Goal: Information Seeking & Learning: Learn about a topic

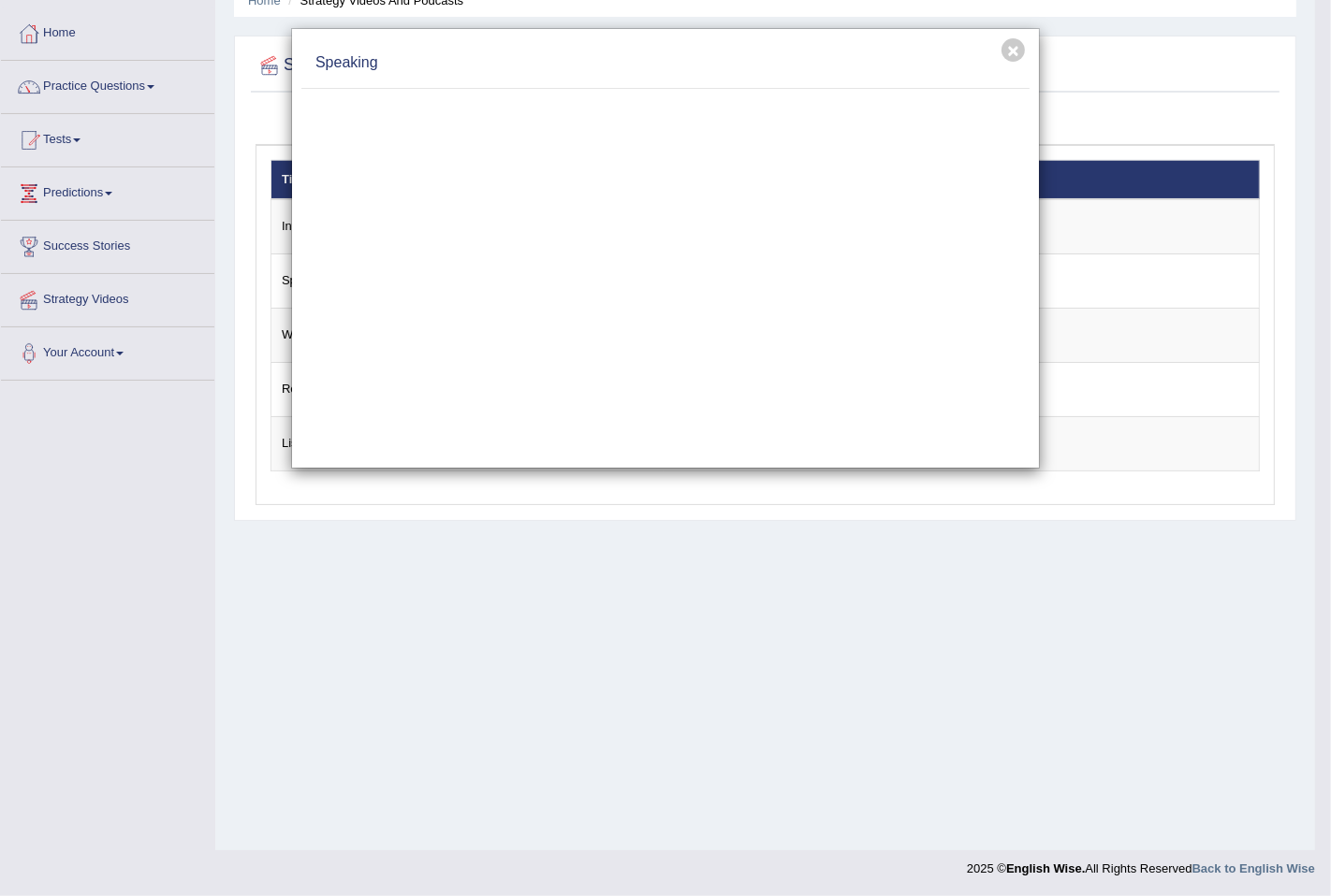
click at [855, 739] on div "× Speaking" at bounding box center [666, 448] width 1331 height 896
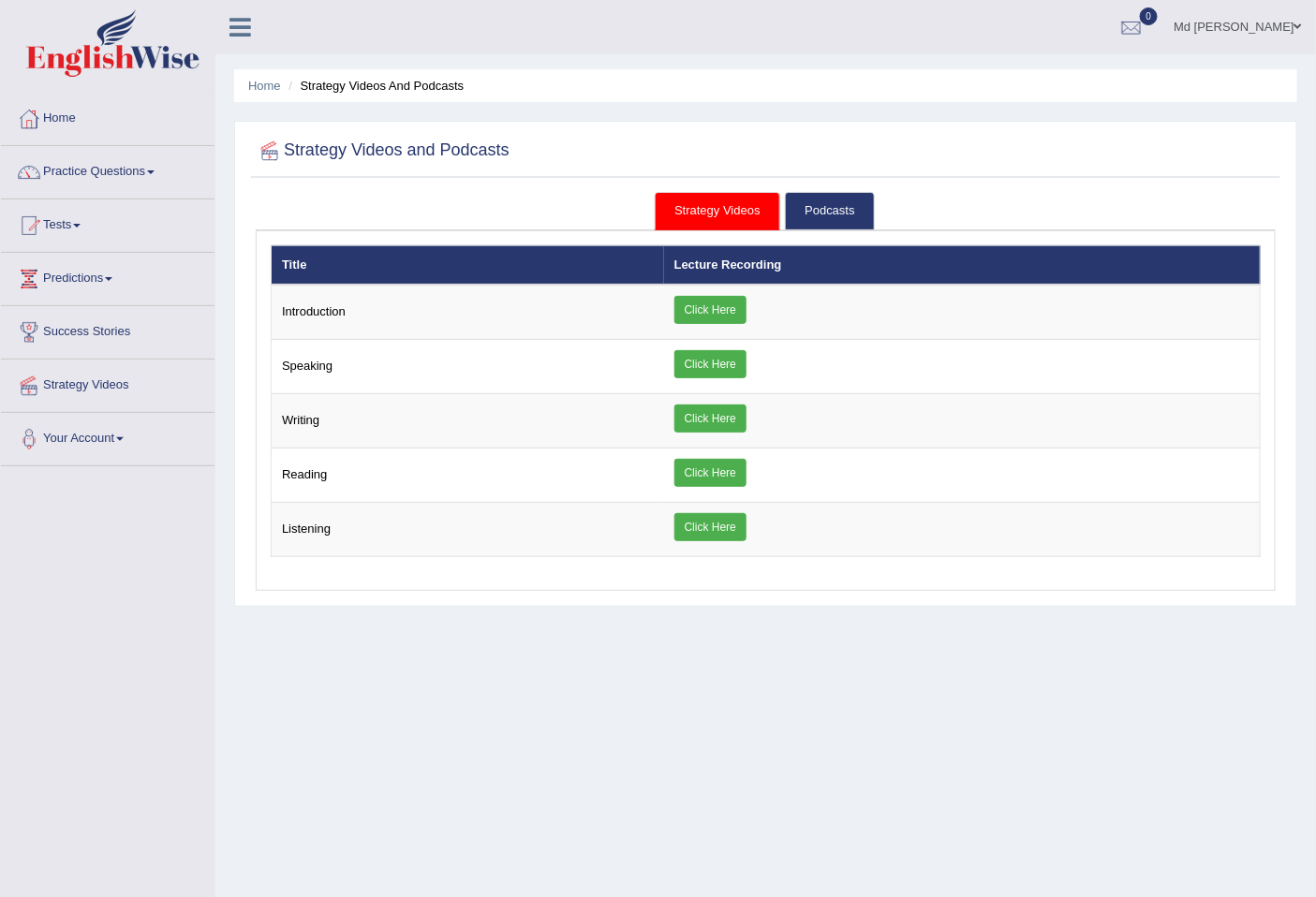
click at [152, 173] on link "Practice Questions" at bounding box center [107, 169] width 213 height 46
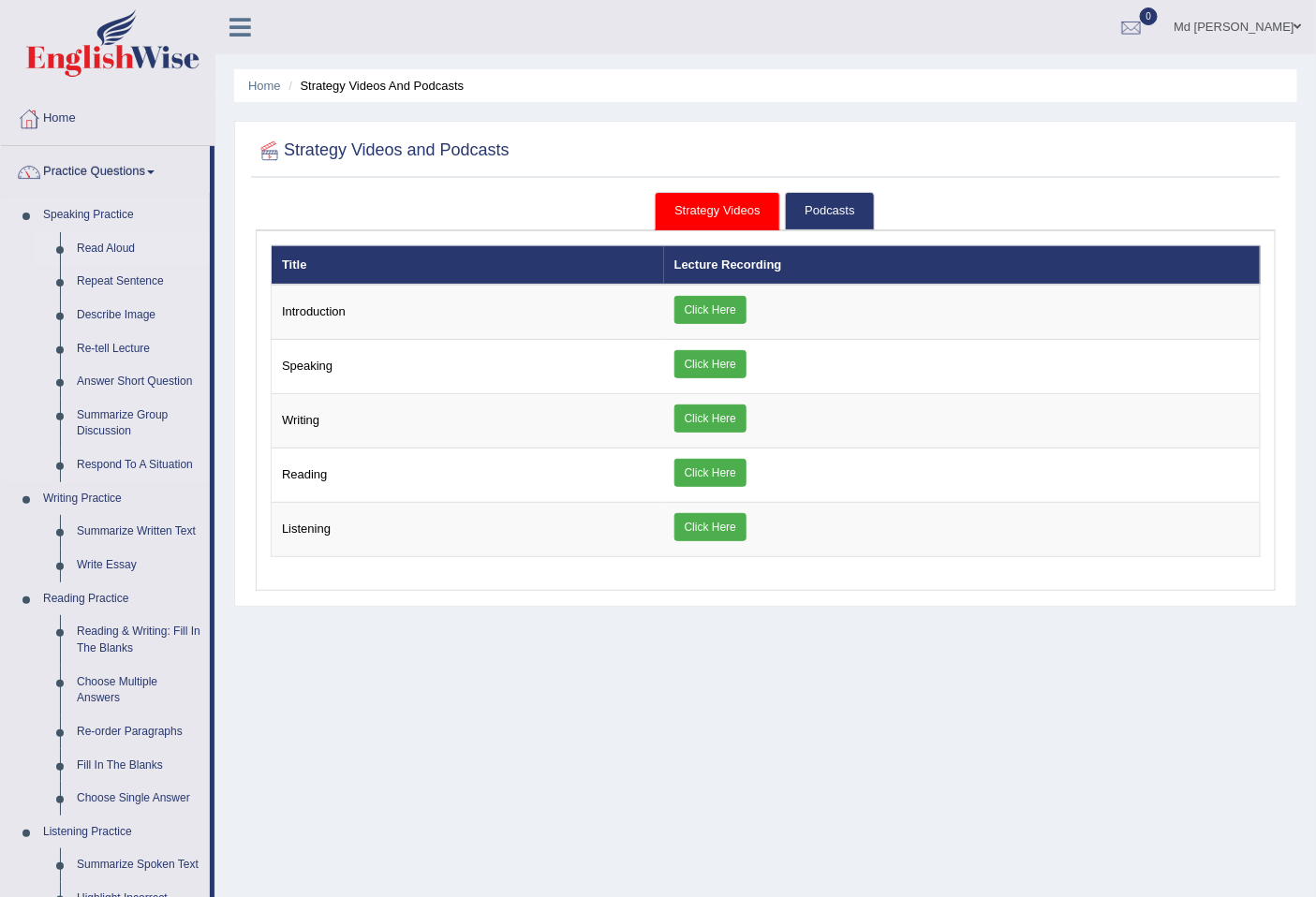
click at [123, 241] on link "Read Aloud" at bounding box center [138, 249] width 141 height 34
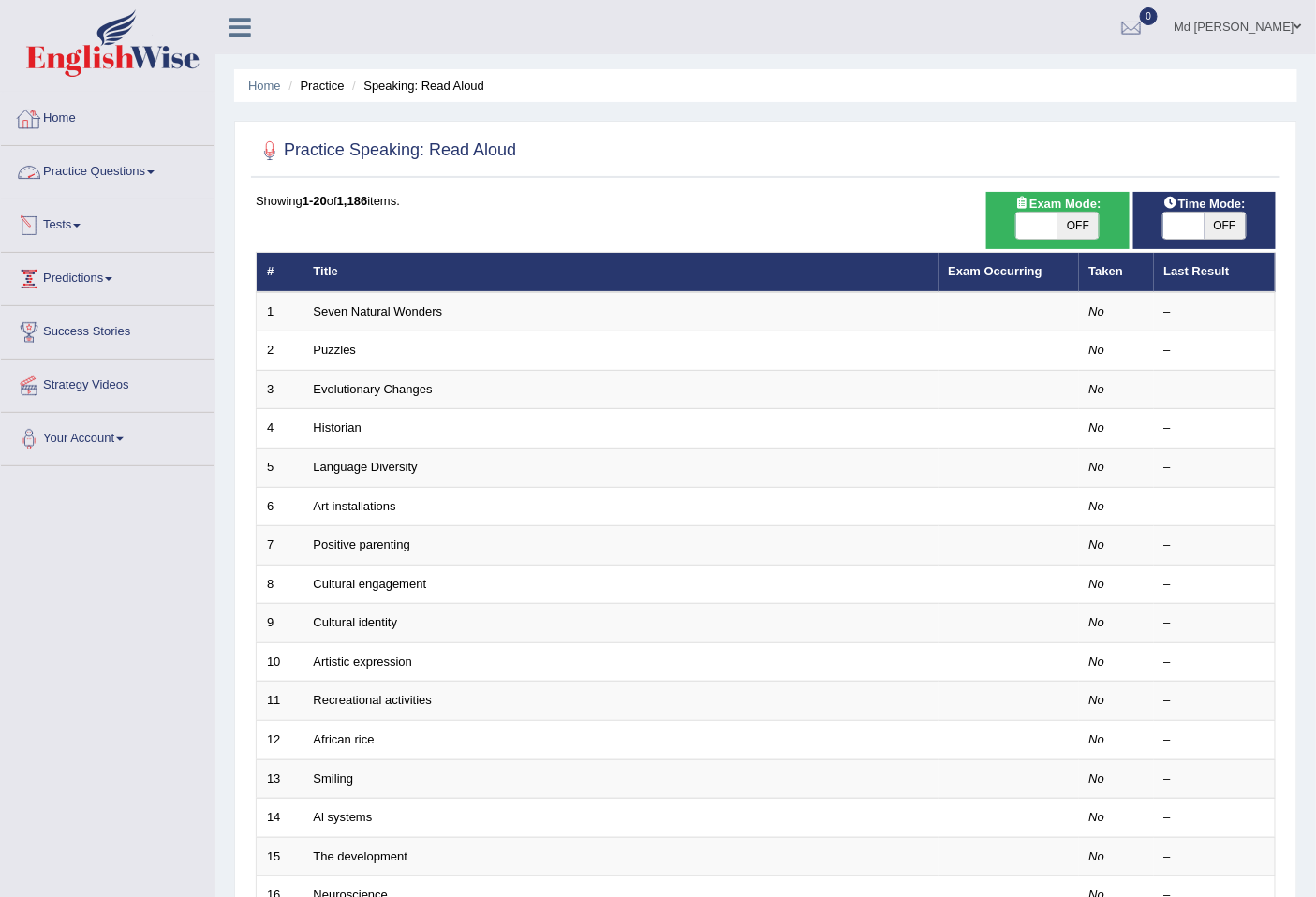
click at [45, 120] on link "Home" at bounding box center [107, 116] width 213 height 46
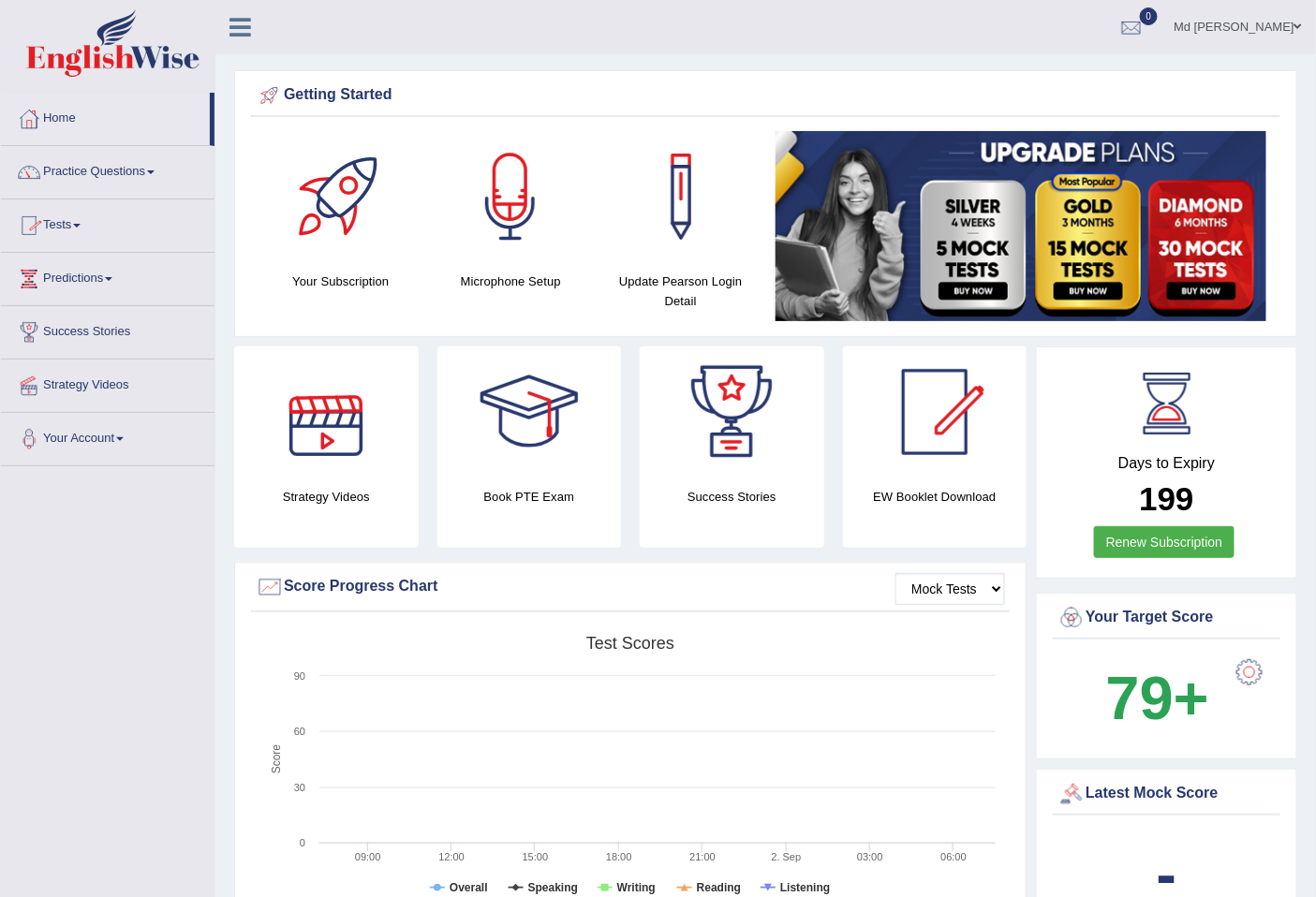
click at [343, 445] on div at bounding box center [326, 412] width 131 height 131
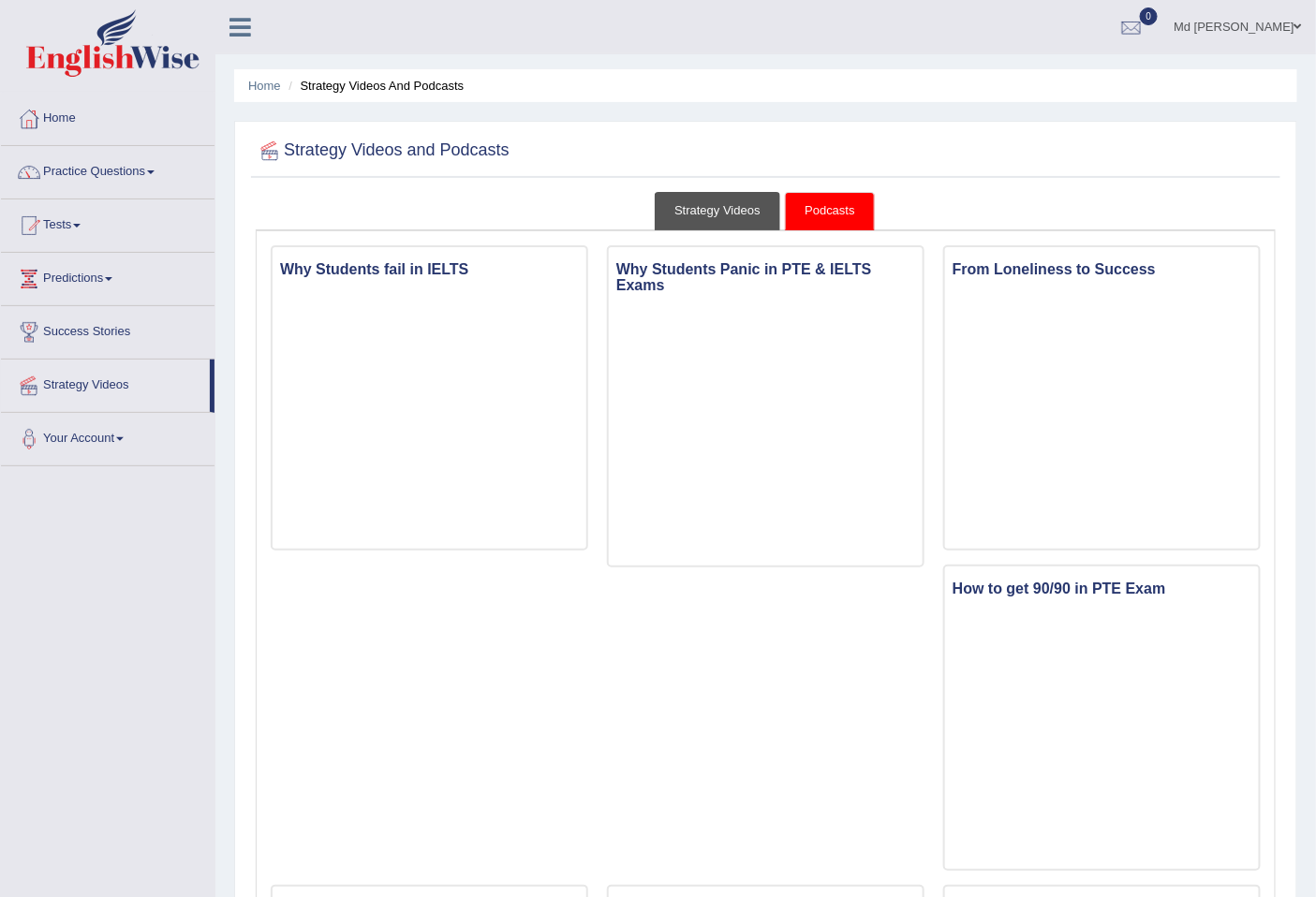
click at [747, 206] on link "Strategy Videos" at bounding box center [717, 211] width 125 height 39
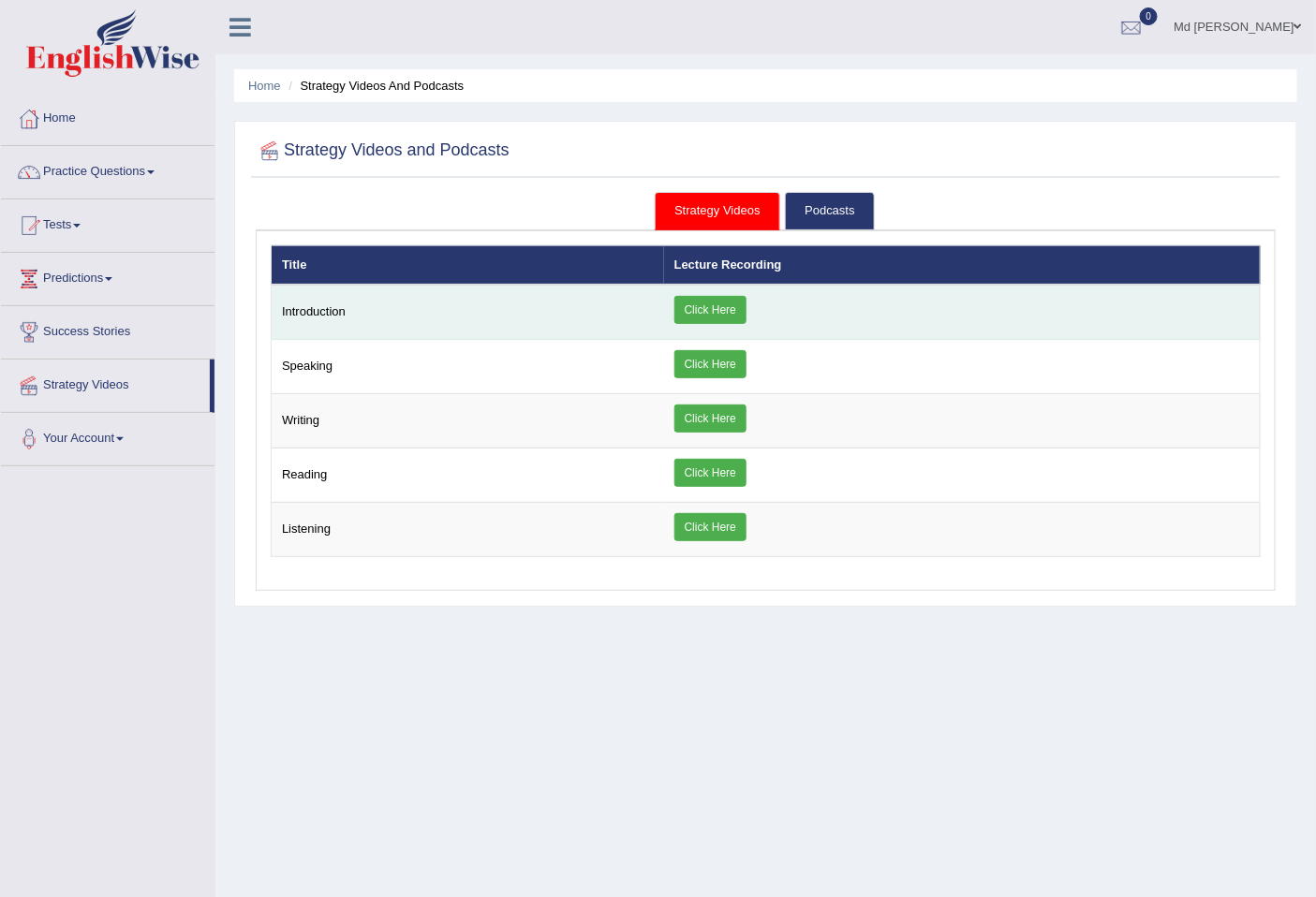
click at [688, 311] on link "Click Here" at bounding box center [711, 310] width 72 height 28
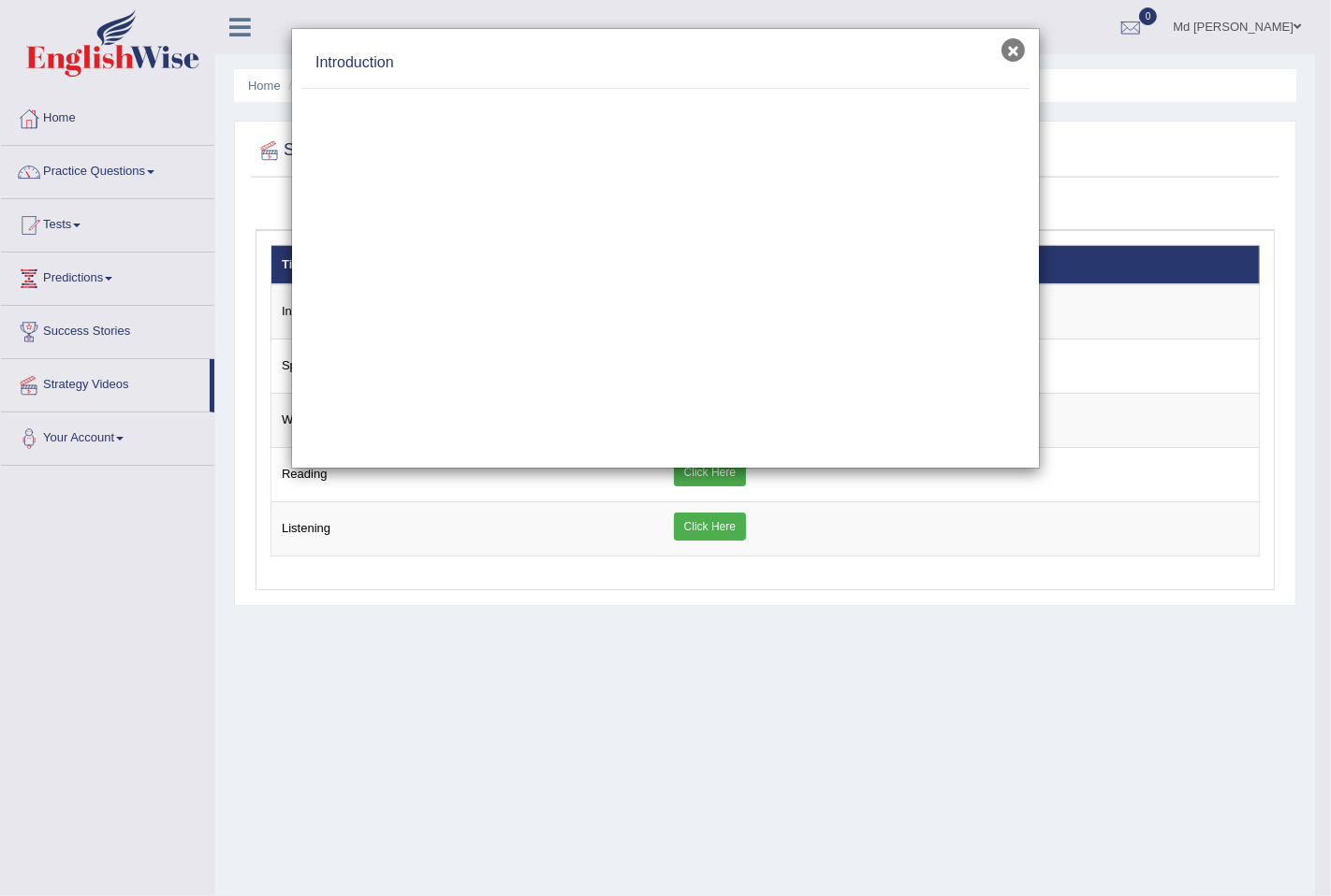
click at [1016, 48] on button "×" at bounding box center [1013, 50] width 24 height 24
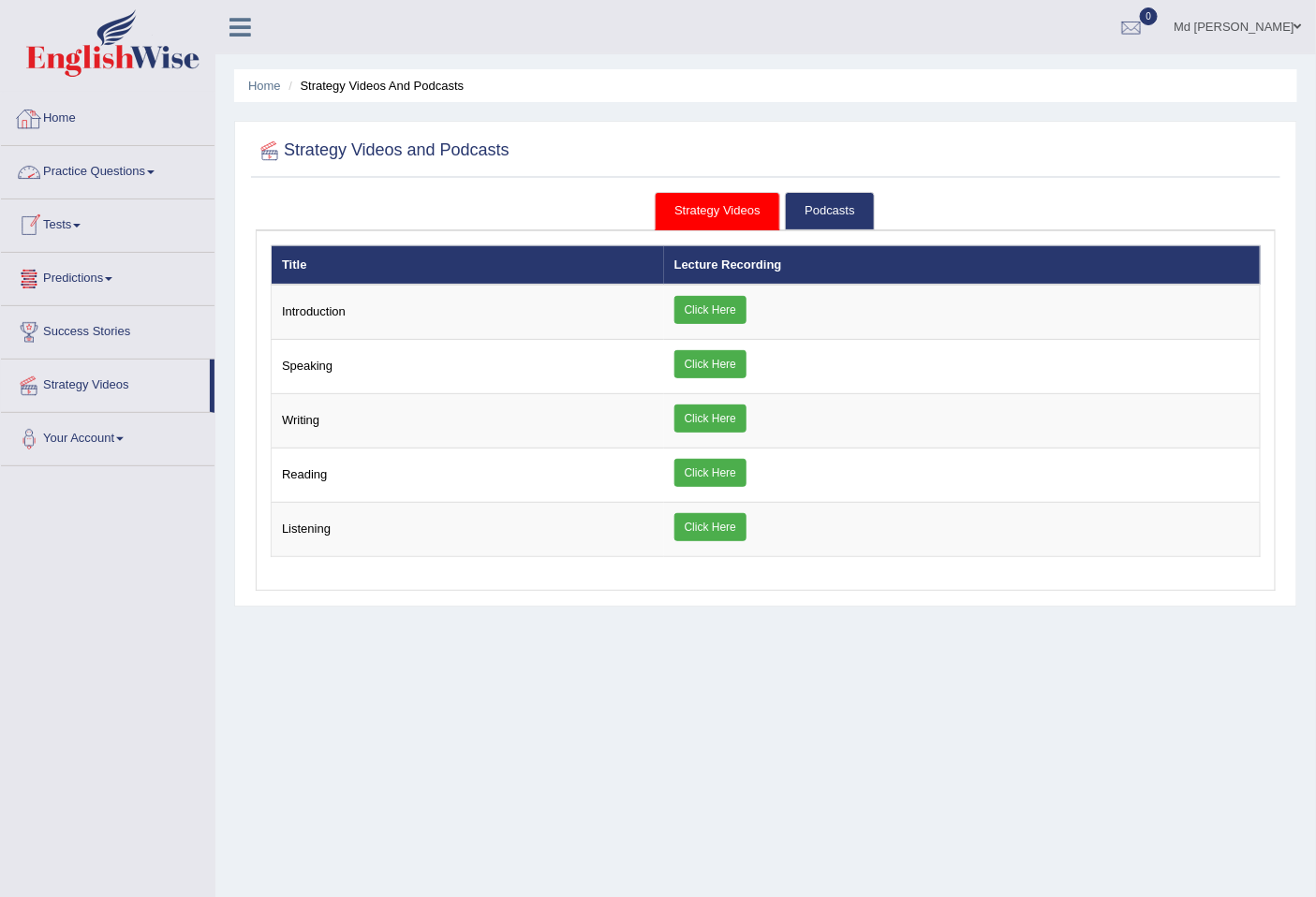
click at [105, 109] on link "Home" at bounding box center [107, 116] width 213 height 46
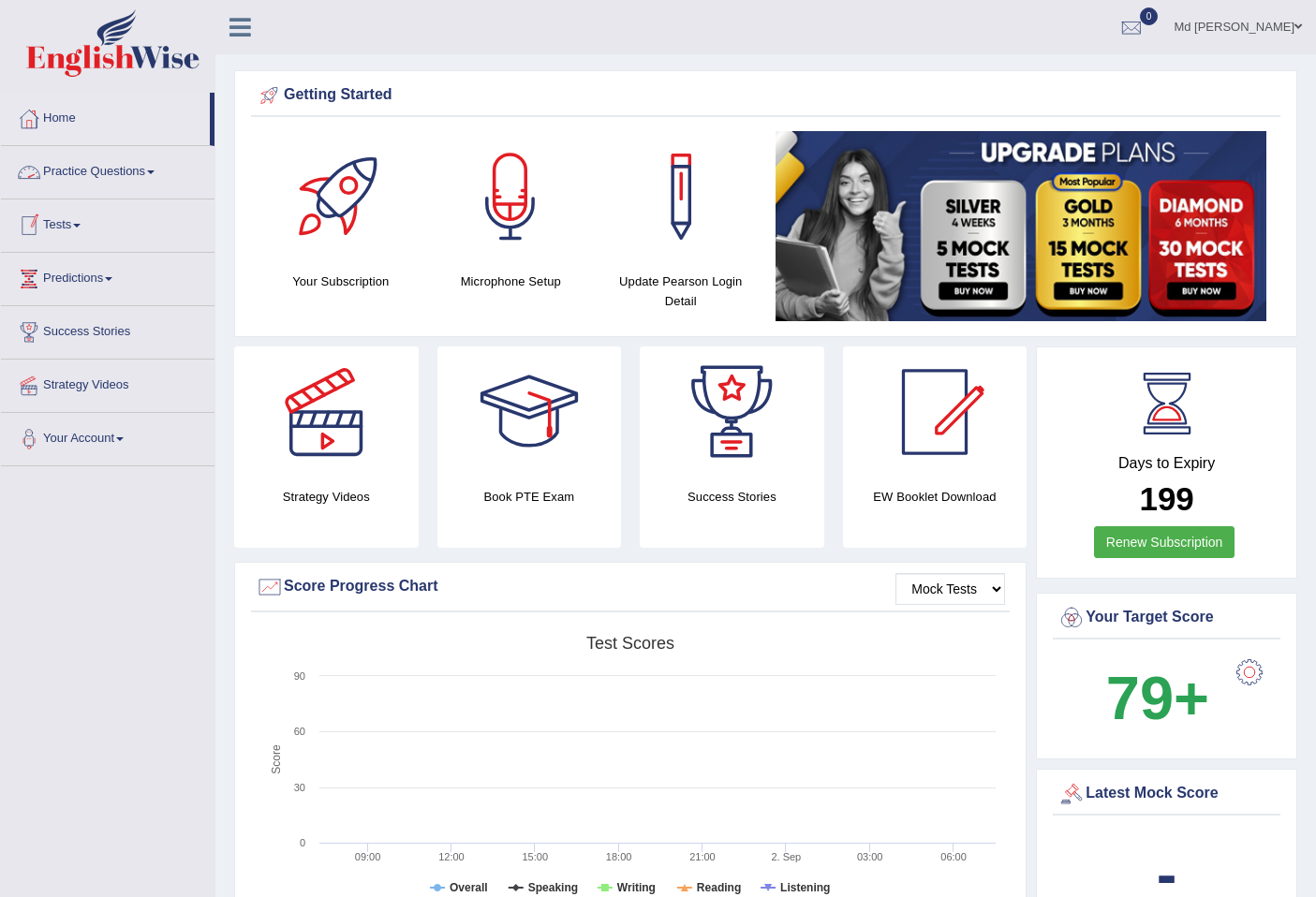
click at [123, 170] on link "Practice Questions" at bounding box center [107, 169] width 213 height 46
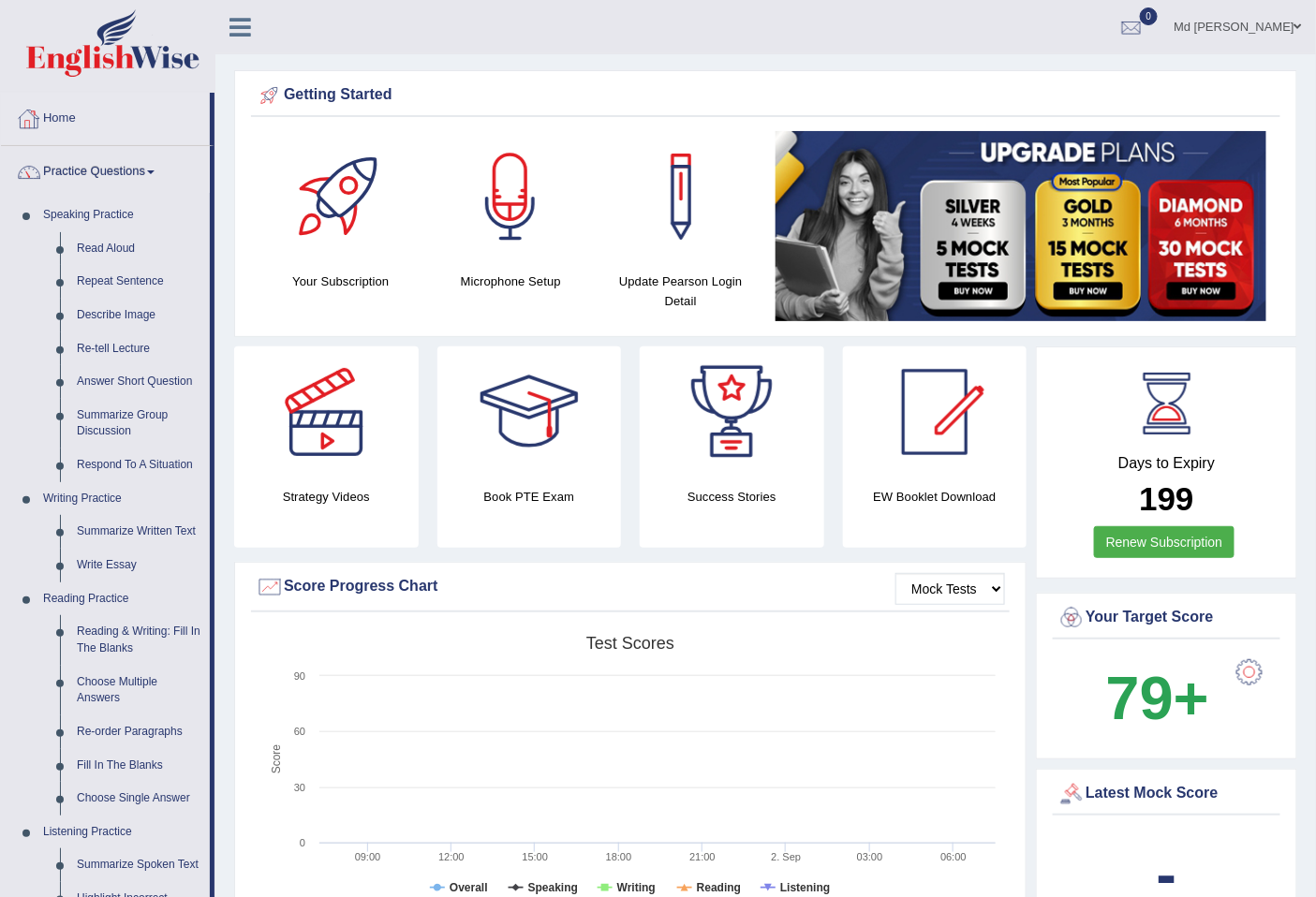
click at [66, 131] on link "Home" at bounding box center [105, 116] width 208 height 46
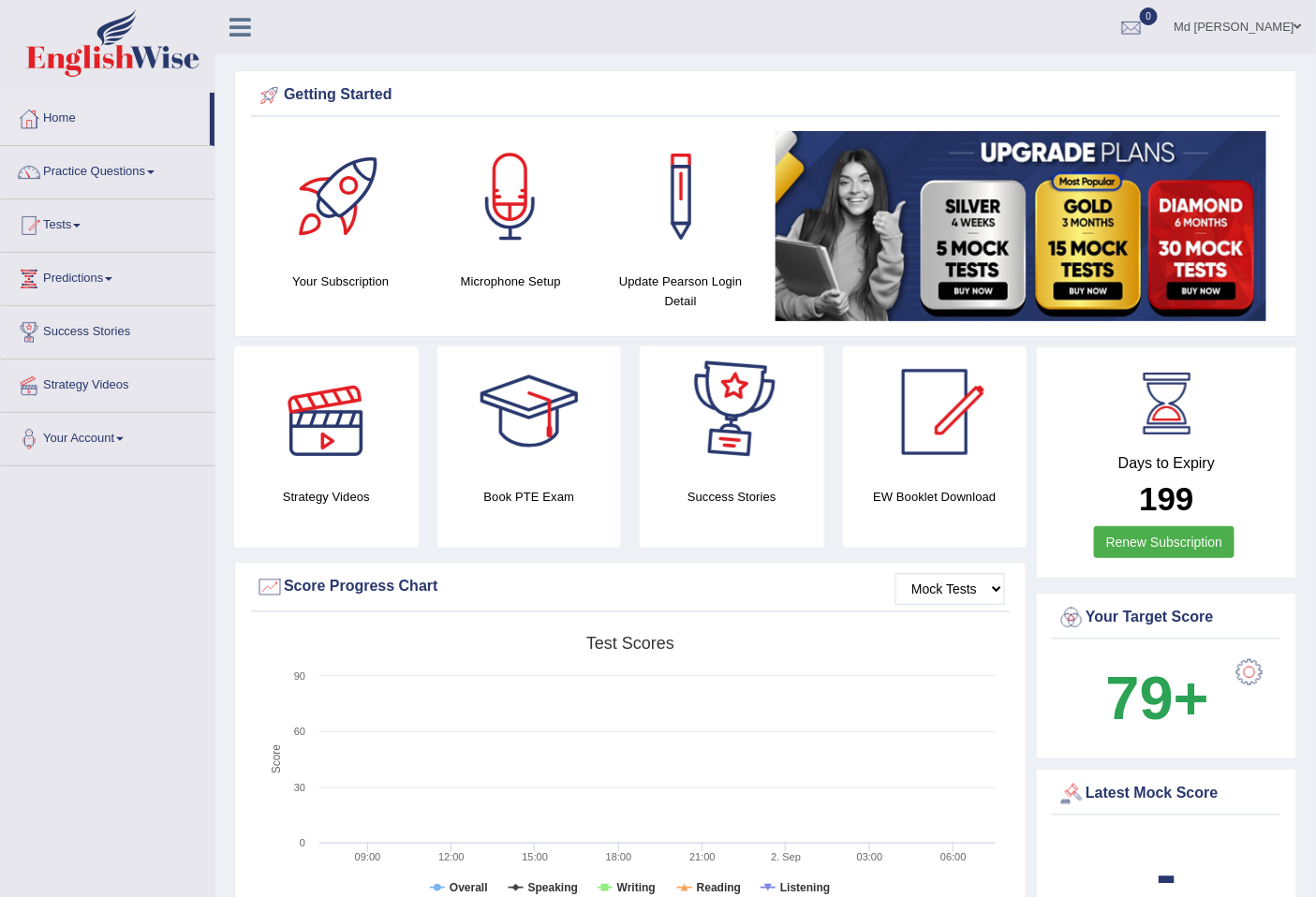
click at [334, 415] on div at bounding box center [326, 412] width 131 height 131
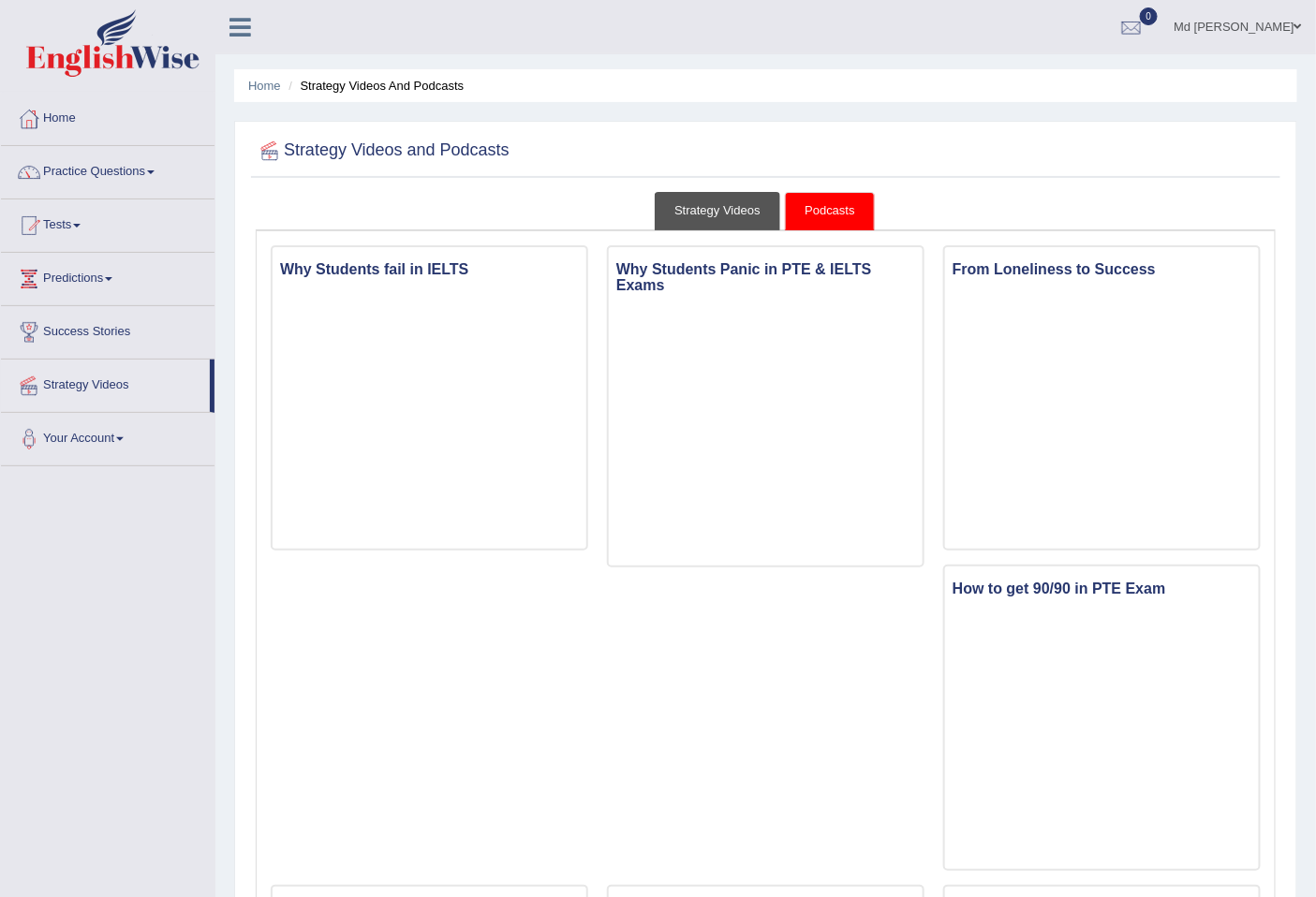
click at [698, 201] on link "Strategy Videos" at bounding box center [717, 211] width 125 height 39
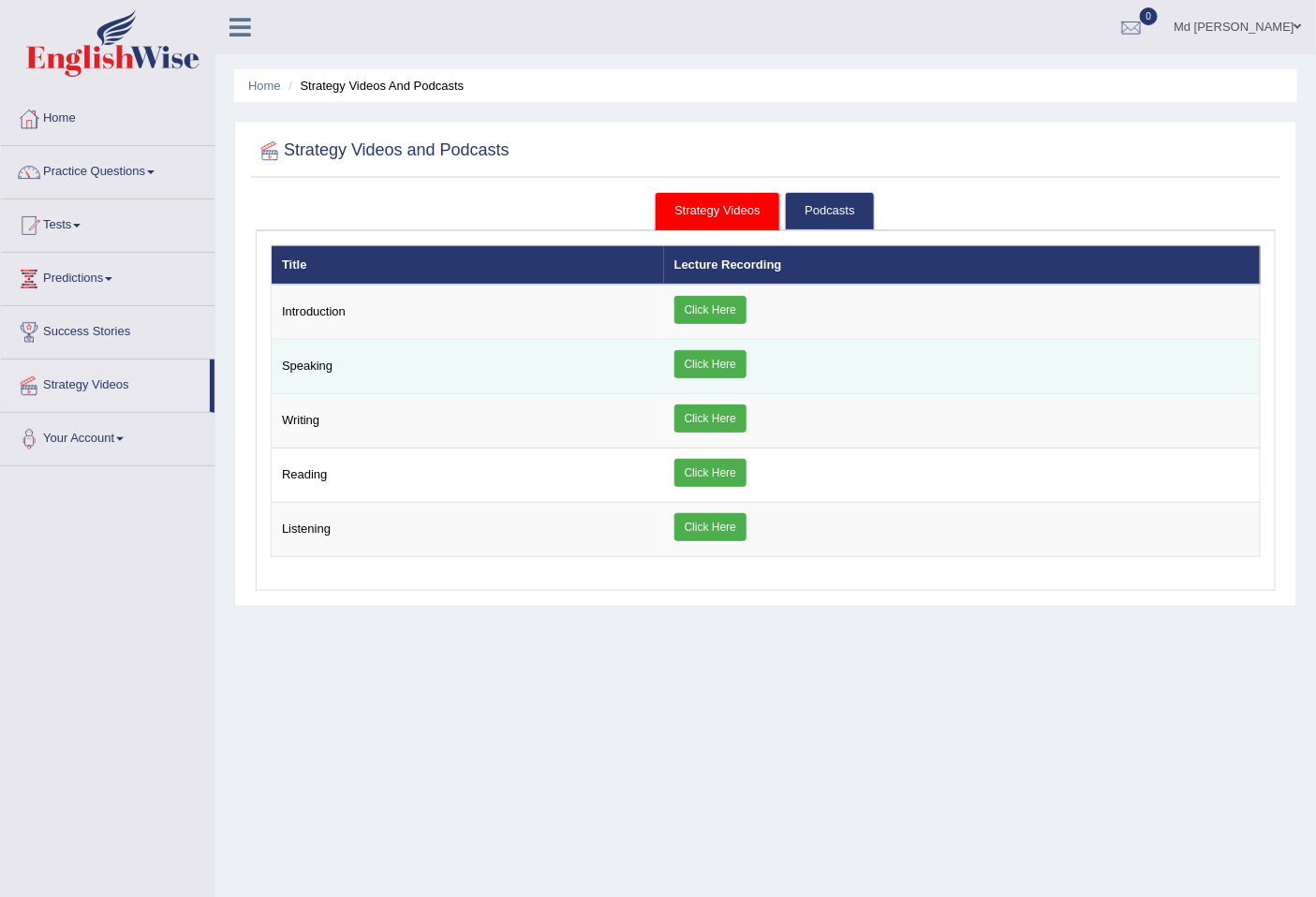
click at [568, 370] on td "Speaking" at bounding box center [468, 367] width 392 height 54
click at [559, 357] on td "Speaking" at bounding box center [468, 367] width 392 height 54
click at [714, 358] on link "Click Here" at bounding box center [711, 365] width 72 height 28
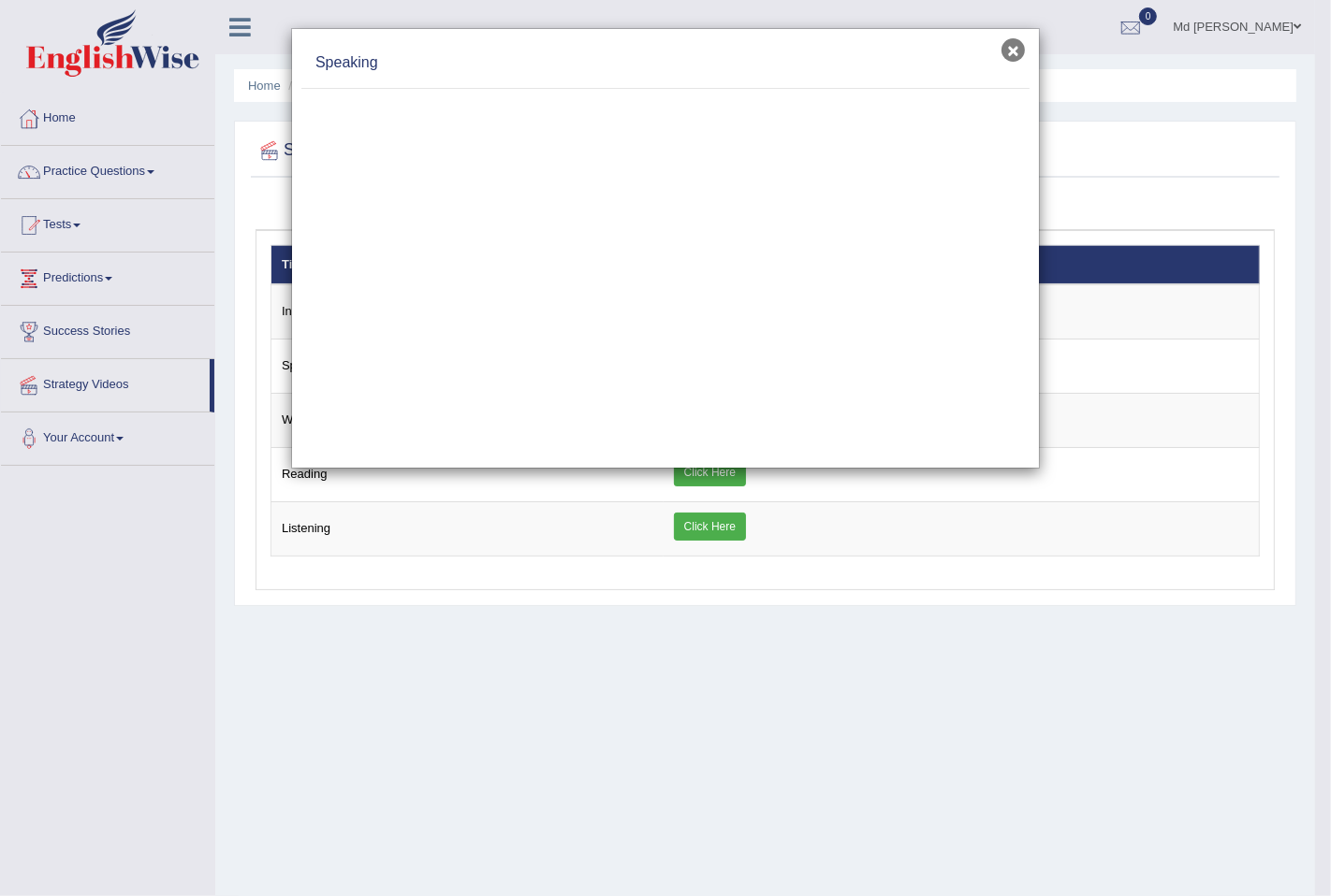
click at [1021, 52] on button "×" at bounding box center [1013, 50] width 24 height 24
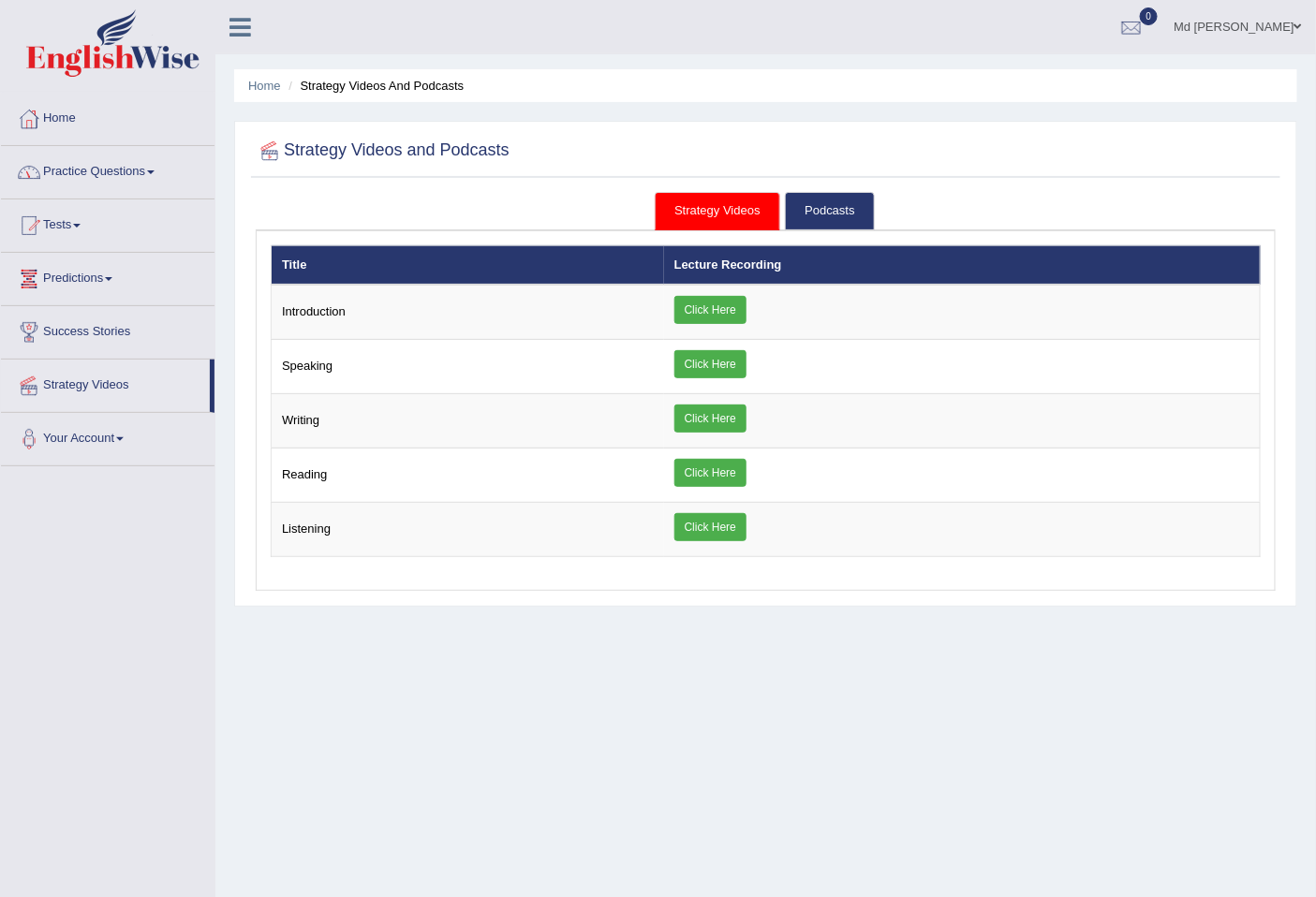
click at [73, 114] on link "Home" at bounding box center [107, 116] width 213 height 46
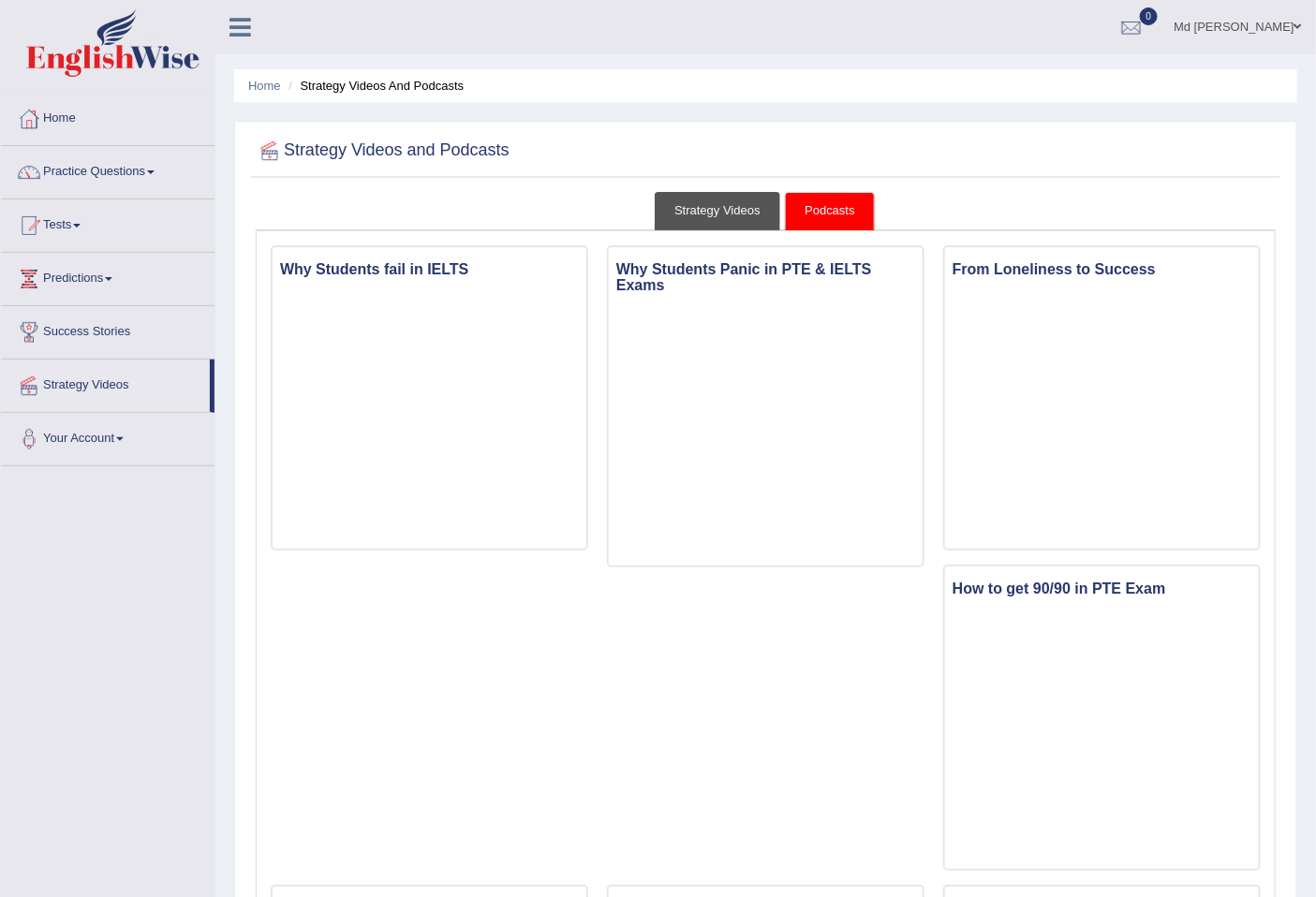
click at [694, 195] on link "Strategy Videos" at bounding box center [717, 211] width 125 height 39
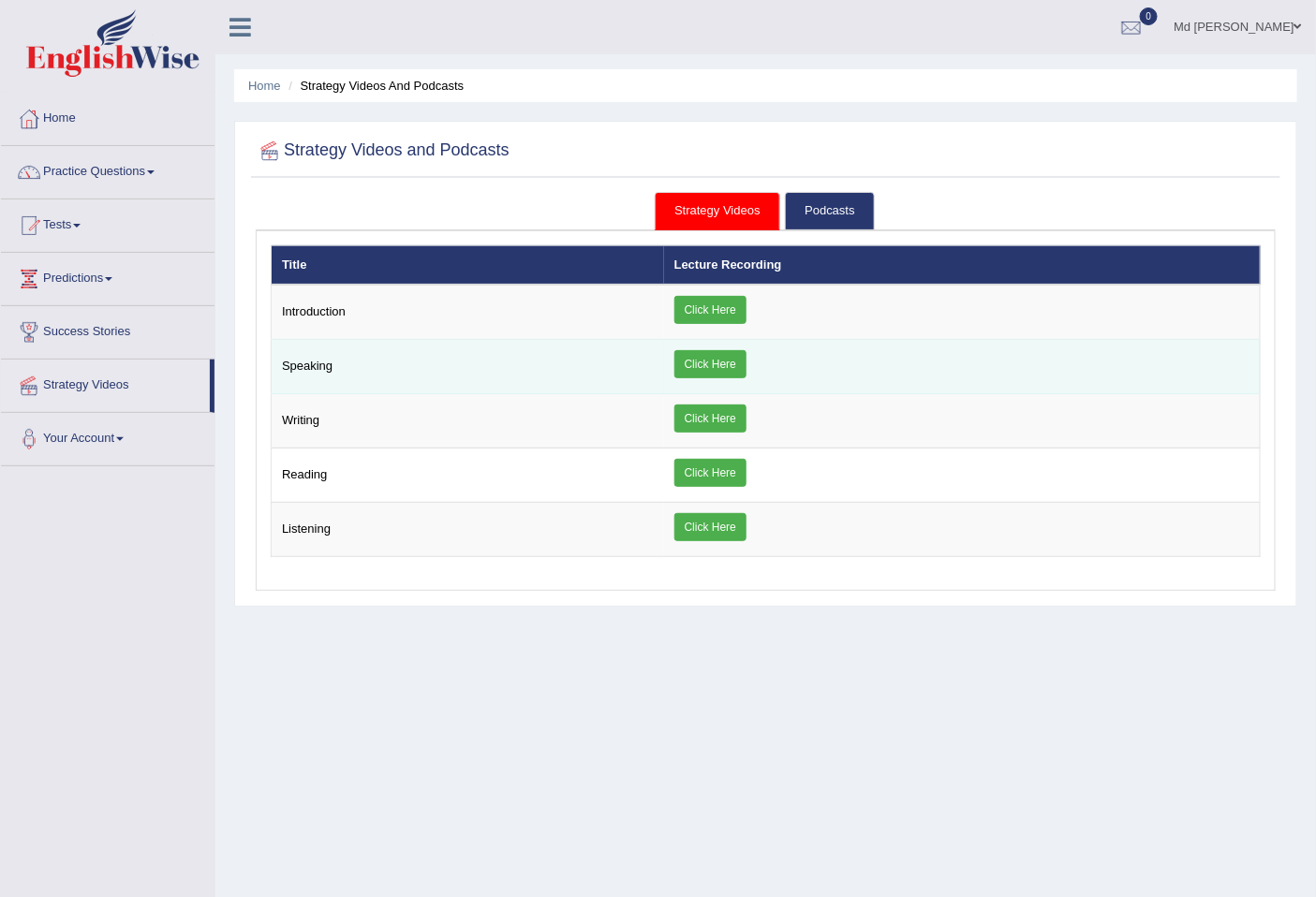
click at [635, 358] on td "Speaking" at bounding box center [468, 367] width 392 height 54
click at [705, 366] on link "Click Here" at bounding box center [711, 365] width 72 height 28
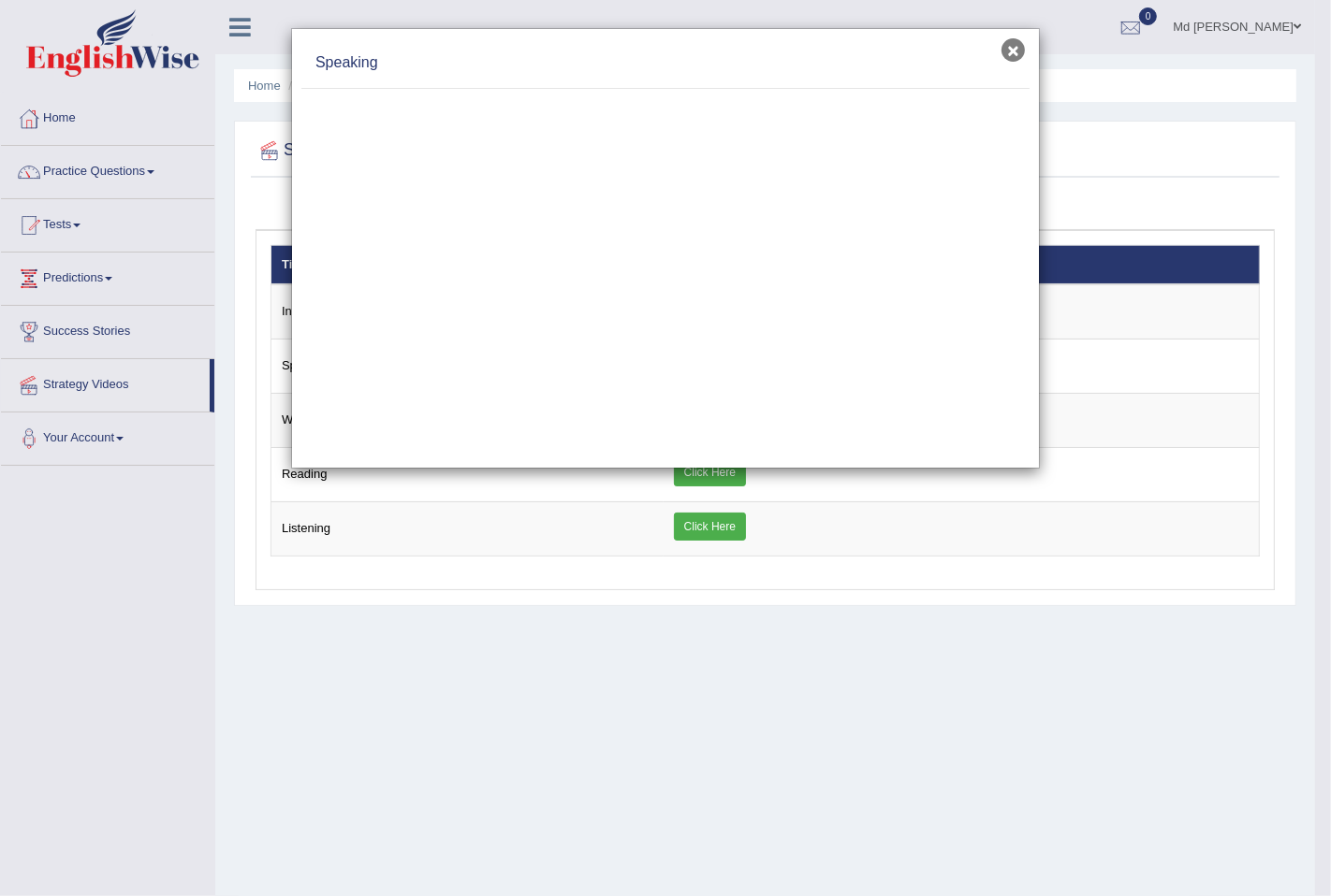
click at [1017, 56] on button "×" at bounding box center [1013, 50] width 24 height 24
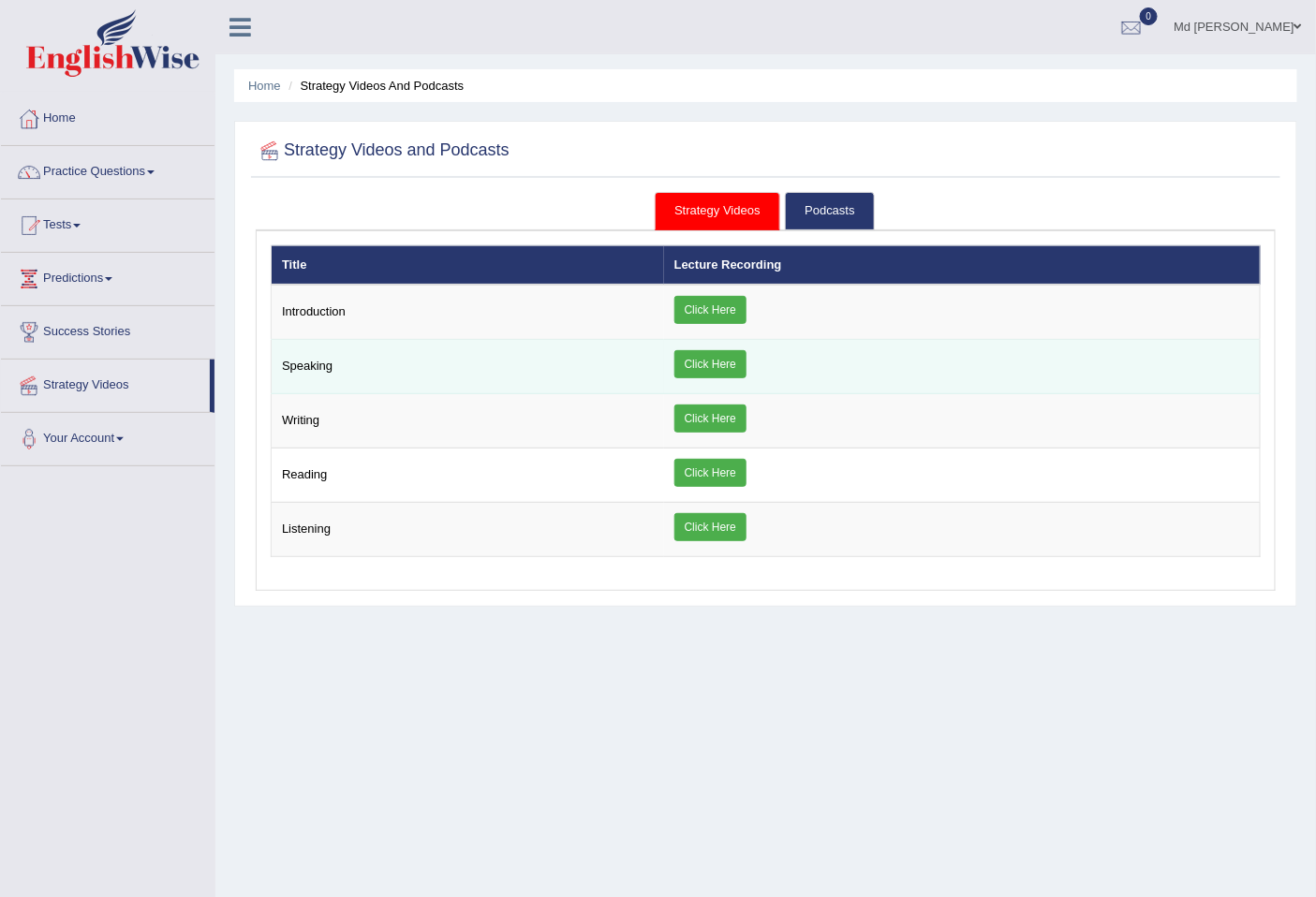
click at [619, 363] on td "Speaking" at bounding box center [468, 367] width 392 height 54
click at [712, 362] on link "Click Here" at bounding box center [711, 365] width 72 height 28
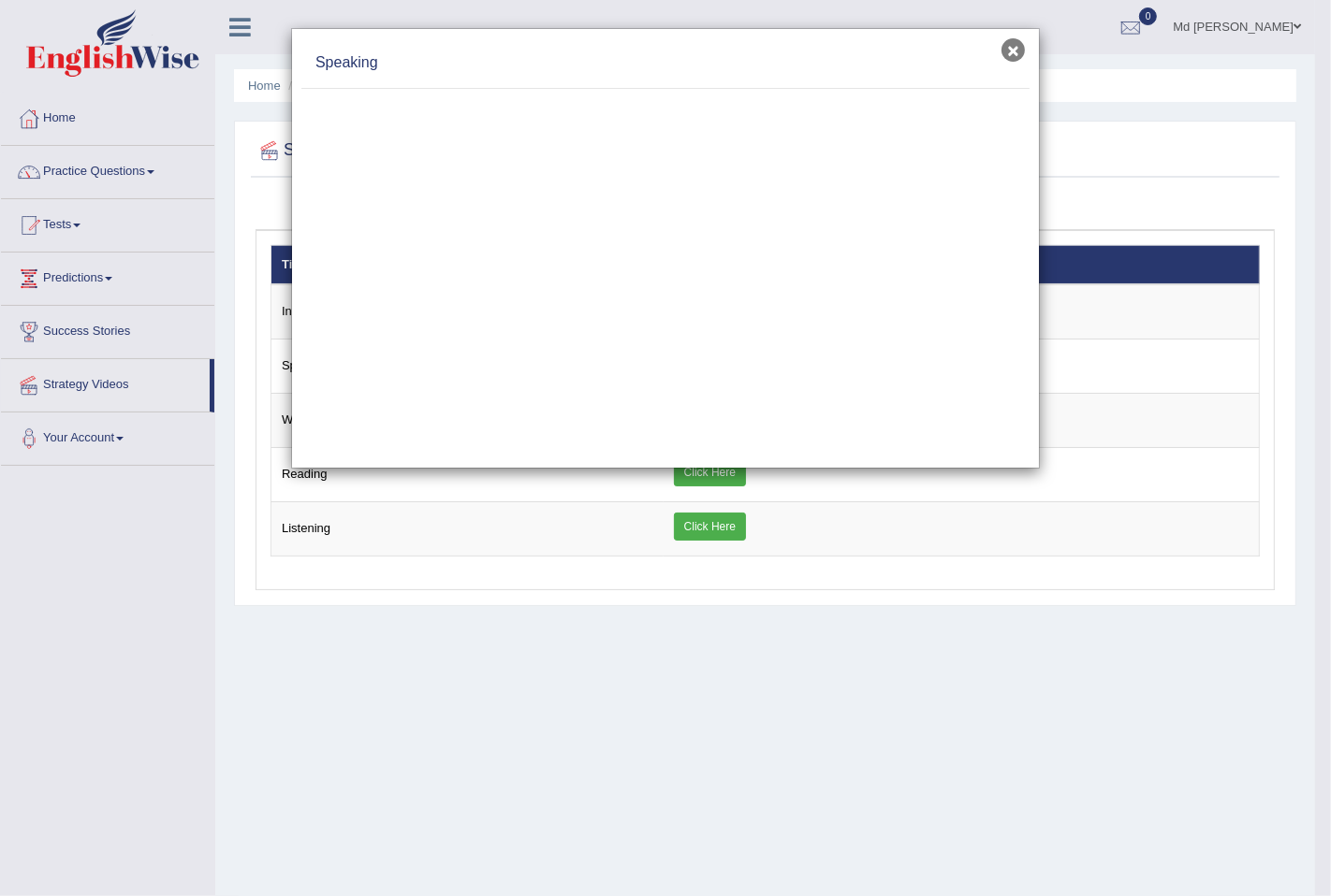
click at [1017, 51] on button "×" at bounding box center [1013, 50] width 24 height 24
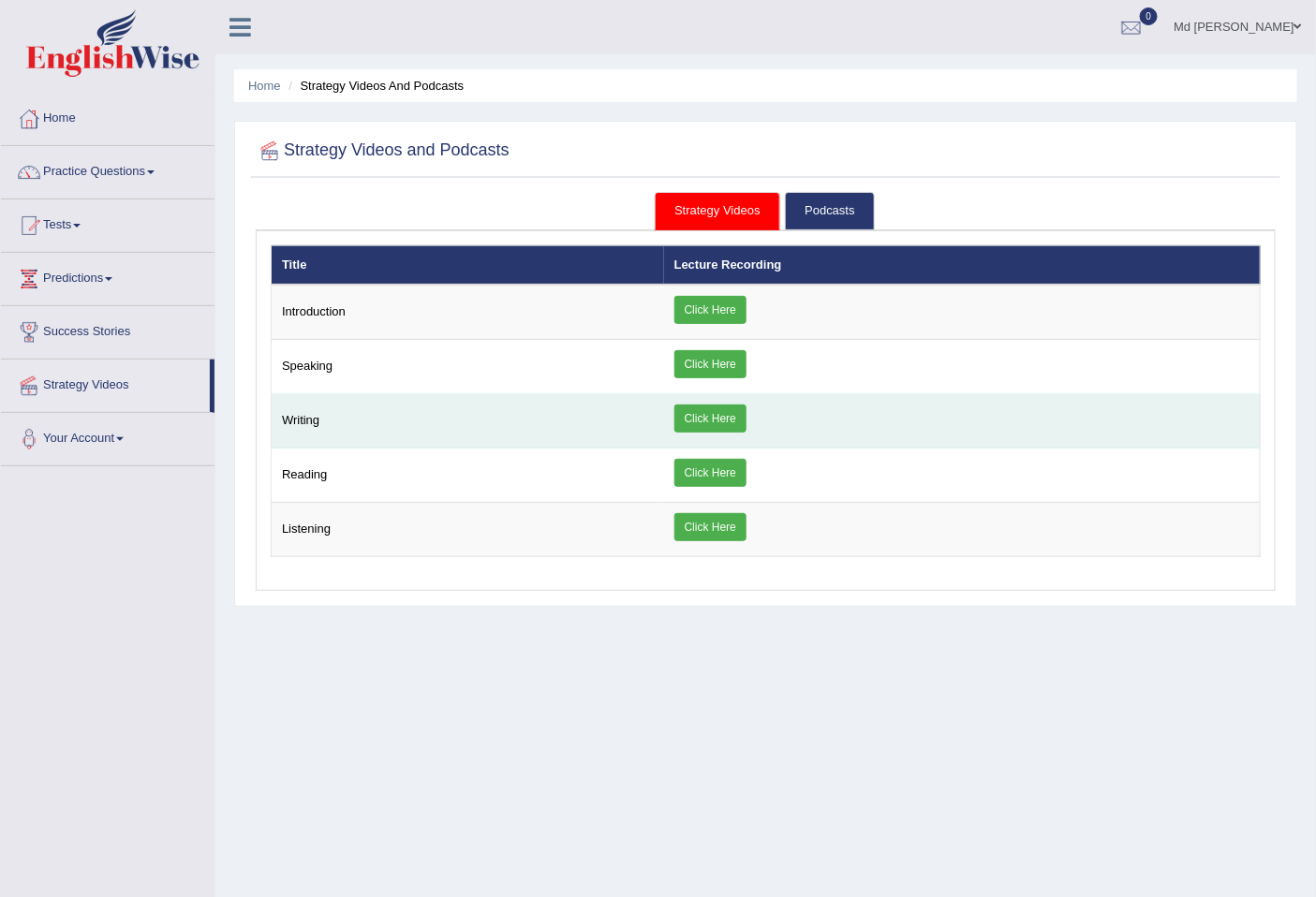
click at [530, 428] on td "Writing" at bounding box center [468, 421] width 392 height 54
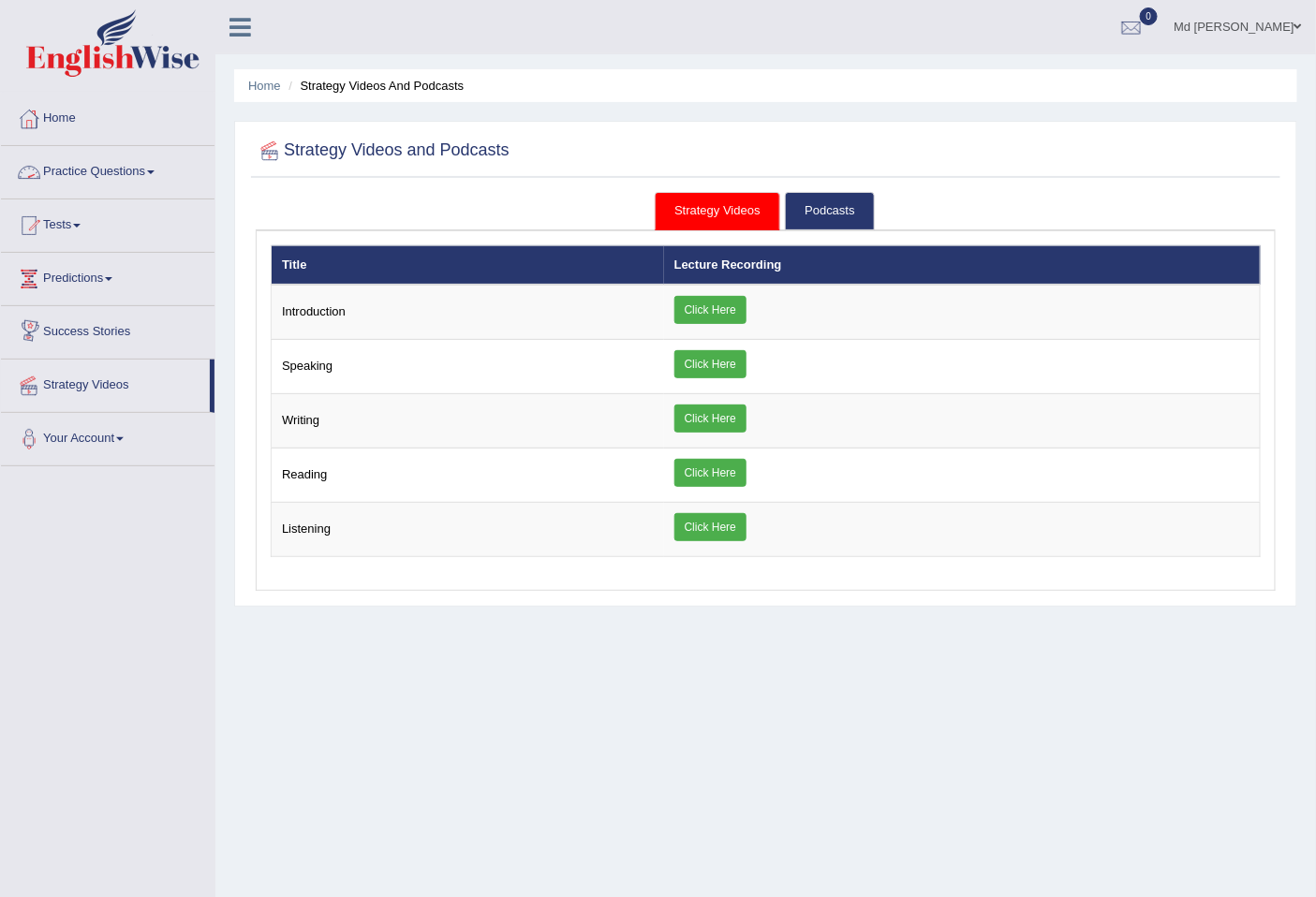
click at [98, 173] on link "Practice Questions" at bounding box center [107, 169] width 213 height 46
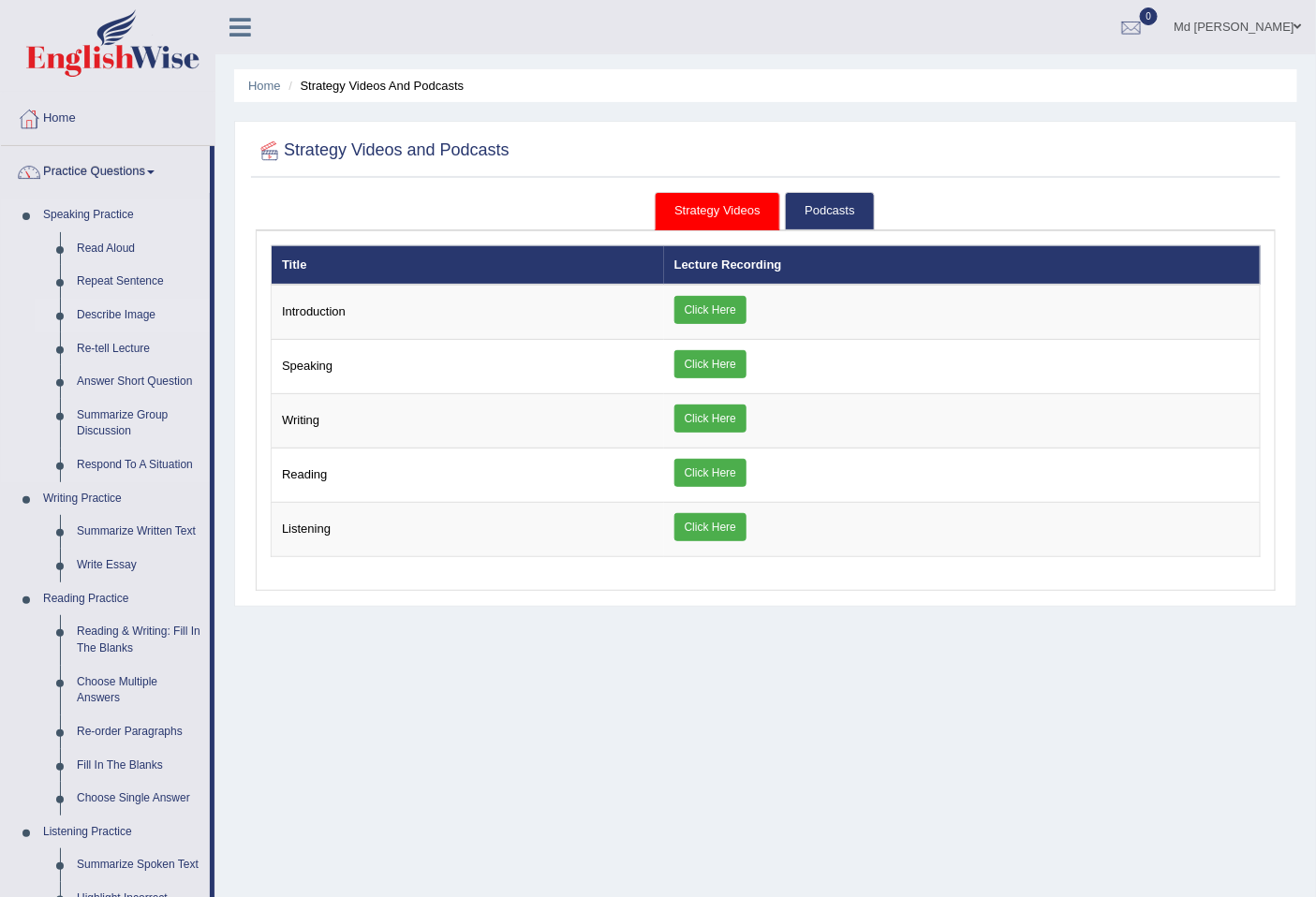
click at [122, 314] on link "Describe Image" at bounding box center [138, 315] width 141 height 34
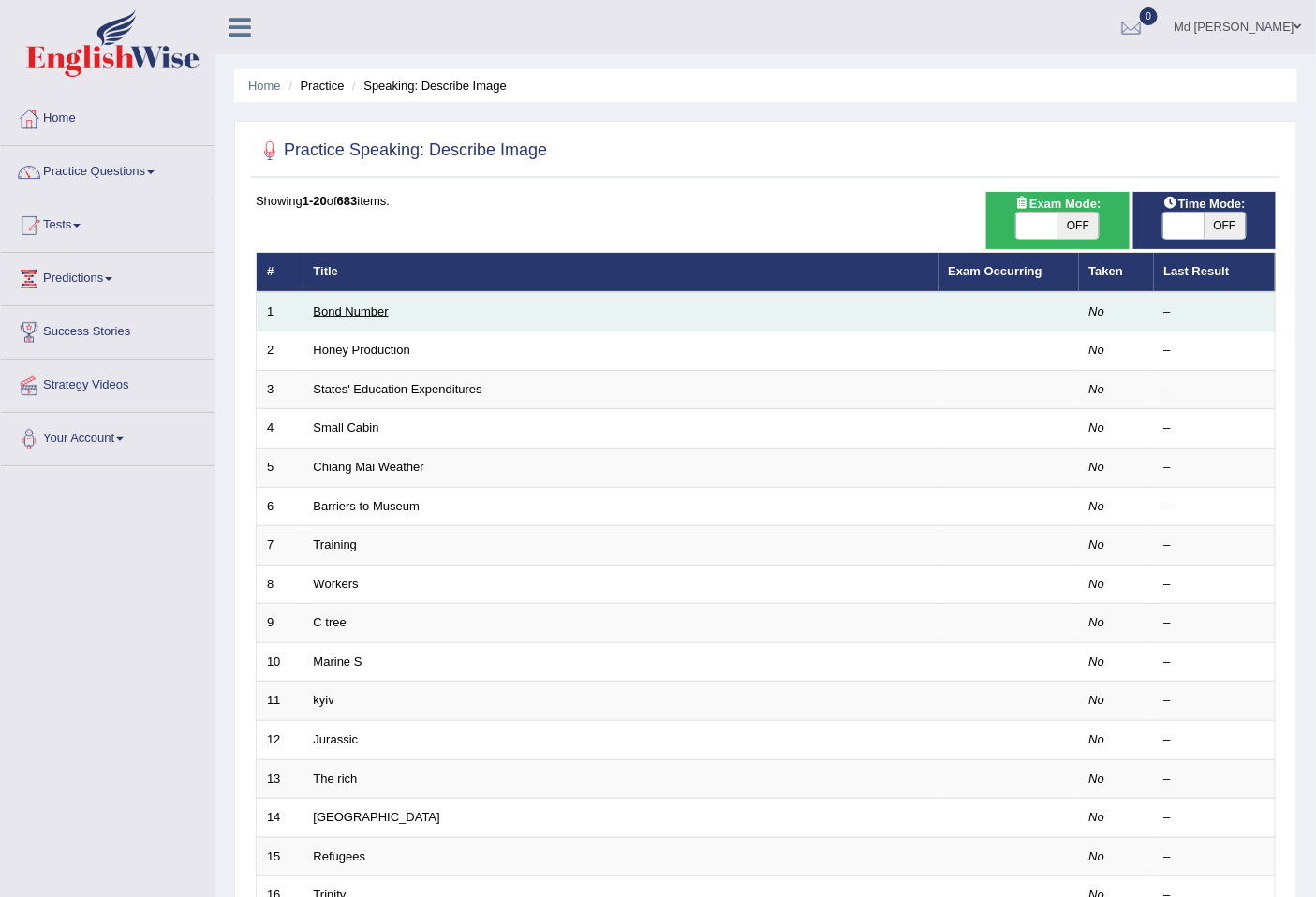
click at [372, 314] on link "Bond Number" at bounding box center [351, 311] width 75 height 14
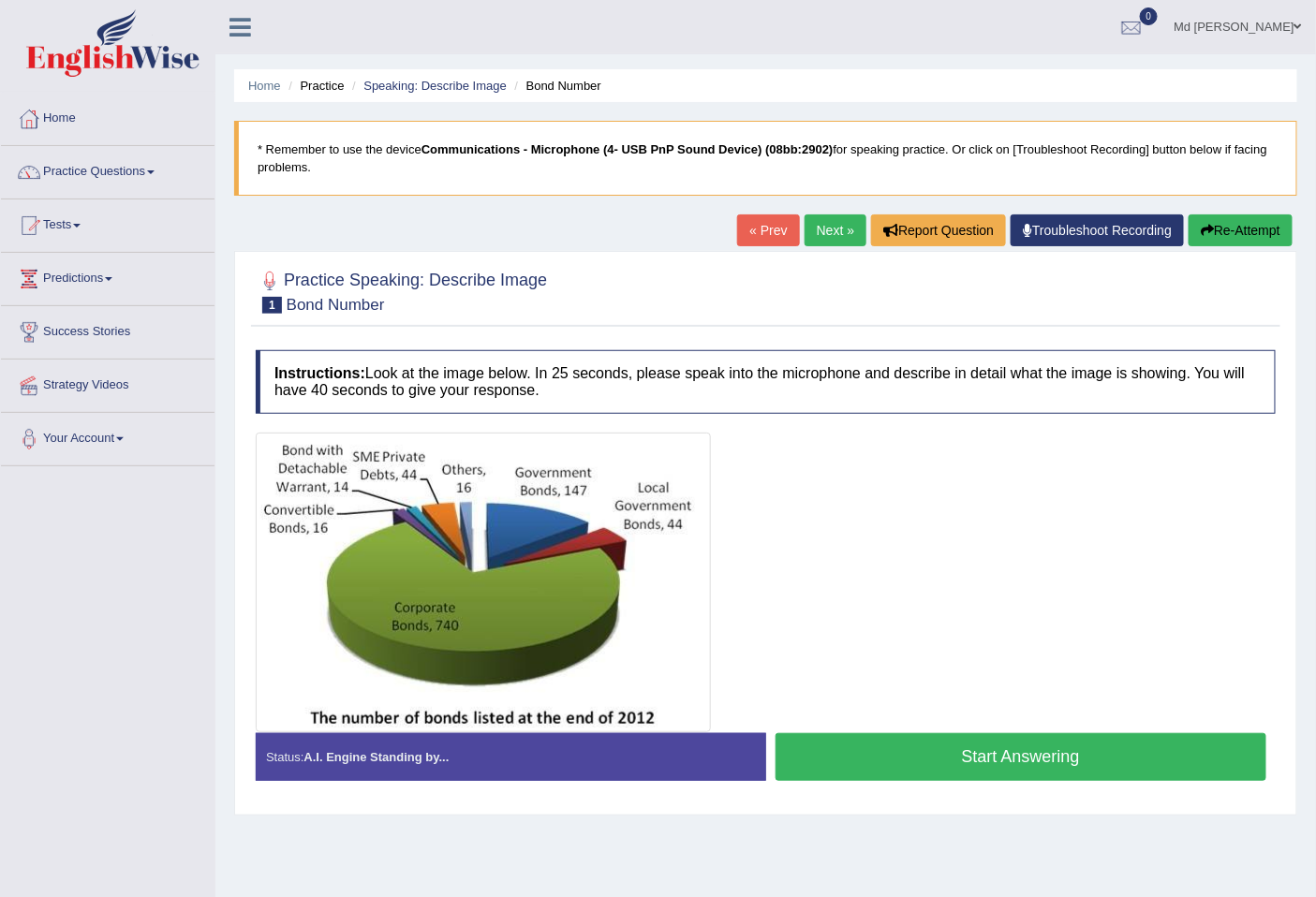
click at [957, 760] on button "Start Answering" at bounding box center [1021, 757] width 492 height 47
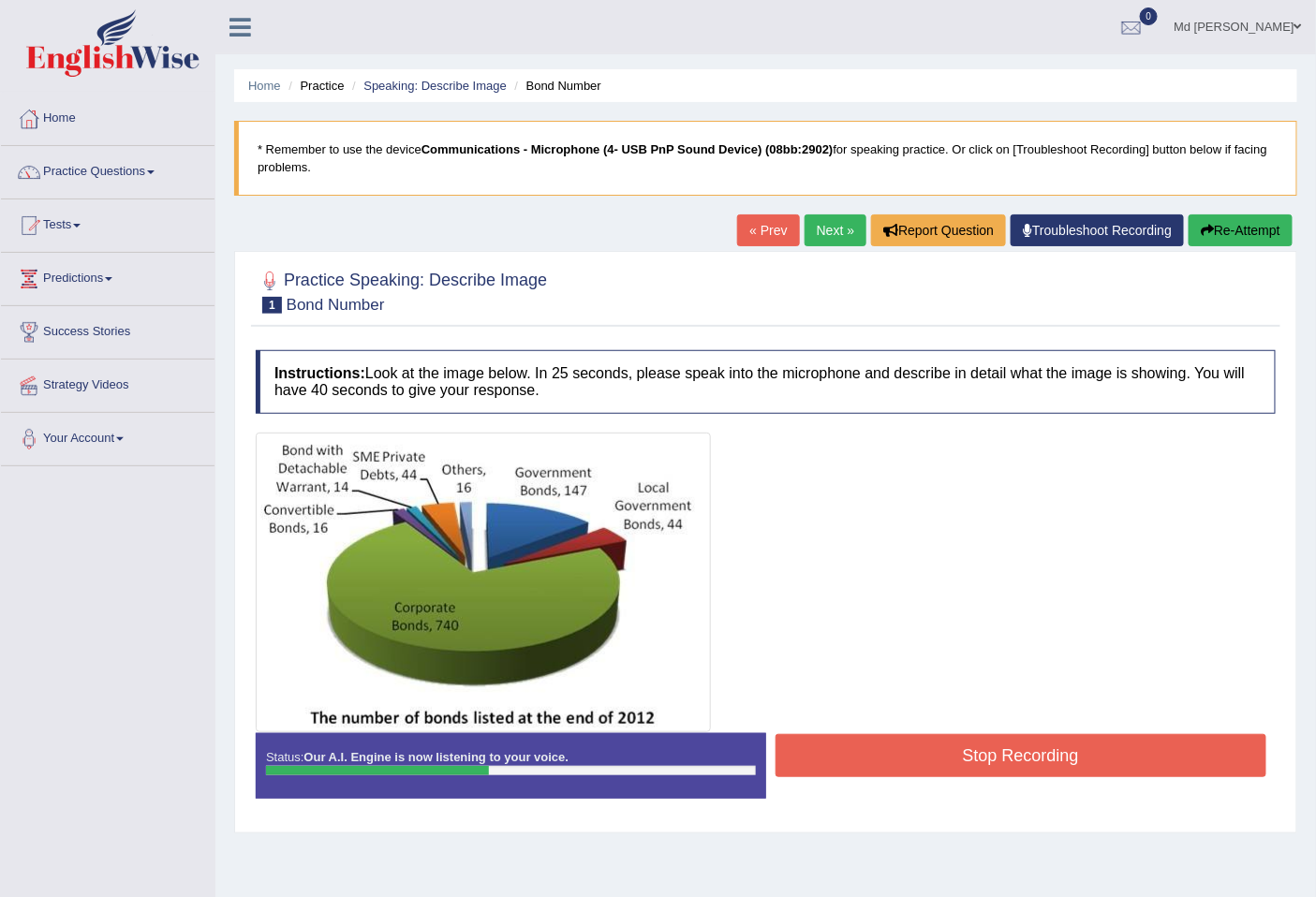
click at [1096, 756] on button "Stop Recording" at bounding box center [1021, 755] width 492 height 43
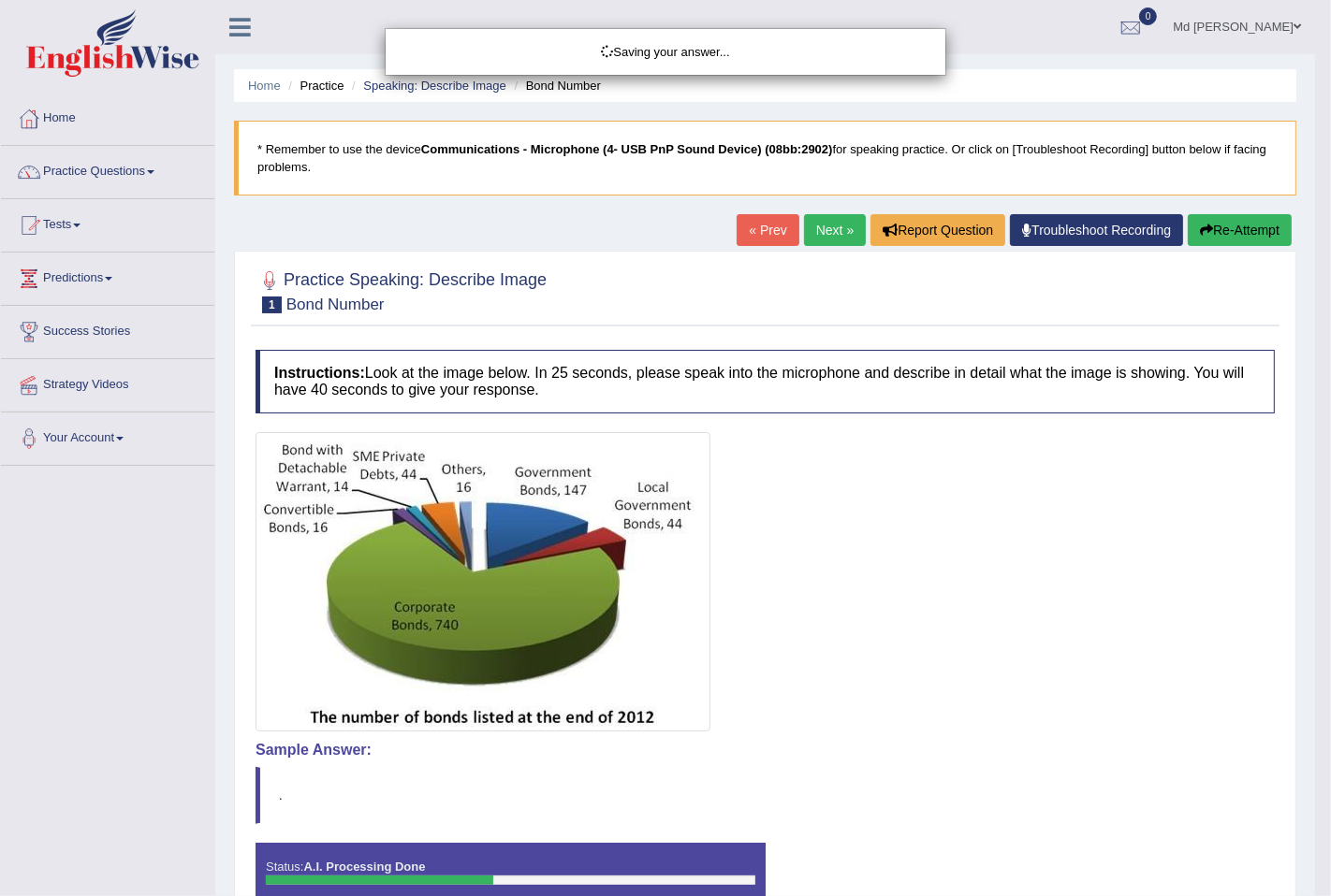
click at [1005, 604] on div "Saving your answer..." at bounding box center [666, 448] width 1331 height 896
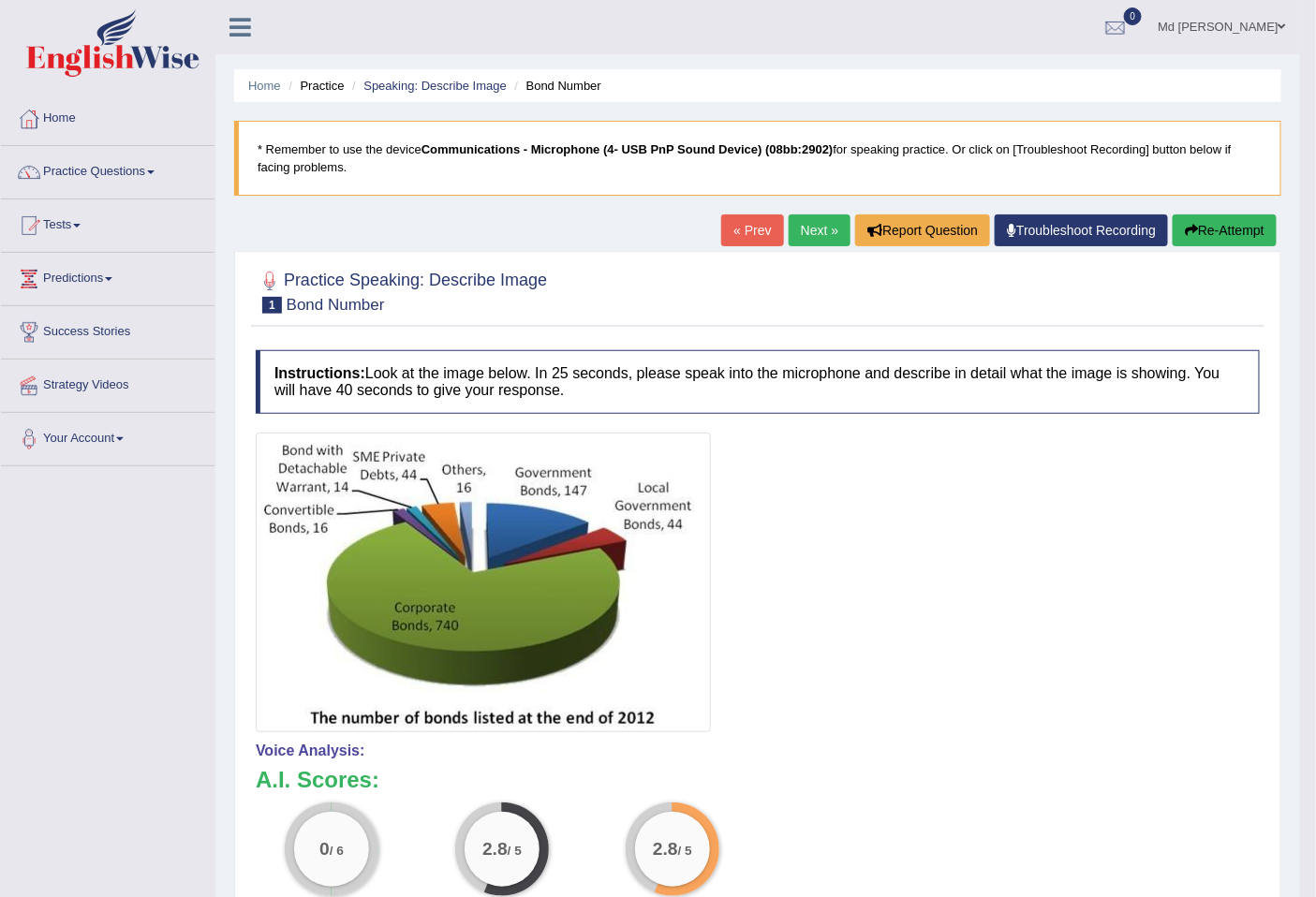
click at [1206, 238] on button "Re-Attempt" at bounding box center [1225, 230] width 104 height 32
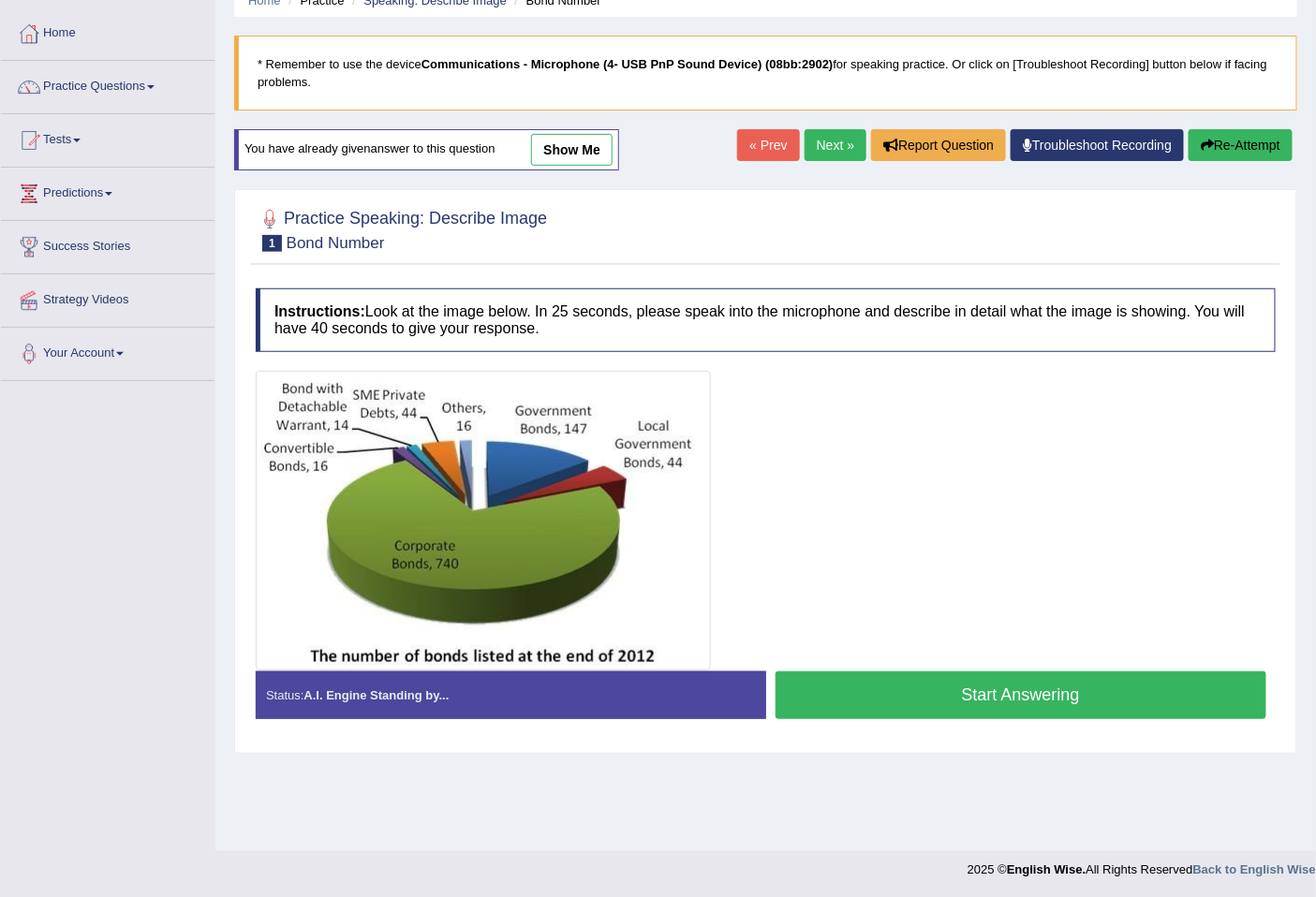
click at [1000, 696] on button "Start Answering" at bounding box center [1021, 695] width 492 height 47
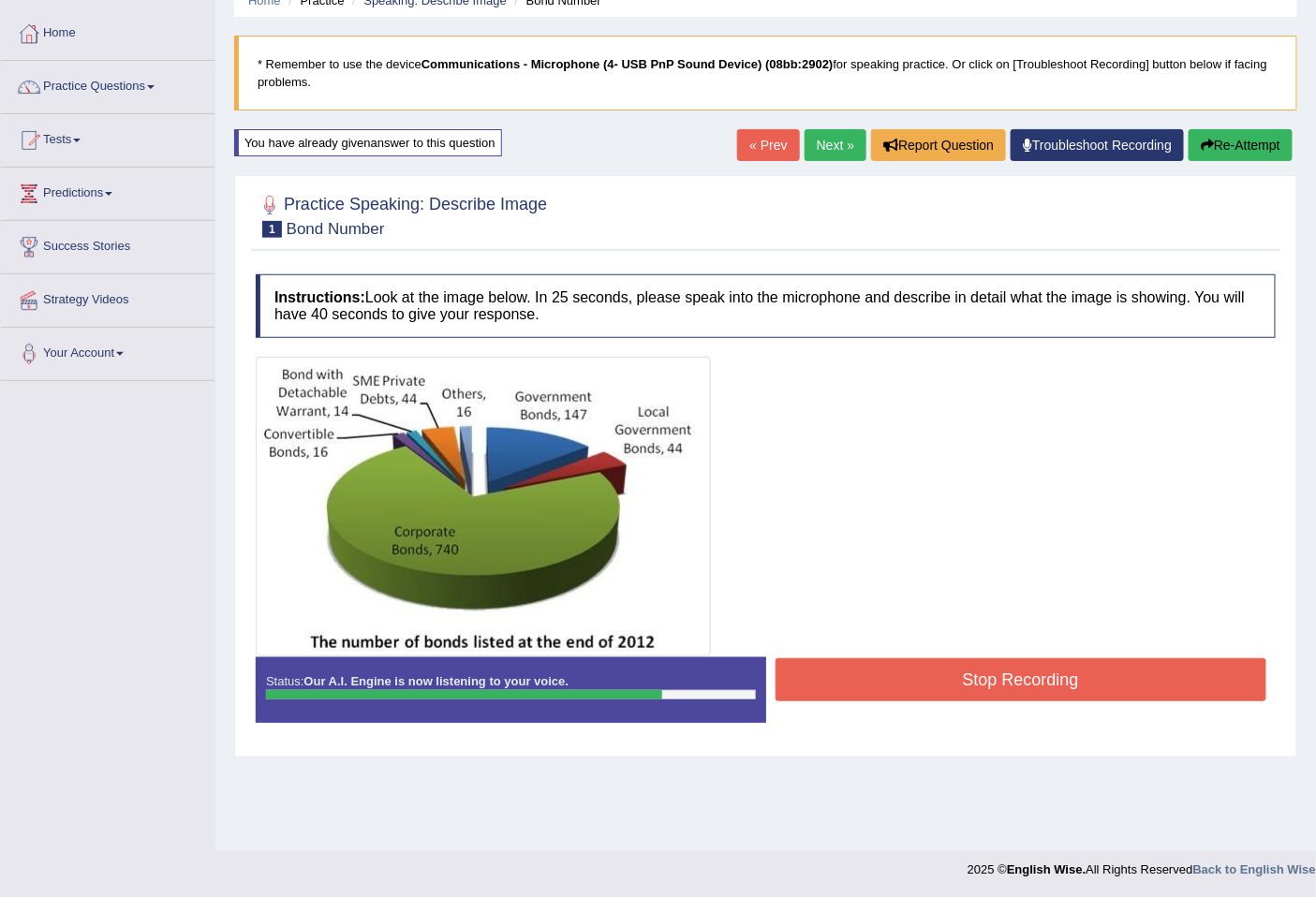
click at [1018, 673] on button "Stop Recording" at bounding box center [1021, 679] width 492 height 43
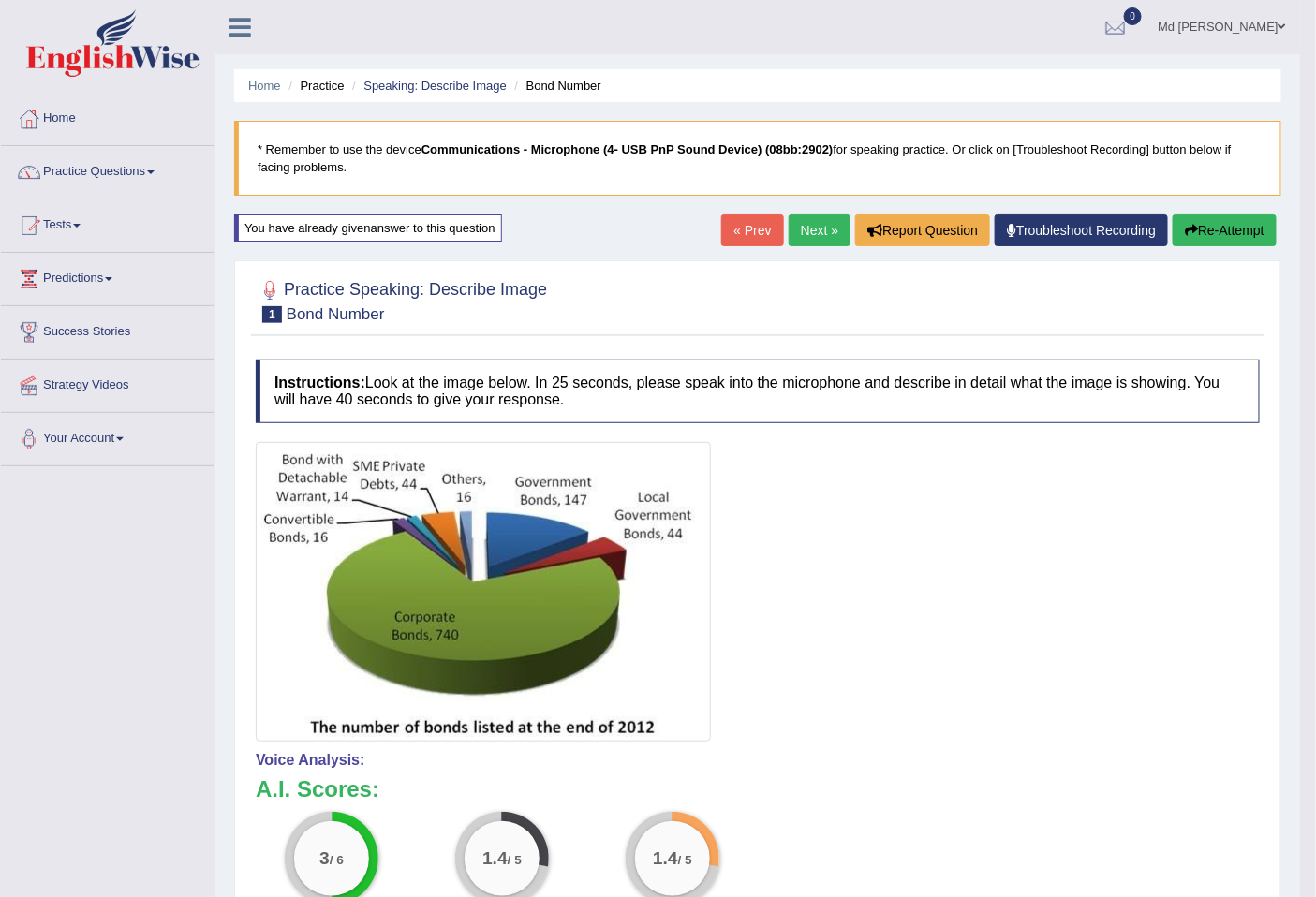
click at [1213, 234] on button "Re-Attempt" at bounding box center [1225, 230] width 104 height 32
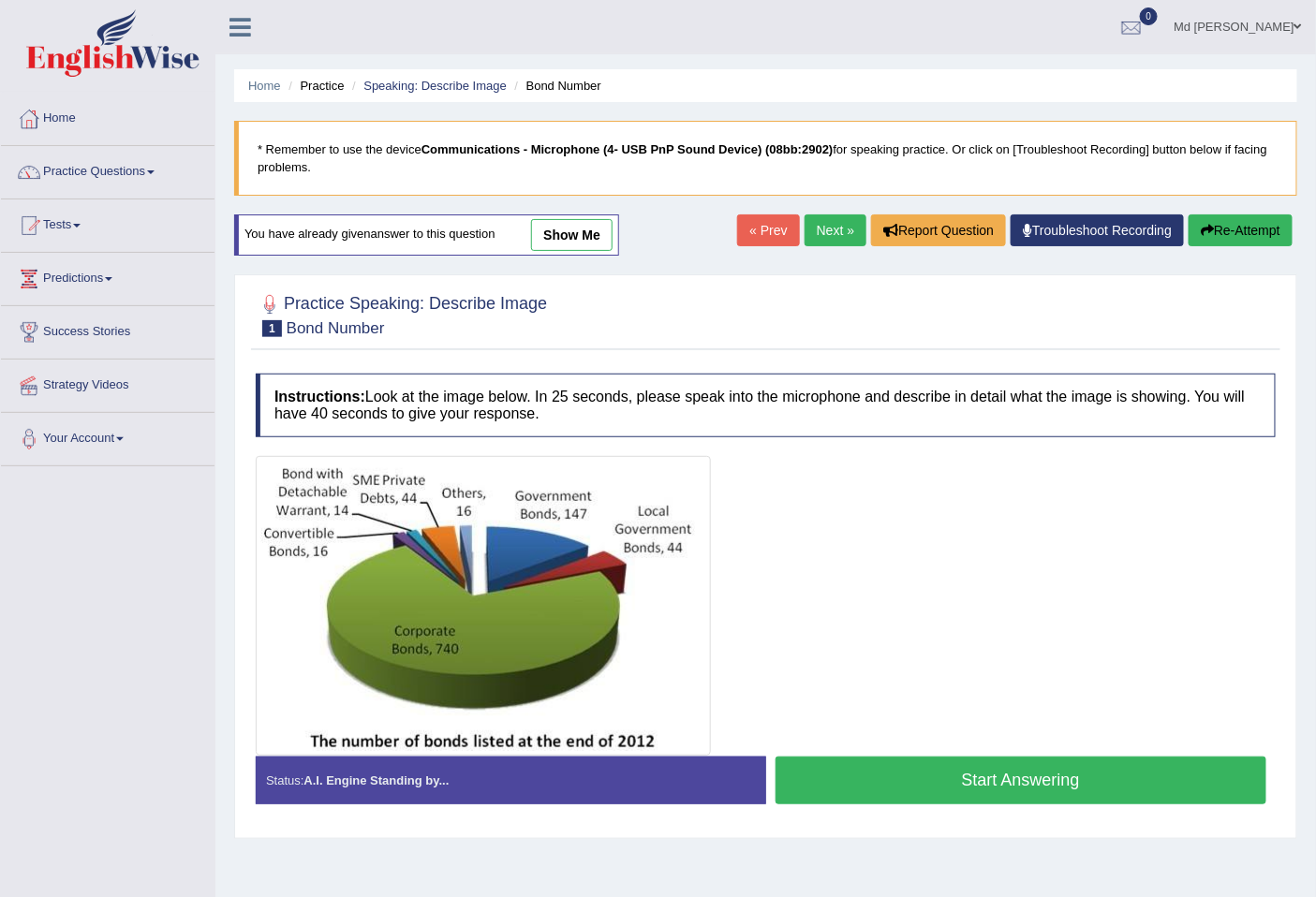
click at [946, 776] on button "Start Answering" at bounding box center [1021, 780] width 492 height 47
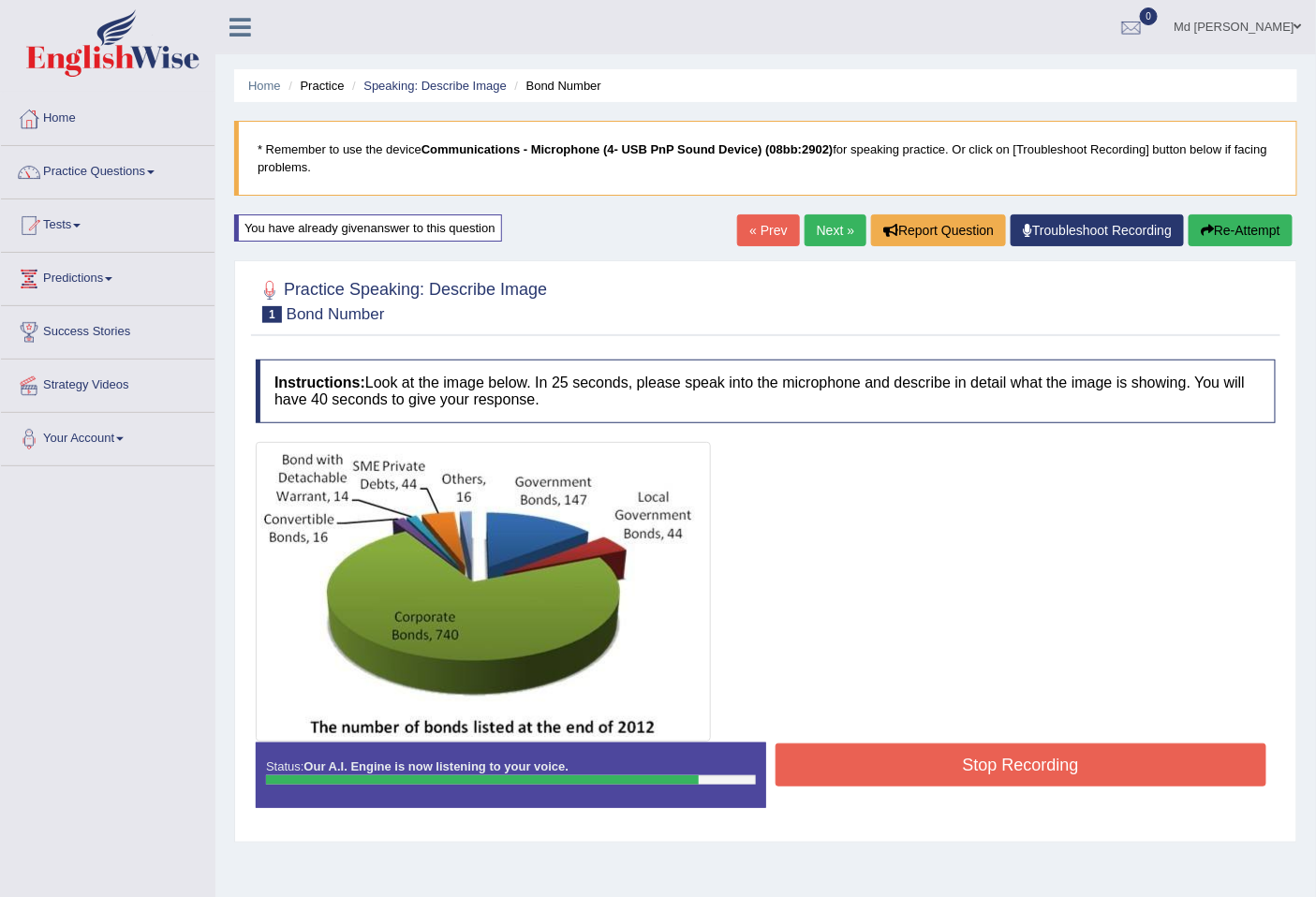
click at [1026, 770] on button "Stop Recording" at bounding box center [1021, 764] width 492 height 43
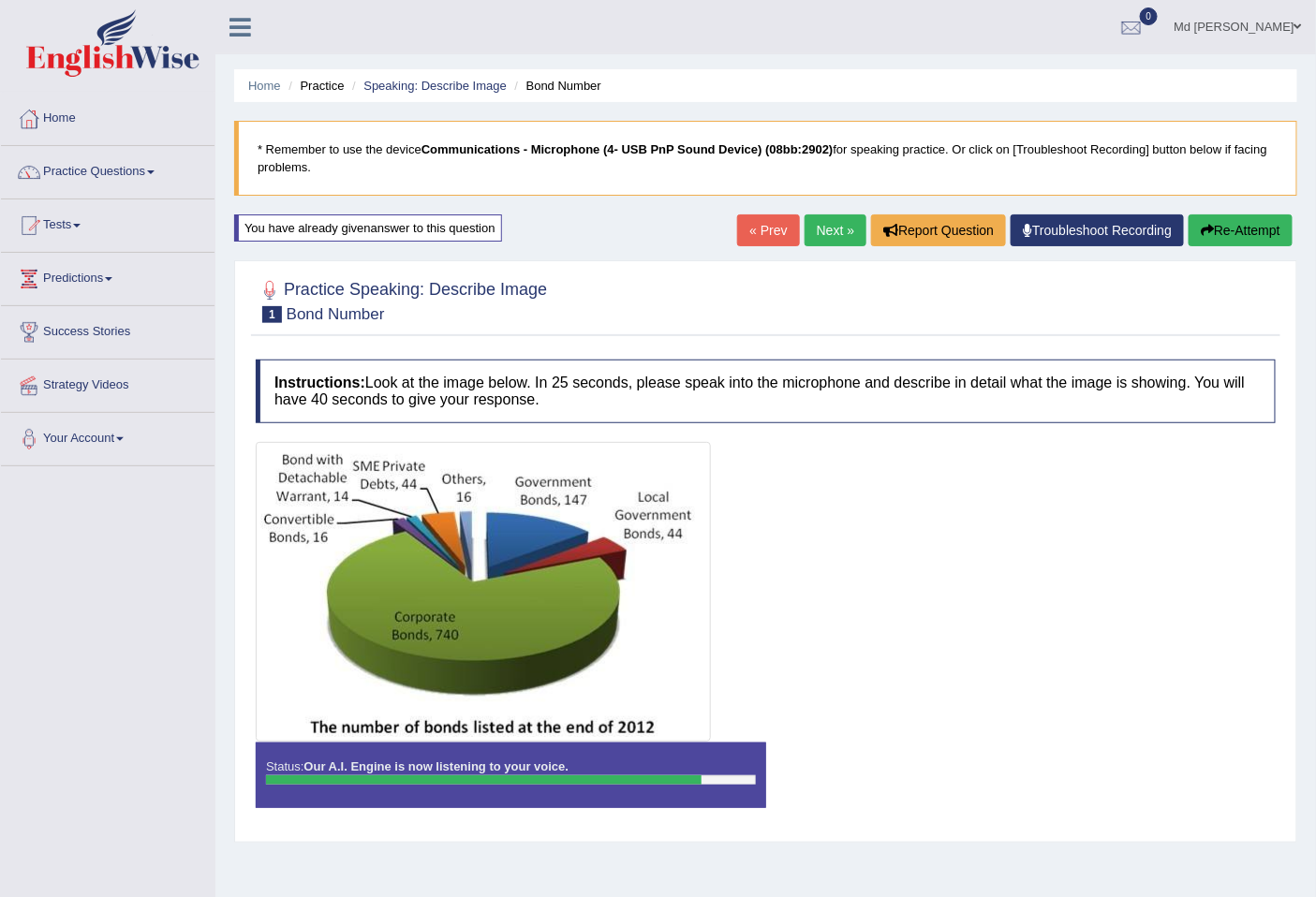
click at [1026, 770] on div "Status: Our A.I. Engine is now listening to your voice. Start Answering Stop Re…" at bounding box center [766, 784] width 1020 height 84
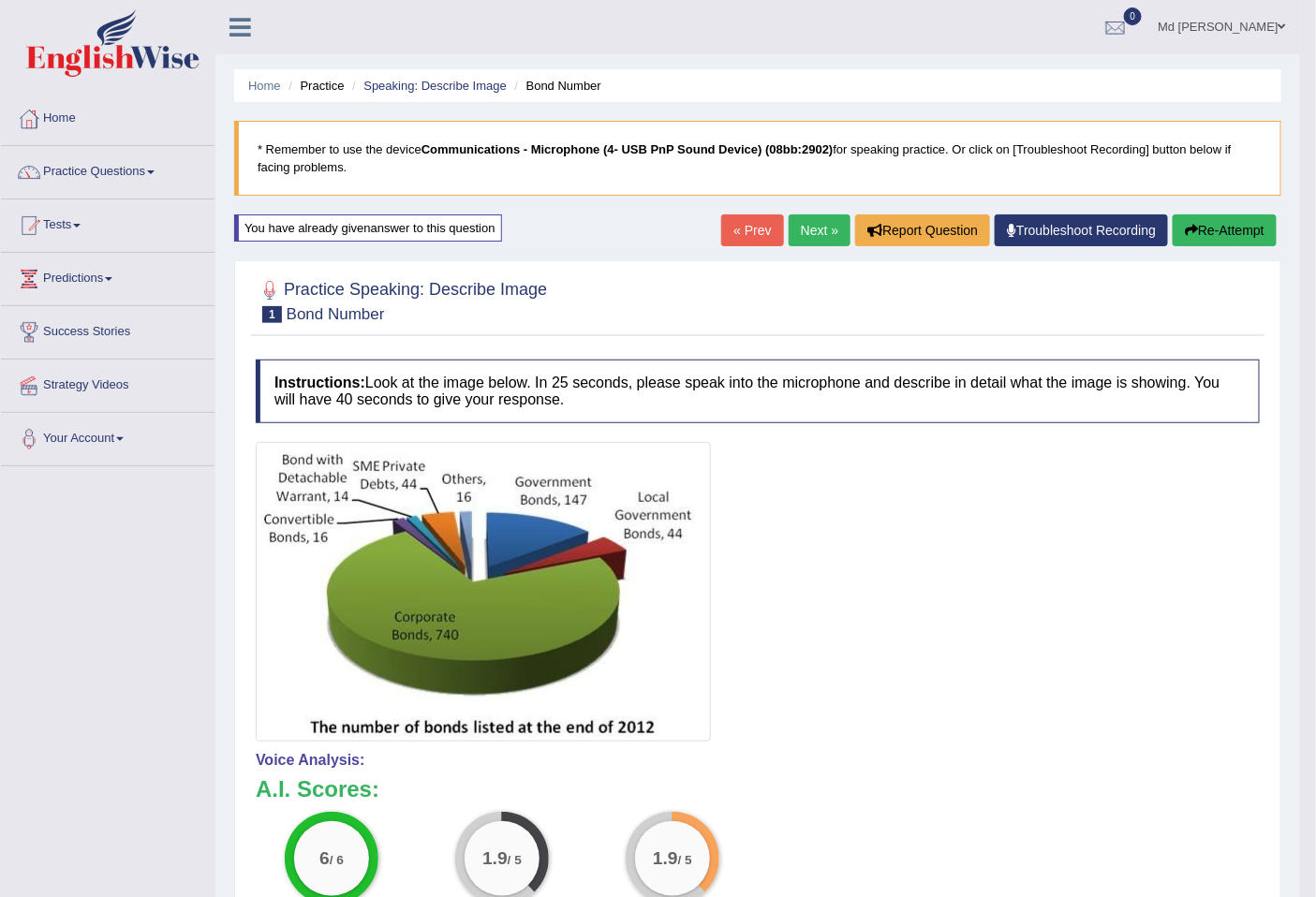
click at [816, 217] on link "Next »" at bounding box center [819, 230] width 62 height 32
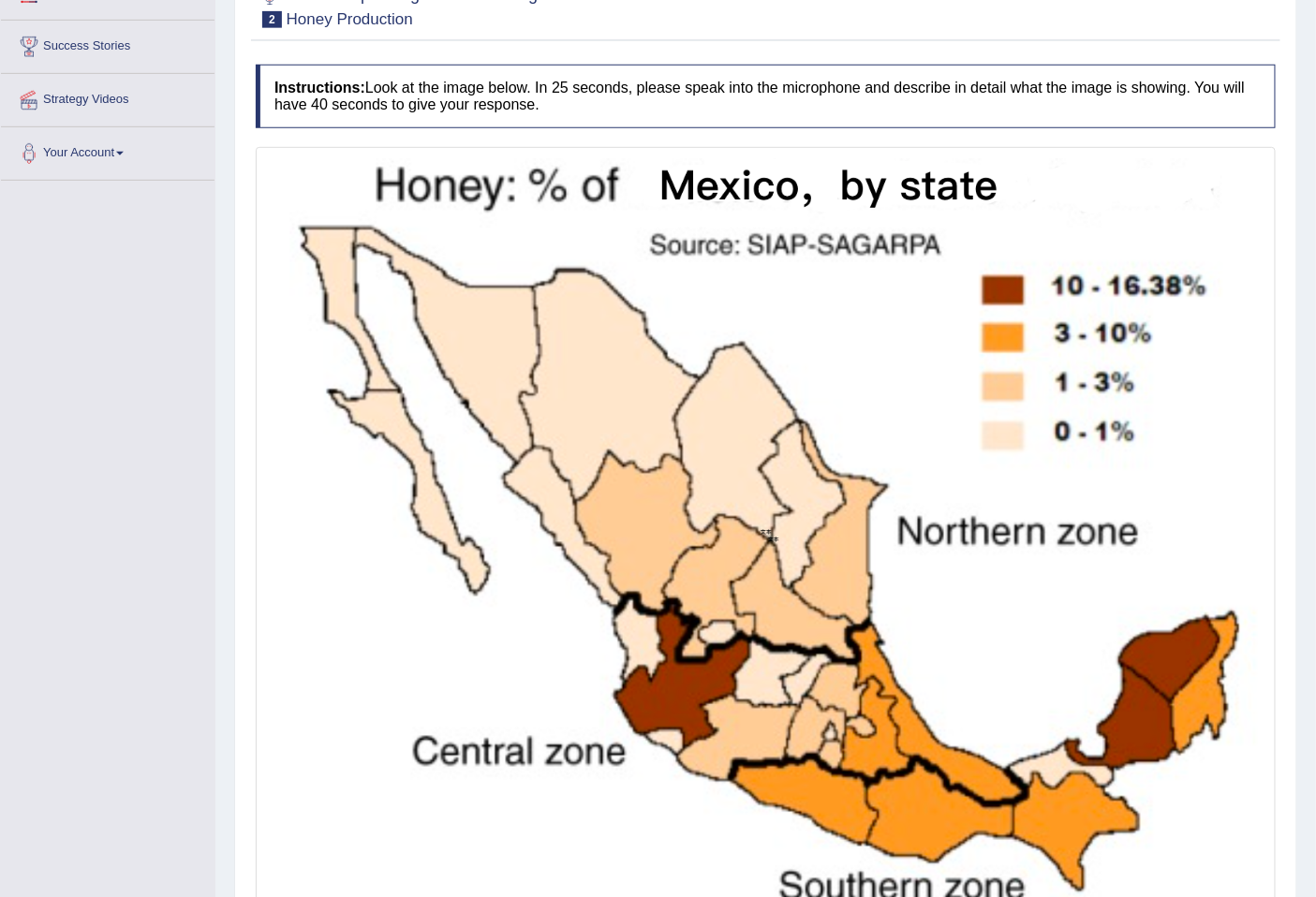
scroll to position [347, 0]
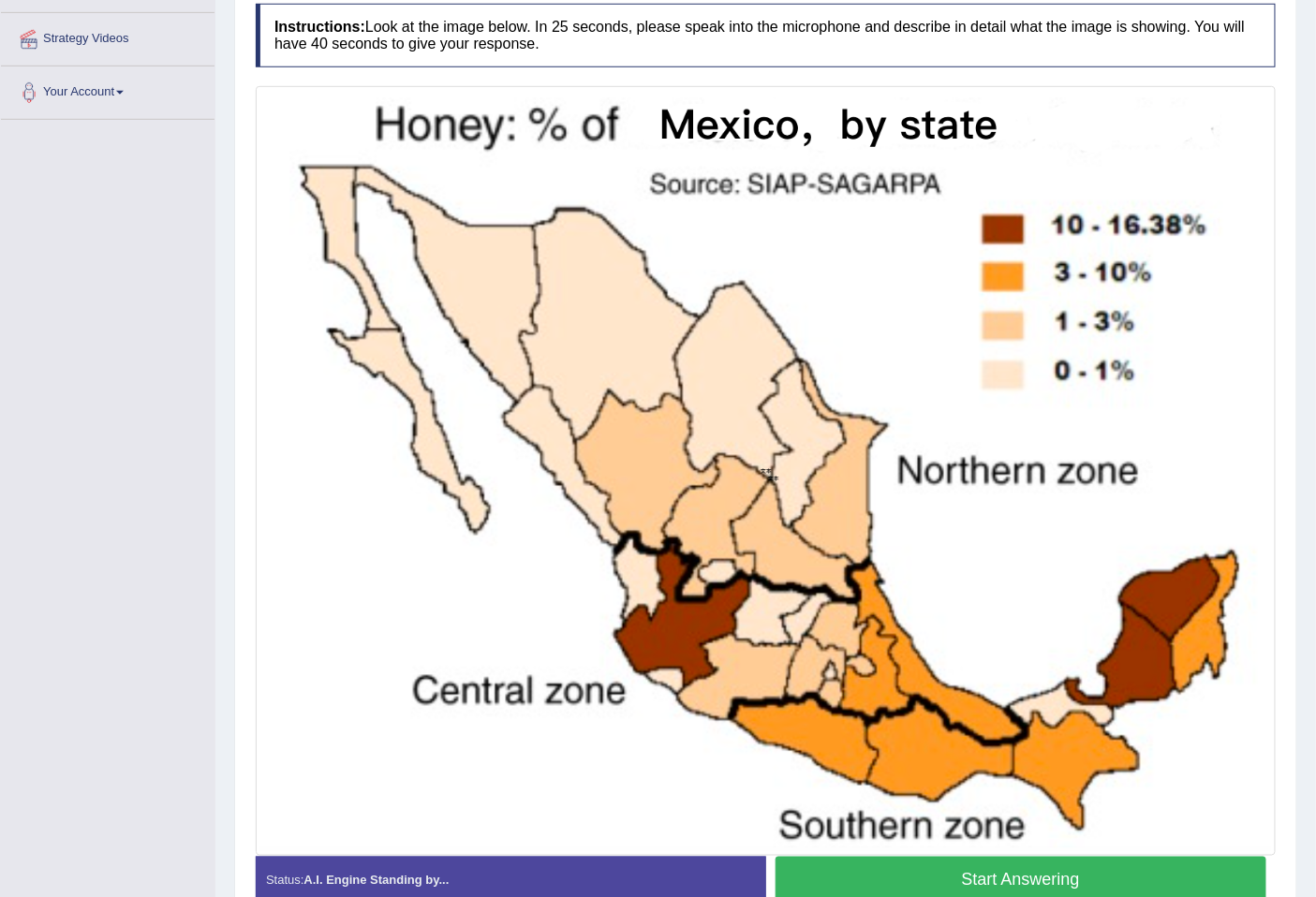
click at [1037, 864] on button "Start Answering" at bounding box center [1021, 881] width 492 height 47
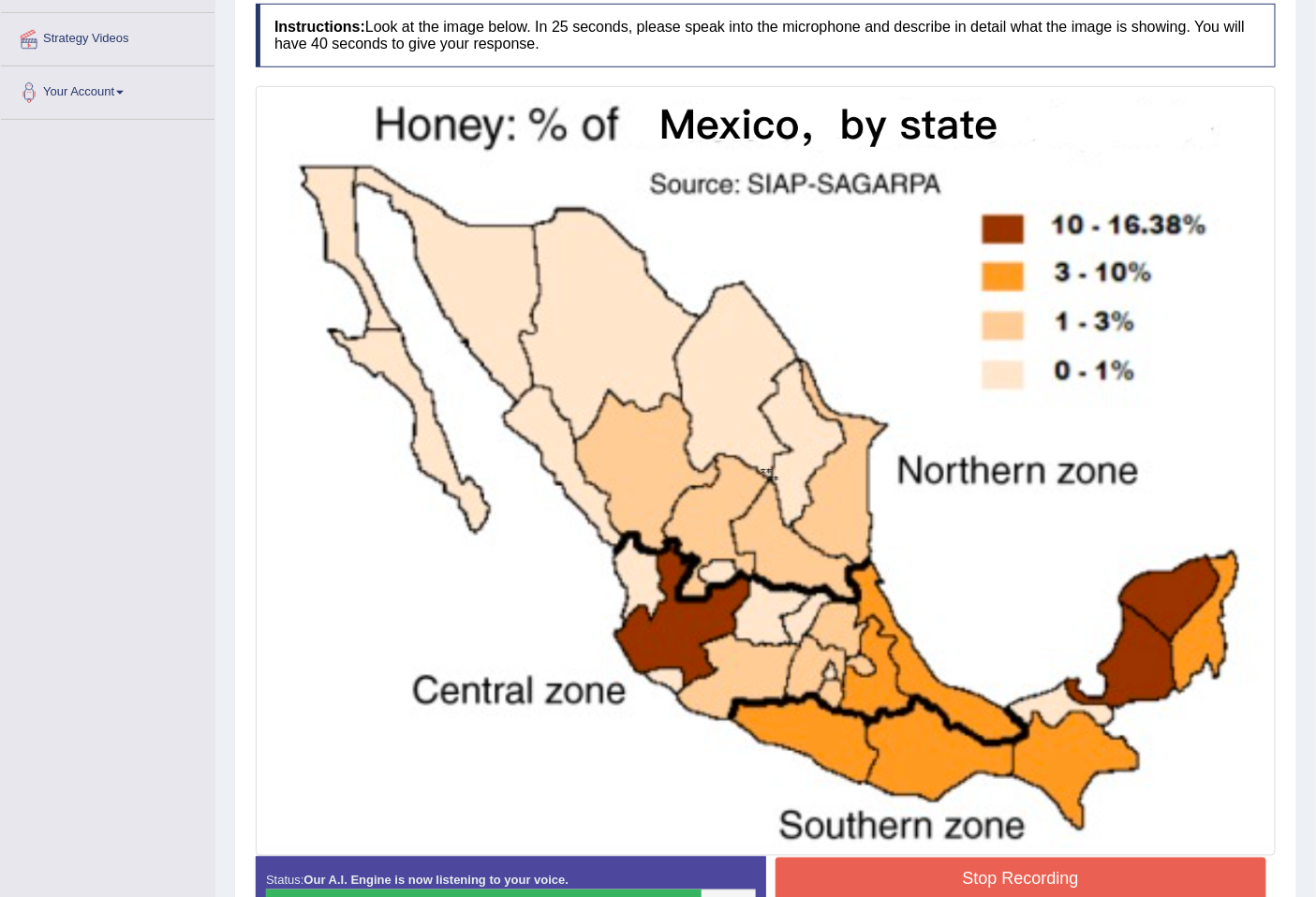
click at [978, 873] on button "Stop Recording" at bounding box center [1021, 879] width 492 height 43
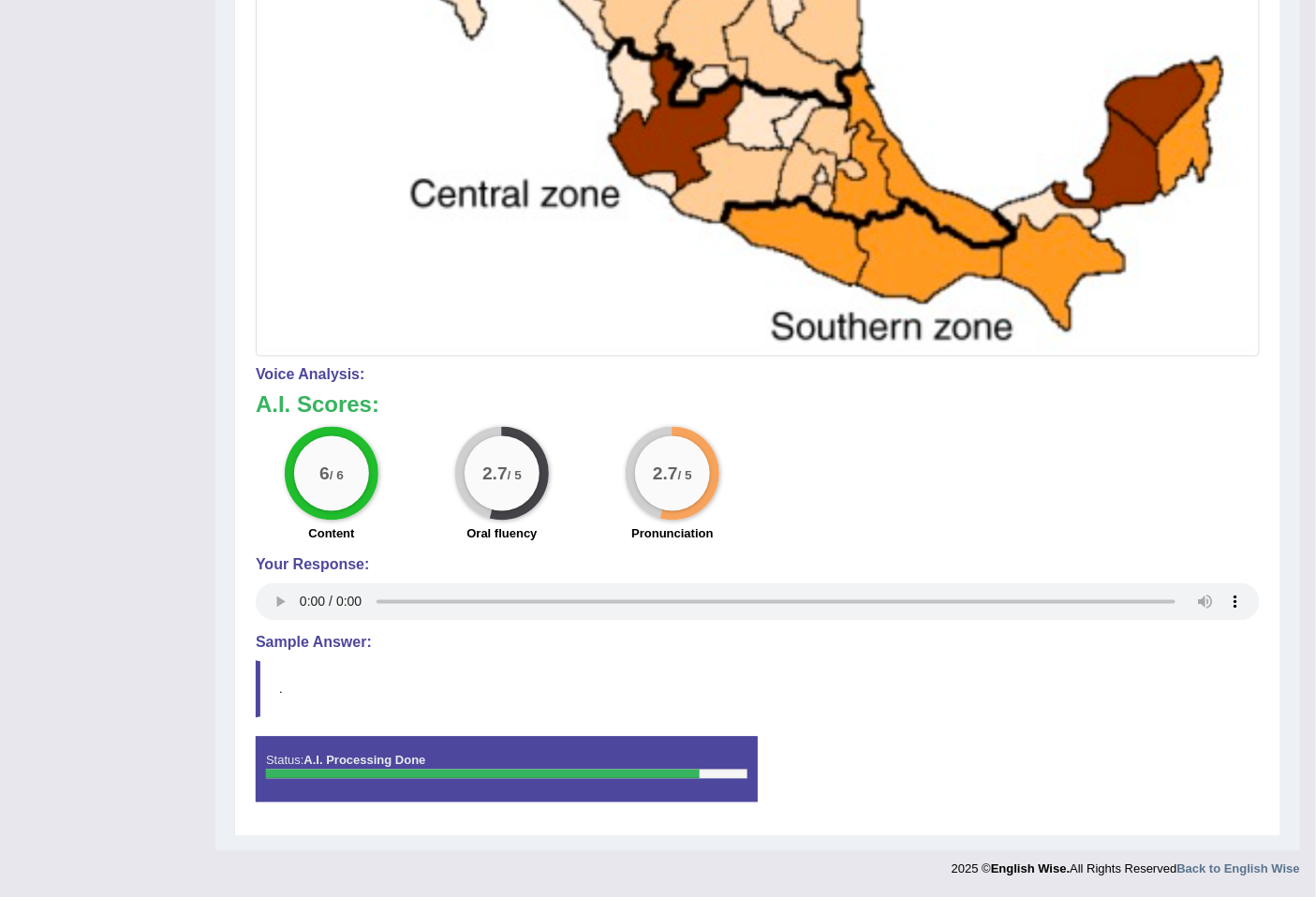
scroll to position [0, 0]
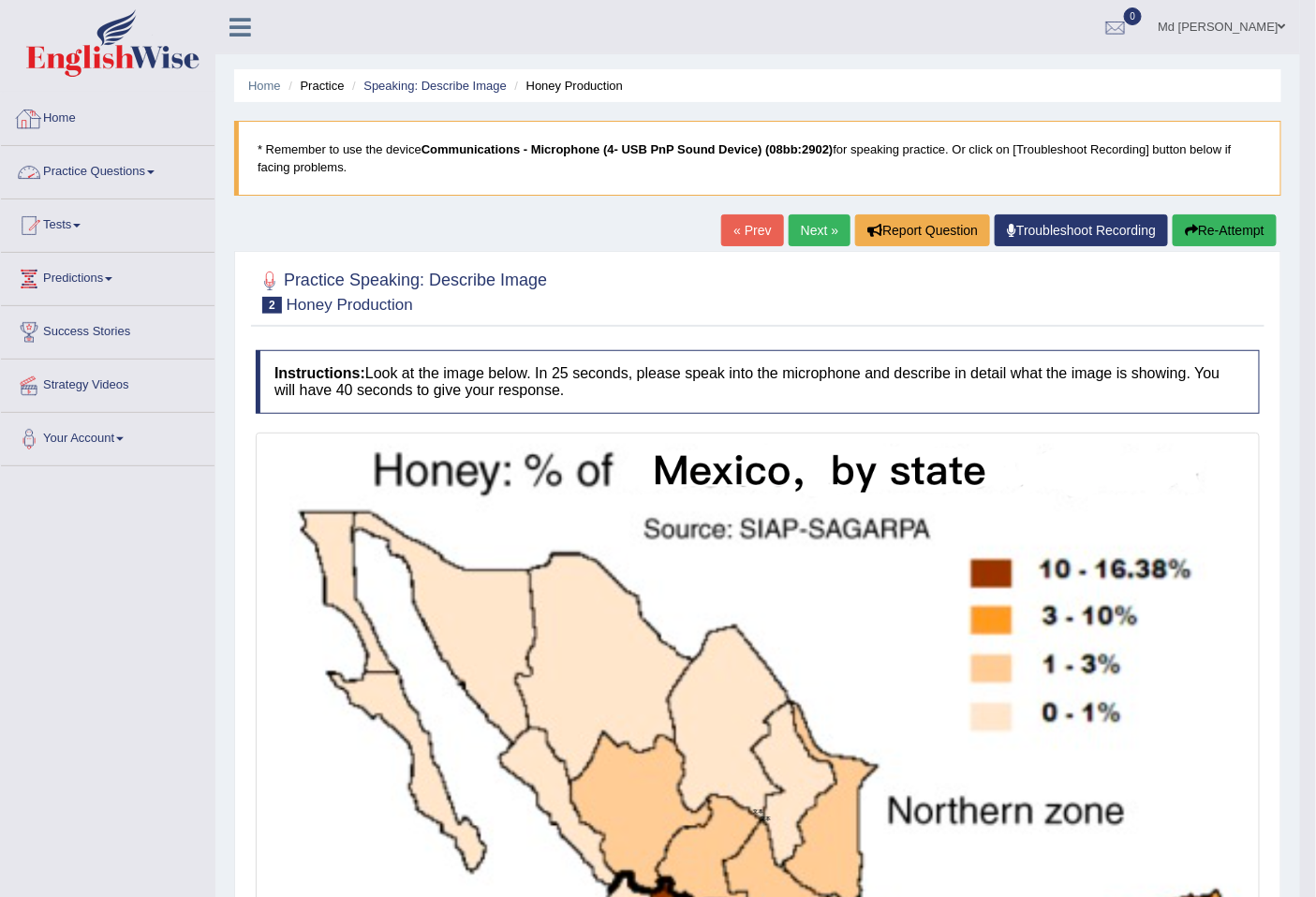
click at [125, 169] on link "Practice Questions" at bounding box center [107, 169] width 213 height 46
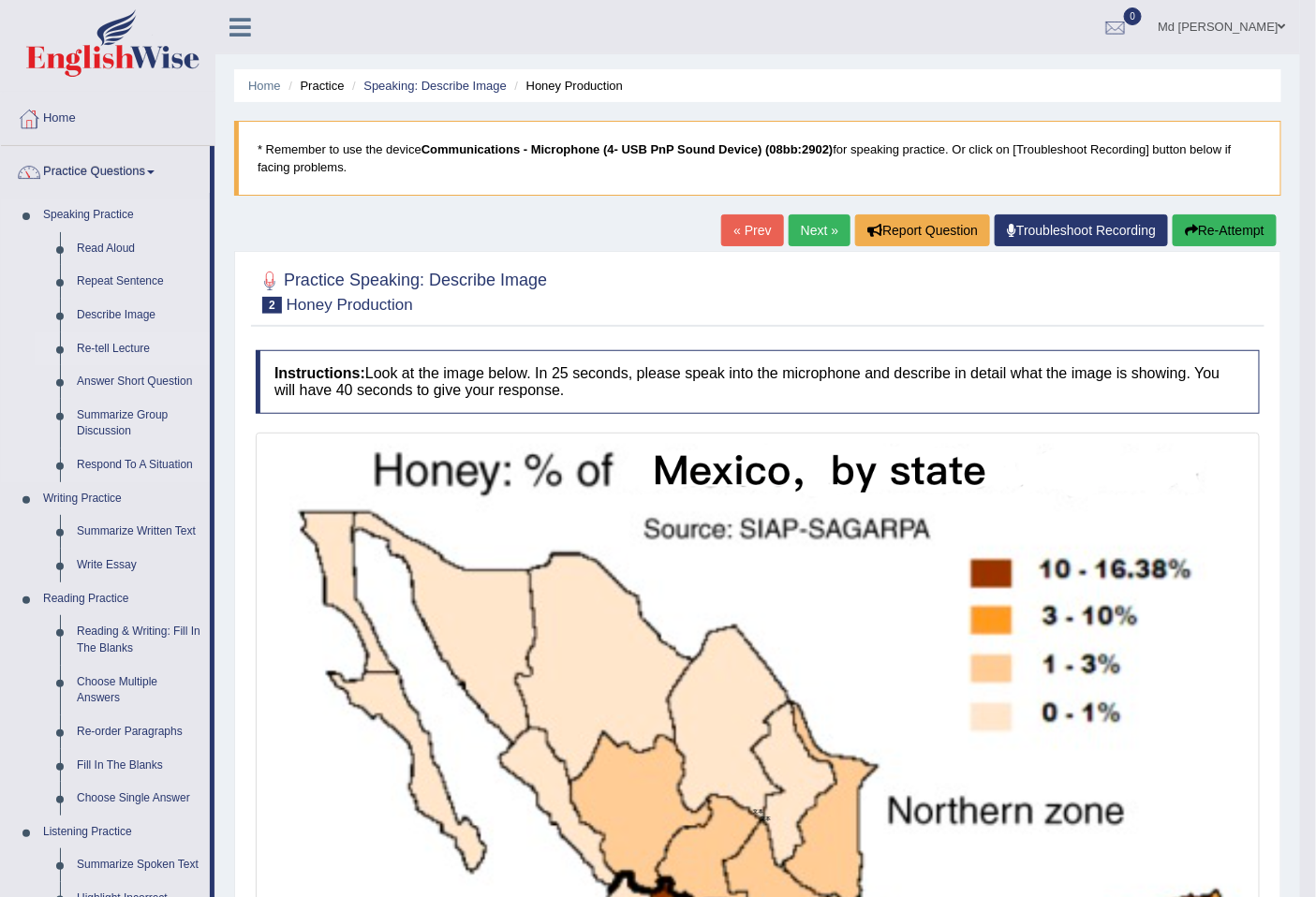
click at [132, 350] on link "Re-tell Lecture" at bounding box center [138, 350] width 141 height 34
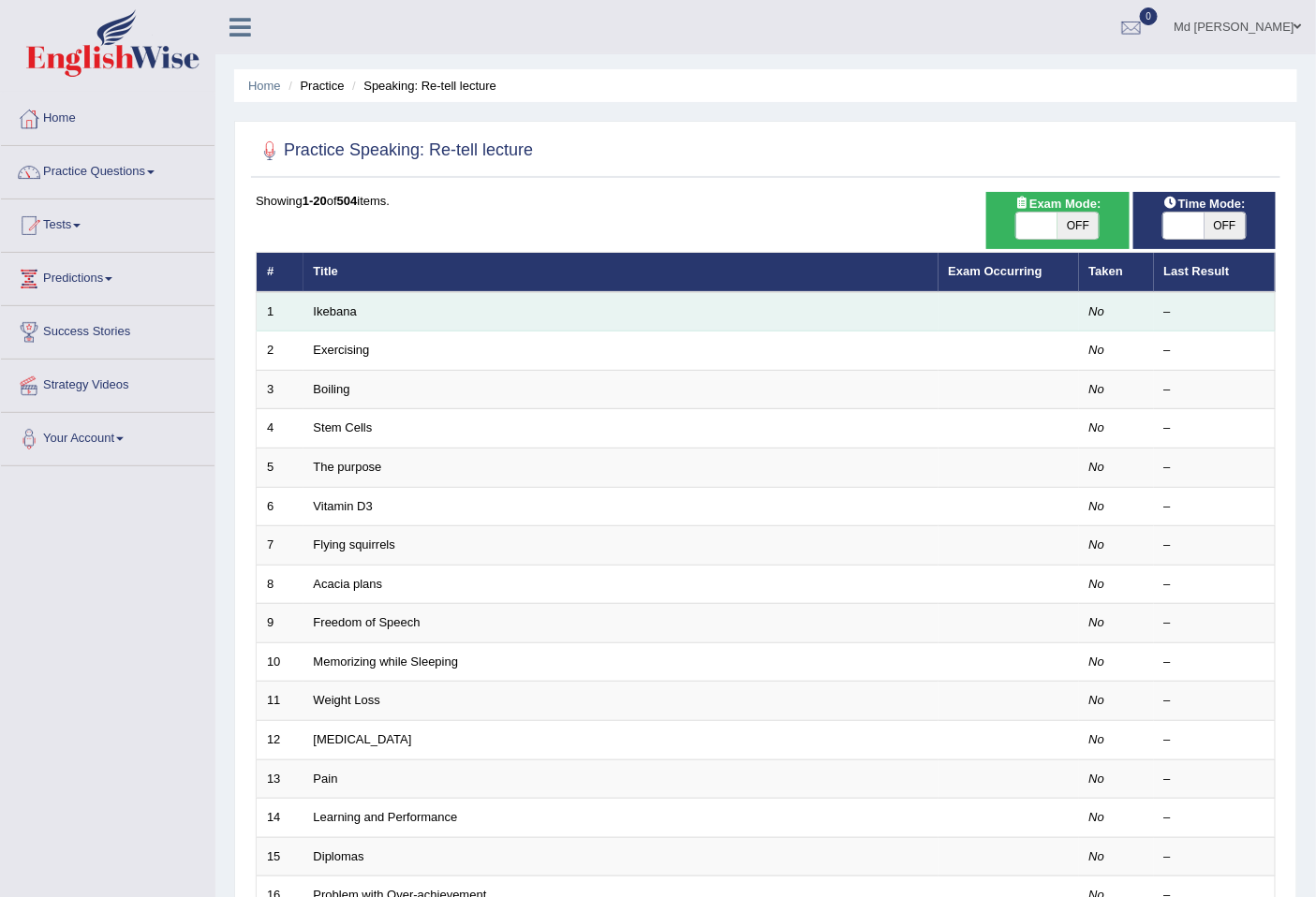
click at [495, 306] on td "Ikebana" at bounding box center [621, 312] width 635 height 40
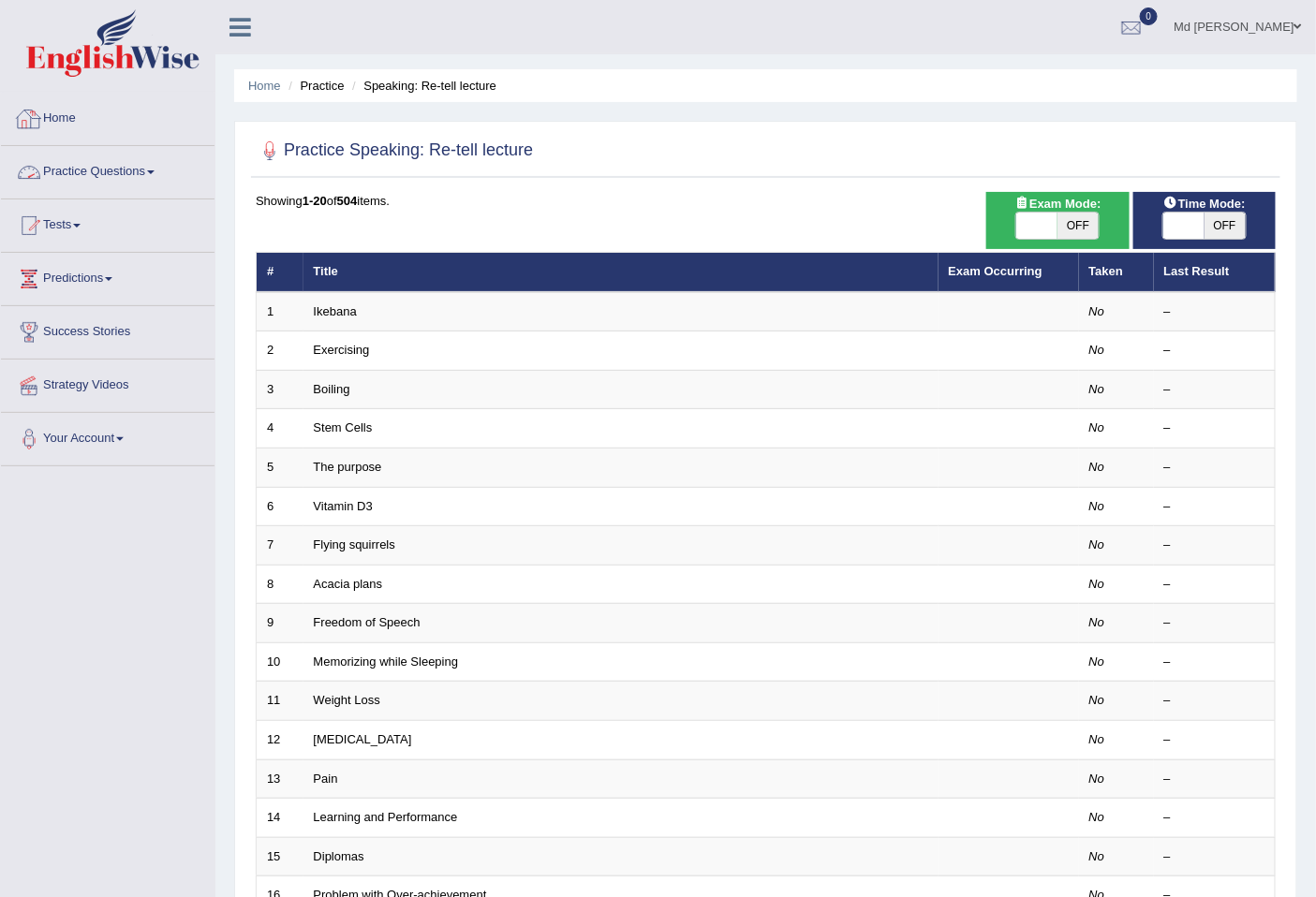
click at [123, 165] on link "Practice Questions" at bounding box center [107, 169] width 213 height 46
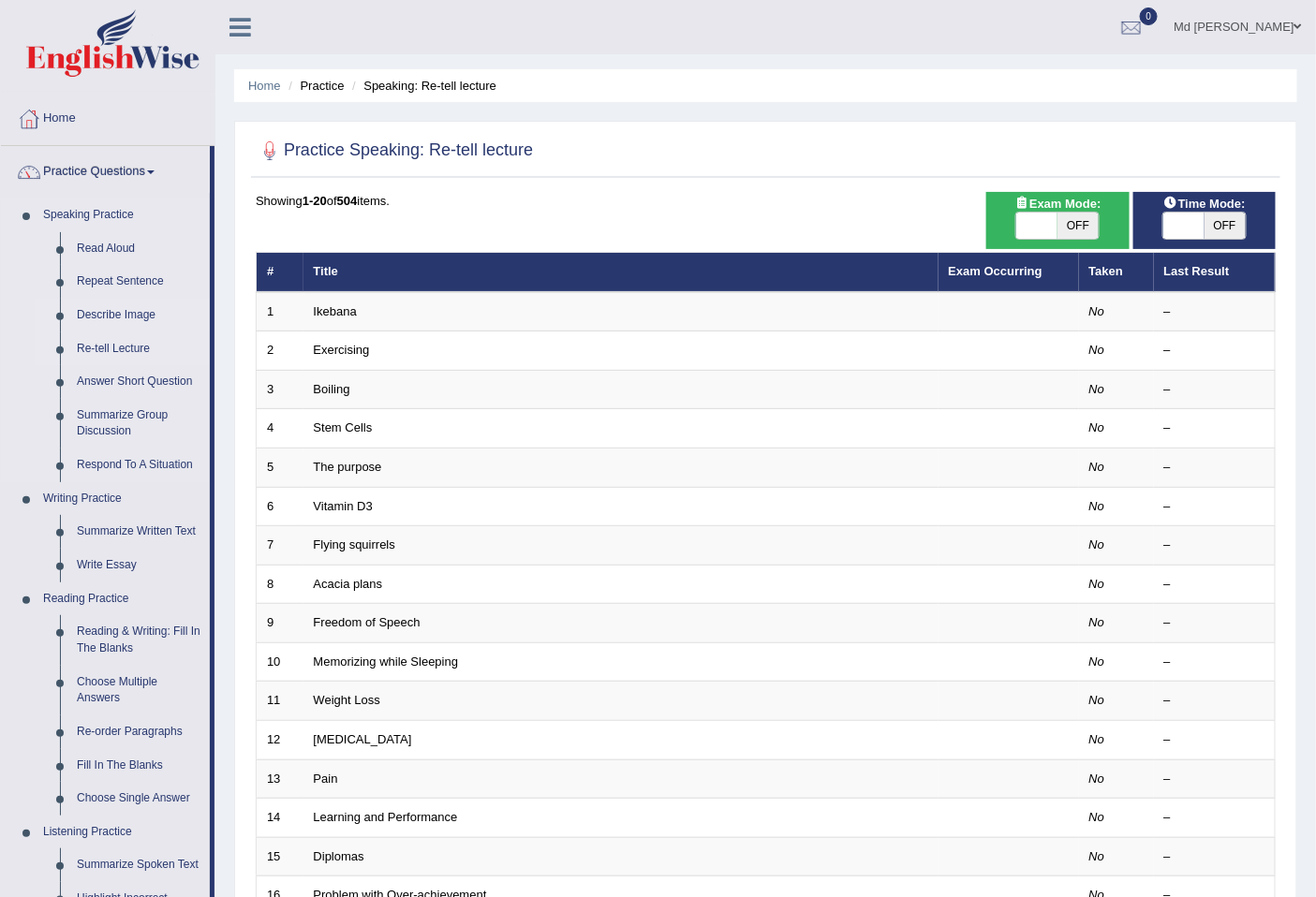
click at [115, 312] on link "Describe Image" at bounding box center [138, 315] width 141 height 34
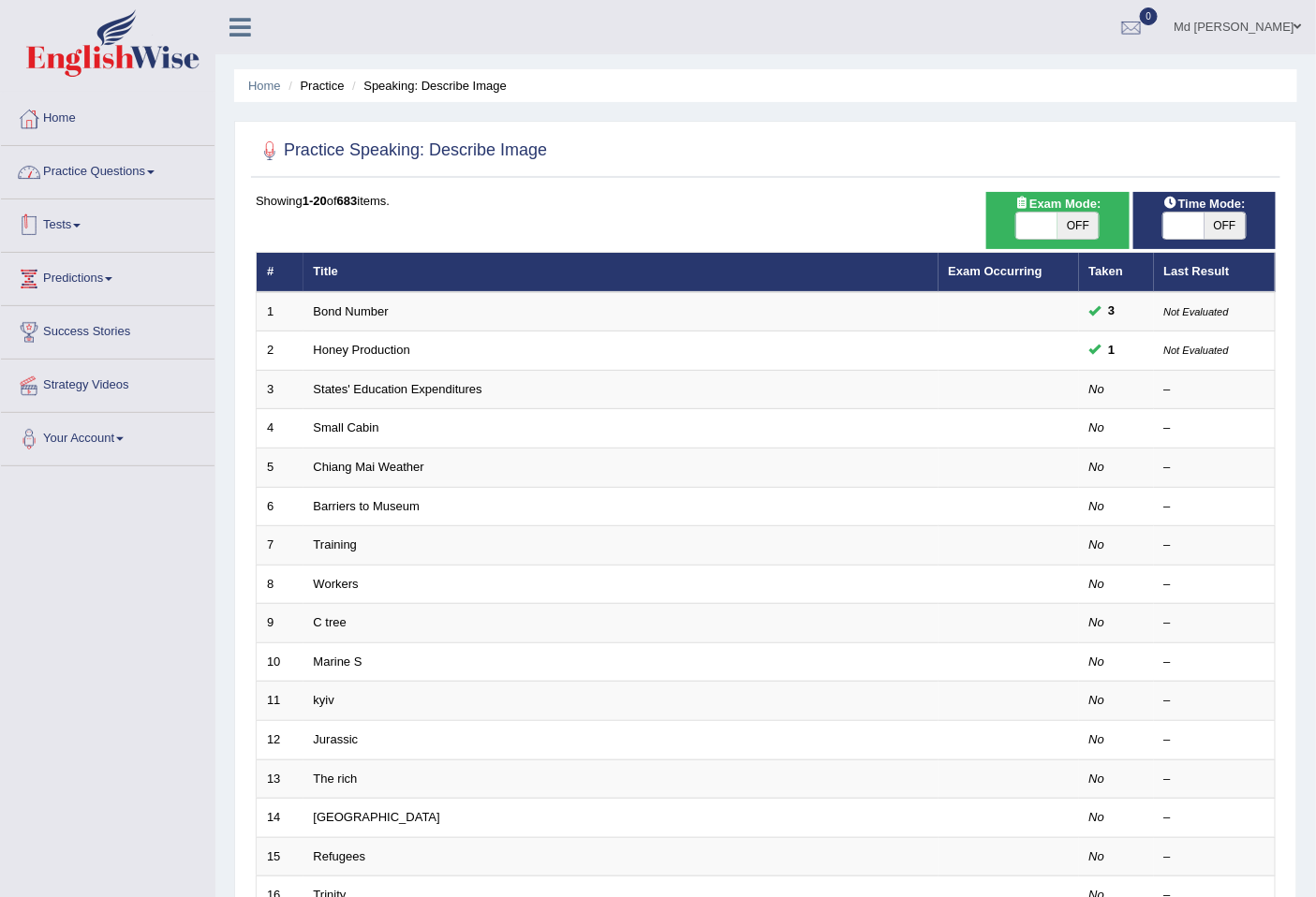
click at [136, 178] on link "Practice Questions" at bounding box center [107, 169] width 213 height 46
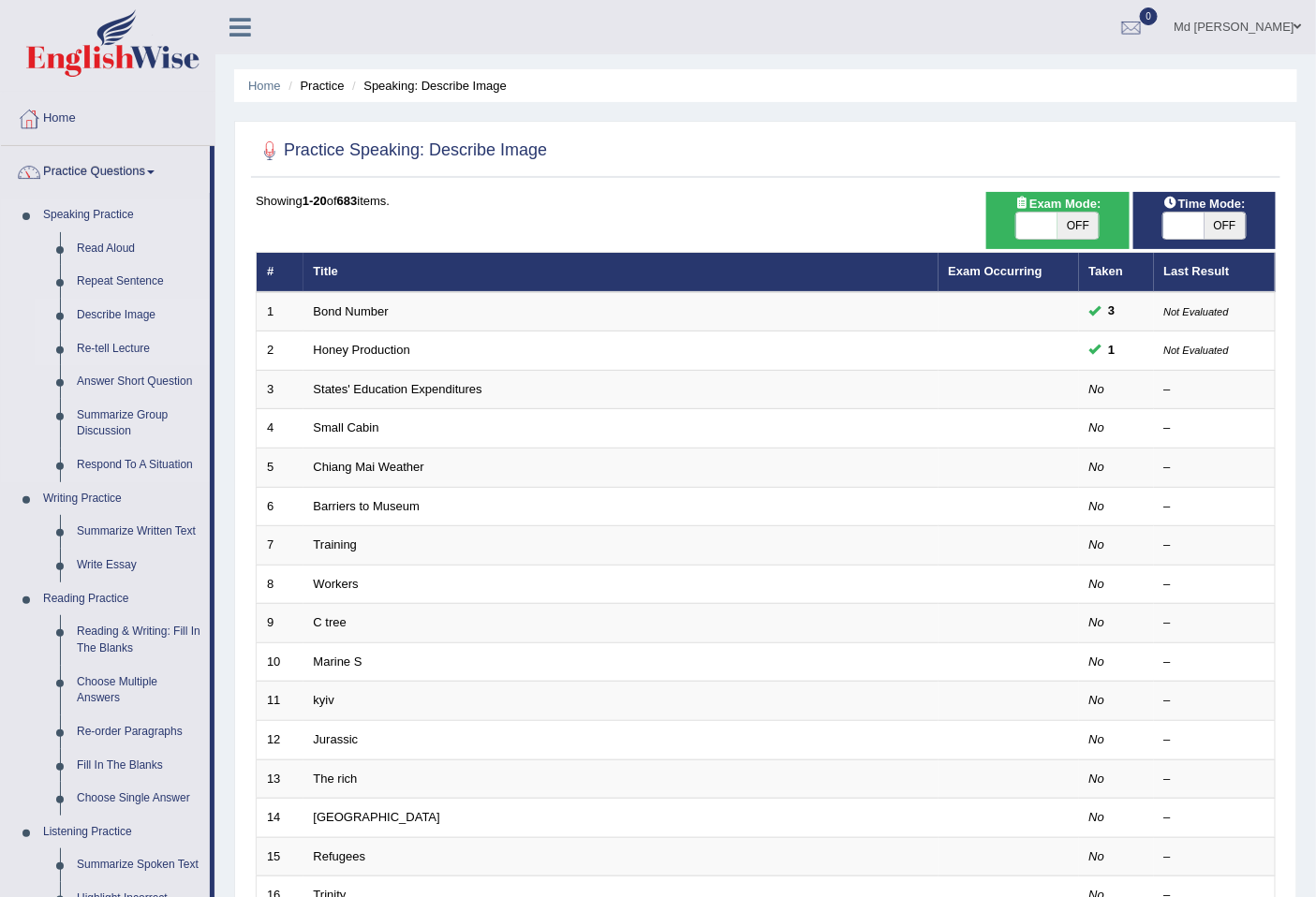
click at [123, 344] on link "Re-tell Lecture" at bounding box center [138, 350] width 141 height 34
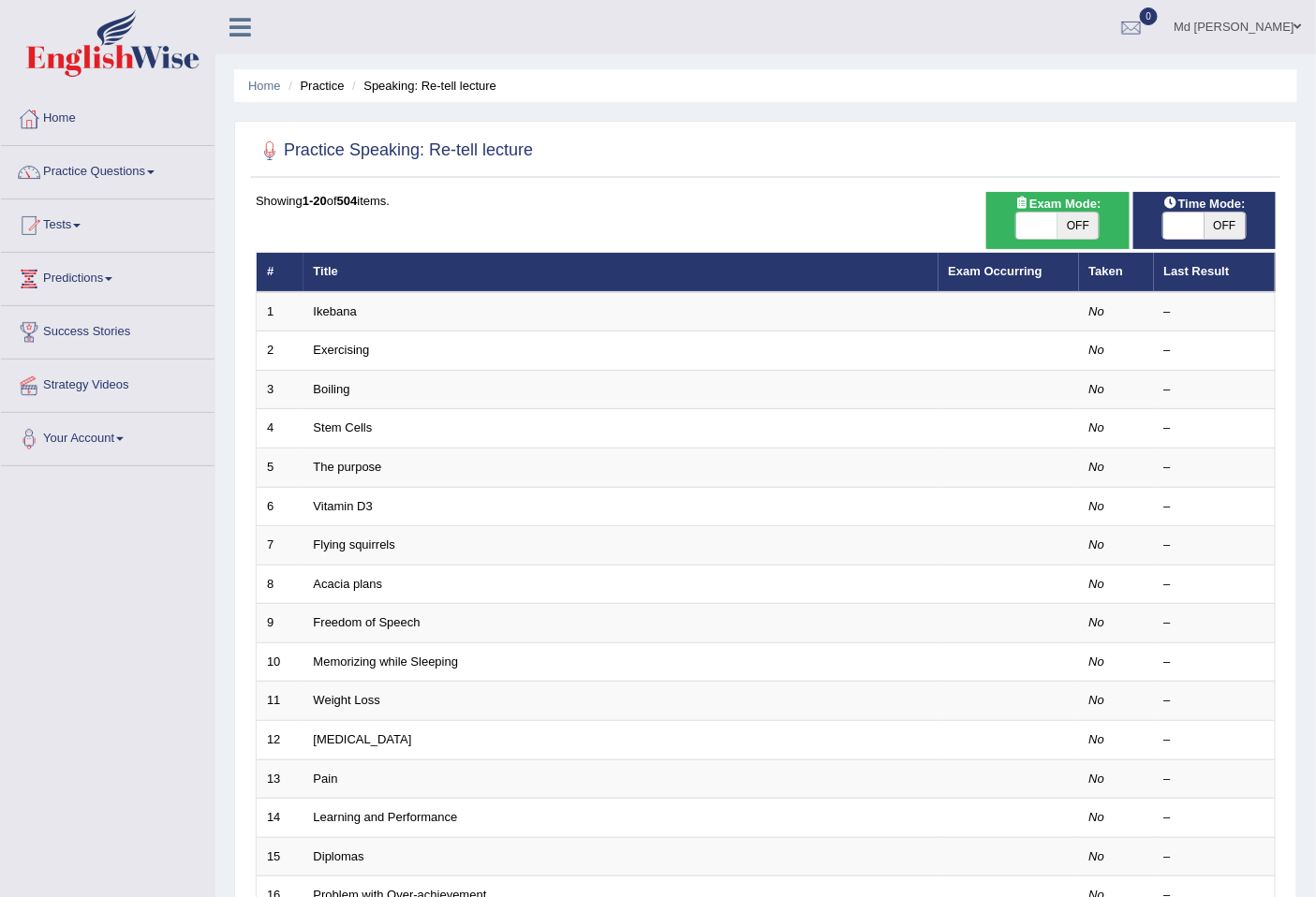
click at [818, 307] on td "Ikebana" at bounding box center [621, 312] width 635 height 40
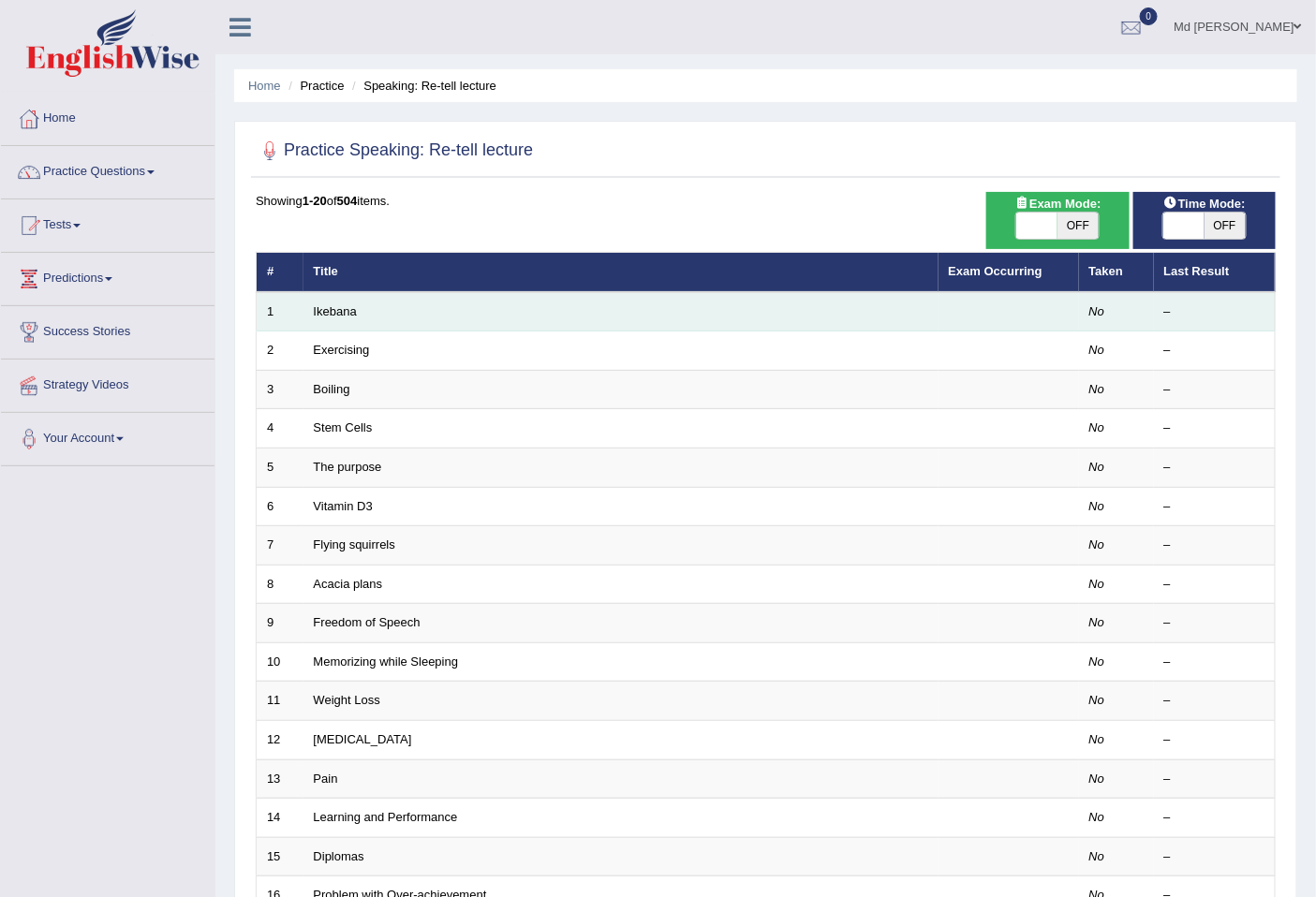
click at [662, 312] on td "Ikebana" at bounding box center [621, 312] width 635 height 40
click at [344, 304] on link "Ikebana" at bounding box center [334, 311] width 43 height 14
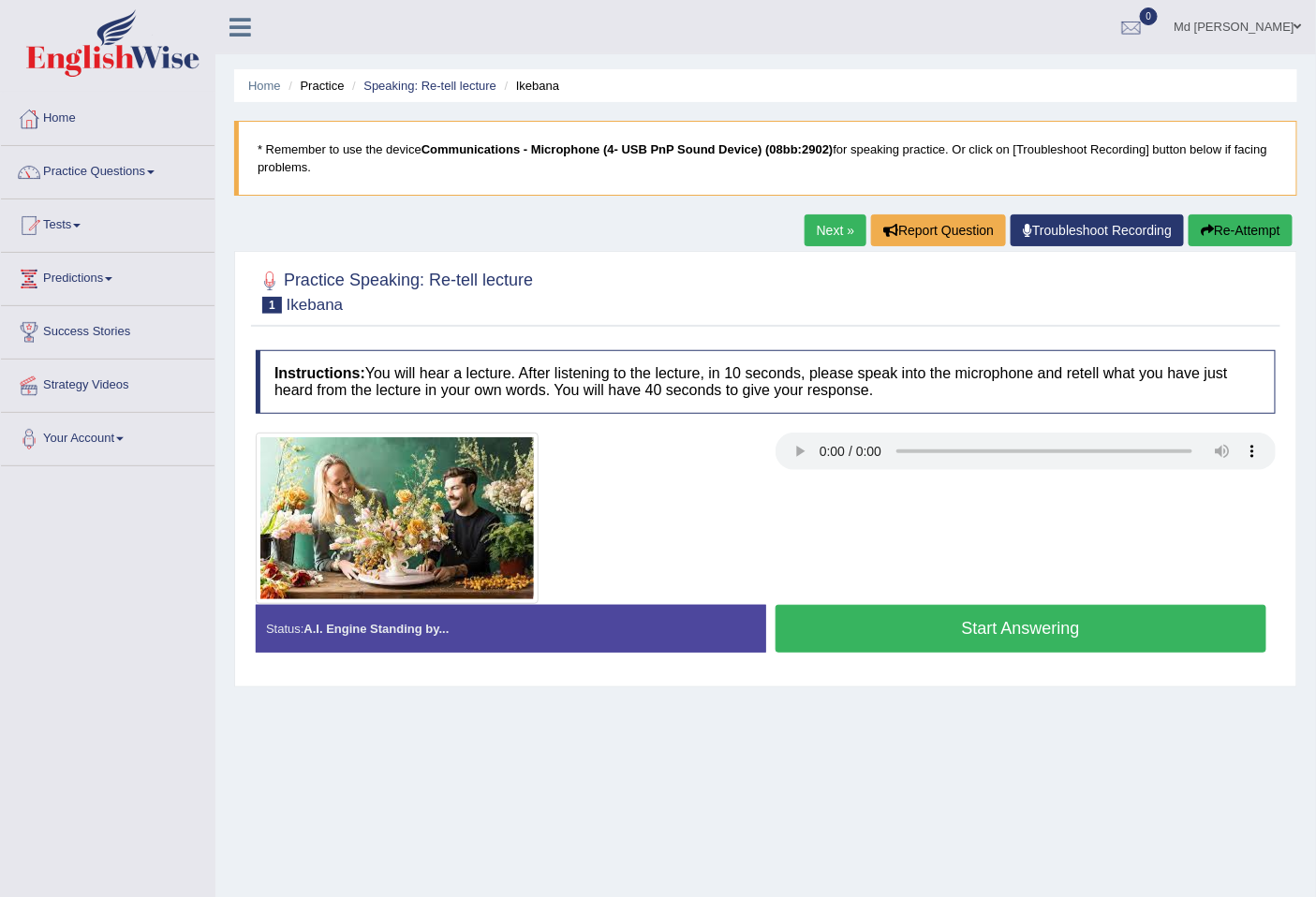
drag, startPoint x: 891, startPoint y: 627, endPoint x: 878, endPoint y: 630, distance: 13.3
click at [890, 627] on button "Start Answering" at bounding box center [1021, 629] width 492 height 47
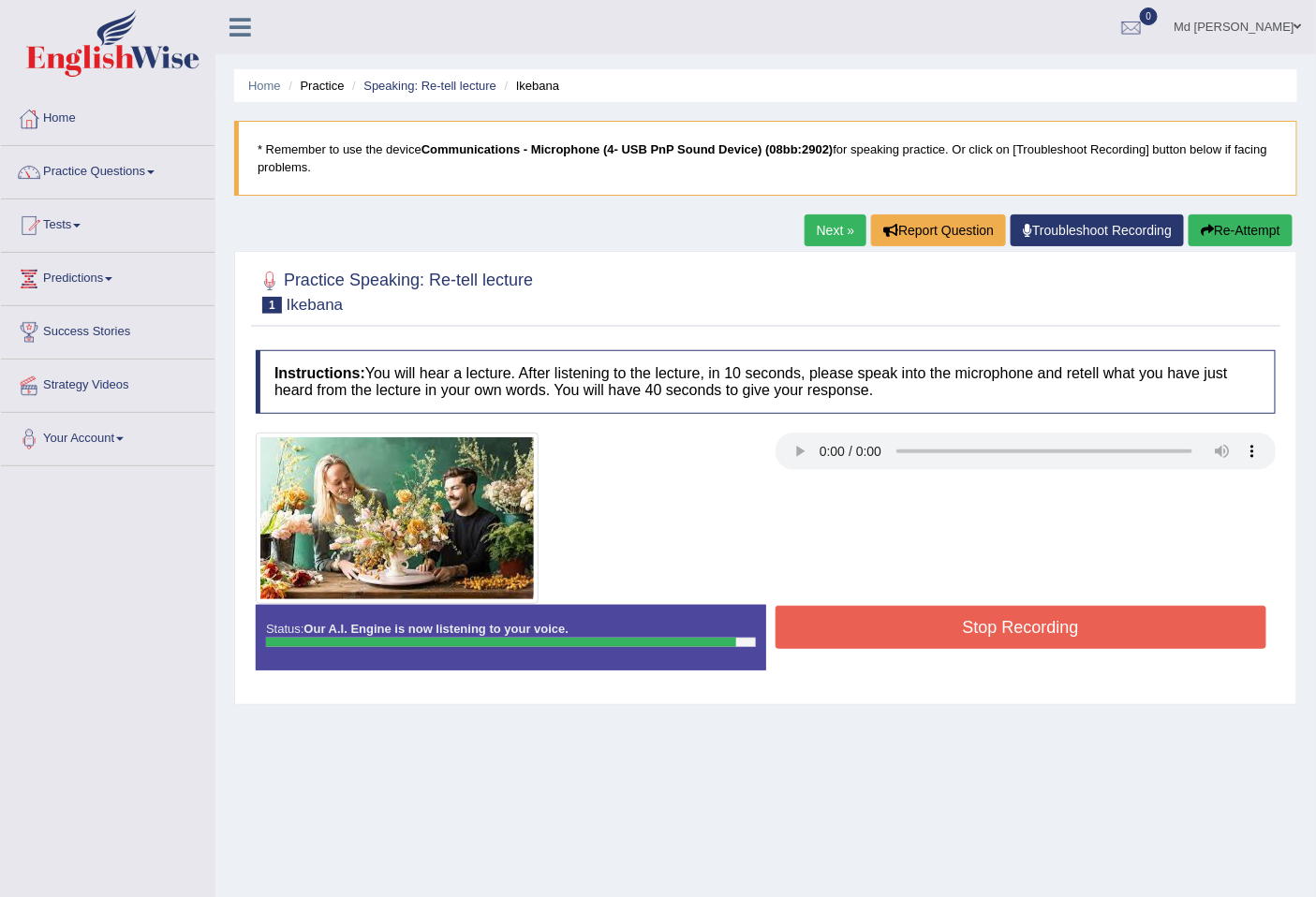
click at [1063, 621] on button "Stop Recording" at bounding box center [1021, 627] width 492 height 43
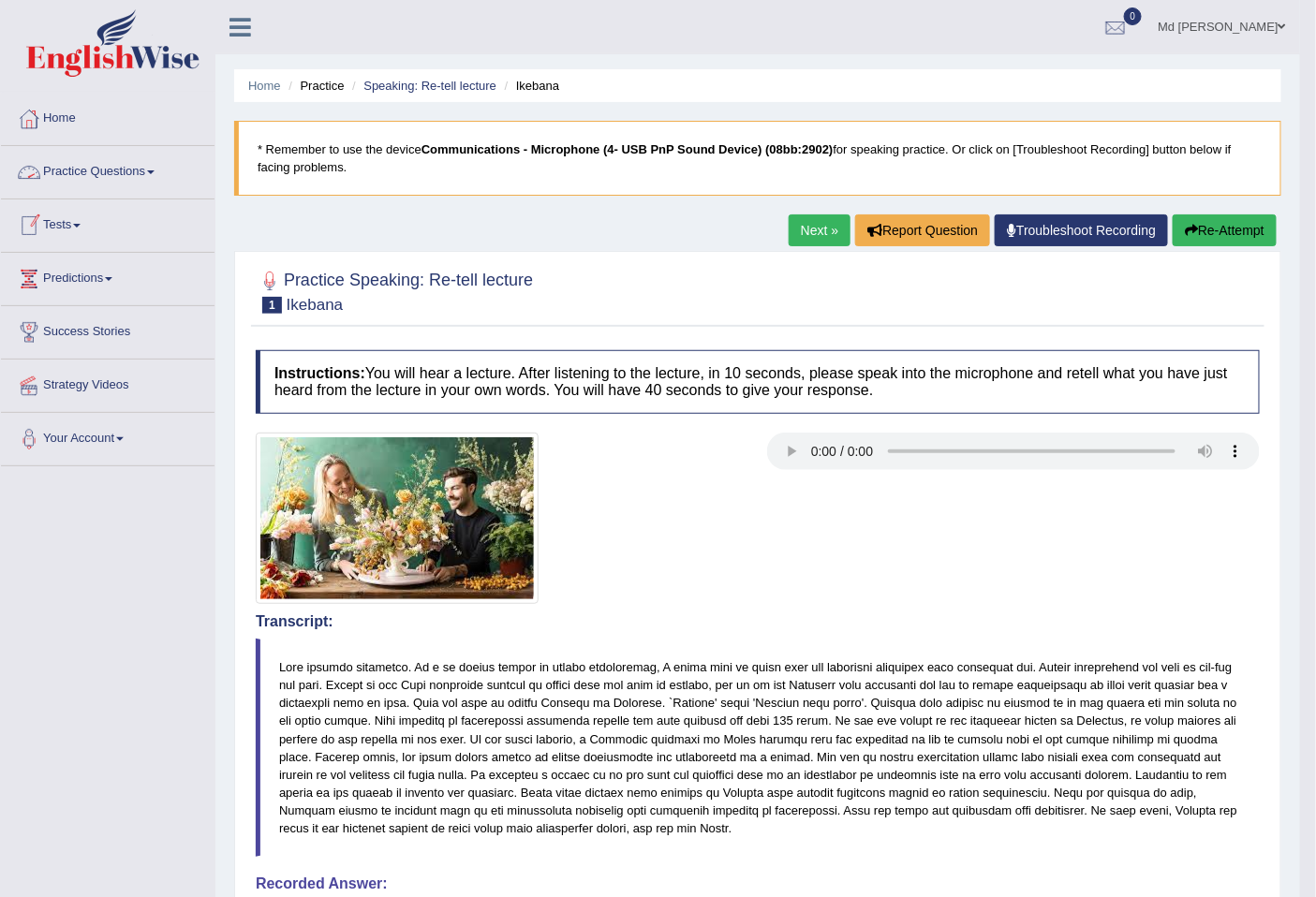
click at [116, 167] on link "Practice Questions" at bounding box center [107, 169] width 213 height 46
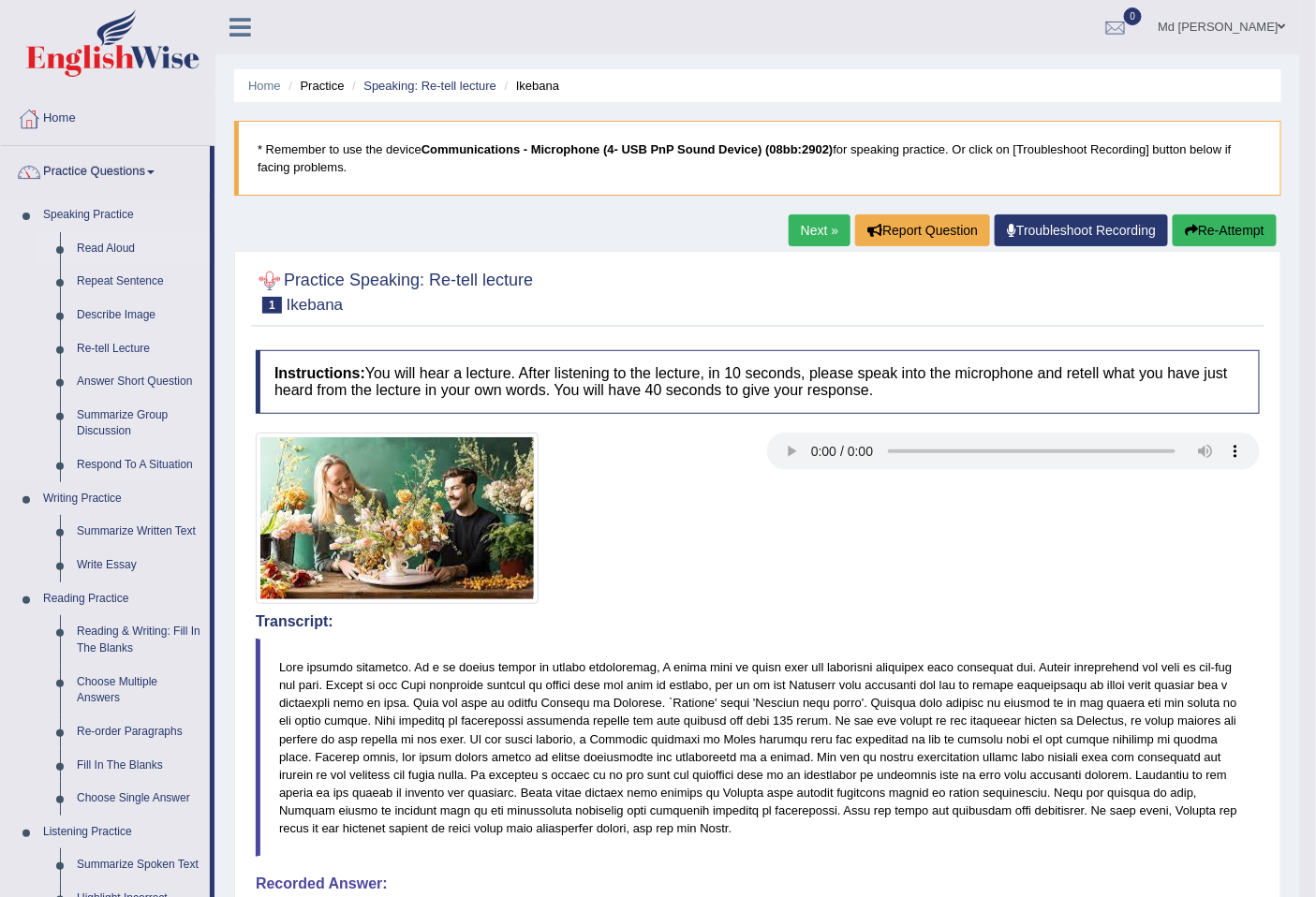
click at [153, 245] on link "Read Aloud" at bounding box center [138, 249] width 141 height 34
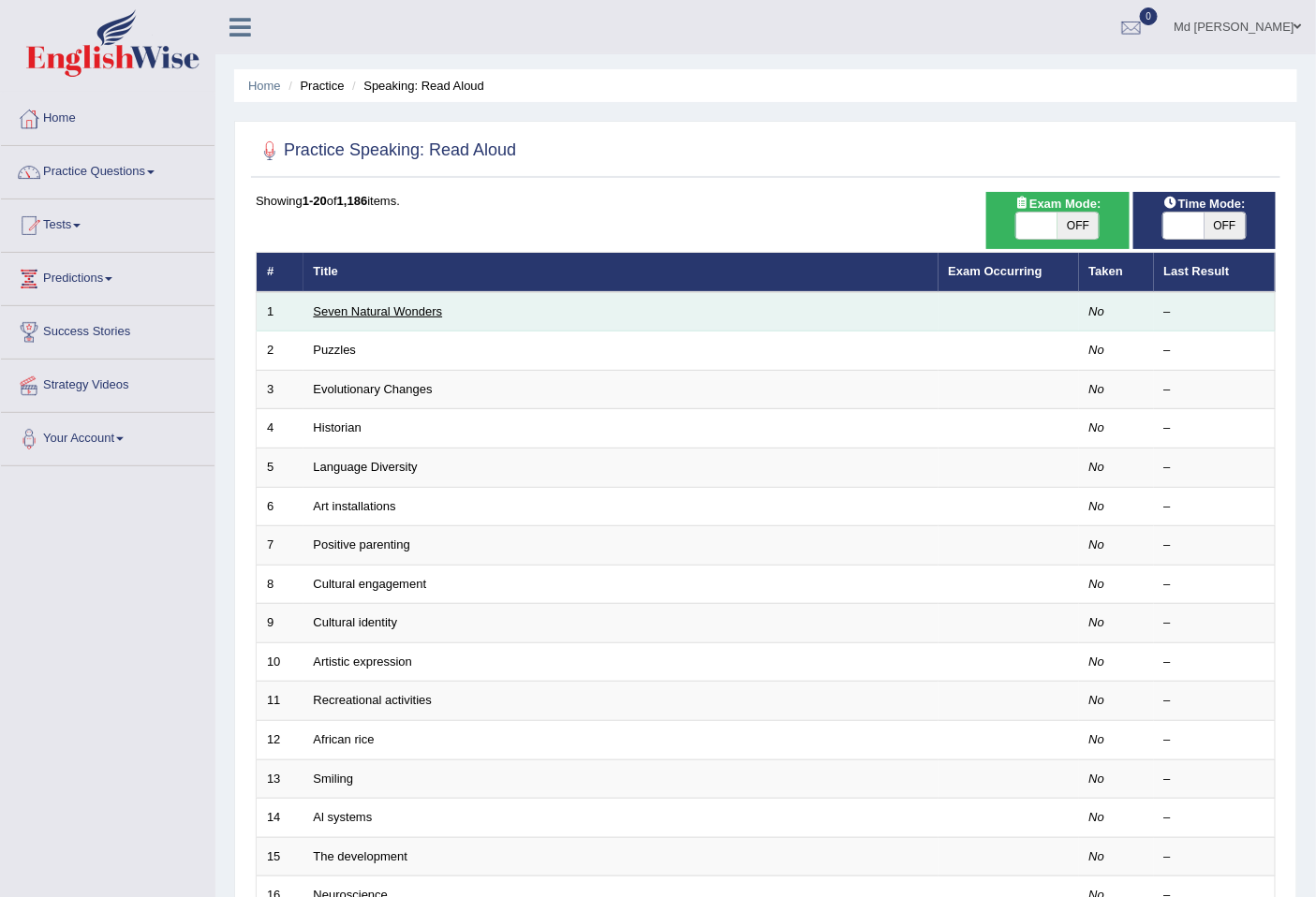
click at [349, 306] on link "Seven Natural Wonders" at bounding box center [378, 311] width 129 height 14
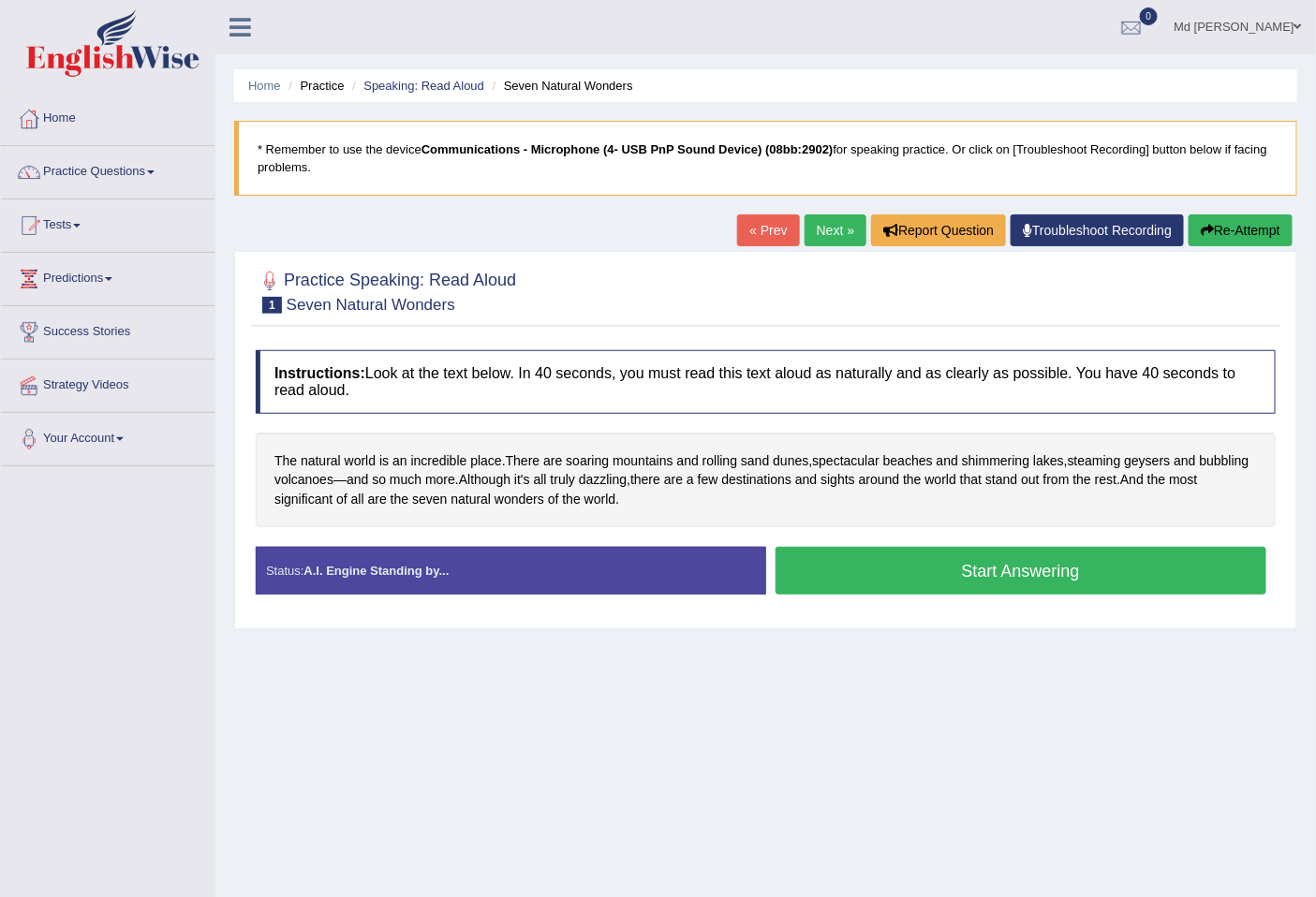
click at [956, 578] on button "Start Answering" at bounding box center [1021, 570] width 492 height 47
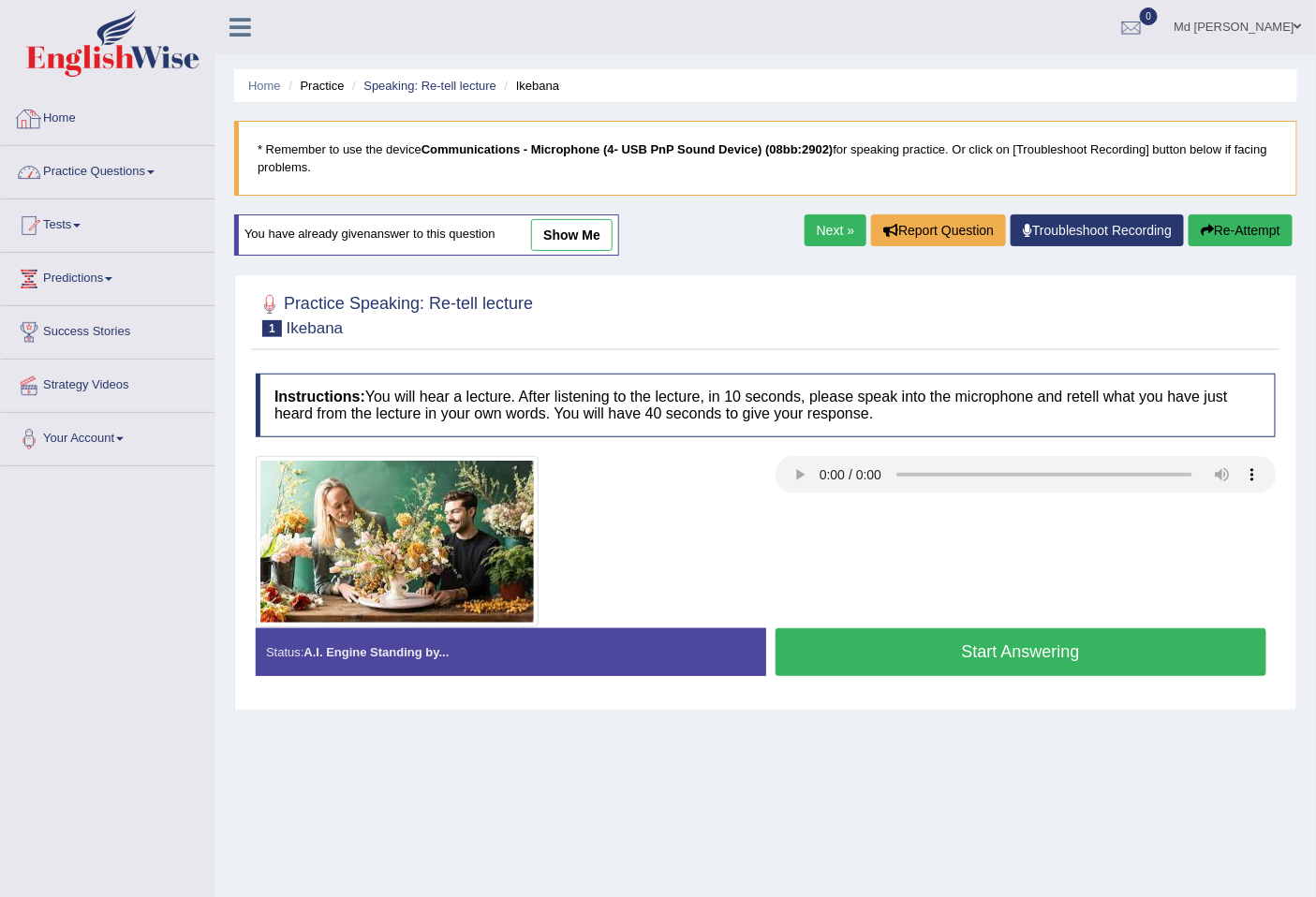
click at [126, 165] on link "Practice Questions" at bounding box center [107, 169] width 213 height 46
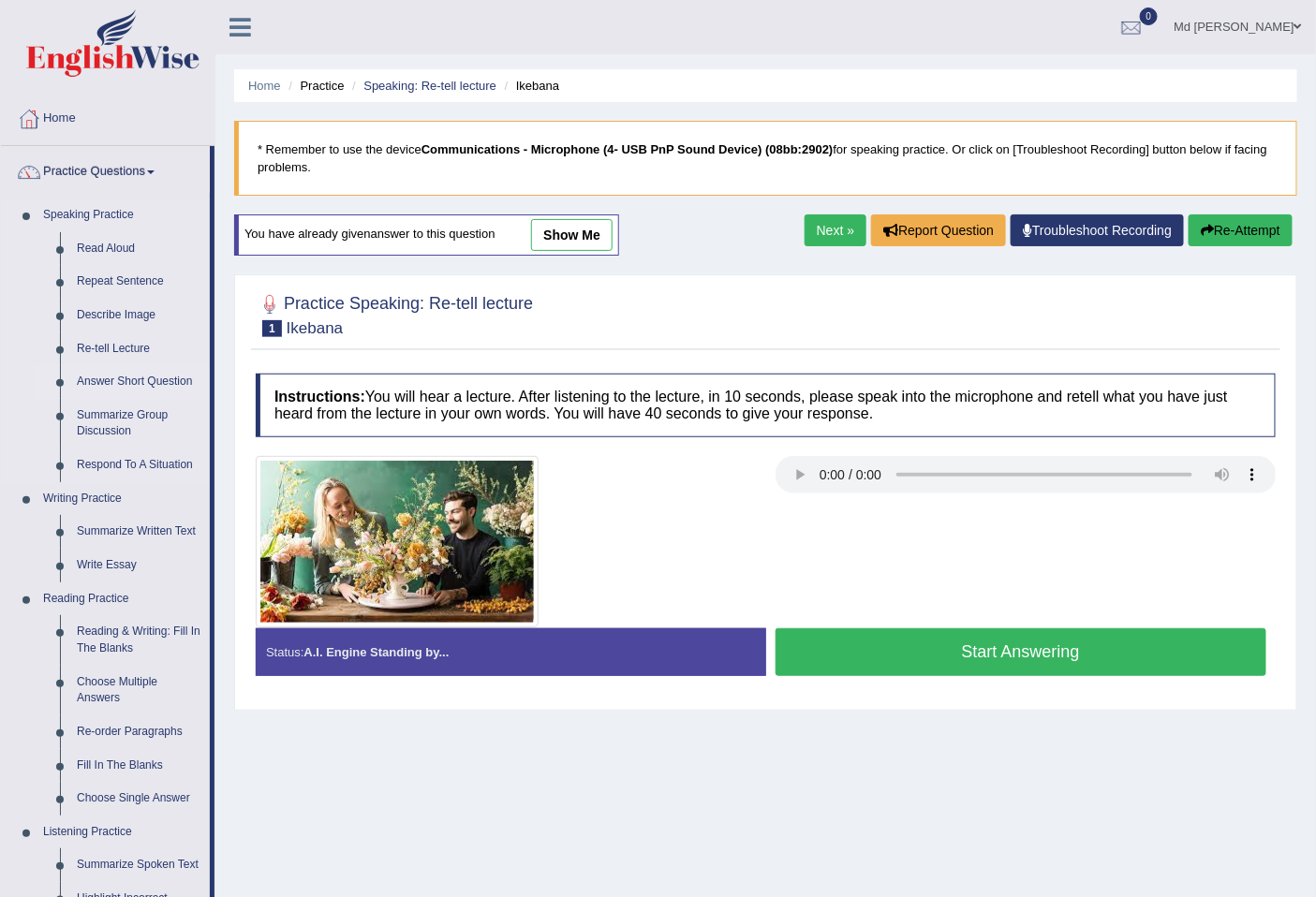
click at [159, 379] on link "Answer Short Question" at bounding box center [138, 383] width 141 height 34
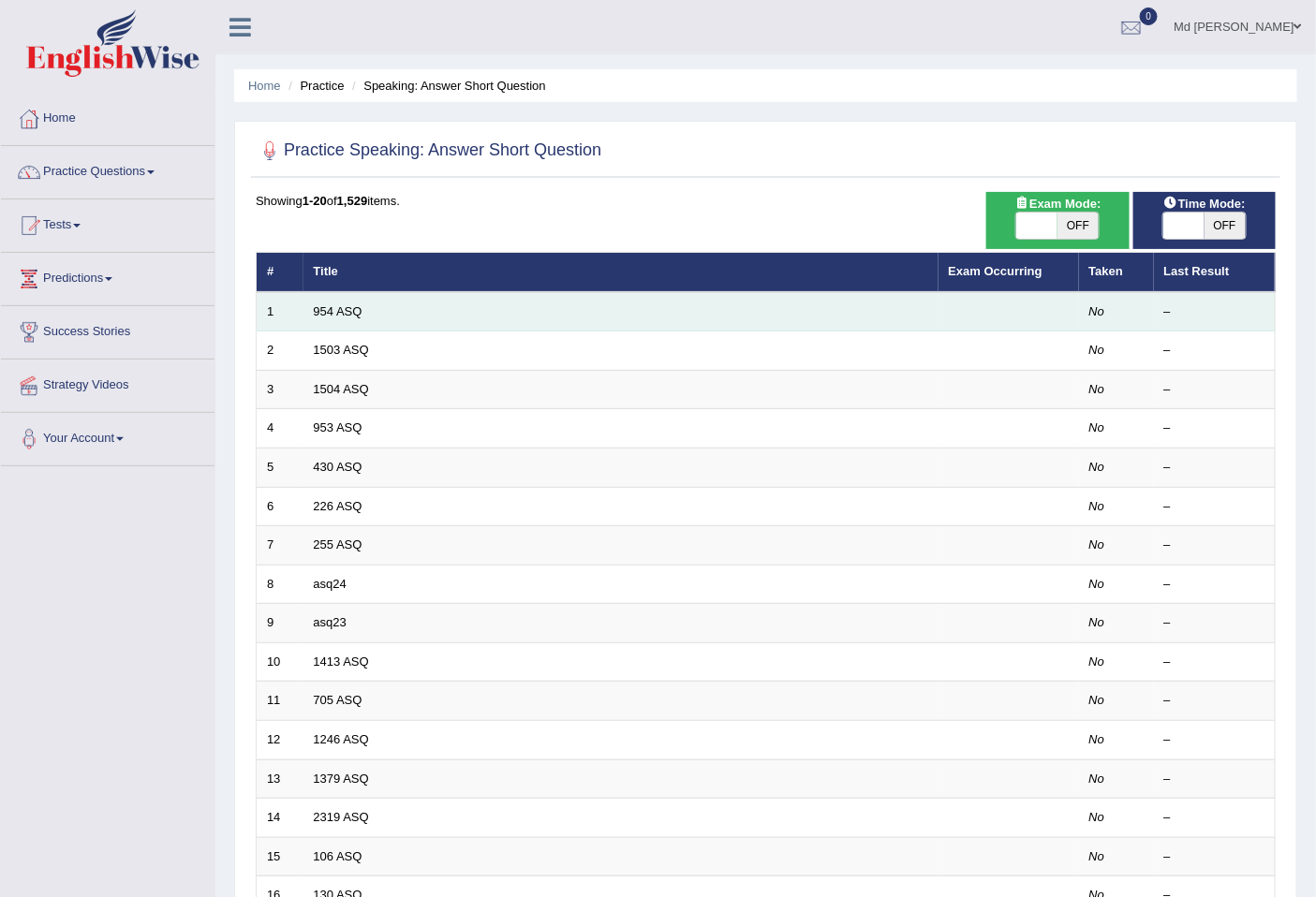
click at [299, 305] on td "1" at bounding box center [279, 312] width 46 height 40
click at [338, 304] on link "954 ASQ" at bounding box center [337, 311] width 48 height 14
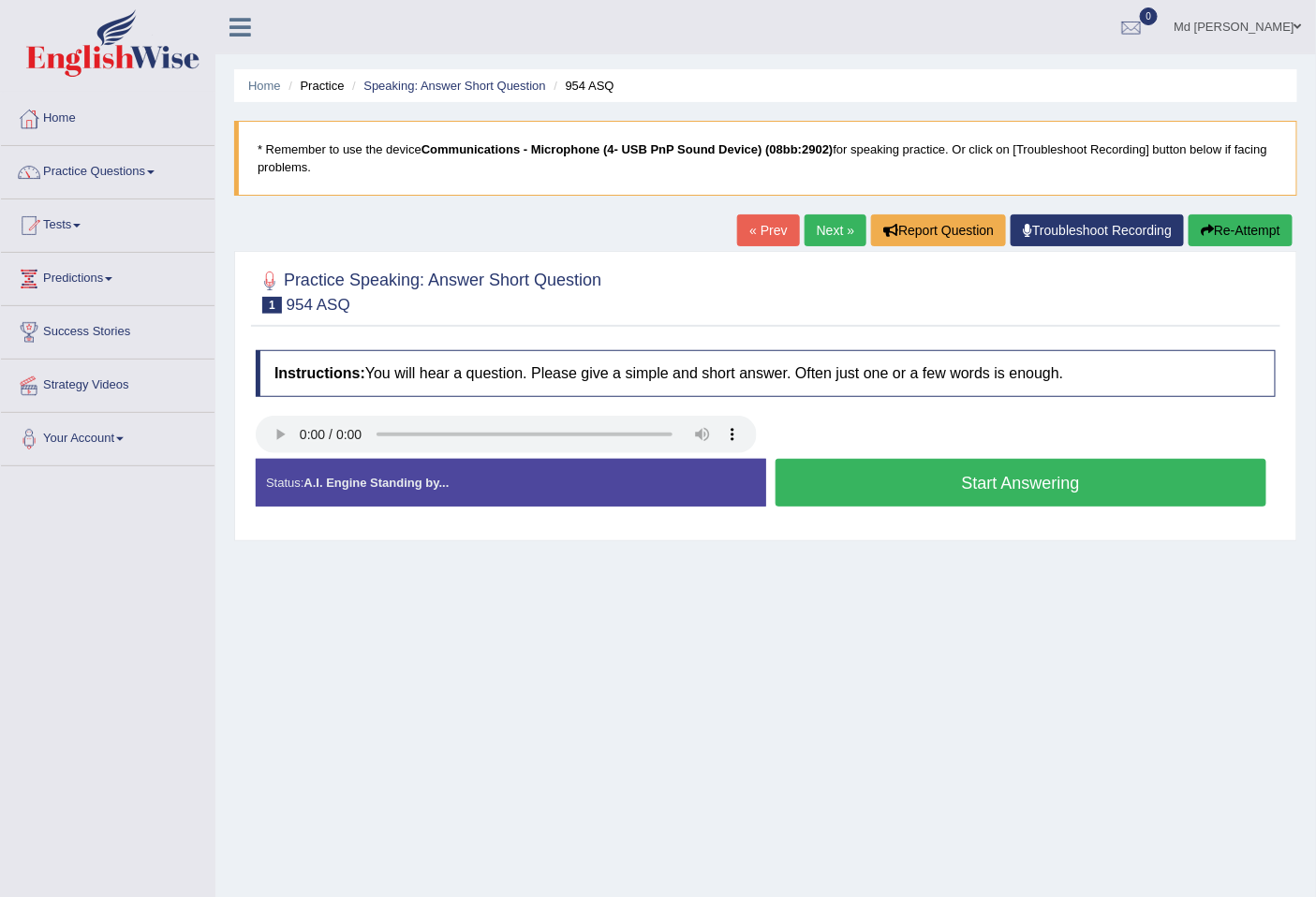
click at [1022, 490] on button "Start Answering" at bounding box center [1021, 482] width 492 height 47
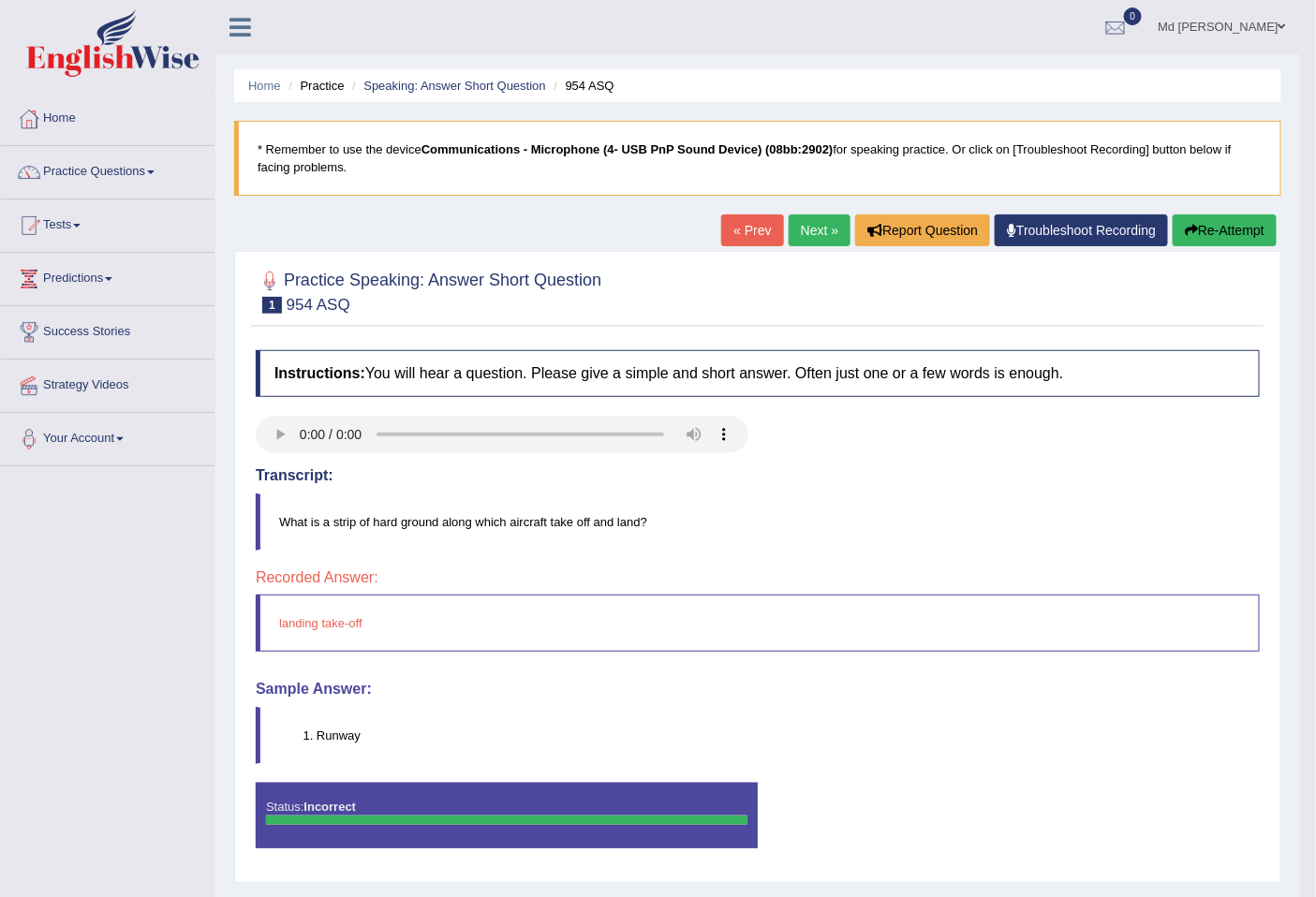
click at [818, 230] on link "Next »" at bounding box center [819, 230] width 62 height 32
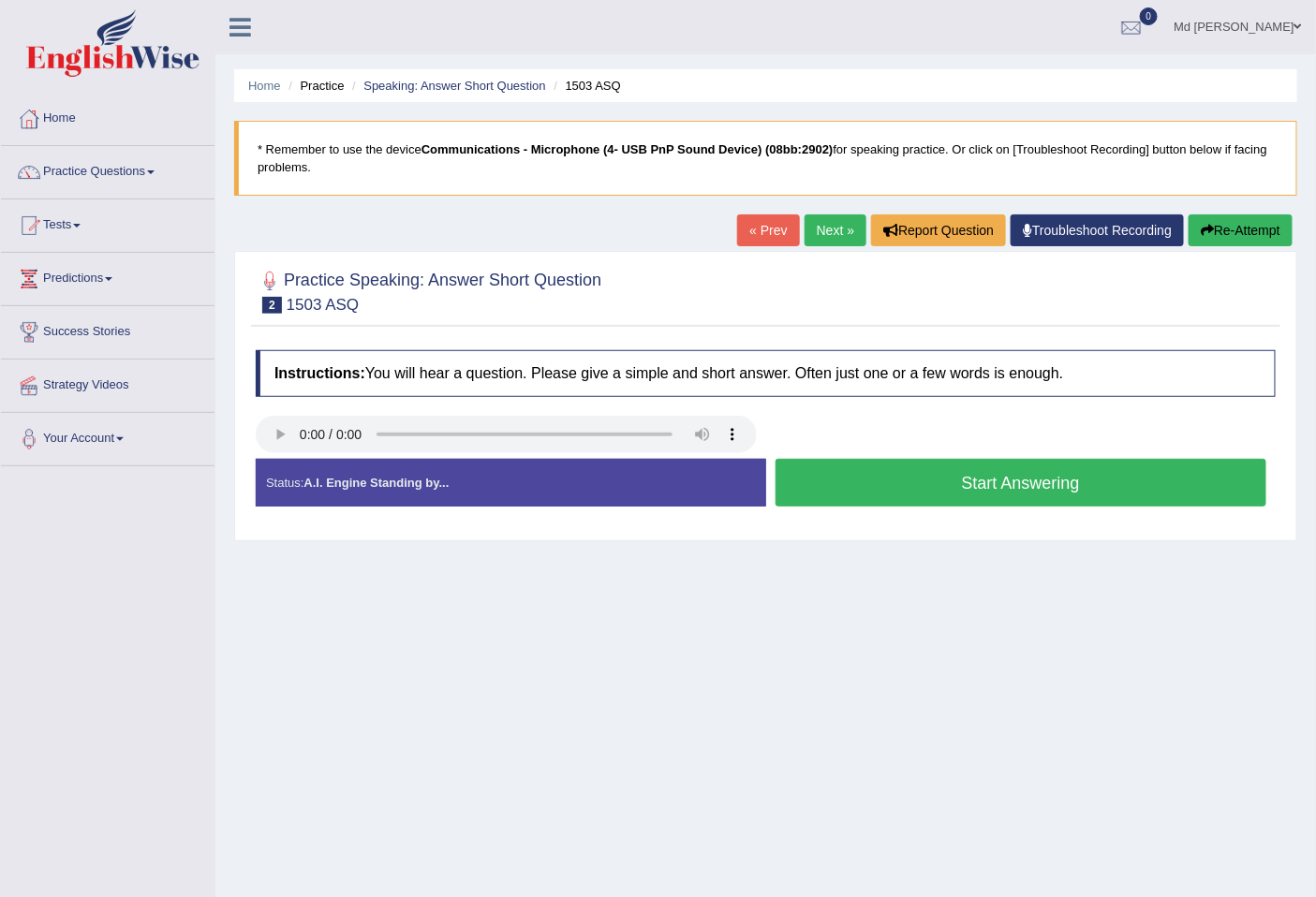
click at [978, 488] on button "Start Answering" at bounding box center [1021, 482] width 492 height 47
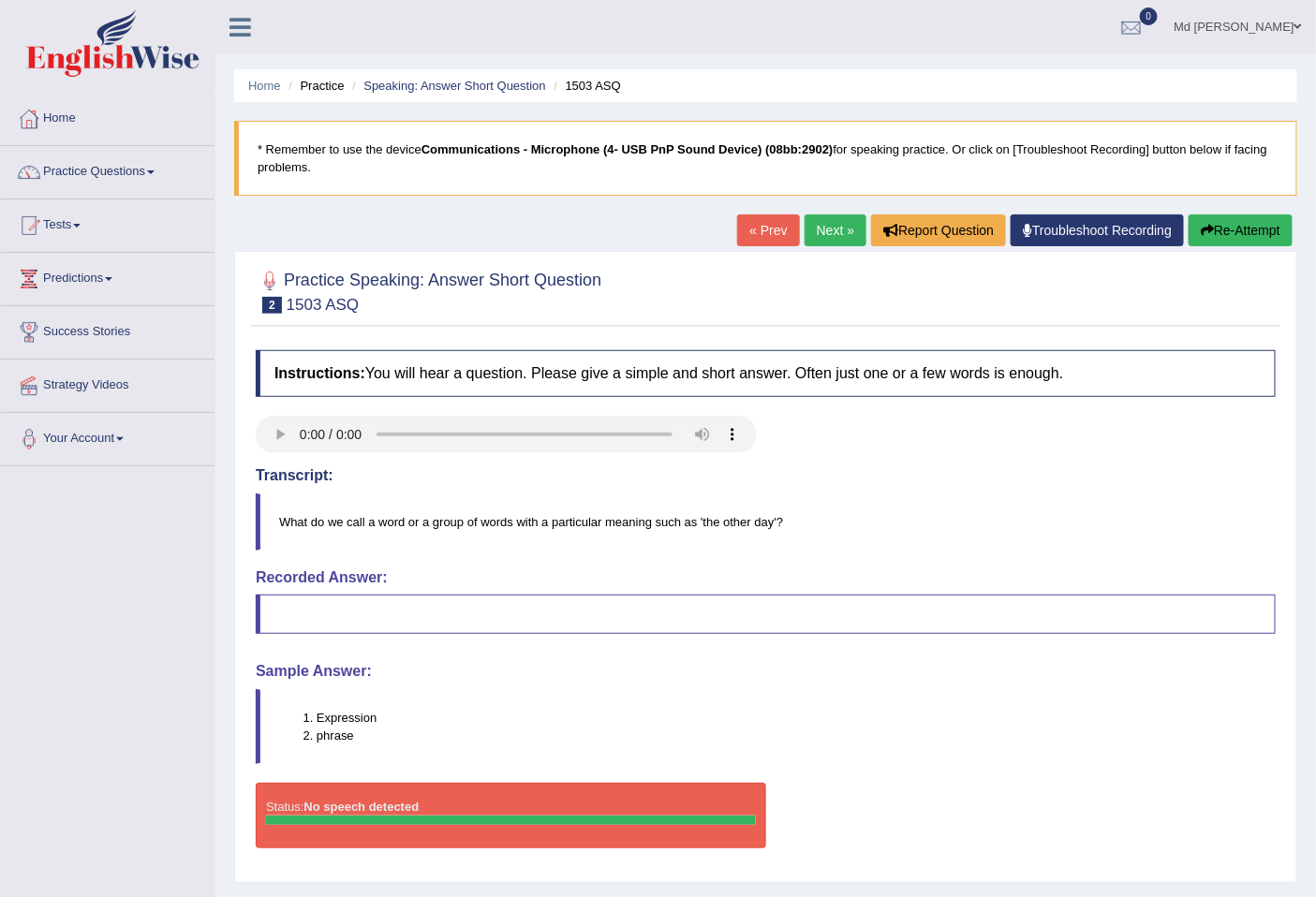
click at [836, 235] on link "Next »" at bounding box center [835, 230] width 62 height 32
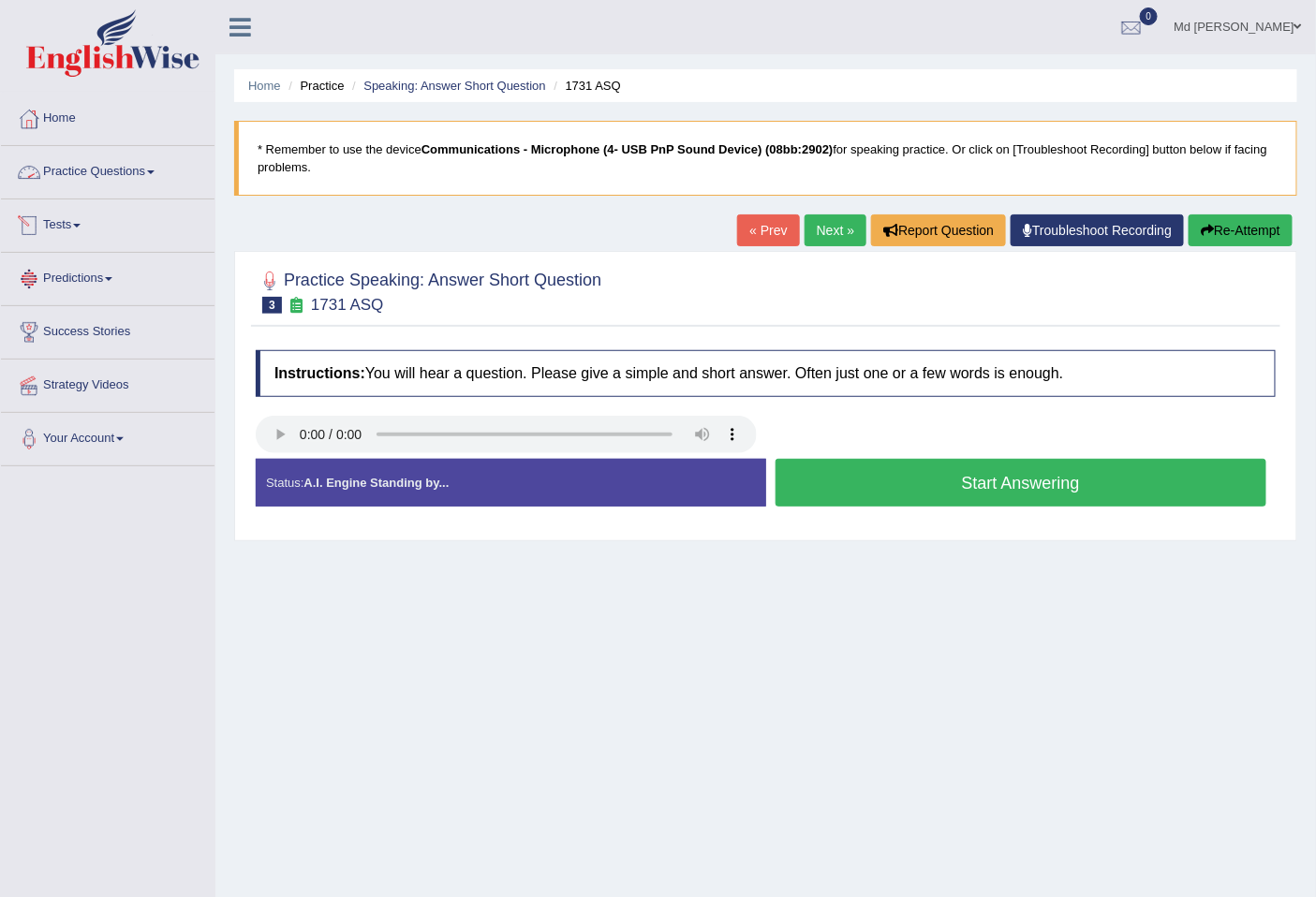
click at [41, 183] on div at bounding box center [29, 172] width 28 height 28
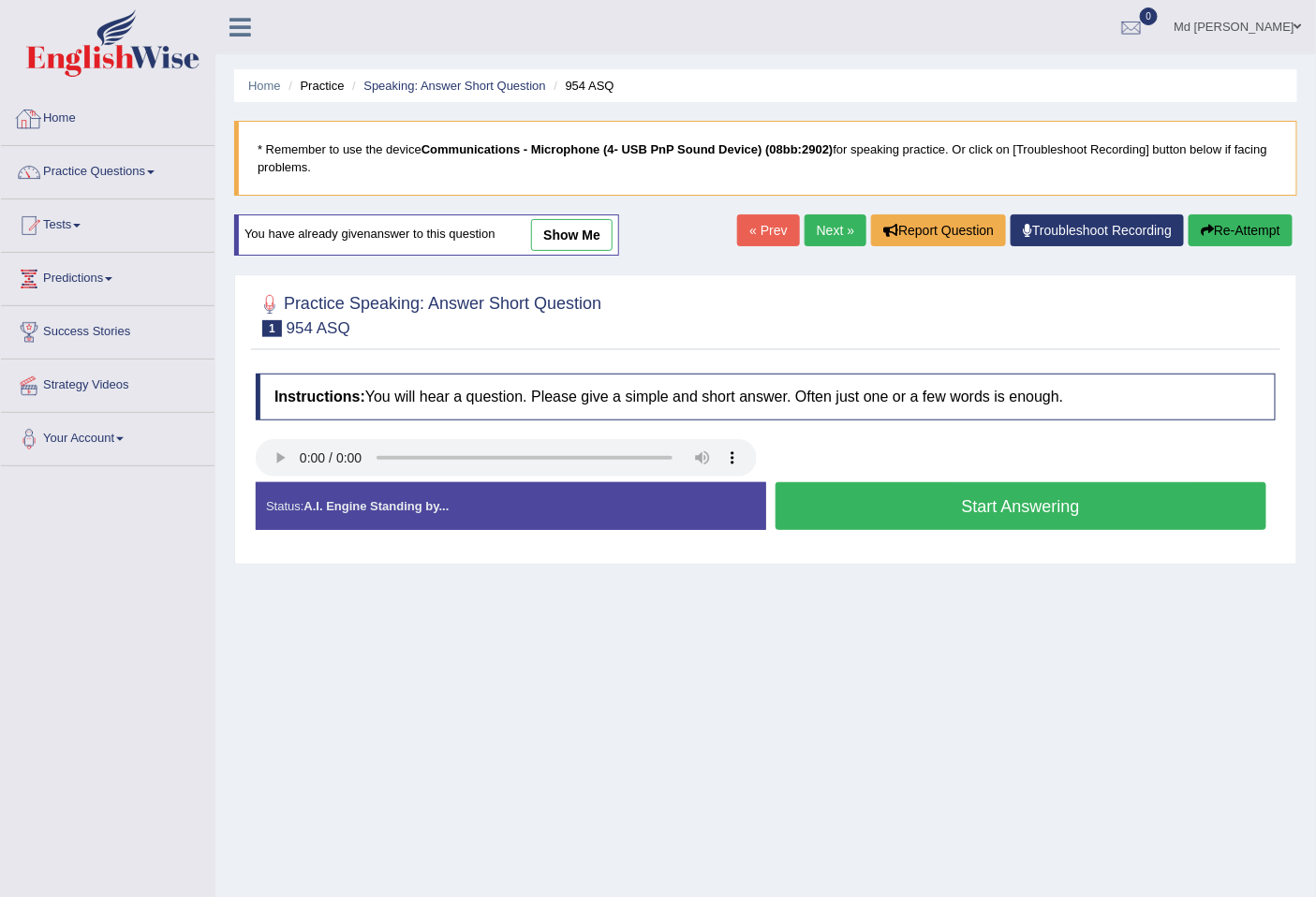
click at [48, 129] on link "Home" at bounding box center [107, 116] width 213 height 46
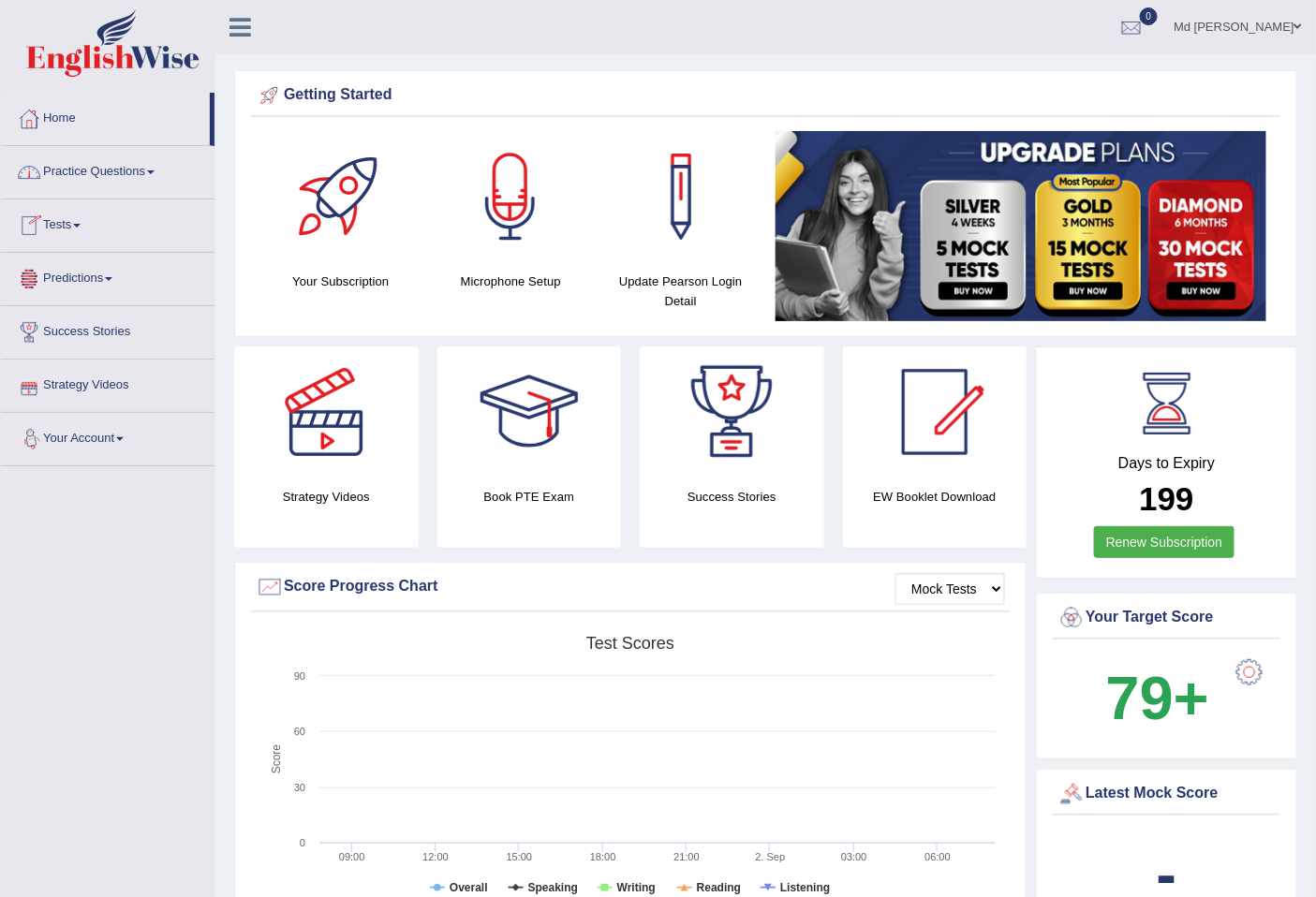
click at [108, 436] on link "Your Account" at bounding box center [107, 436] width 213 height 46
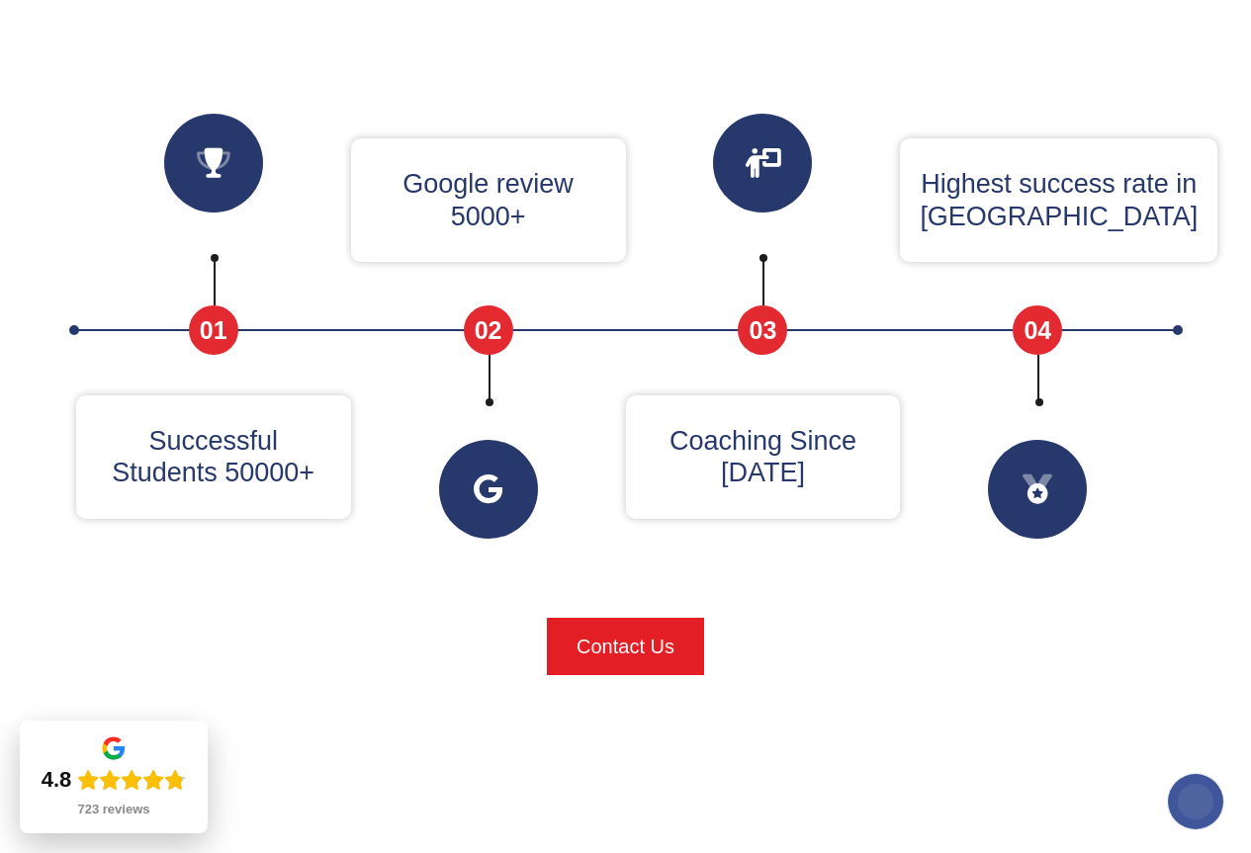
scroll to position [587, 0]
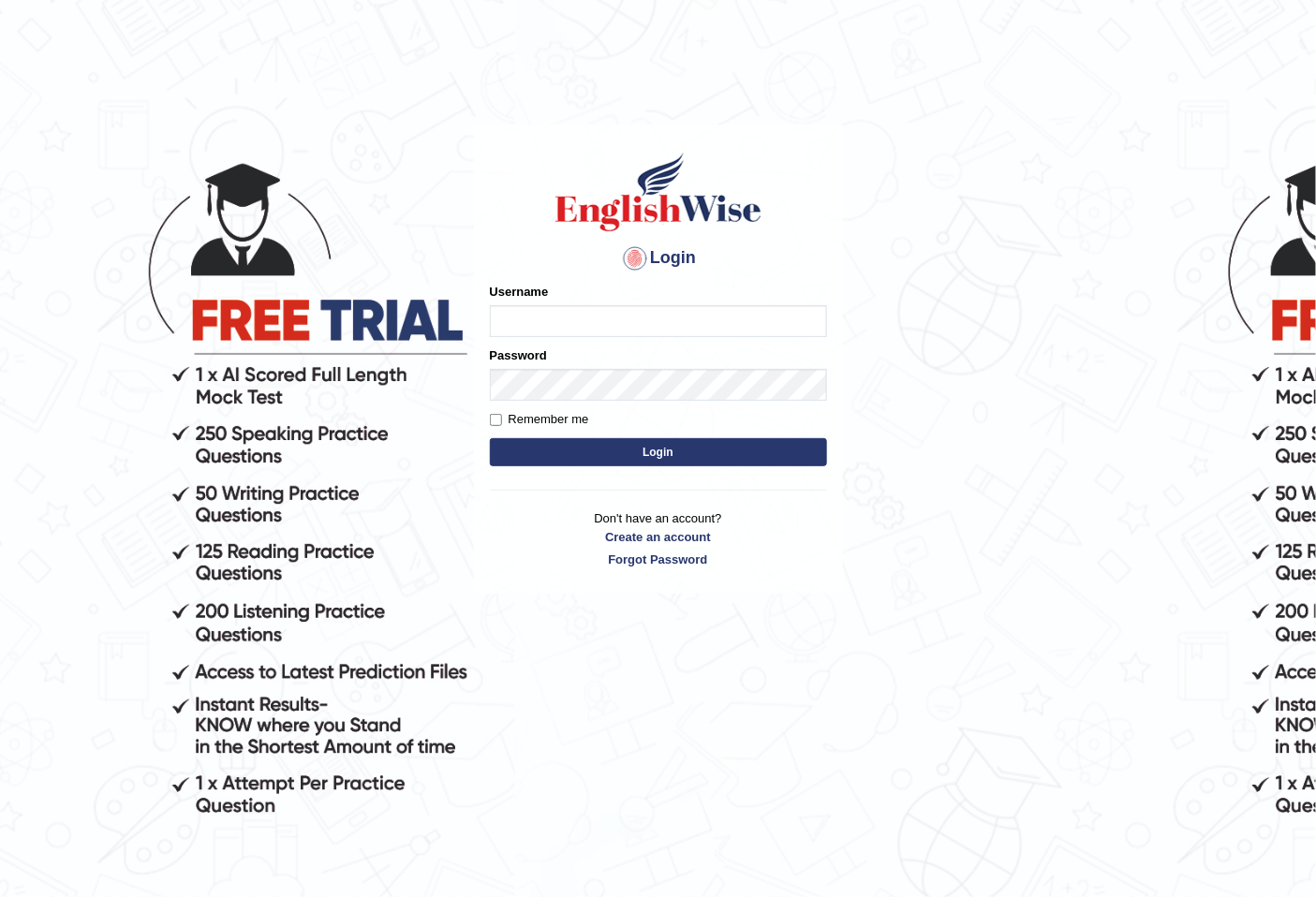
click at [491, 297] on label "Username" at bounding box center [519, 292] width 59 height 18
click at [491, 305] on input "Username" at bounding box center [658, 321] width 337 height 32
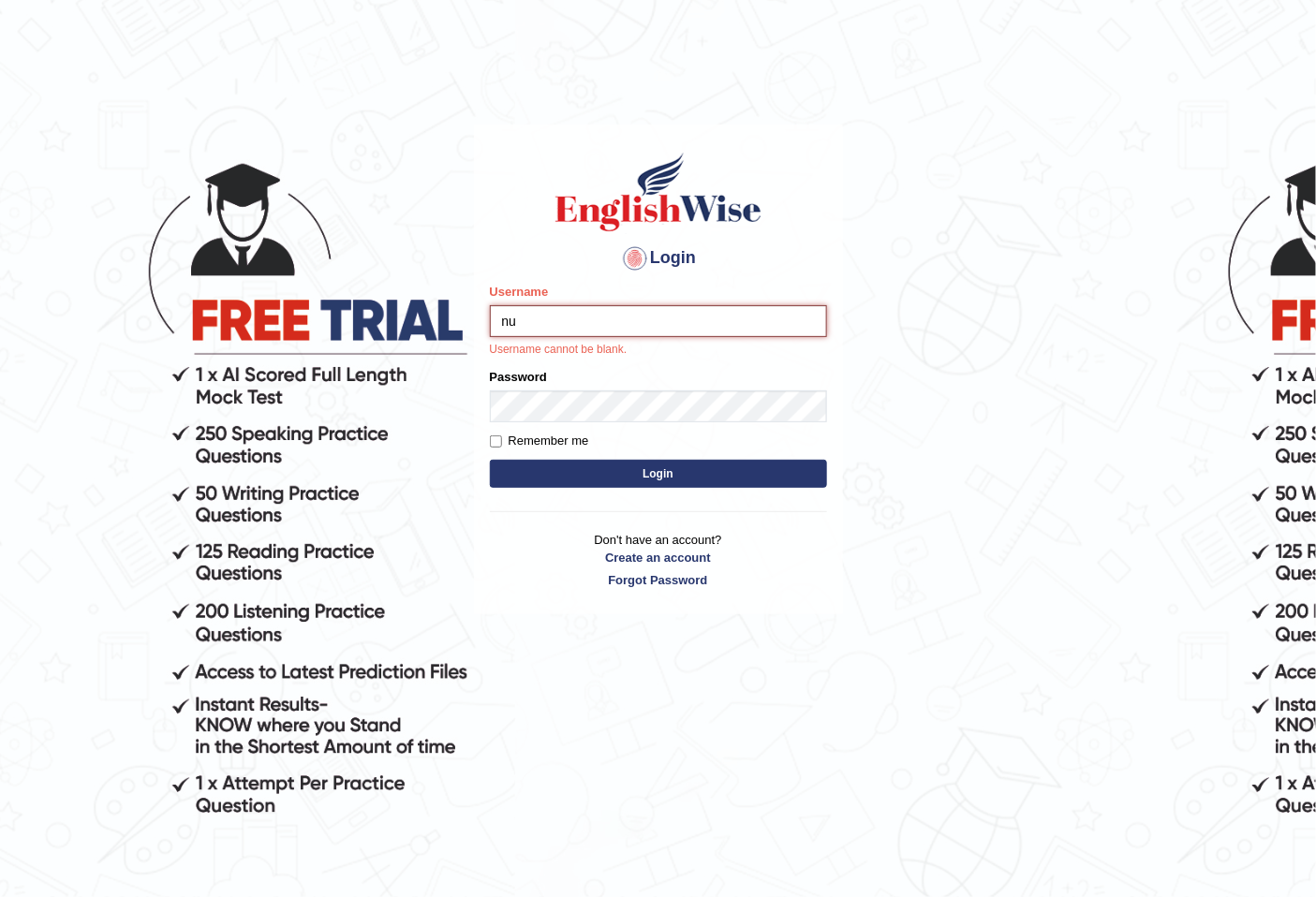
type input "n"
type input "NurulH"
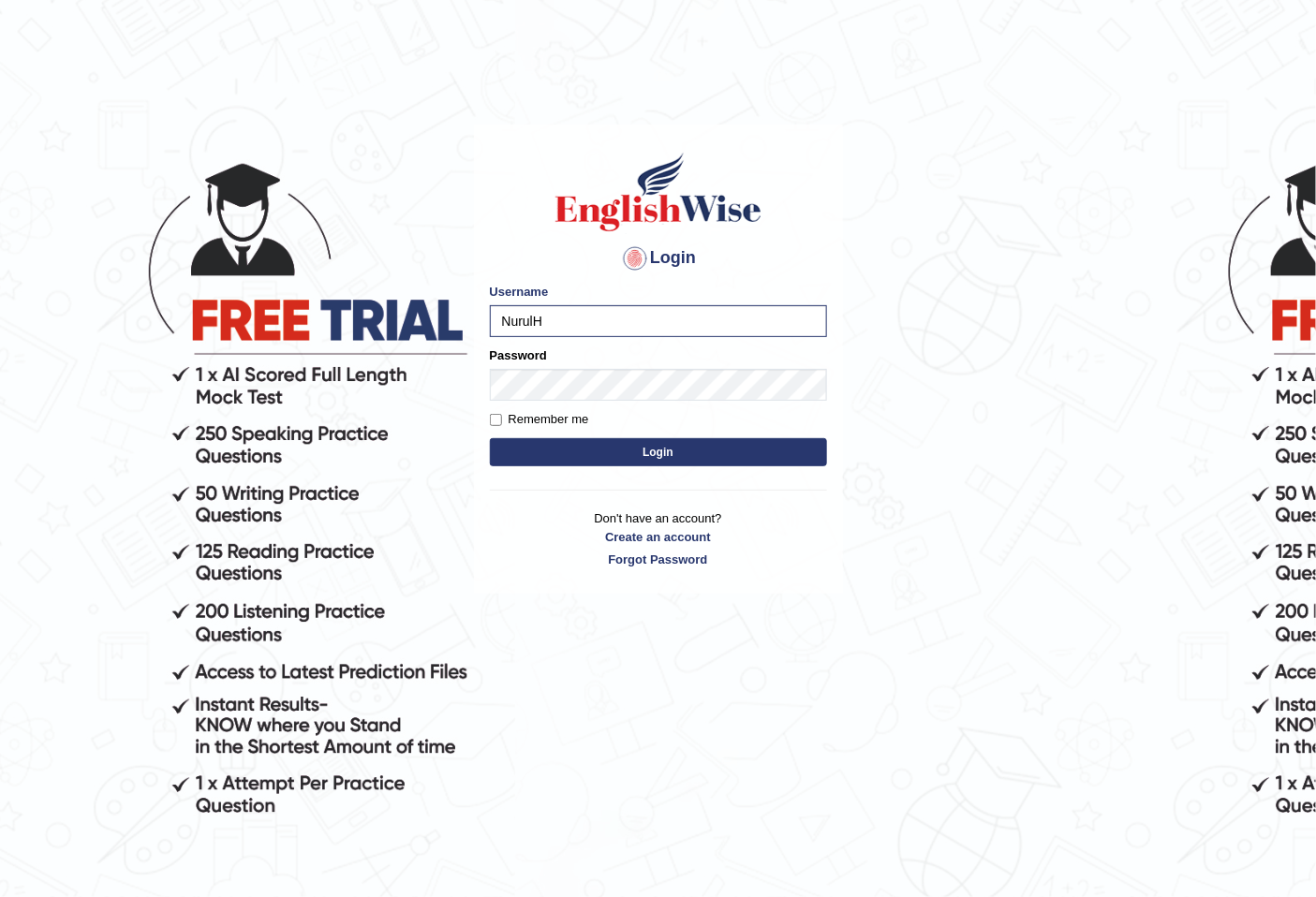
click at [548, 460] on button "Login" at bounding box center [658, 453] width 337 height 28
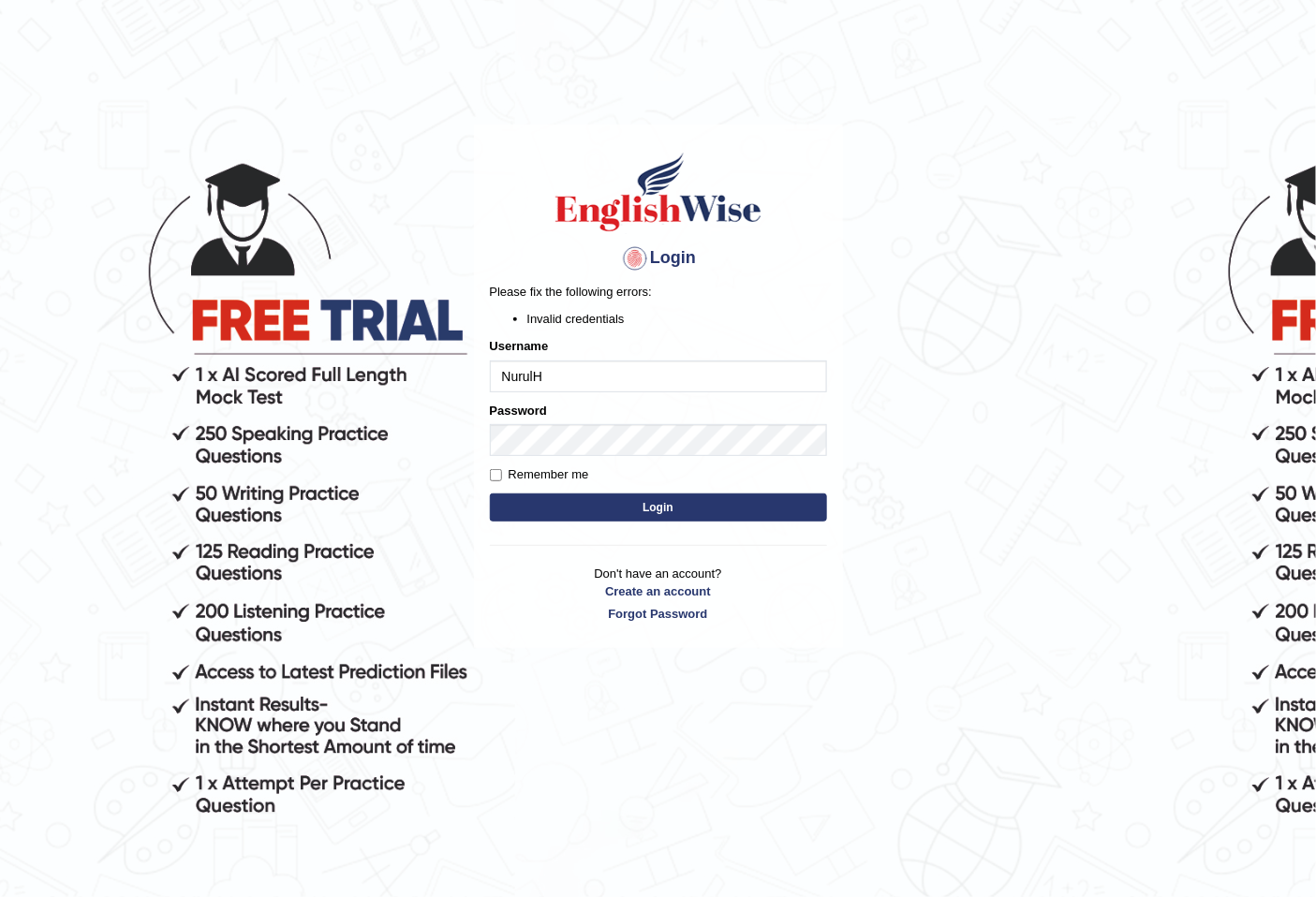
click at [687, 496] on button "Login" at bounding box center [658, 508] width 337 height 28
click at [502, 507] on button "Login" at bounding box center [658, 508] width 337 height 28
click at [581, 374] on input "NurulH" at bounding box center [658, 377] width 337 height 32
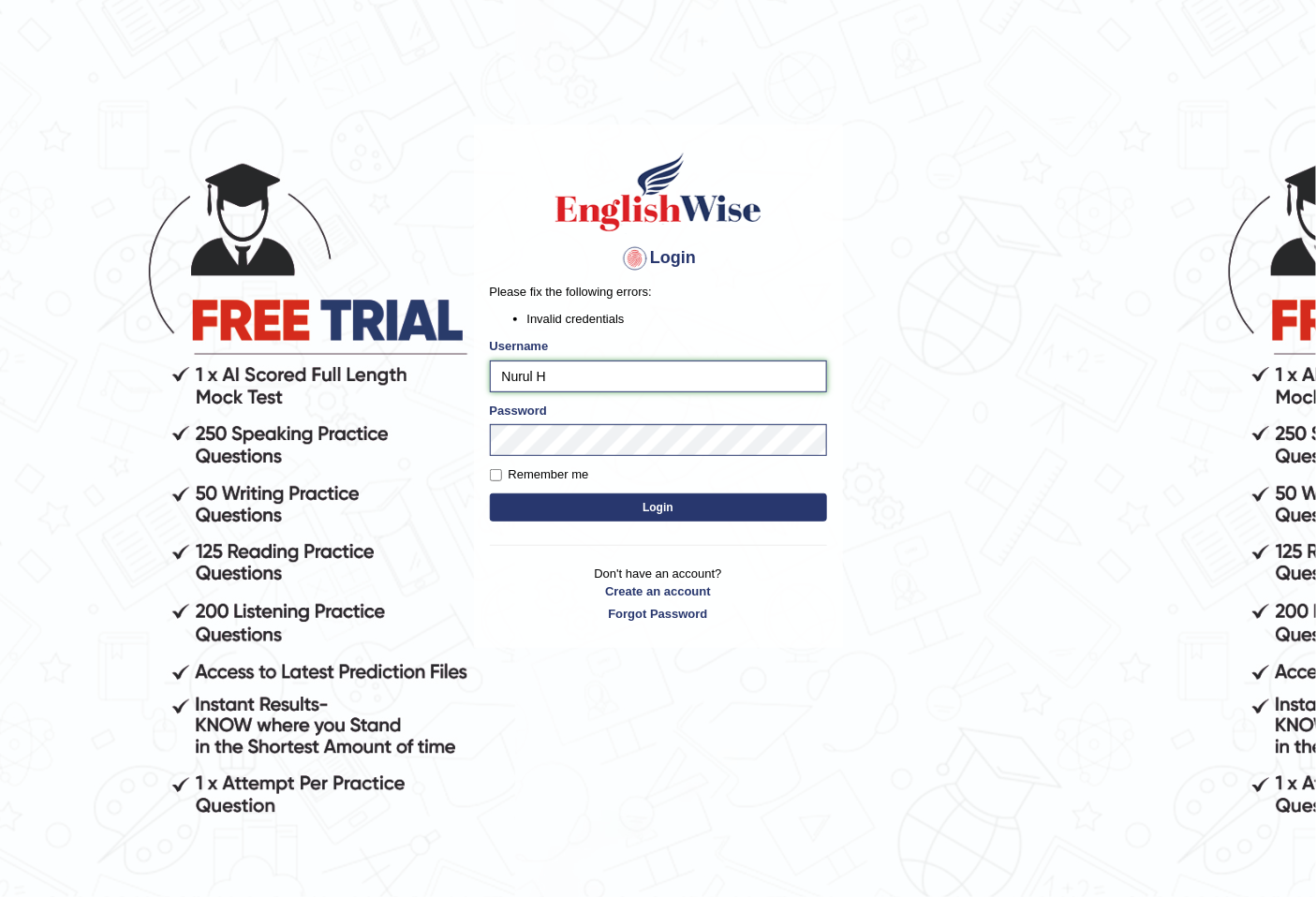
type input "Nurul H"
click at [523, 511] on button "Login" at bounding box center [658, 508] width 337 height 28
click at [520, 393] on form "Please fix the following errors: Invalid credentials Username Nurul H Password …" at bounding box center [658, 404] width 337 height 242
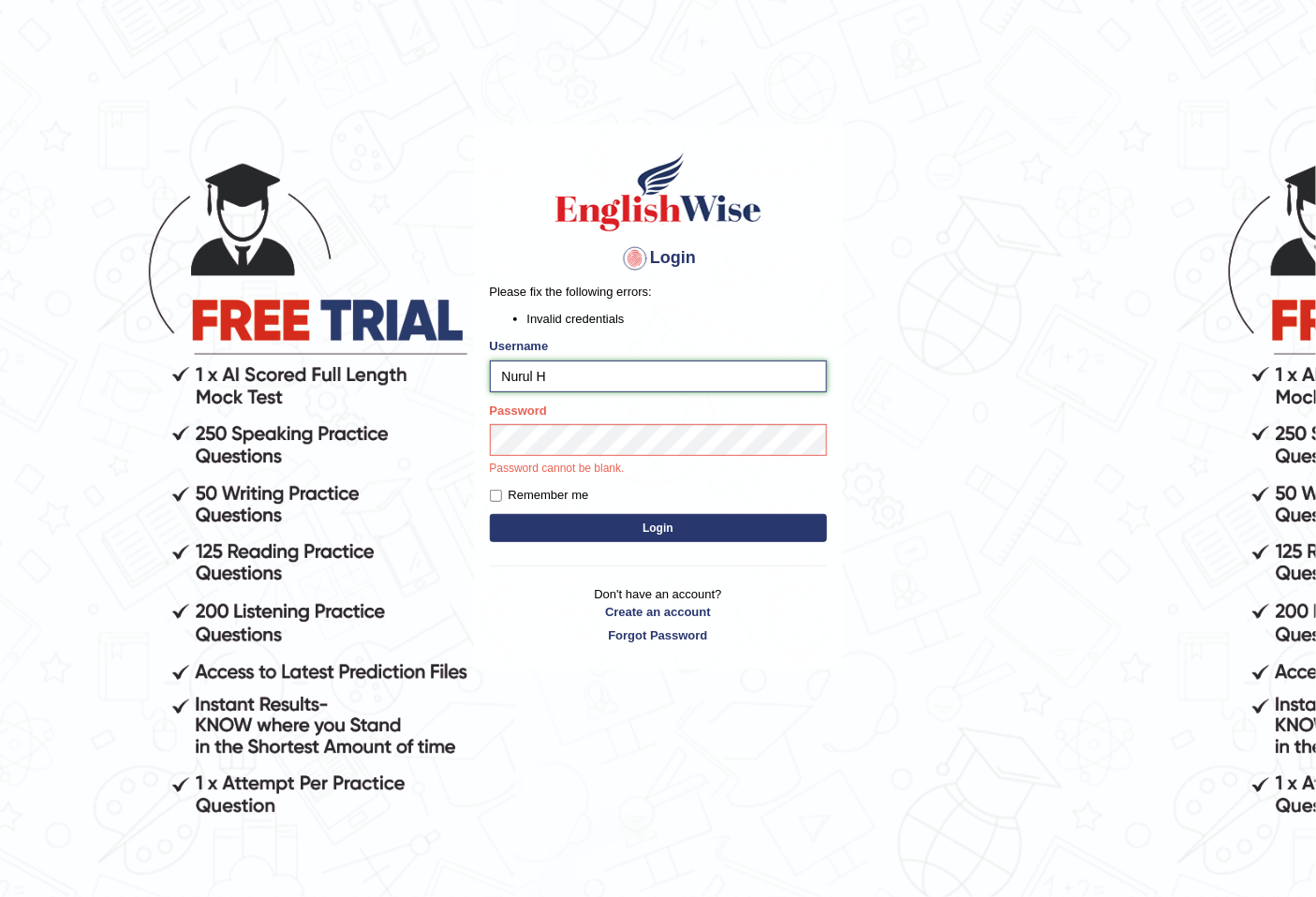
click at [533, 382] on input "Nurul H" at bounding box center [658, 377] width 337 height 32
click at [550, 380] on input "Nurul H" at bounding box center [658, 377] width 337 height 32
type input "N"
type input "nurulh"
click at [562, 520] on button "Login" at bounding box center [658, 529] width 337 height 28
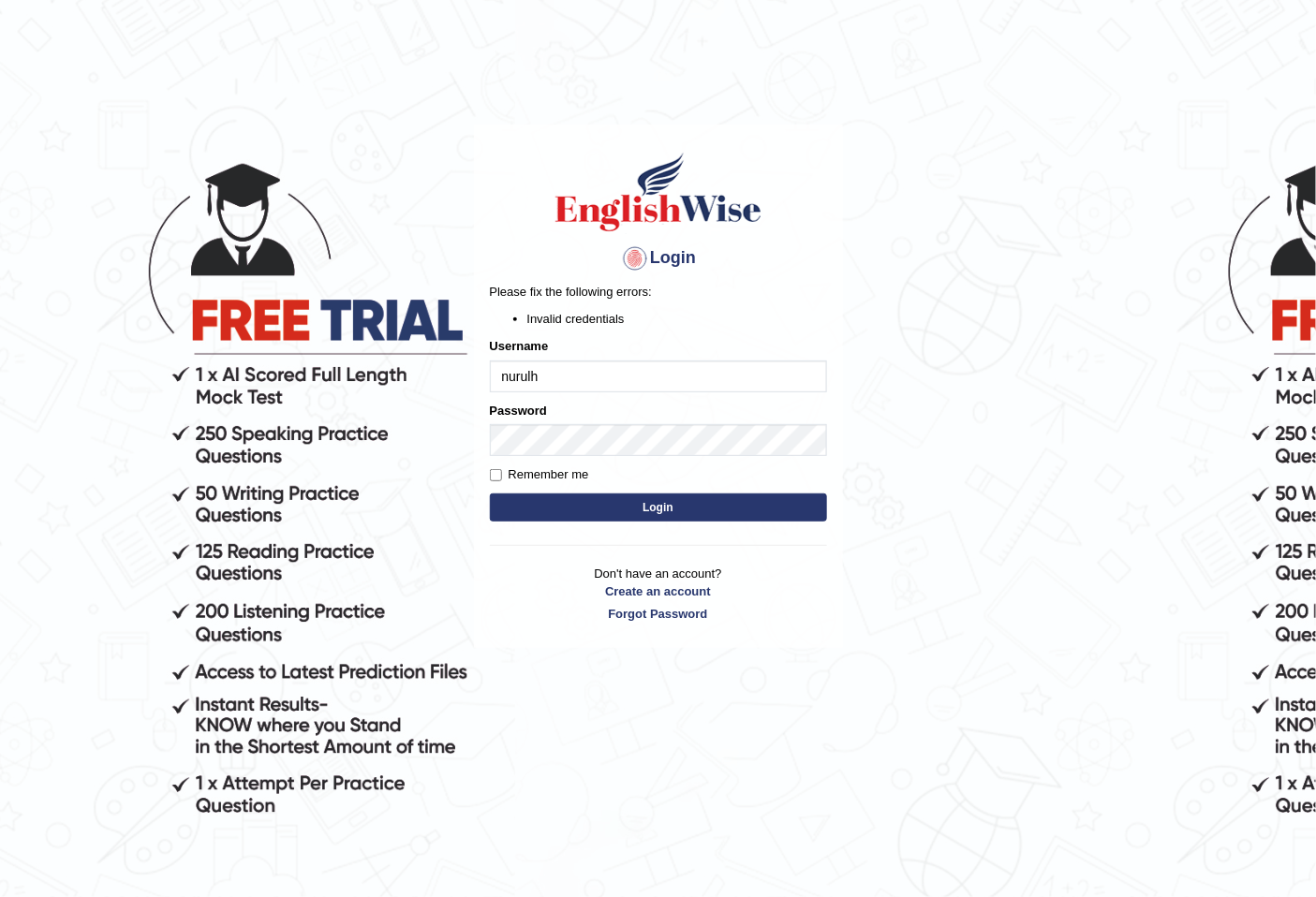
click at [523, 376] on input "nurulh" at bounding box center [658, 377] width 337 height 32
type input "l"
type input "NurulH"
click at [555, 515] on button "Login" at bounding box center [658, 508] width 337 height 28
click at [600, 376] on input "NurulH" at bounding box center [658, 377] width 337 height 32
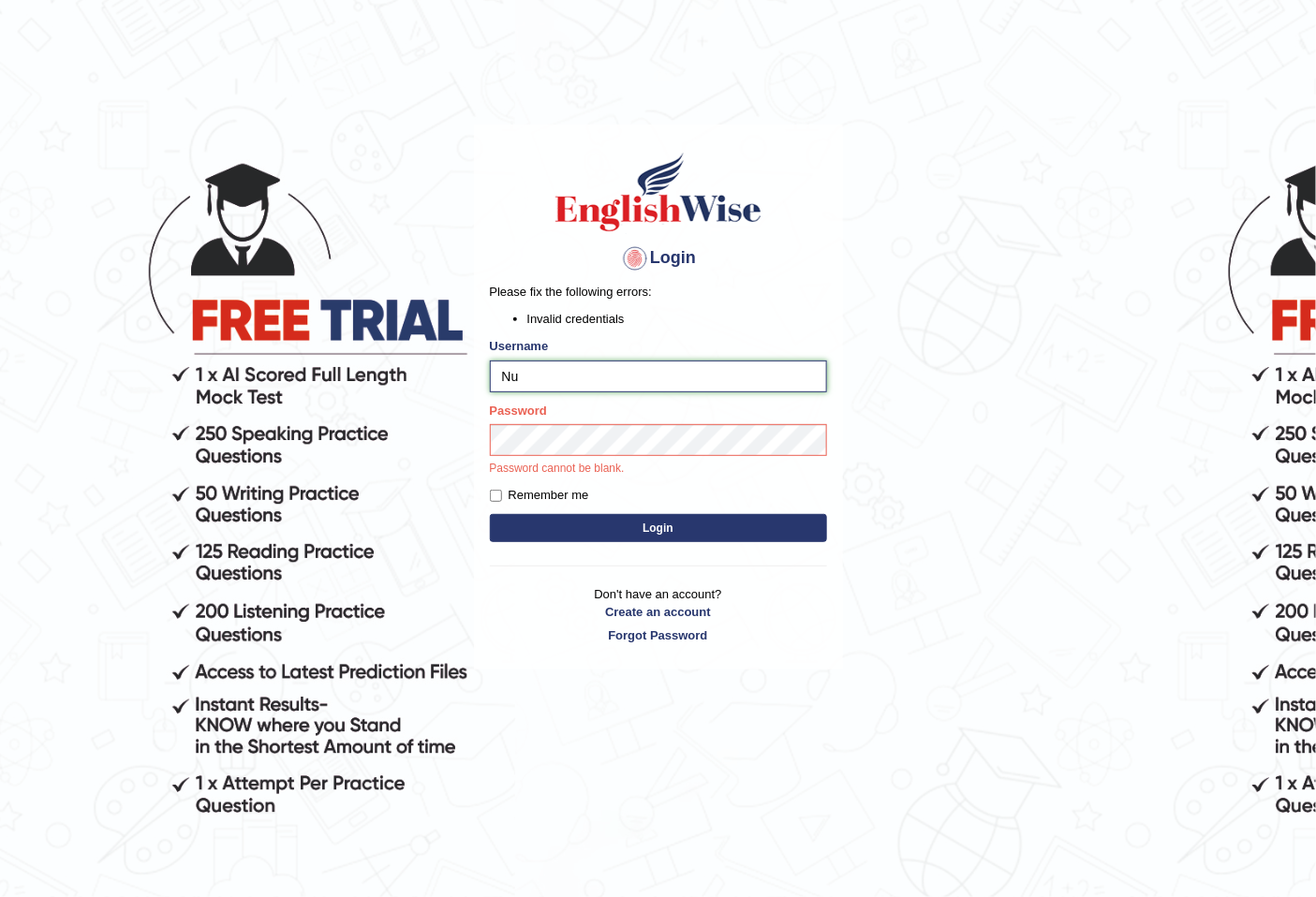
type input "N"
type input "NurulH"
click at [564, 539] on button "Login" at bounding box center [658, 529] width 337 height 28
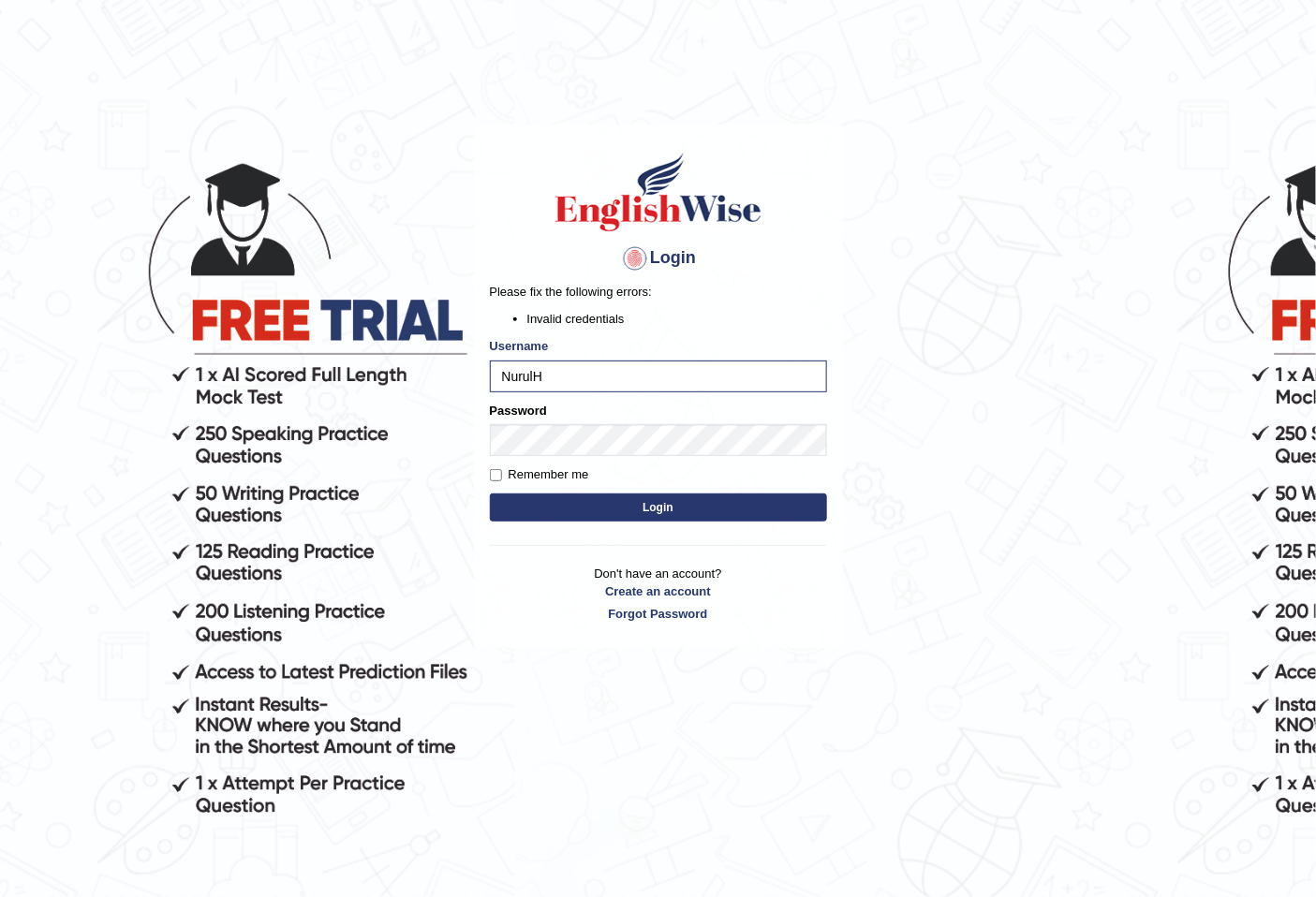
drag, startPoint x: 1144, startPoint y: 560, endPoint x: 928, endPoint y: 571, distance: 216.3
click at [928, 571] on body "Login Please fix the following errors: Invalid credentials Username NurulH Pass…" at bounding box center [658, 513] width 1316 height 897
click at [653, 422] on div "Password" at bounding box center [658, 428] width 337 height 54
click at [546, 510] on button "Login" at bounding box center [658, 508] width 337 height 28
drag, startPoint x: 625, startPoint y: 376, endPoint x: 425, endPoint y: 368, distance: 200.2
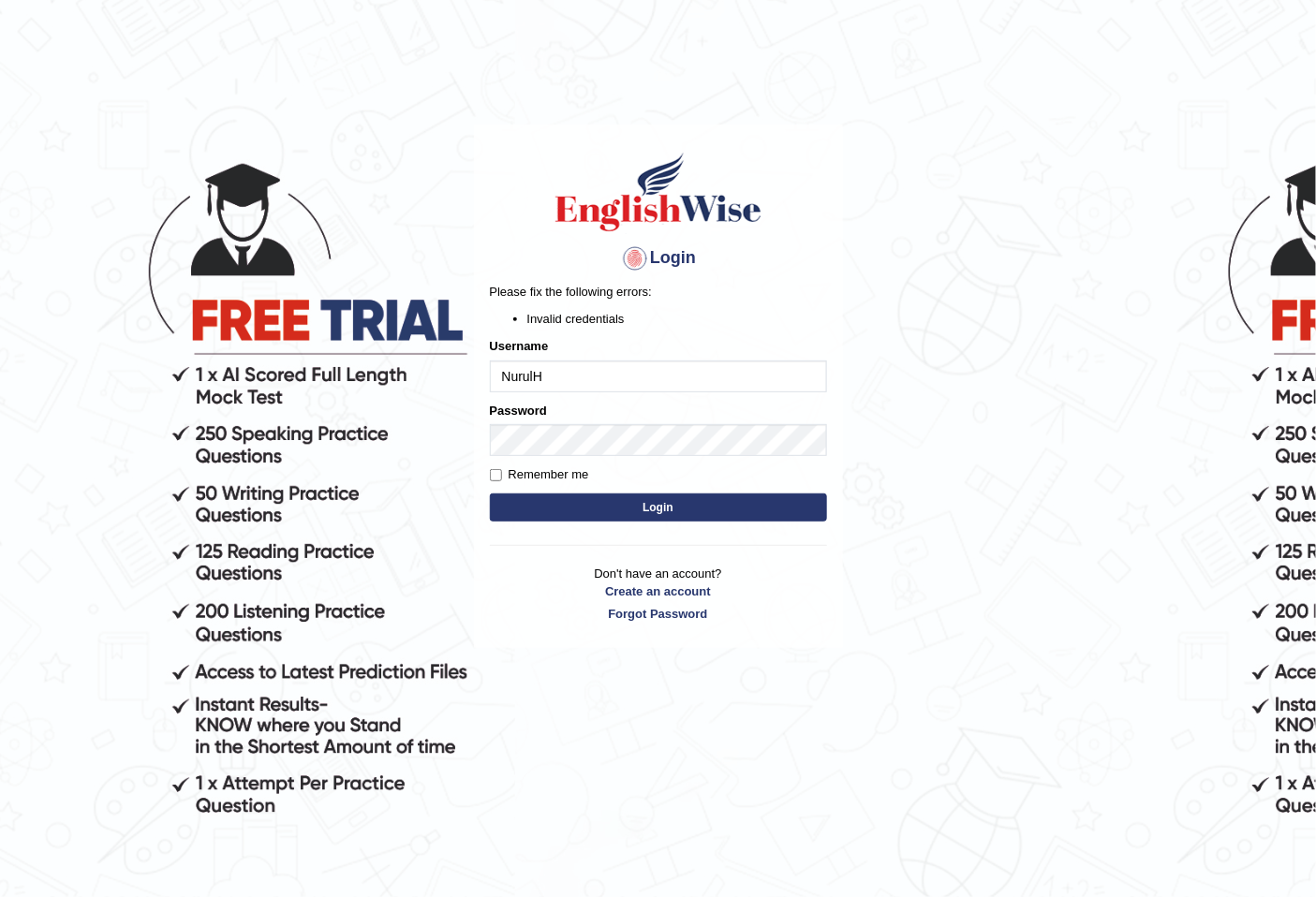
click at [425, 368] on body "Login Please fix the following errors: Invalid credentials Username [PERSON_NAM…" at bounding box center [658, 513] width 1316 height 897
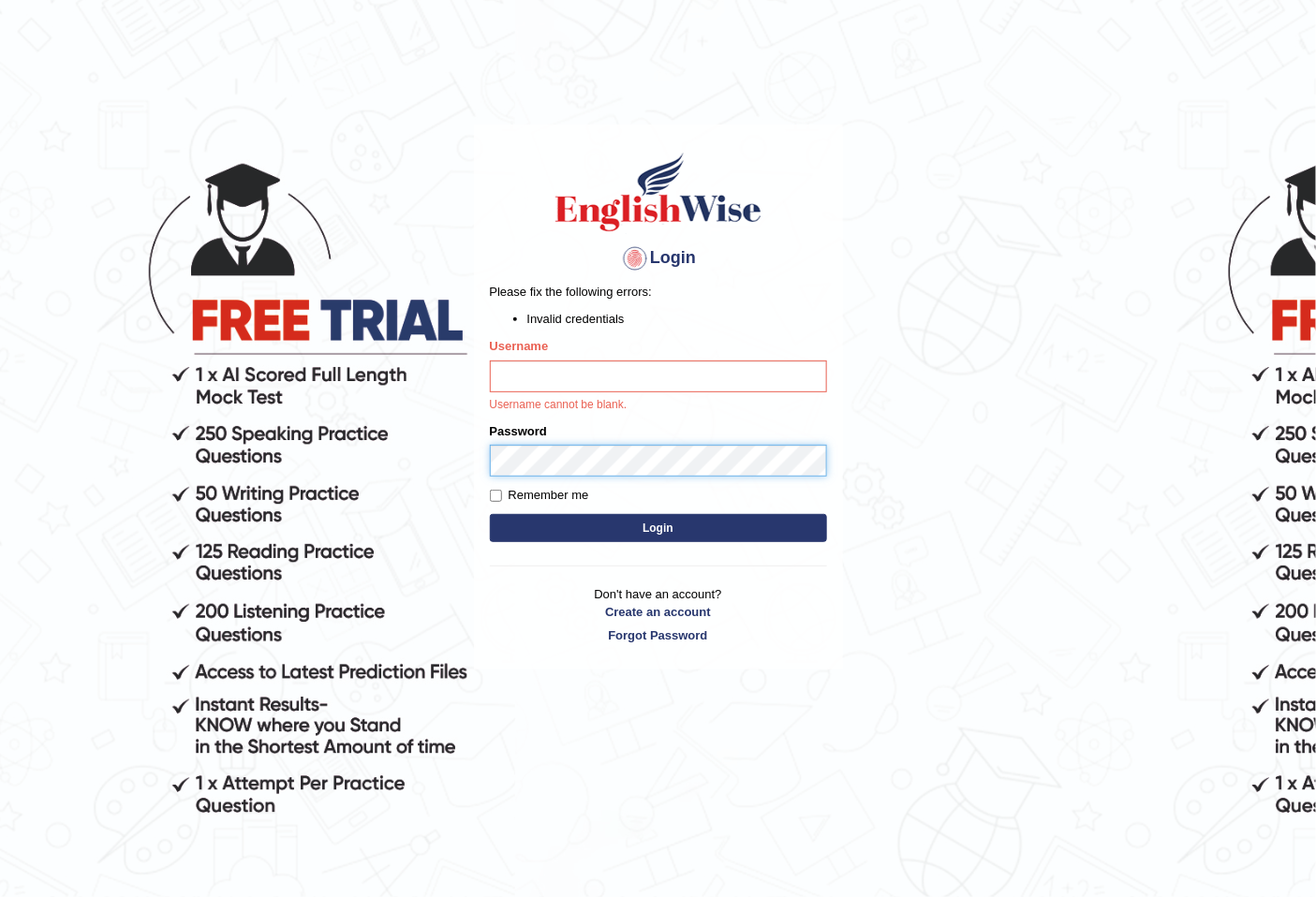
click at [432, 431] on body "Login Please fix the following errors: Invalid credentials Username Username ca…" at bounding box center [658, 513] width 1316 height 897
click at [527, 371] on input "Username" at bounding box center [658, 377] width 337 height 32
type input "Nurul H"
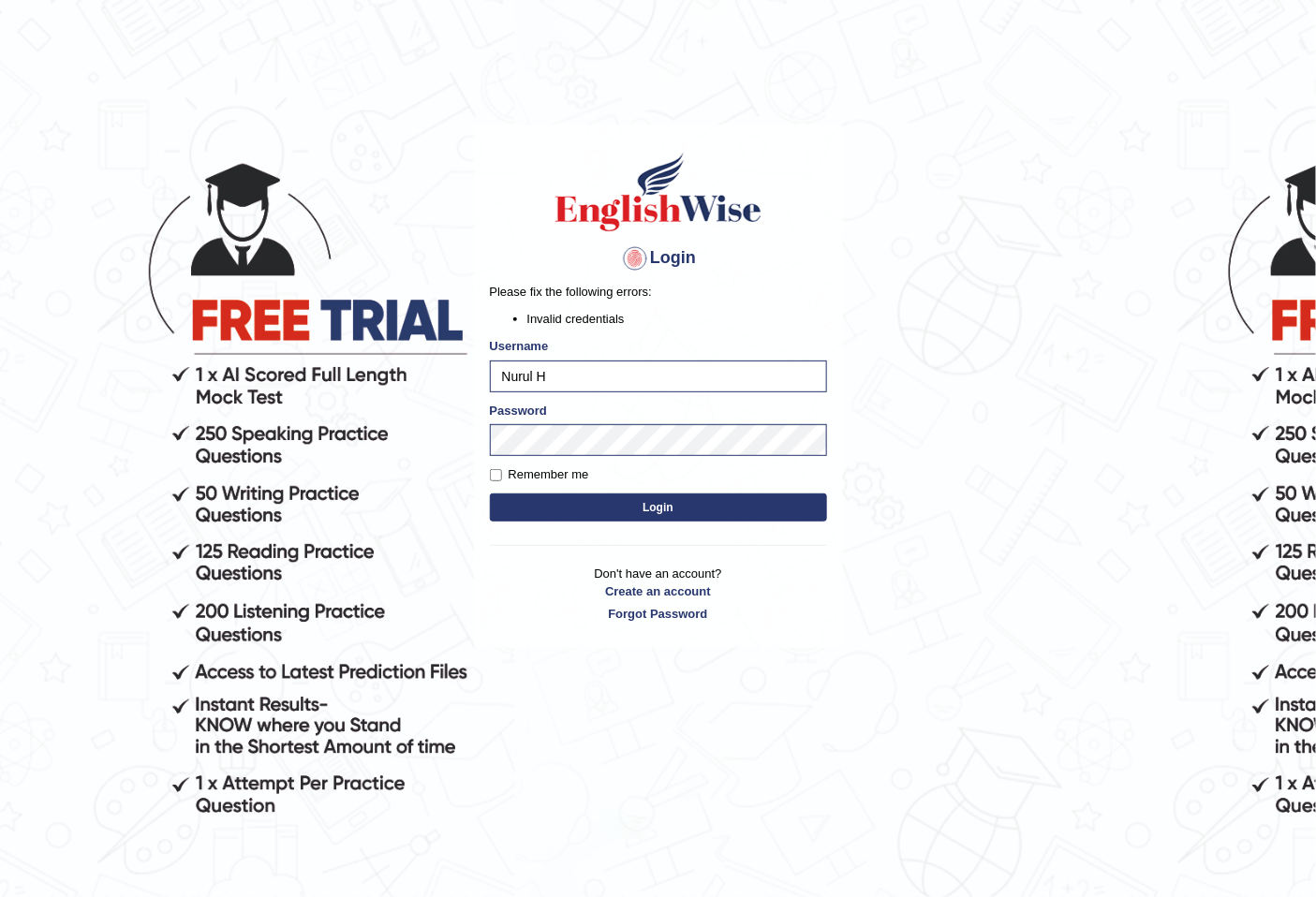
click at [520, 500] on button "Login" at bounding box center [658, 508] width 337 height 28
click at [536, 368] on input "Nurul H" at bounding box center [658, 377] width 337 height 32
type input "NurulH"
click at [554, 500] on button "Login" at bounding box center [658, 508] width 337 height 28
drag, startPoint x: 585, startPoint y: 371, endPoint x: 469, endPoint y: 370, distance: 116.0
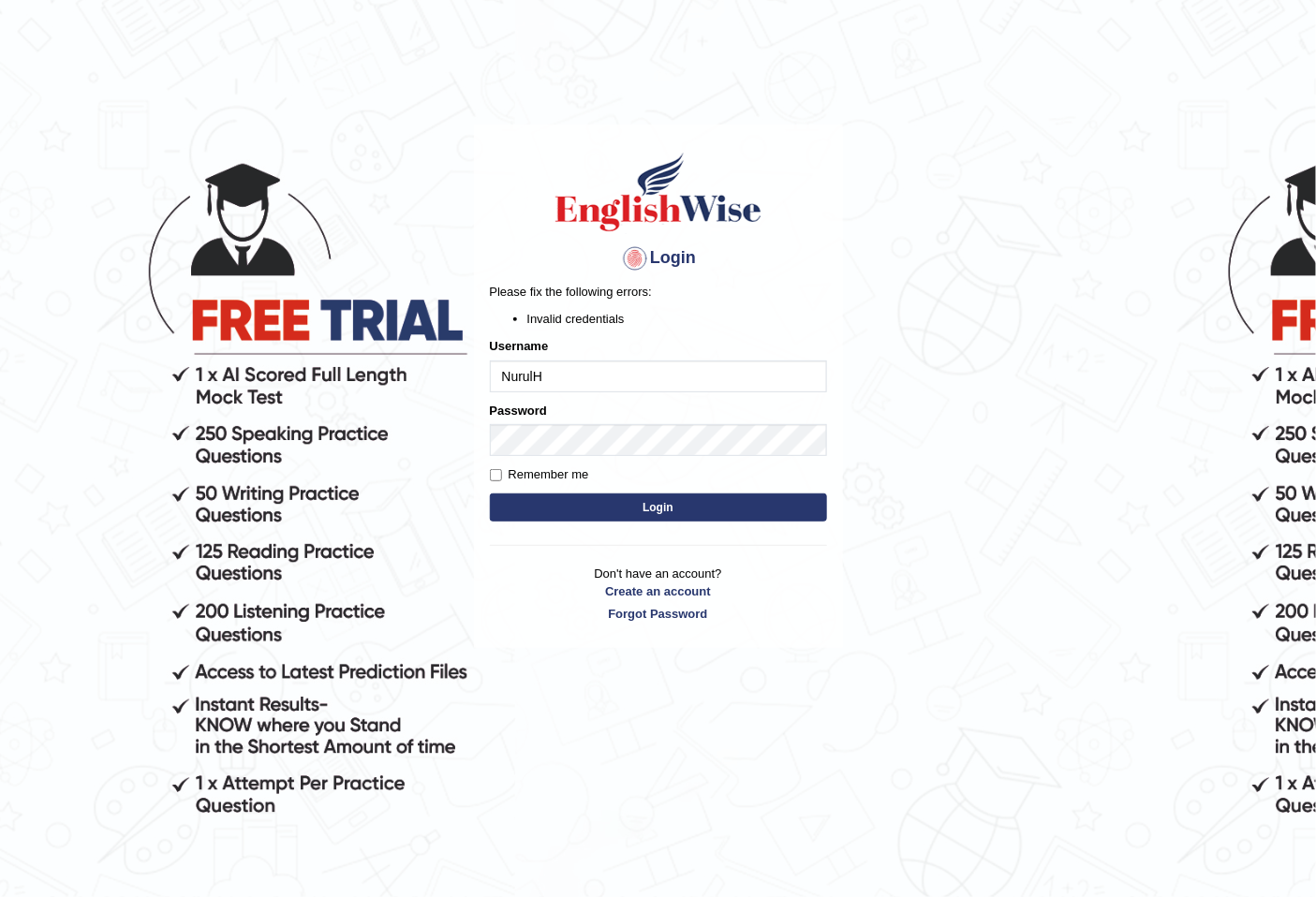
click at [469, 370] on body "Login Please fix the following errors: Invalid credentials Username NurulH Pass…" at bounding box center [658, 513] width 1316 height 897
type input "Nirdosh"
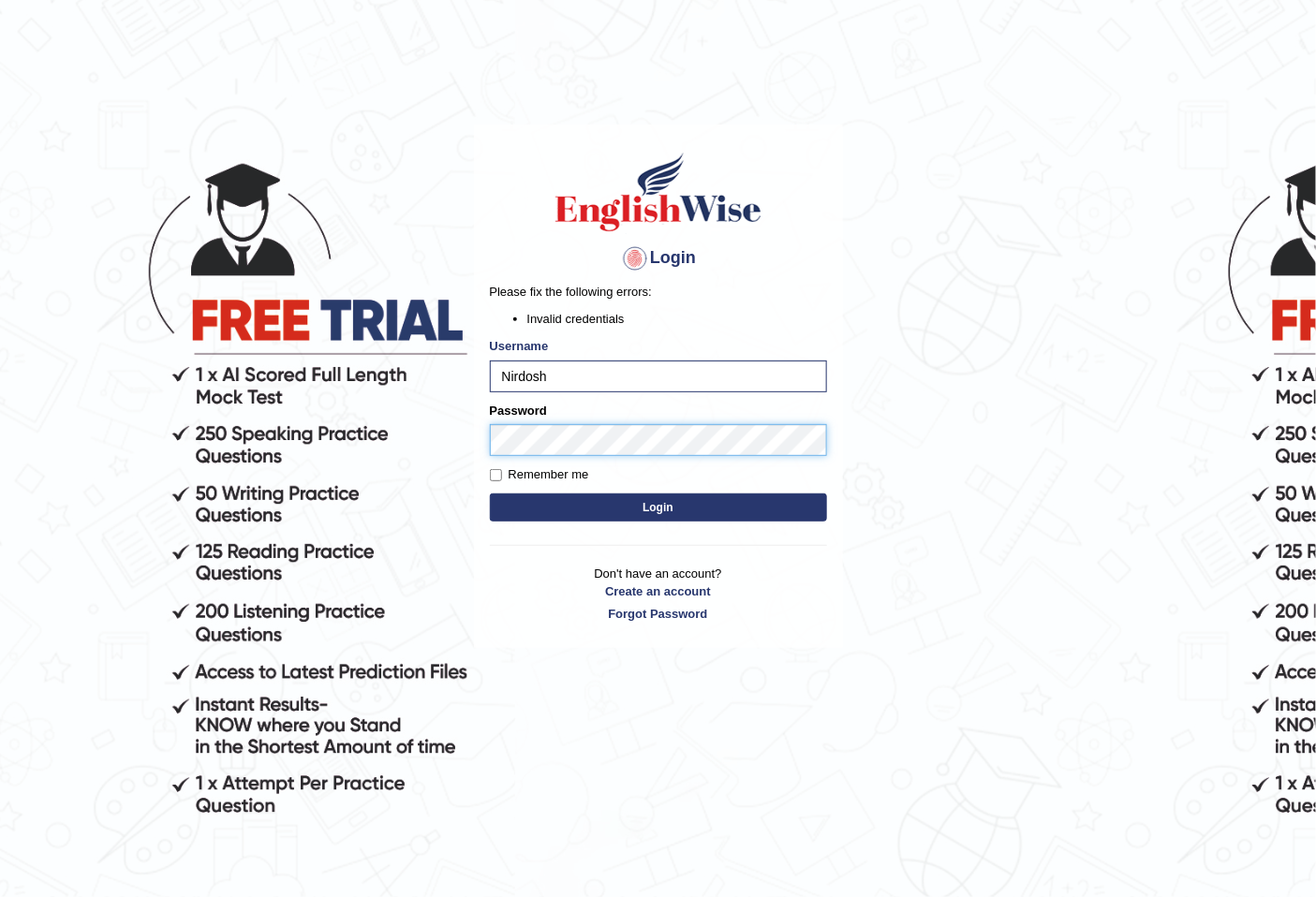
click at [415, 416] on body "Login Please fix the following errors: Invalid credentials Username Nirdosh Pas…" at bounding box center [658, 513] width 1316 height 897
click at [490, 493] on button "Login" at bounding box center [658, 508] width 337 height 28
click at [482, 433] on div "Login Please fix the following errors: Invalid credentials Username [PERSON_NAM…" at bounding box center [658, 386] width 369 height 524
click at [490, 493] on button "Login" at bounding box center [658, 508] width 337 height 28
click at [482, 446] on div "Login Please fix the following errors: Invalid credentials Username Nirdosh Pas…" at bounding box center [658, 386] width 369 height 524
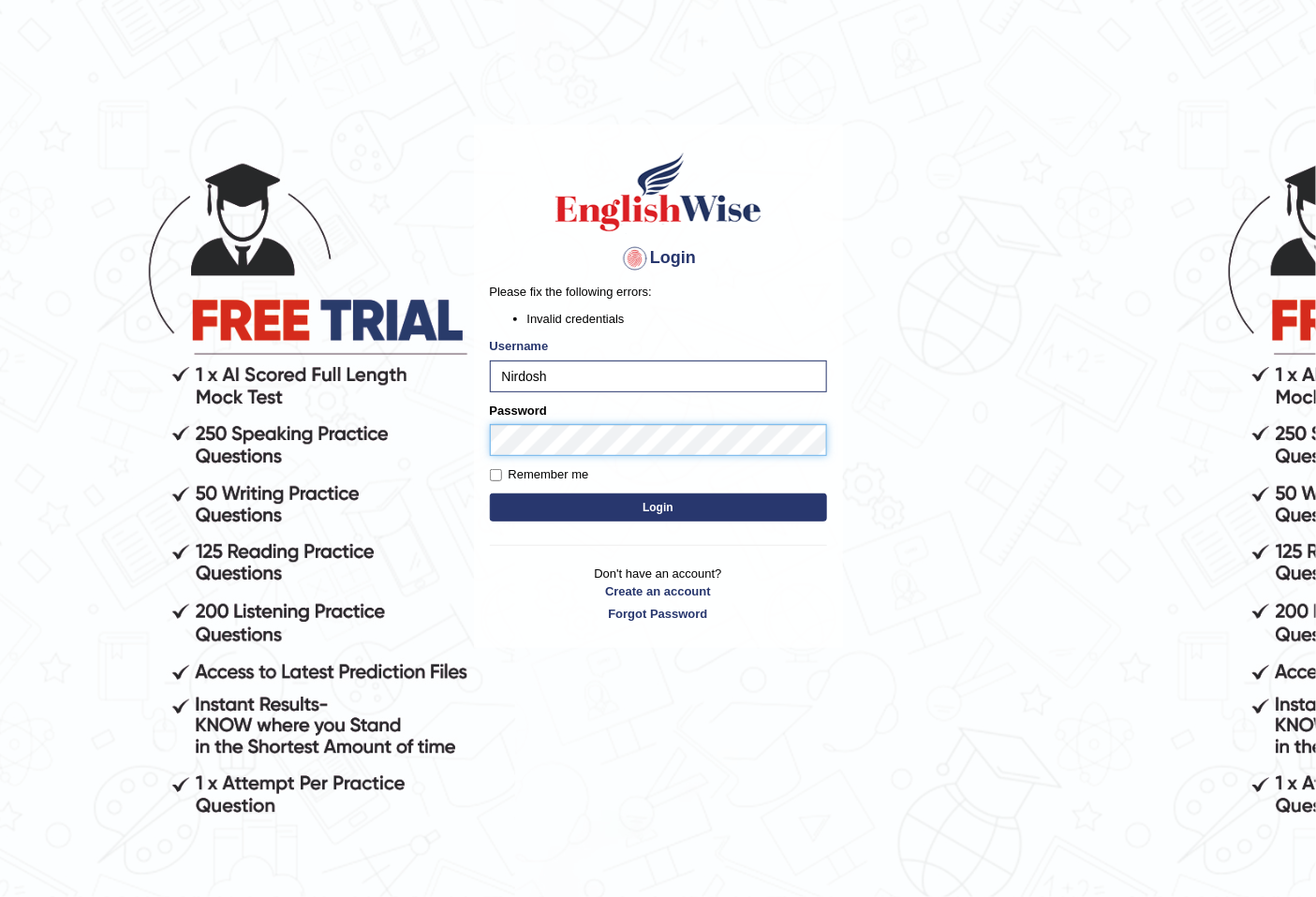
click at [490, 493] on button "Login" at bounding box center [658, 508] width 337 height 28
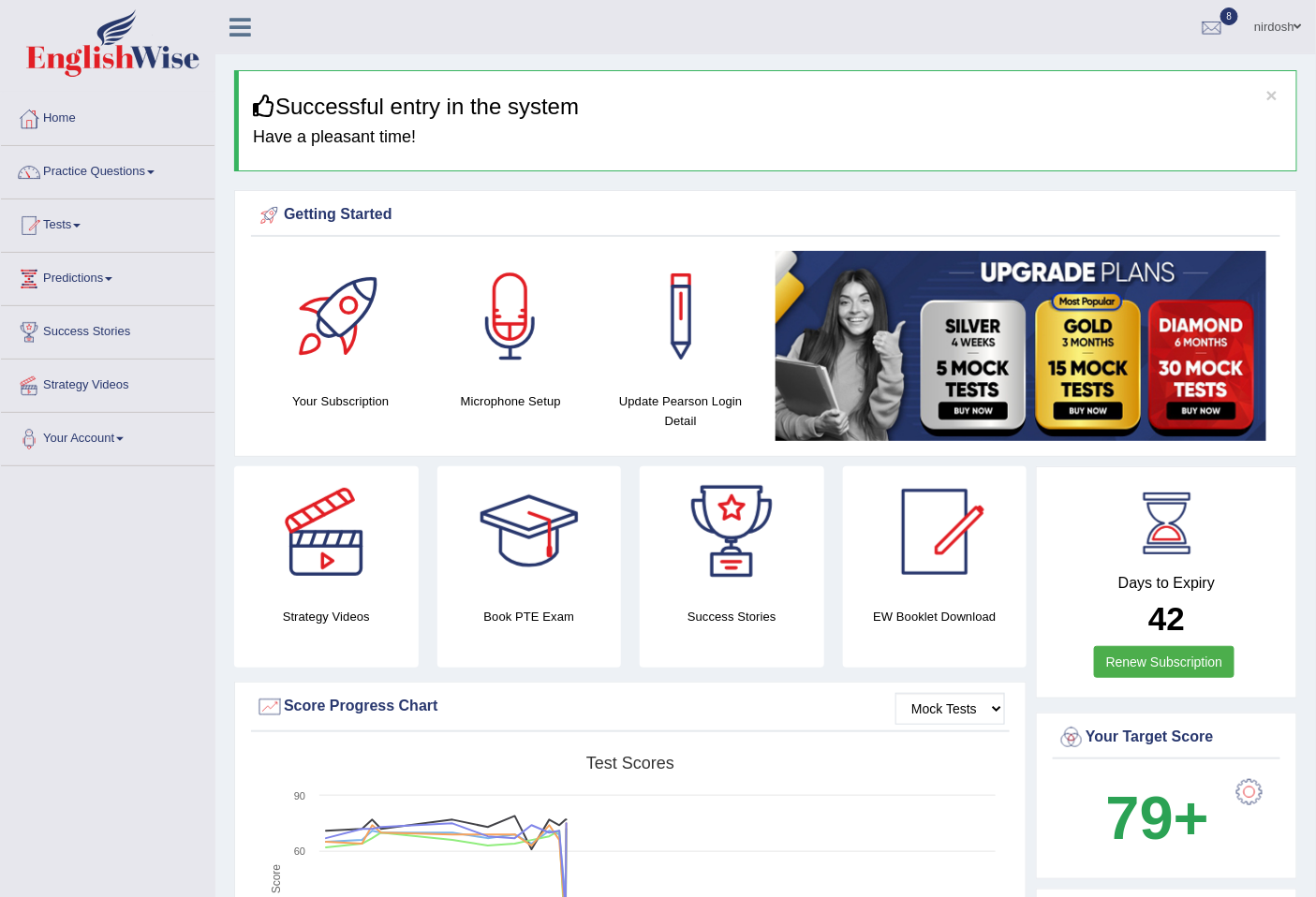
click at [84, 173] on link "Practice Questions" at bounding box center [107, 169] width 213 height 46
click at [123, 170] on link "Practice Questions" at bounding box center [107, 169] width 213 height 46
click at [151, 171] on link "Practice Questions" at bounding box center [107, 169] width 213 height 46
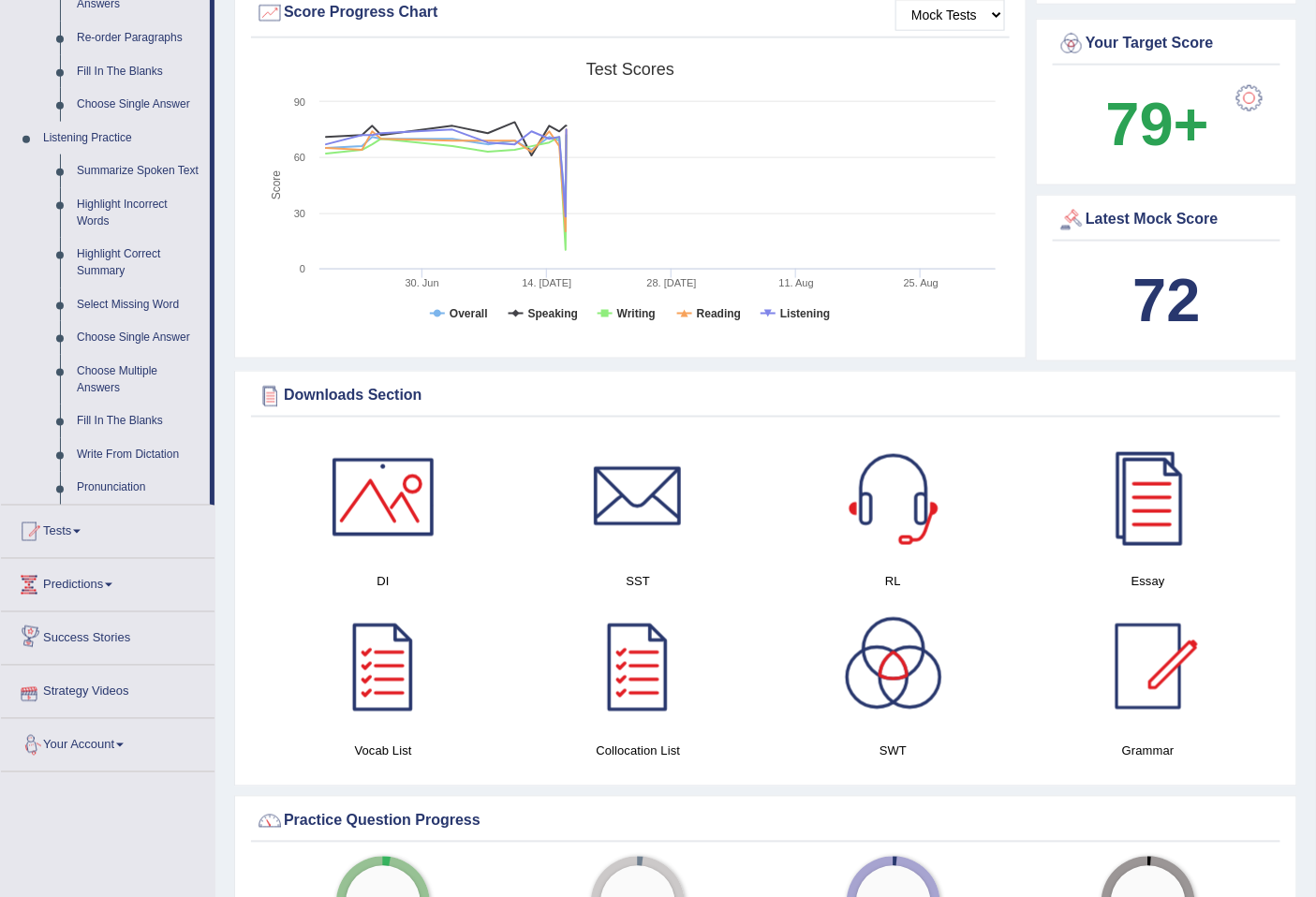
scroll to position [347, 0]
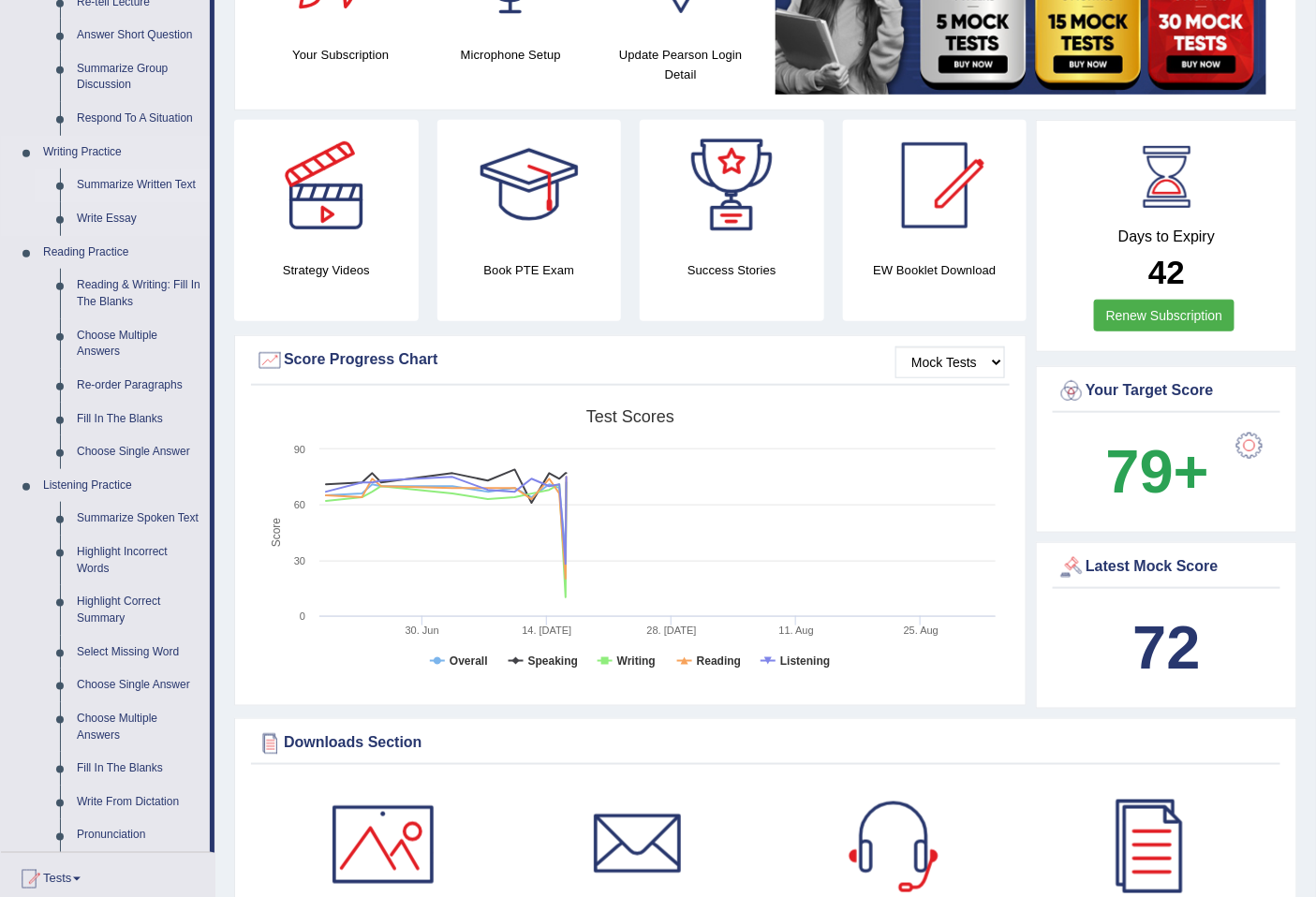
click at [153, 189] on link "Summarize Written Text" at bounding box center [138, 186] width 141 height 34
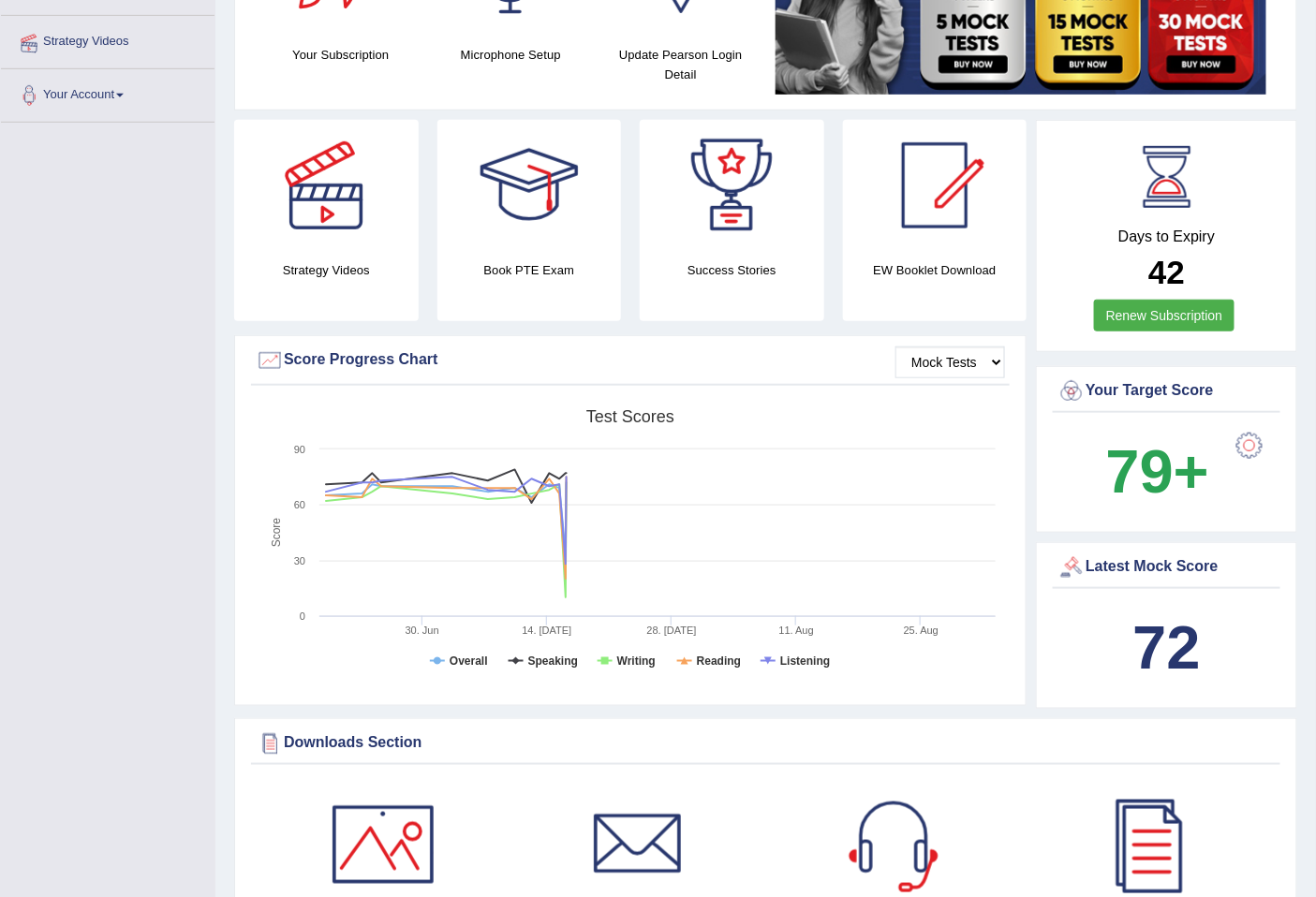
scroll to position [385, 0]
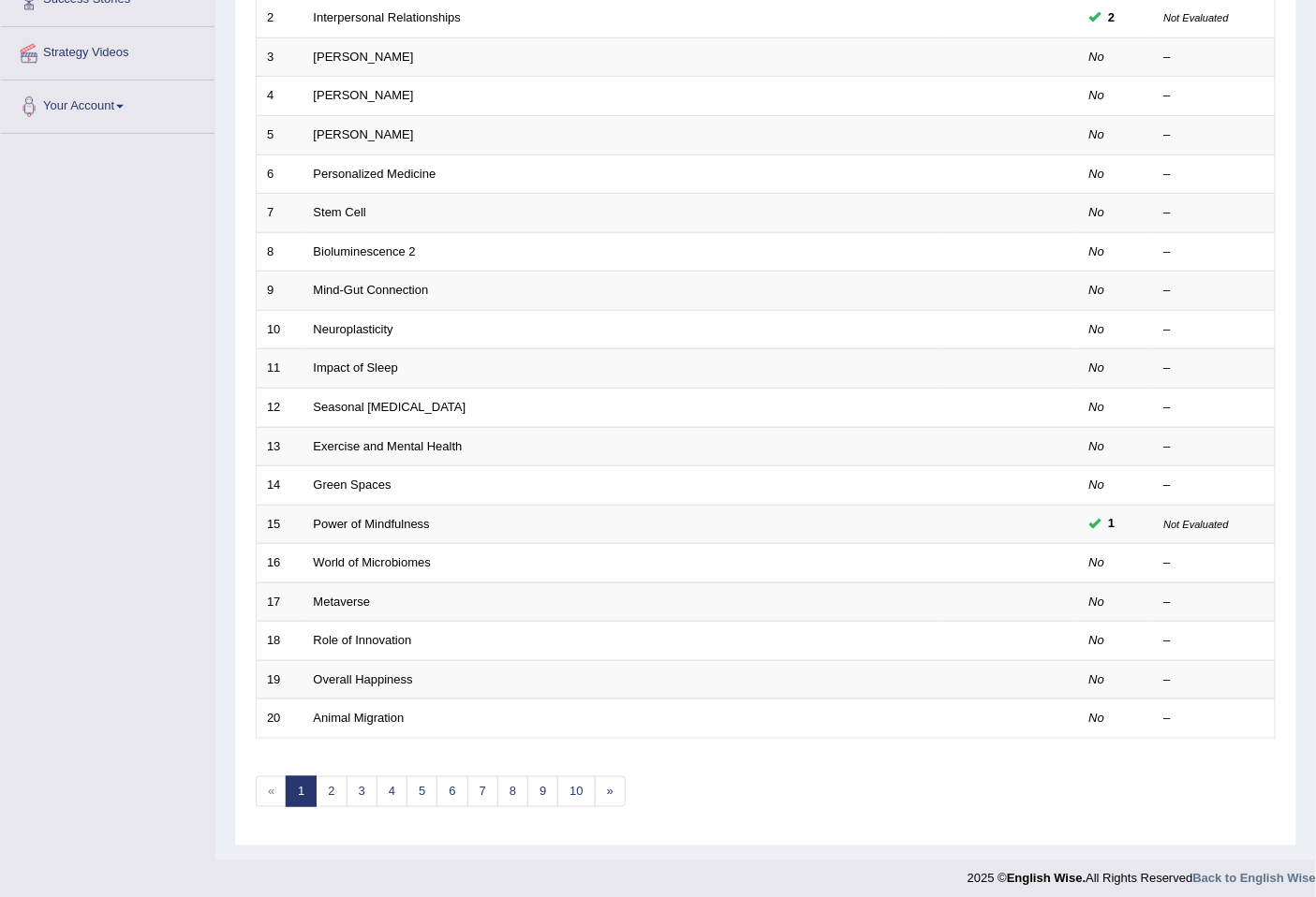
scroll to position [342, 0]
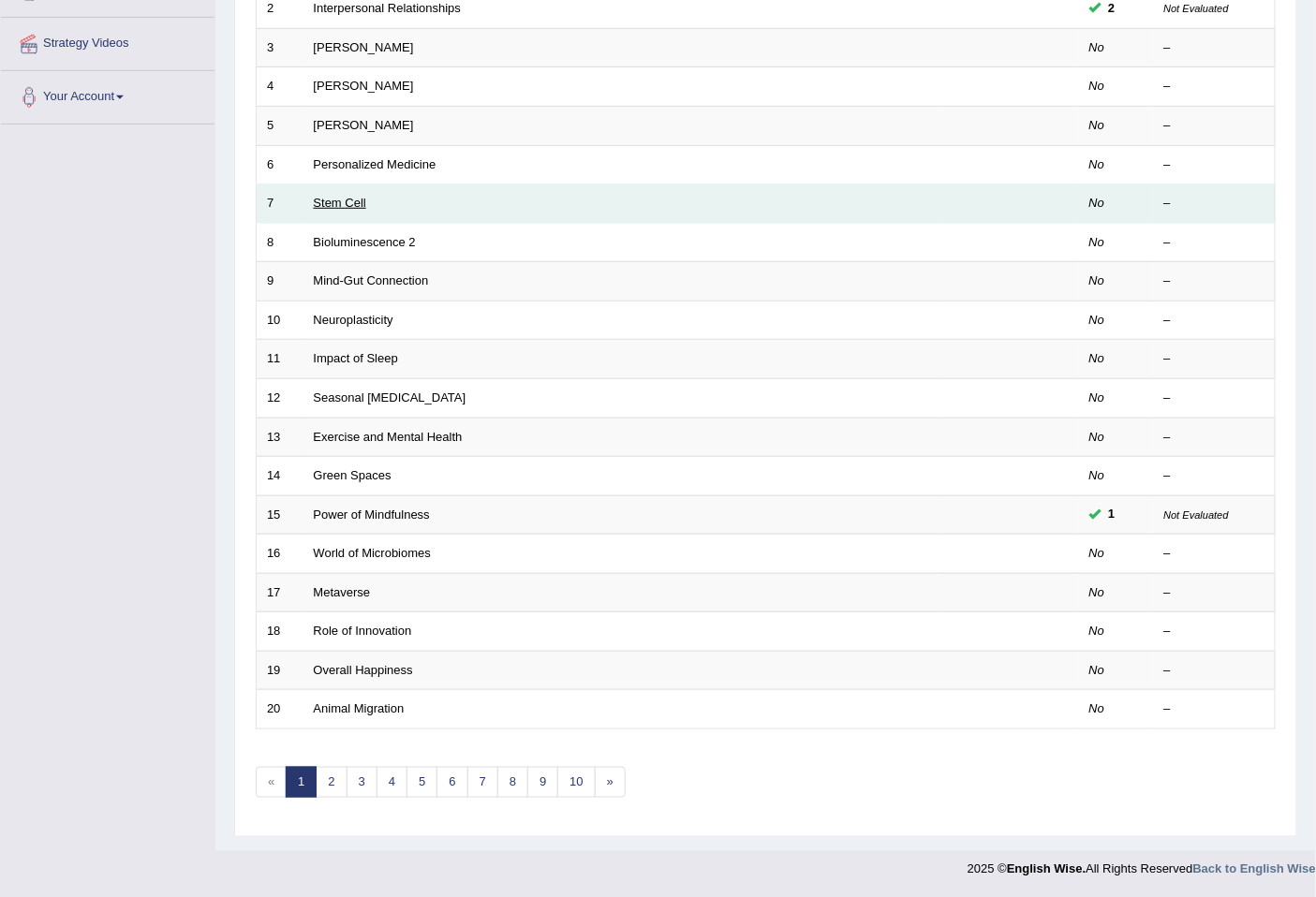
click at [350, 205] on link "Stem Cell" at bounding box center [339, 203] width 52 height 14
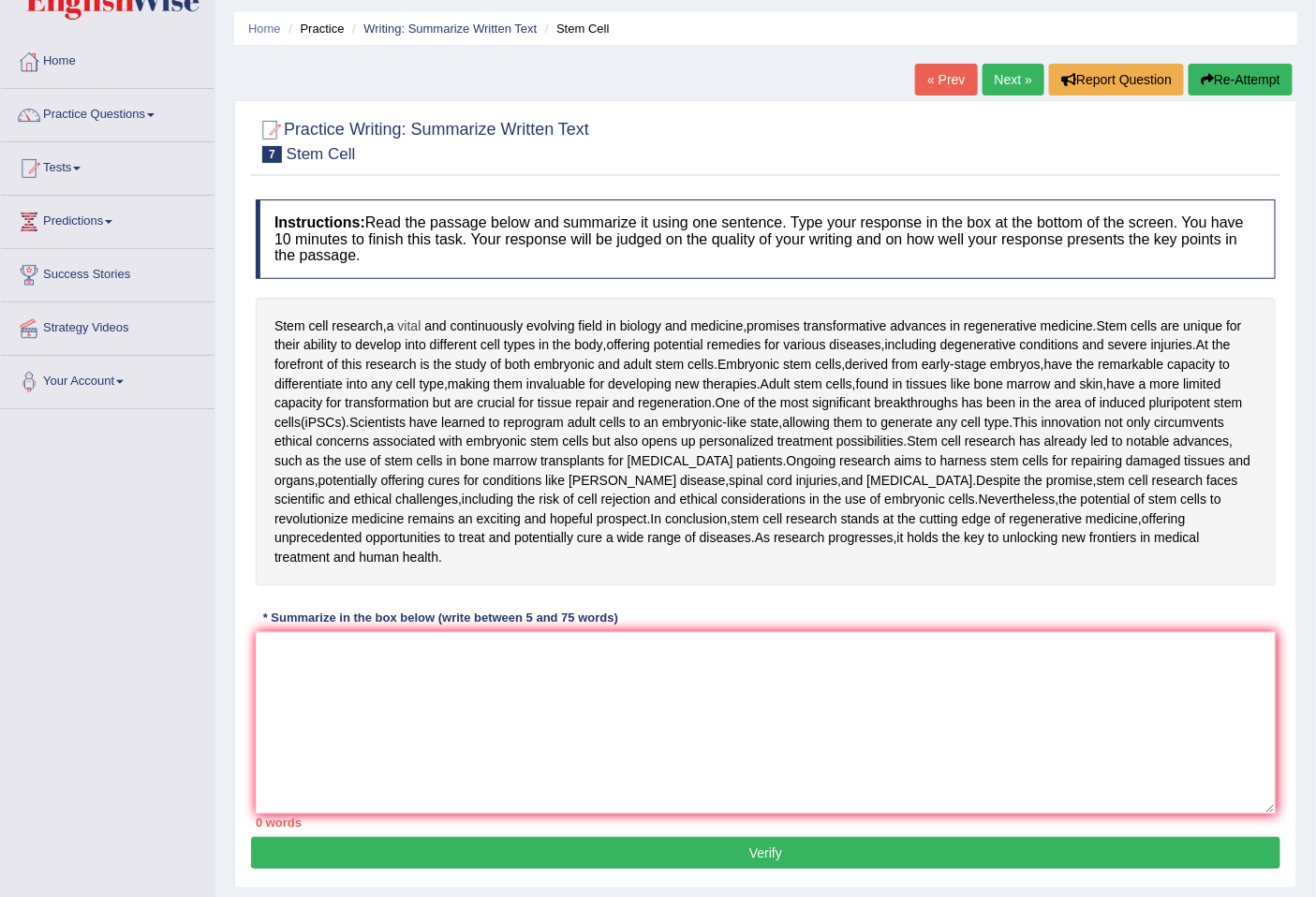
scroll to position [89, 0]
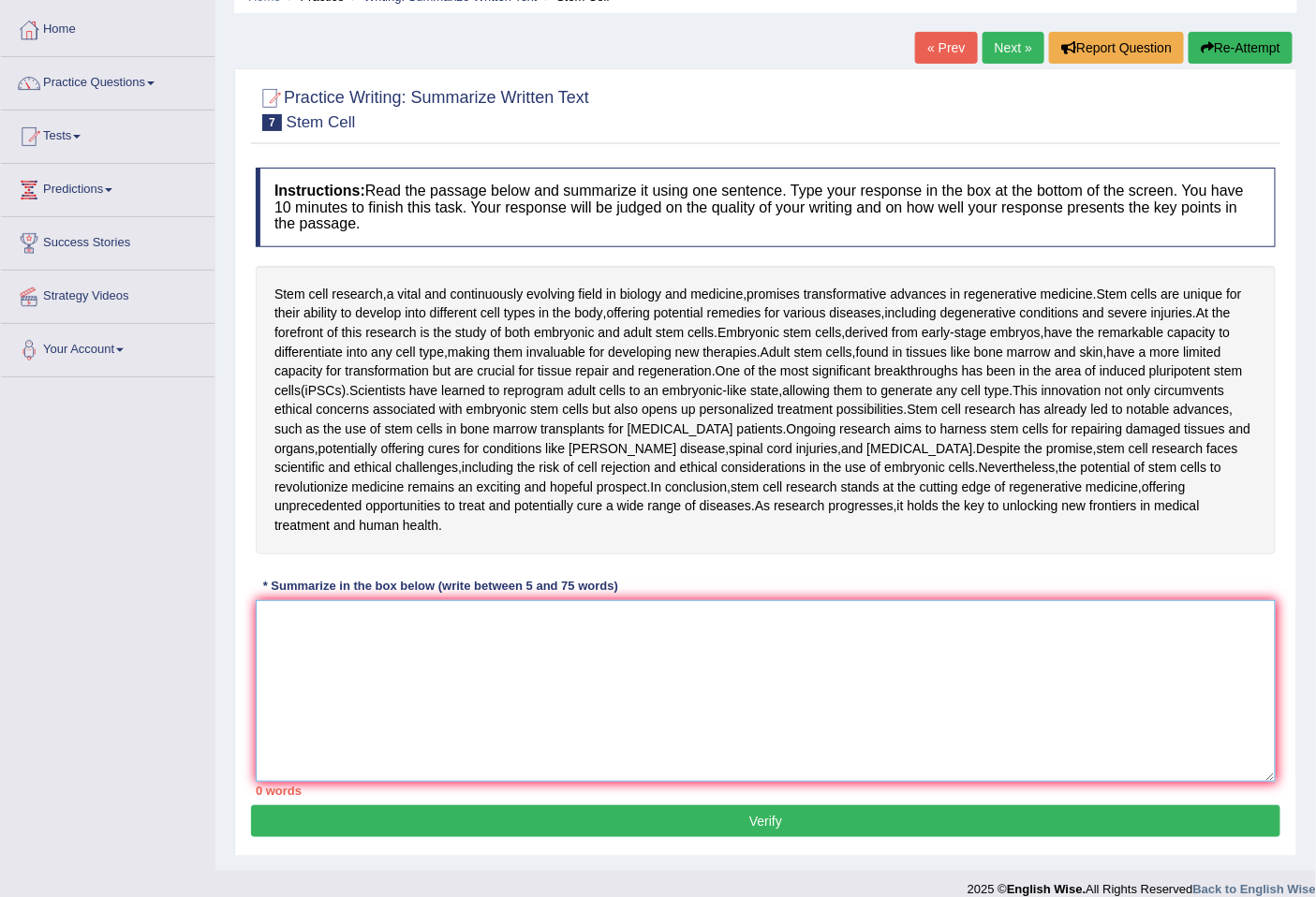
drag, startPoint x: 370, startPoint y: 621, endPoint x: 450, endPoint y: 583, distance: 88.6
click at [370, 622] on textarea at bounding box center [766, 691] width 1020 height 182
drag, startPoint x: 273, startPoint y: 281, endPoint x: 359, endPoint y: 326, distance: 97.1
click at [359, 326] on div "Stem cell research , a vital and continuously evolving field in biology and med…" at bounding box center [766, 410] width 1020 height 288
click at [441, 643] on textarea at bounding box center [766, 691] width 1020 height 182
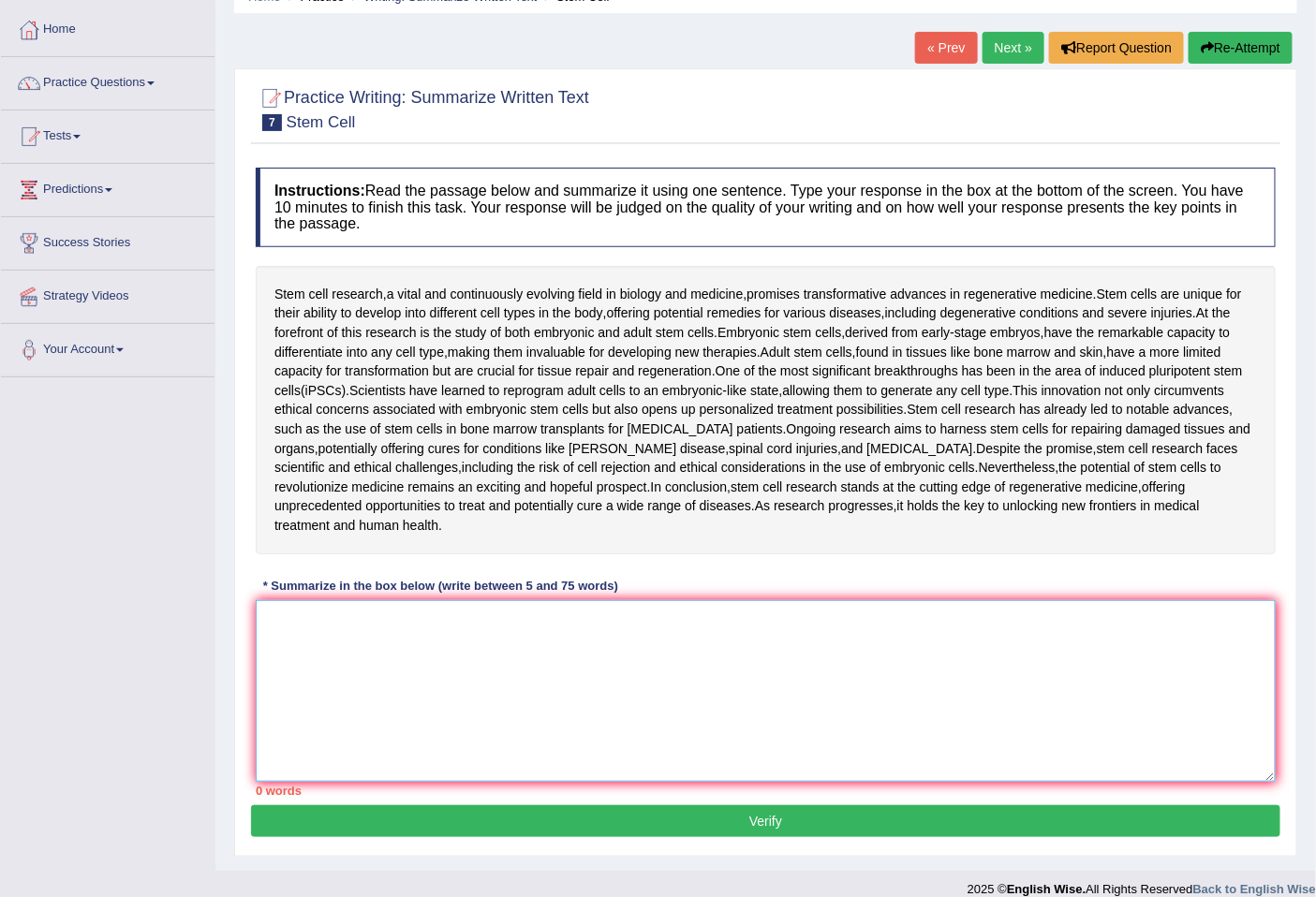
click at [743, 614] on textarea at bounding box center [766, 691] width 1020 height 182
click at [744, 614] on textarea at bounding box center [766, 691] width 1020 height 182
click at [753, 613] on textarea at bounding box center [766, 691] width 1020 height 182
drag, startPoint x: 906, startPoint y: 583, endPoint x: 903, endPoint y: 566, distance: 17.3
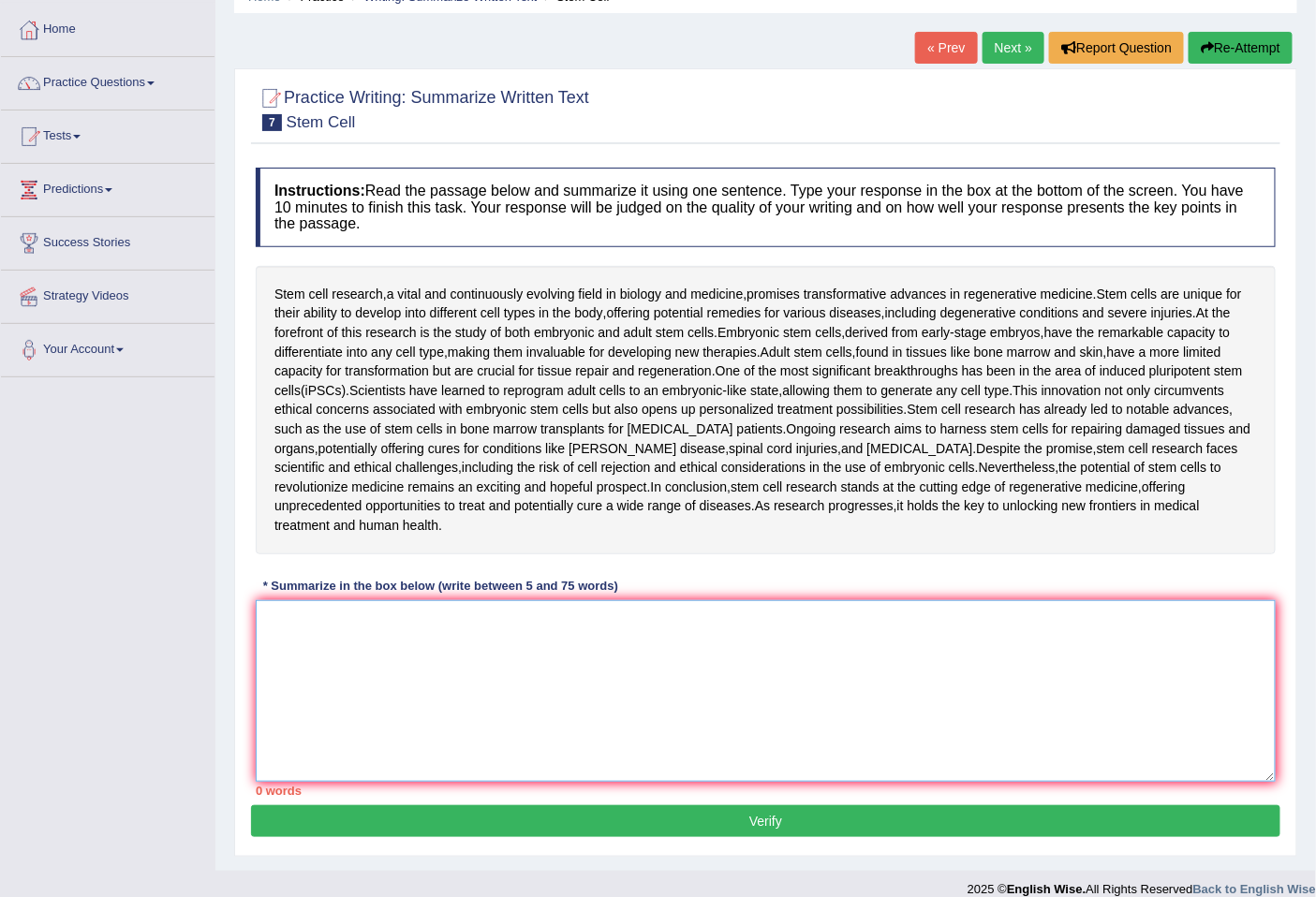
click at [904, 567] on div "Instructions: Read the passage below and summarize it using one sentence. Type …" at bounding box center [766, 481] width 1029 height 647
click at [910, 565] on div "Instructions: Read the passage below and summarize it using one sentence. Type …" at bounding box center [766, 481] width 1029 height 647
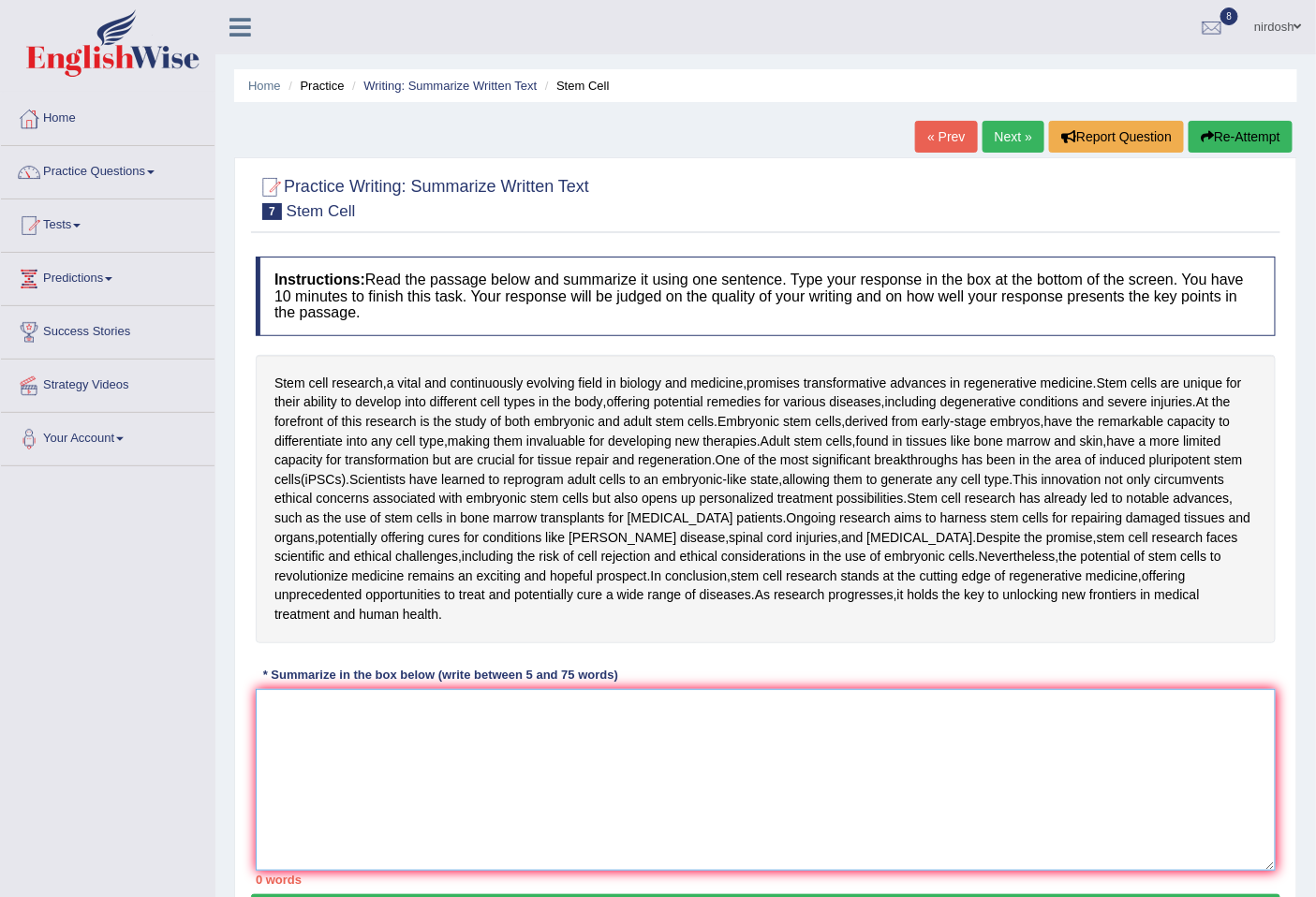
click at [439, 717] on textarea at bounding box center [766, 780] width 1020 height 182
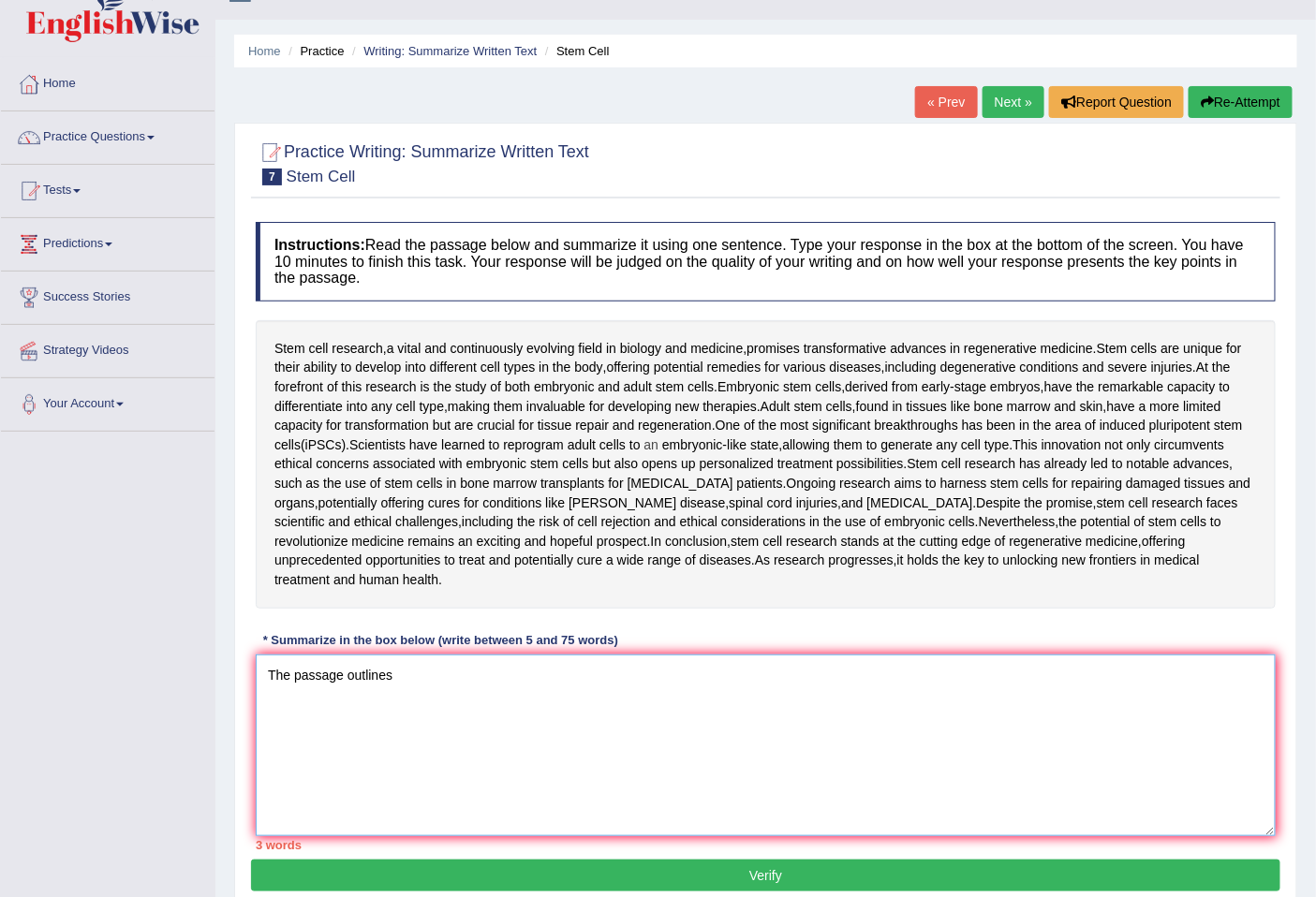
scroll to position [89, 0]
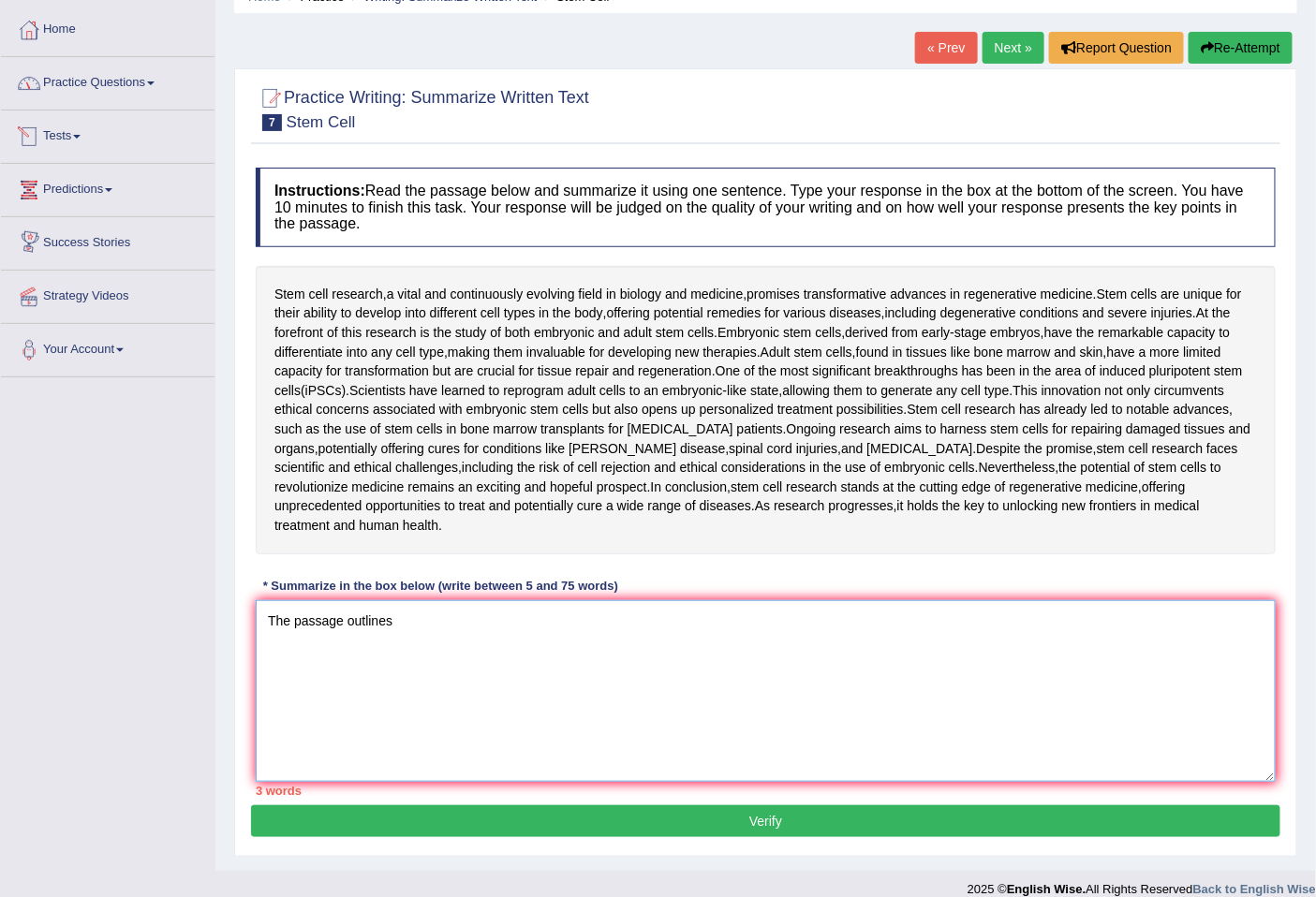
type textarea "The passage outlines"
click at [104, 90] on link "Practice Questions" at bounding box center [107, 80] width 213 height 46
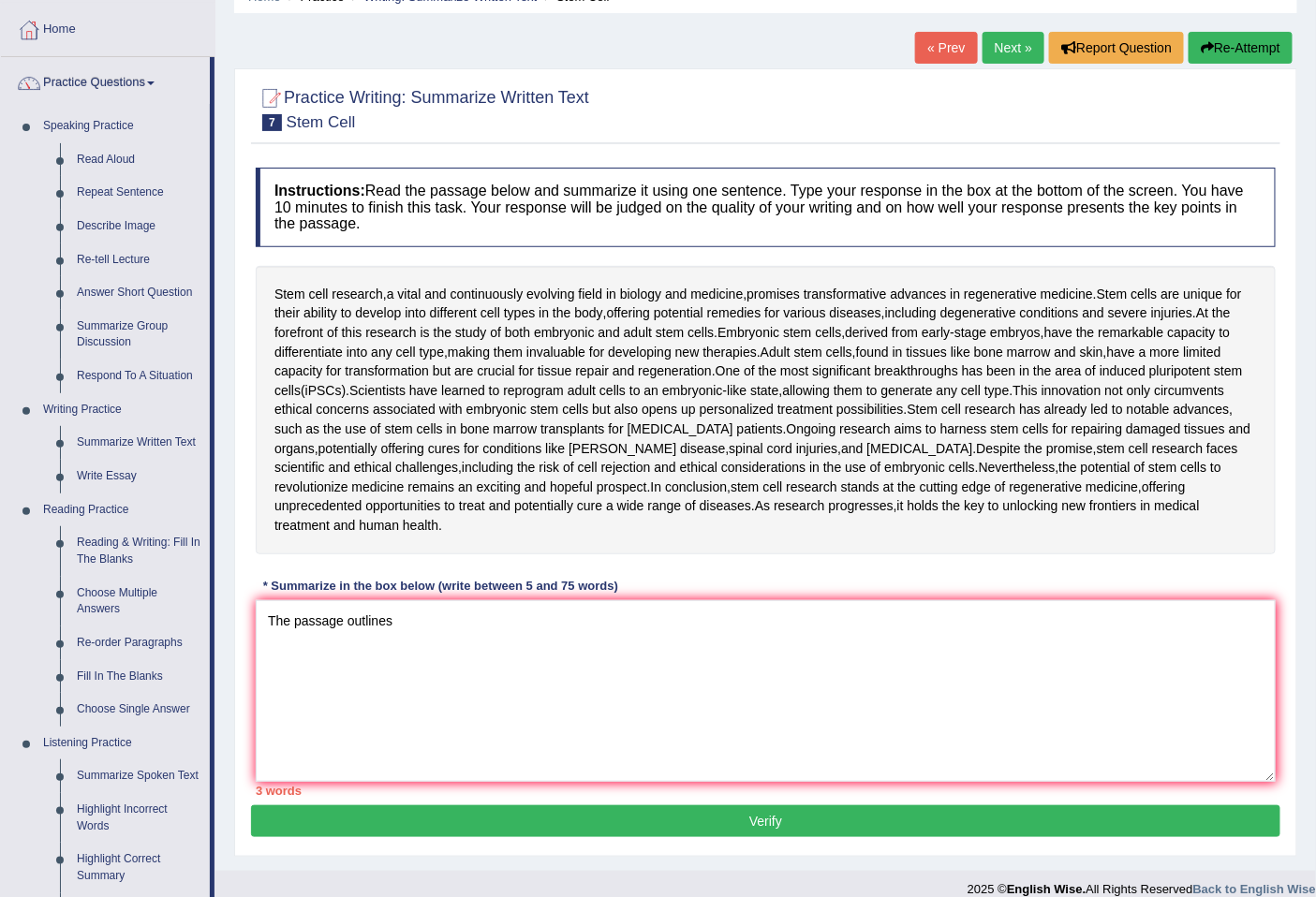
click at [107, 77] on link "Practice Questions" at bounding box center [105, 80] width 208 height 46
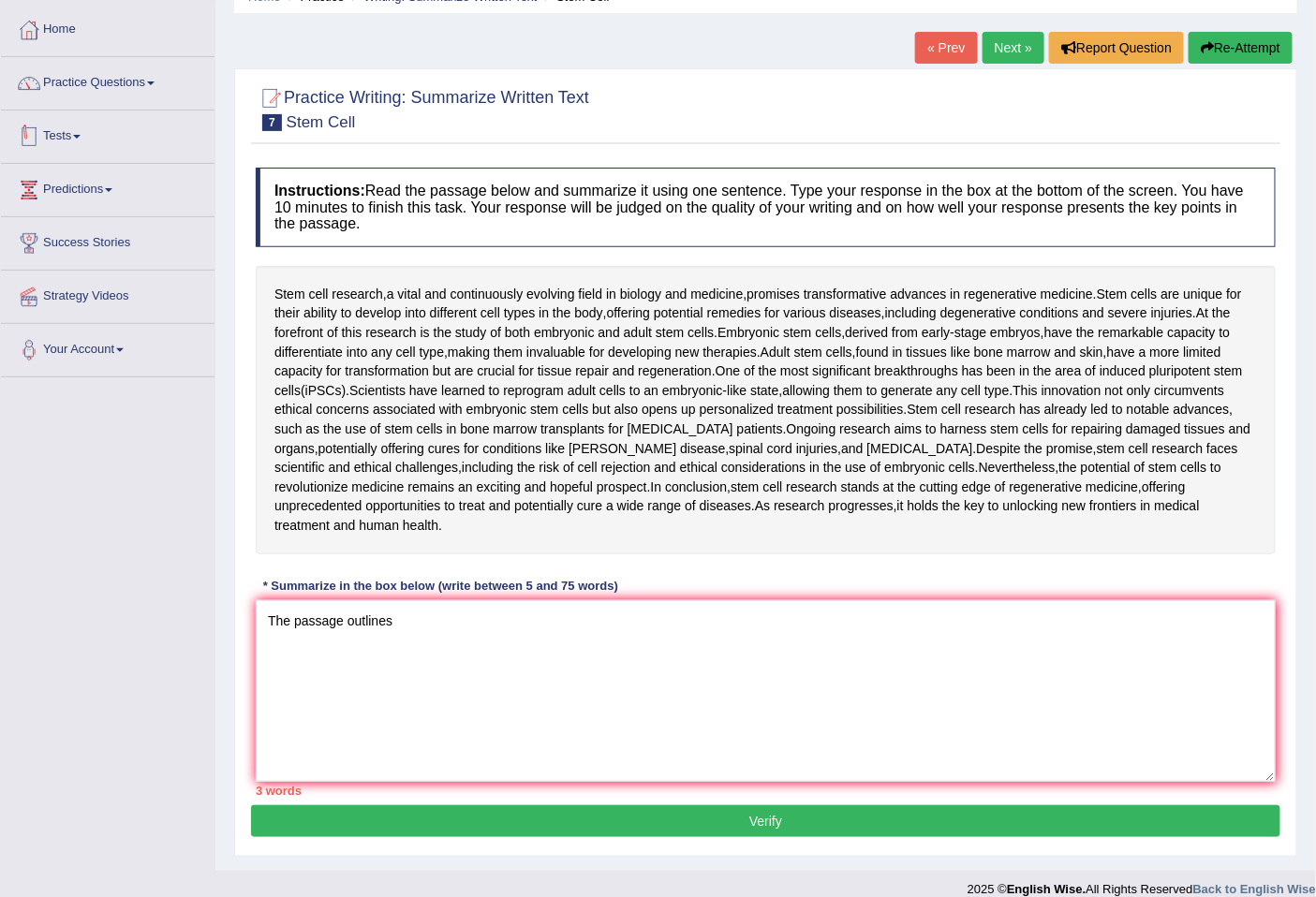
click at [63, 127] on link "Tests" at bounding box center [107, 134] width 213 height 46
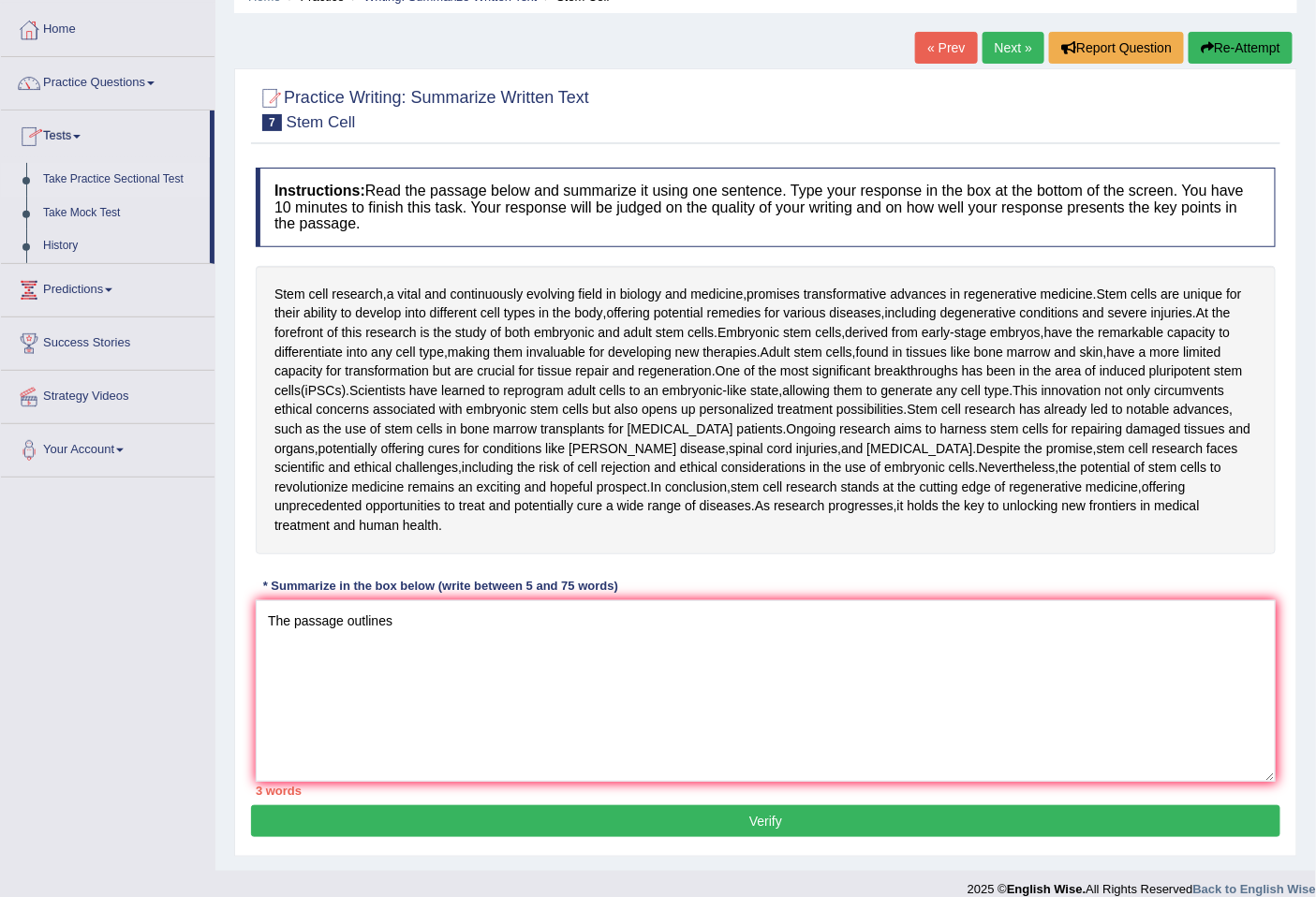
click at [101, 171] on link "Take Practice Sectional Test" at bounding box center [122, 180] width 175 height 34
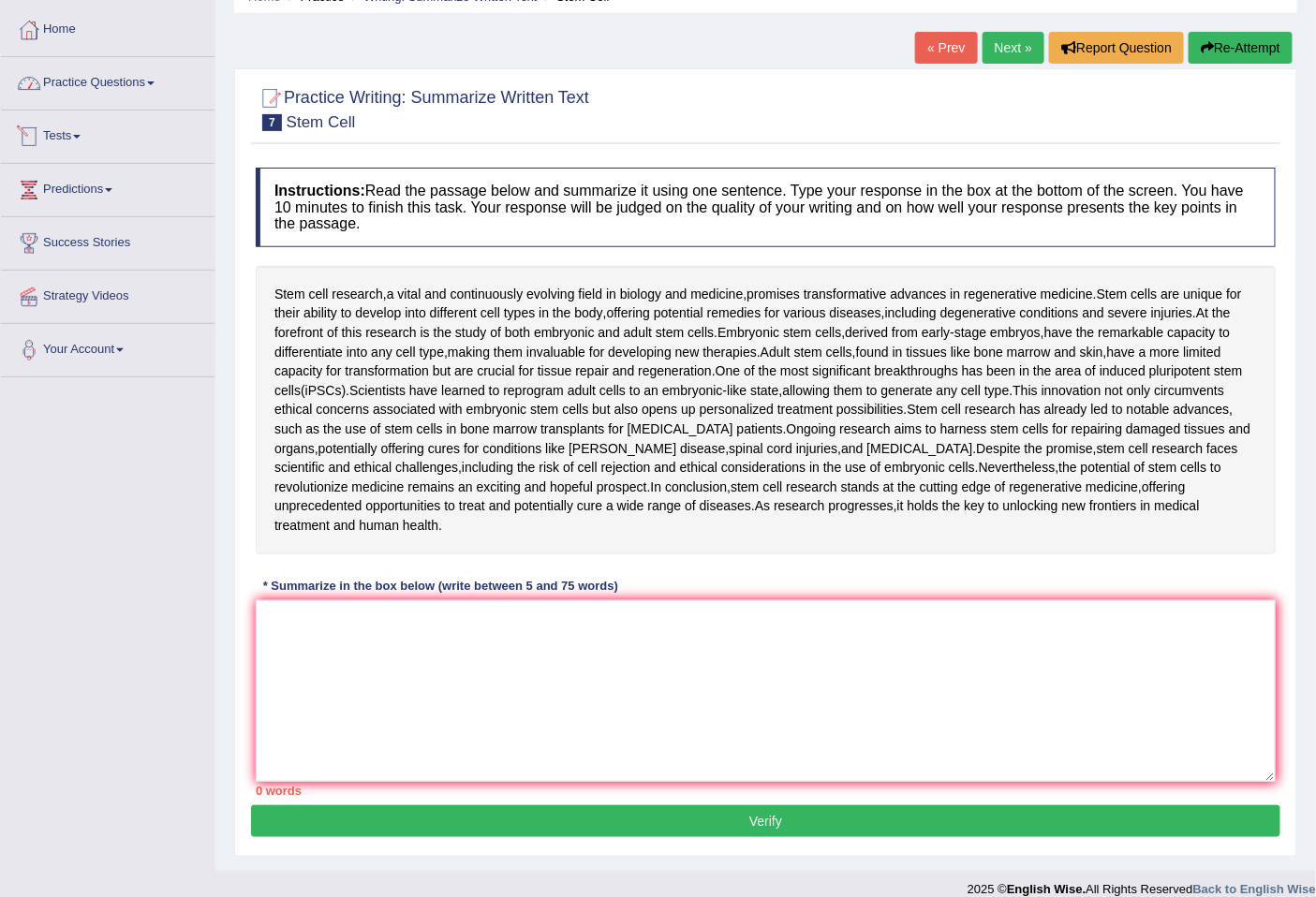
click at [96, 81] on link "Practice Questions" at bounding box center [107, 80] width 213 height 46
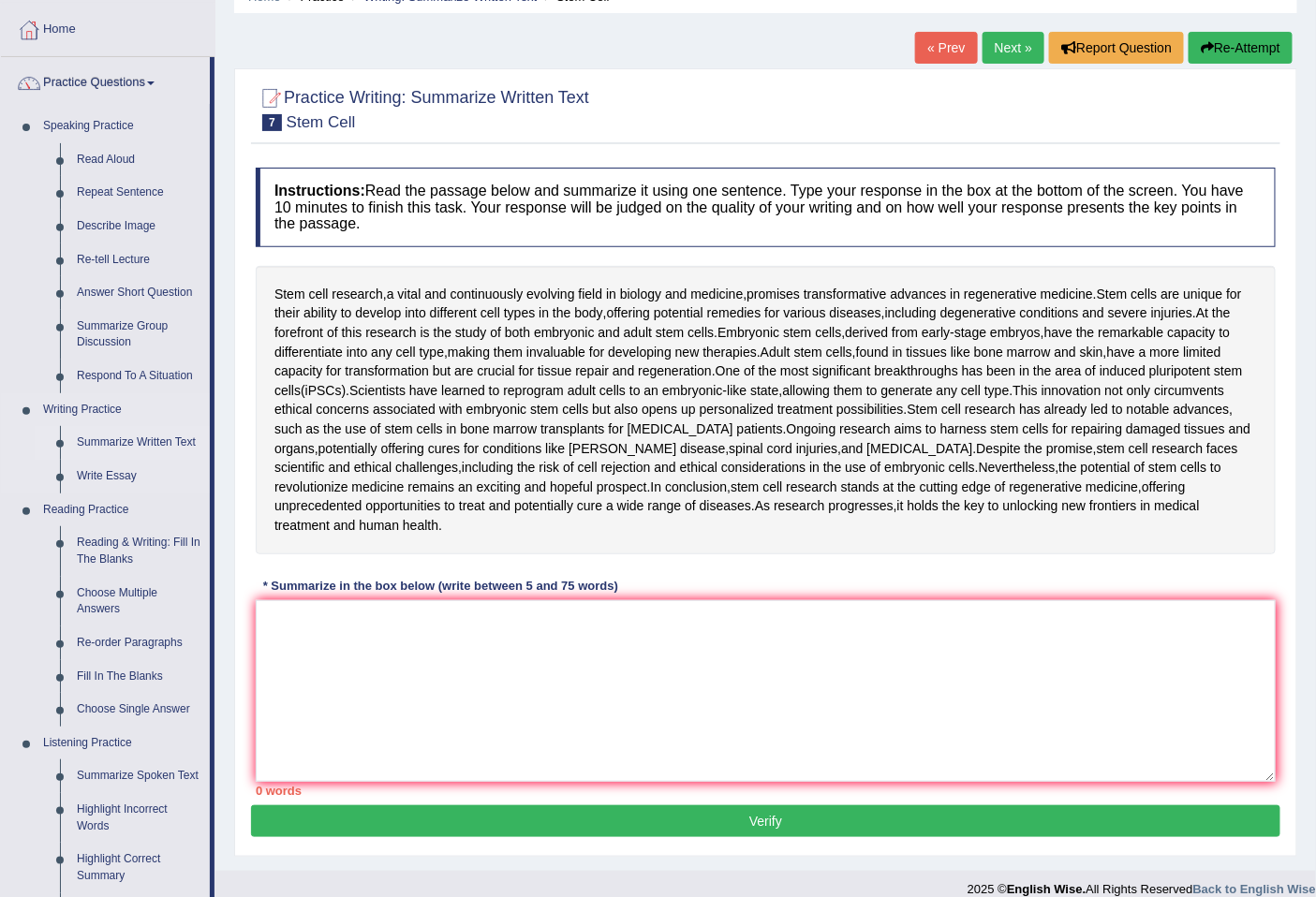
click at [150, 440] on link "Summarize Written Text" at bounding box center [138, 443] width 141 height 34
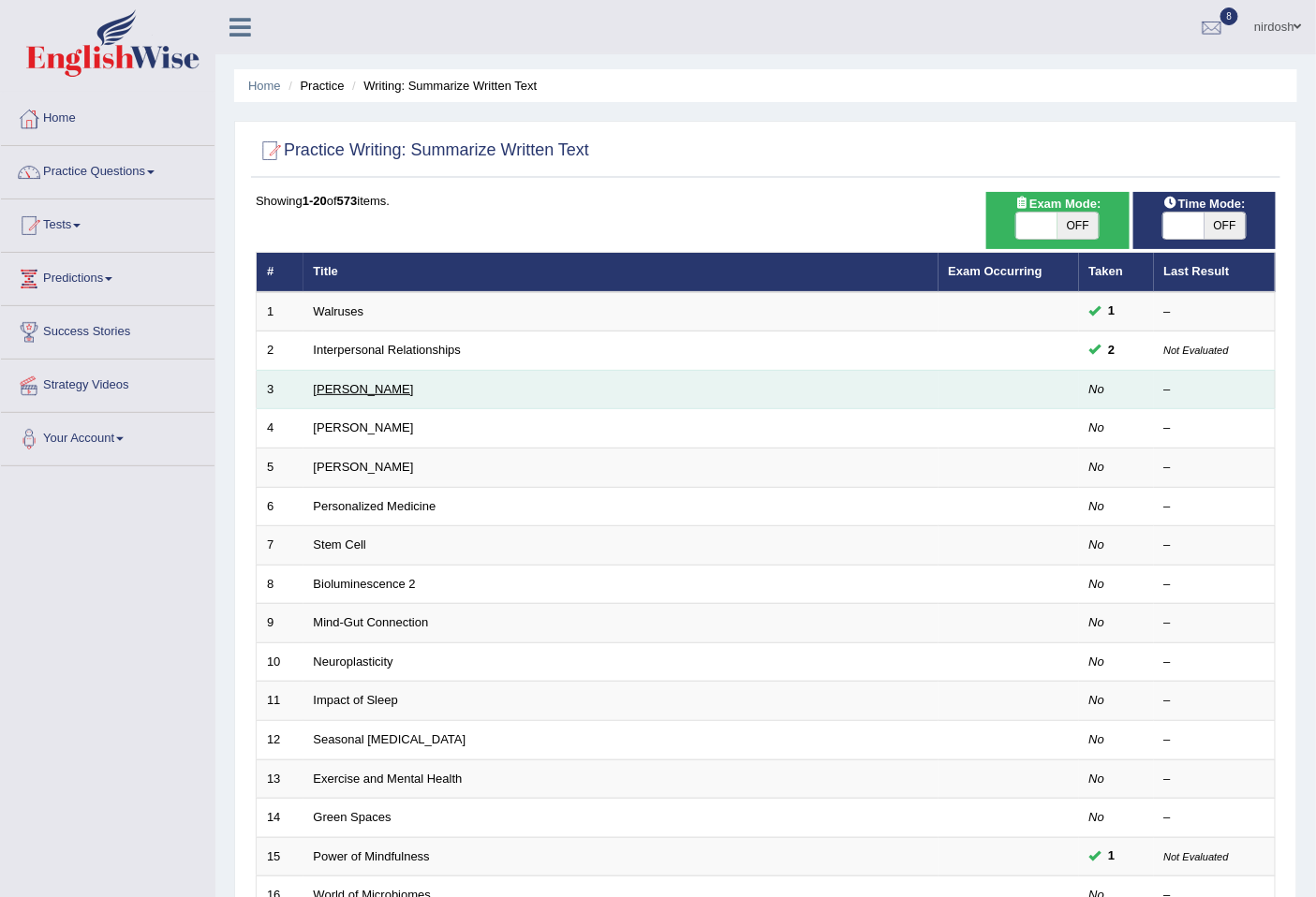
click at [357, 386] on link "[PERSON_NAME]" at bounding box center [364, 388] width 100 height 14
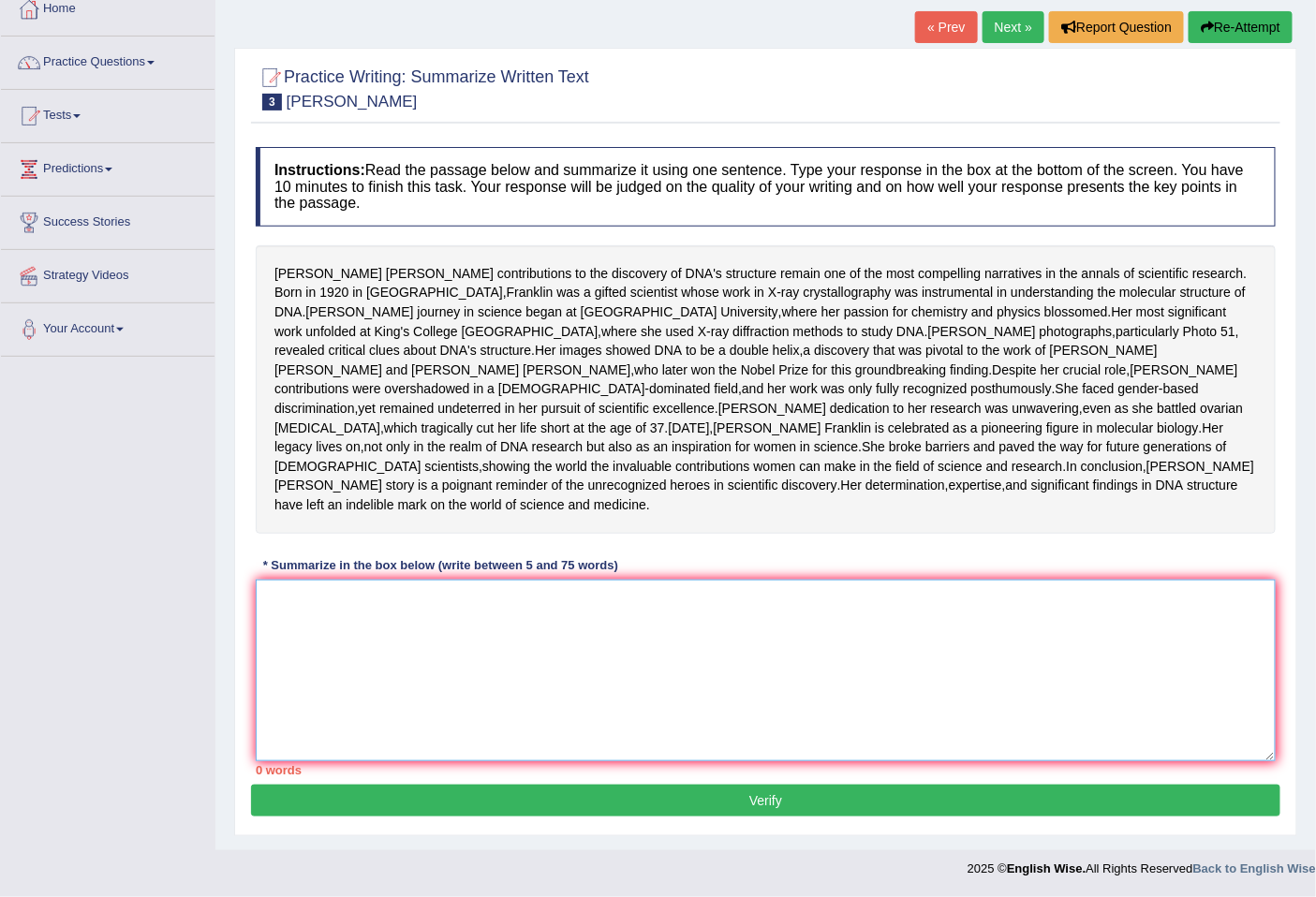
click at [414, 615] on textarea at bounding box center [766, 671] width 1020 height 182
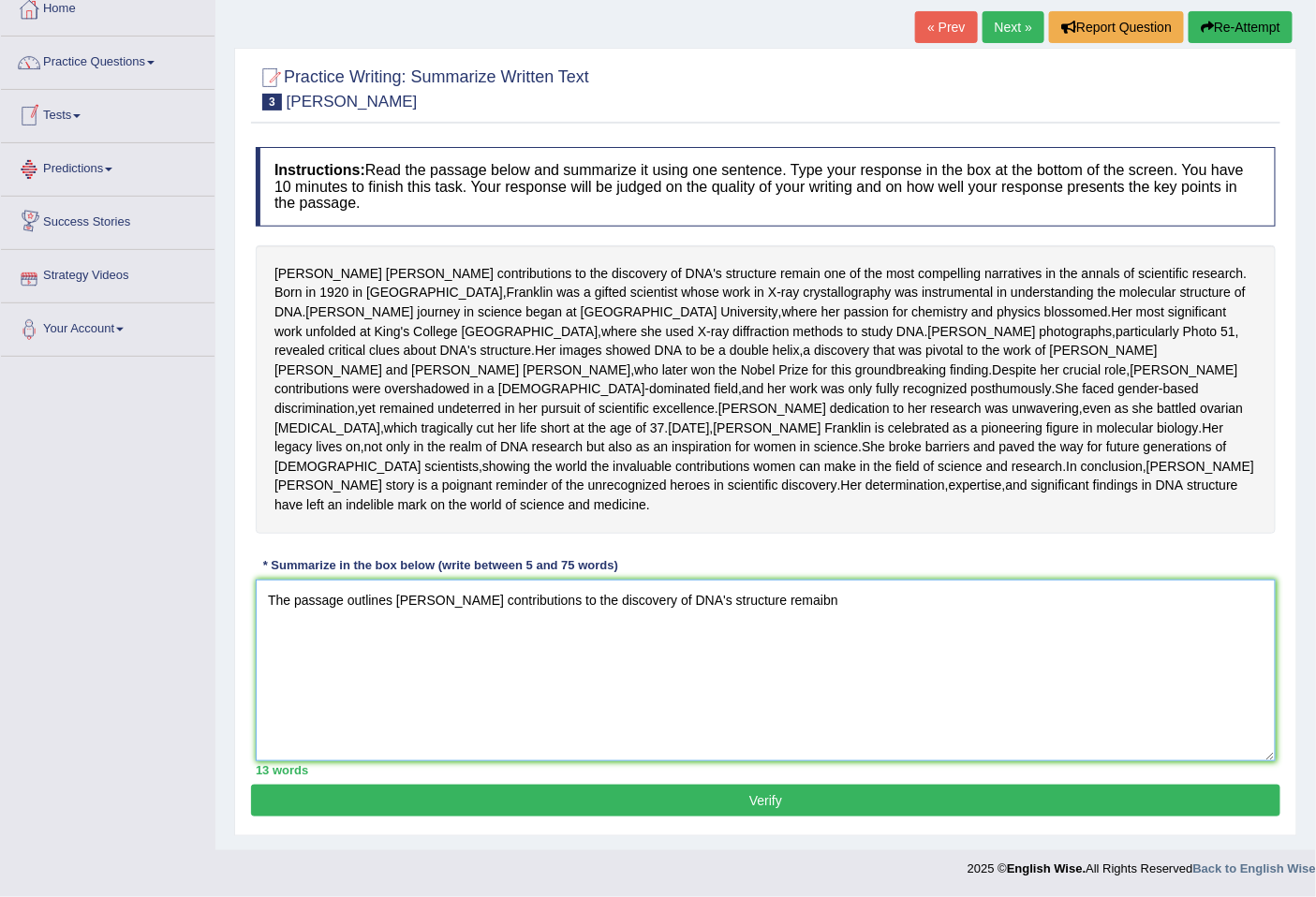
type textarea "The passage outlines Rosalind Franklin's contributions to the discovery of DNA'…"
click at [80, 90] on li "Tests Take Practice Sectional Test Take Mock Test History" at bounding box center [107, 117] width 213 height 53
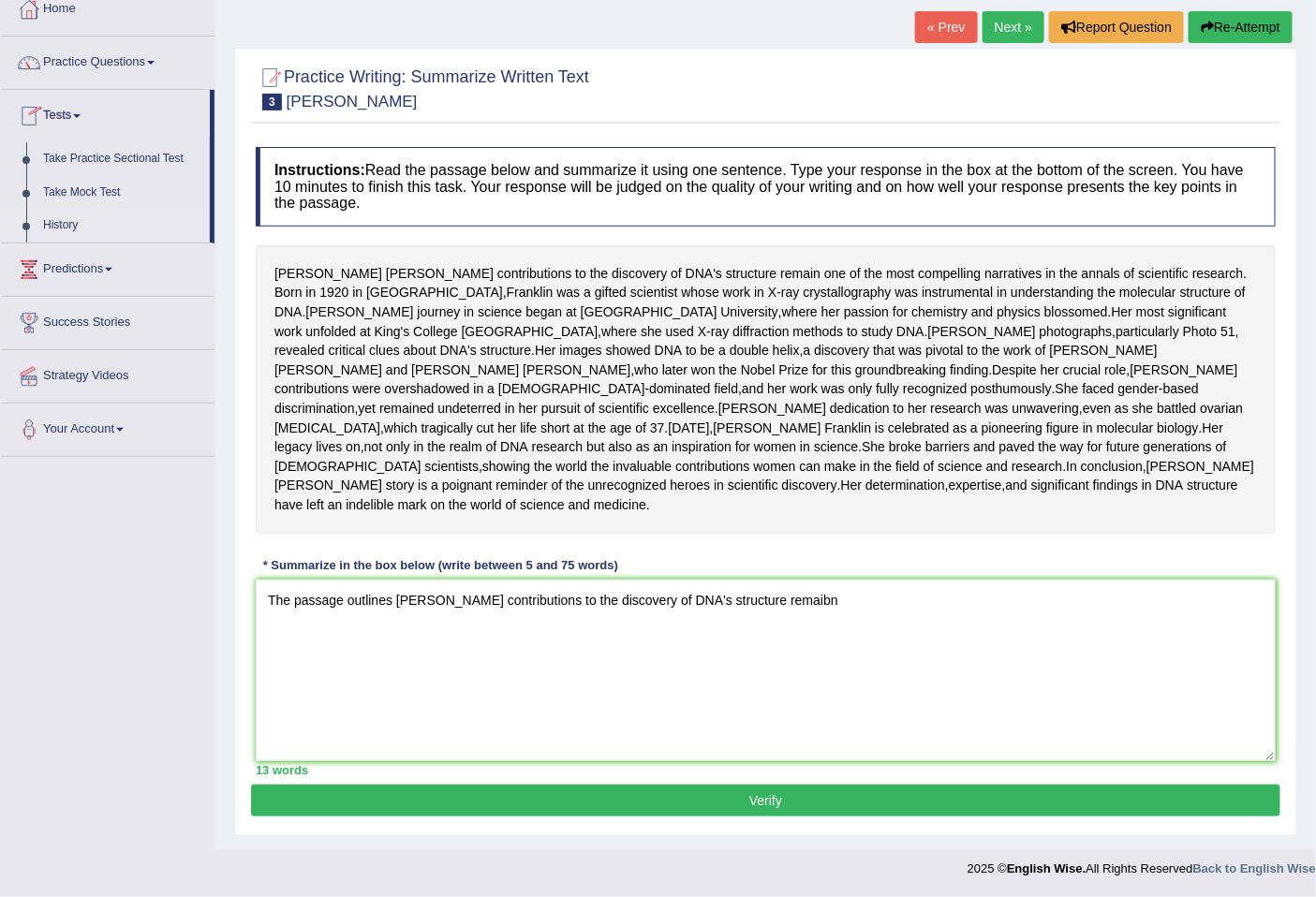
click at [49, 208] on link "History" at bounding box center [122, 225] width 175 height 34
click at [56, 208] on link "History" at bounding box center [122, 225] width 175 height 34
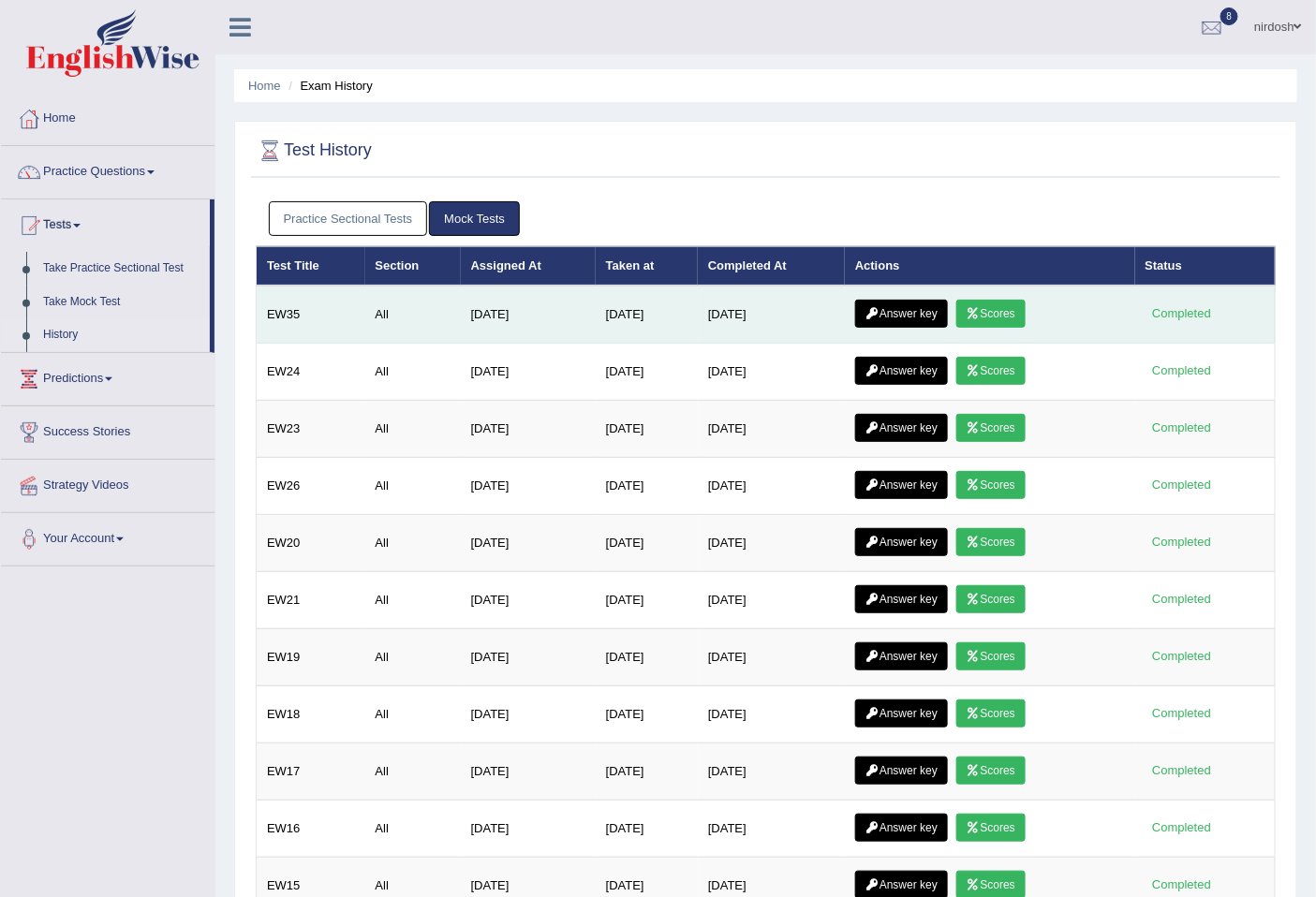
click at [975, 310] on icon at bounding box center [973, 314] width 14 height 11
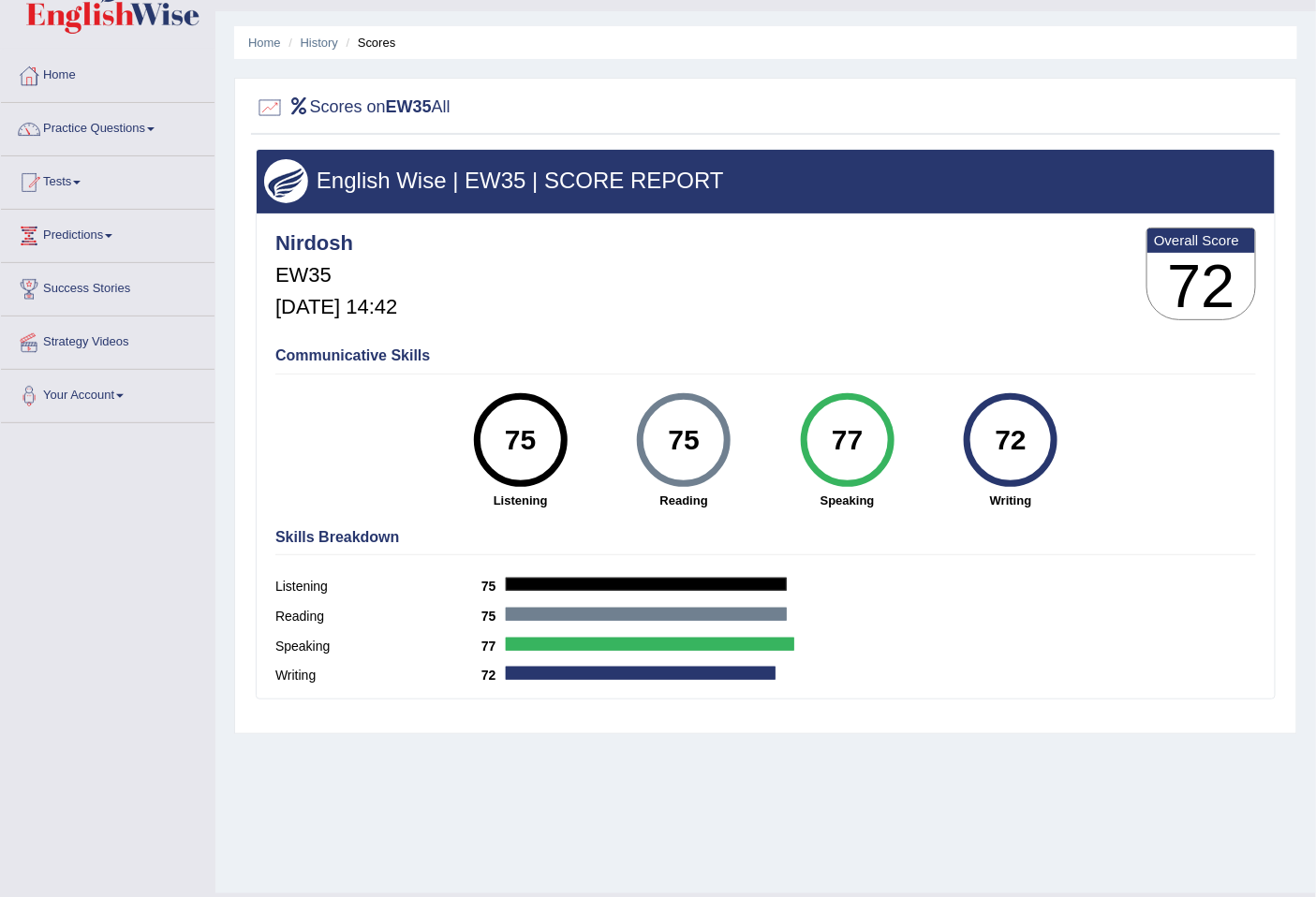
scroll to position [85, 0]
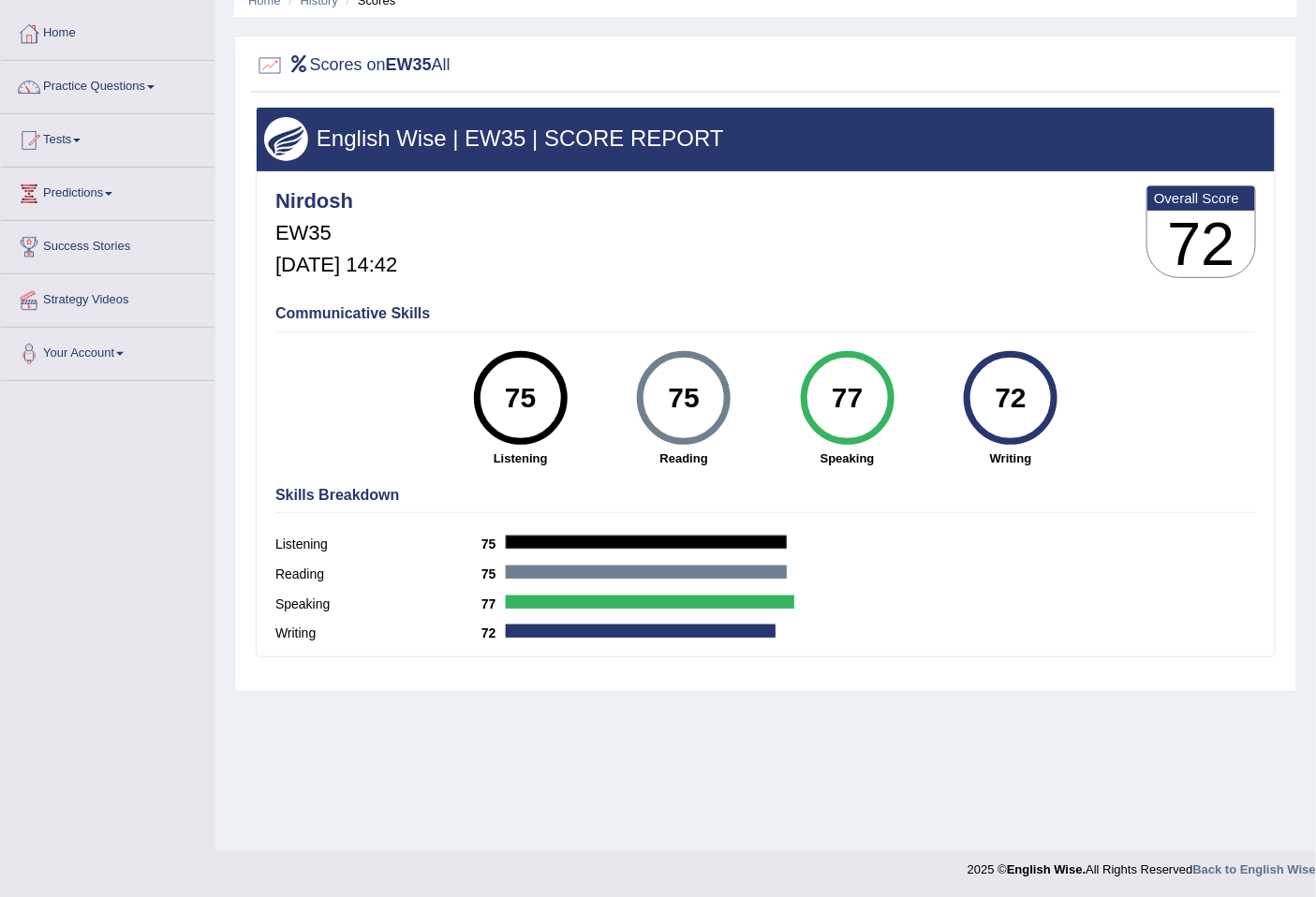
drag, startPoint x: 725, startPoint y: 416, endPoint x: 706, endPoint y: 387, distance: 34.7
click at [692, 386] on div "75" at bounding box center [683, 398] width 94 height 94
click at [706, 388] on div "75" at bounding box center [684, 398] width 68 height 79
drag, startPoint x: 708, startPoint y: 404, endPoint x: 624, endPoint y: 364, distance: 93.0
click at [624, 364] on div "75 Reading" at bounding box center [684, 409] width 164 height 117
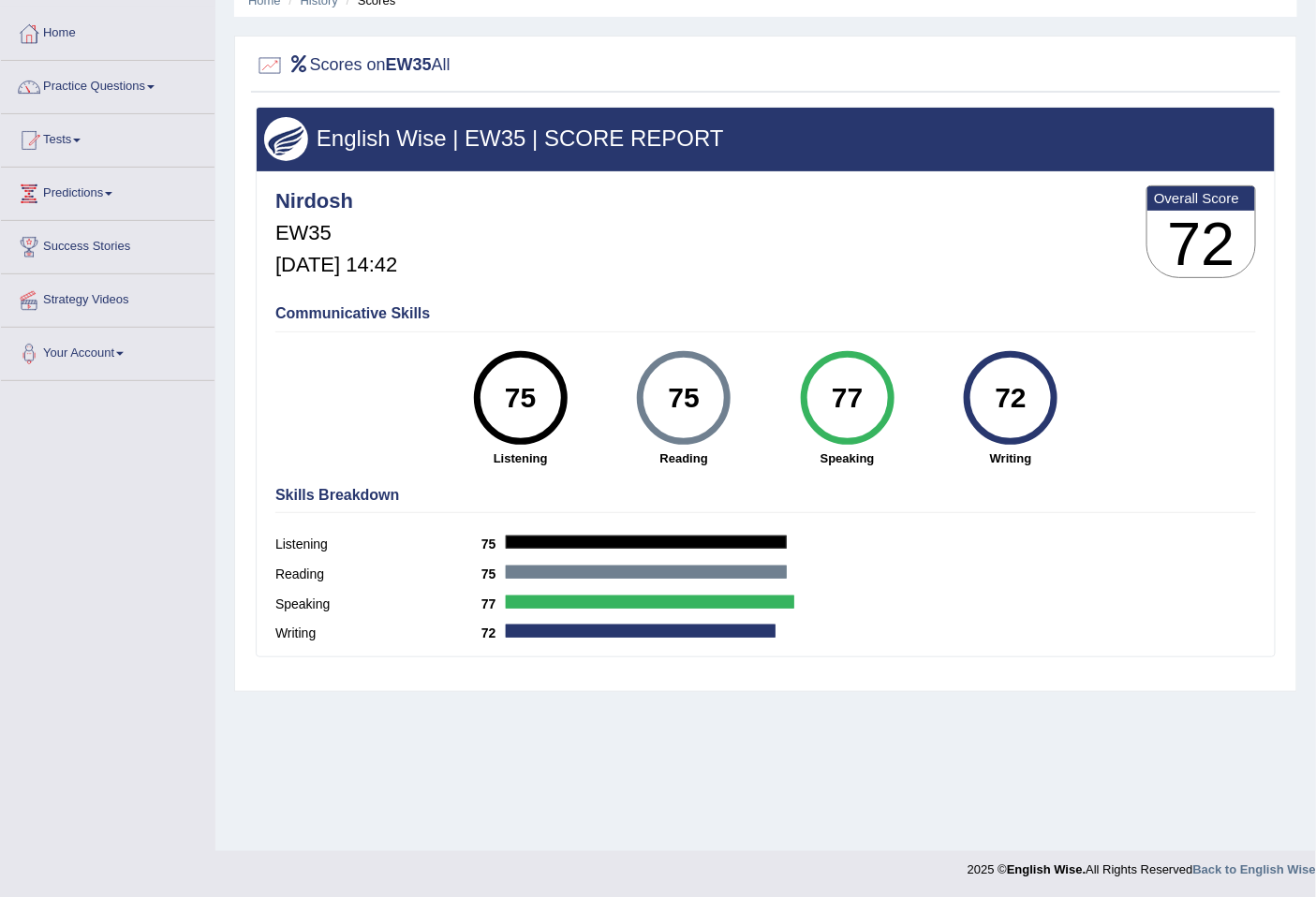
click at [555, 424] on div "75" at bounding box center [520, 398] width 94 height 94
drag, startPoint x: 591, startPoint y: 419, endPoint x: 877, endPoint y: 425, distance: 286.1
click at [894, 351] on div "75 Listening 75 Reading 77 Speaking 72 Writing" at bounding box center [766, 351] width 981 height 0
drag, startPoint x: 856, startPoint y: 385, endPoint x: 865, endPoint y: 404, distance: 21.0
click at [858, 385] on div "77" at bounding box center [847, 398] width 68 height 79
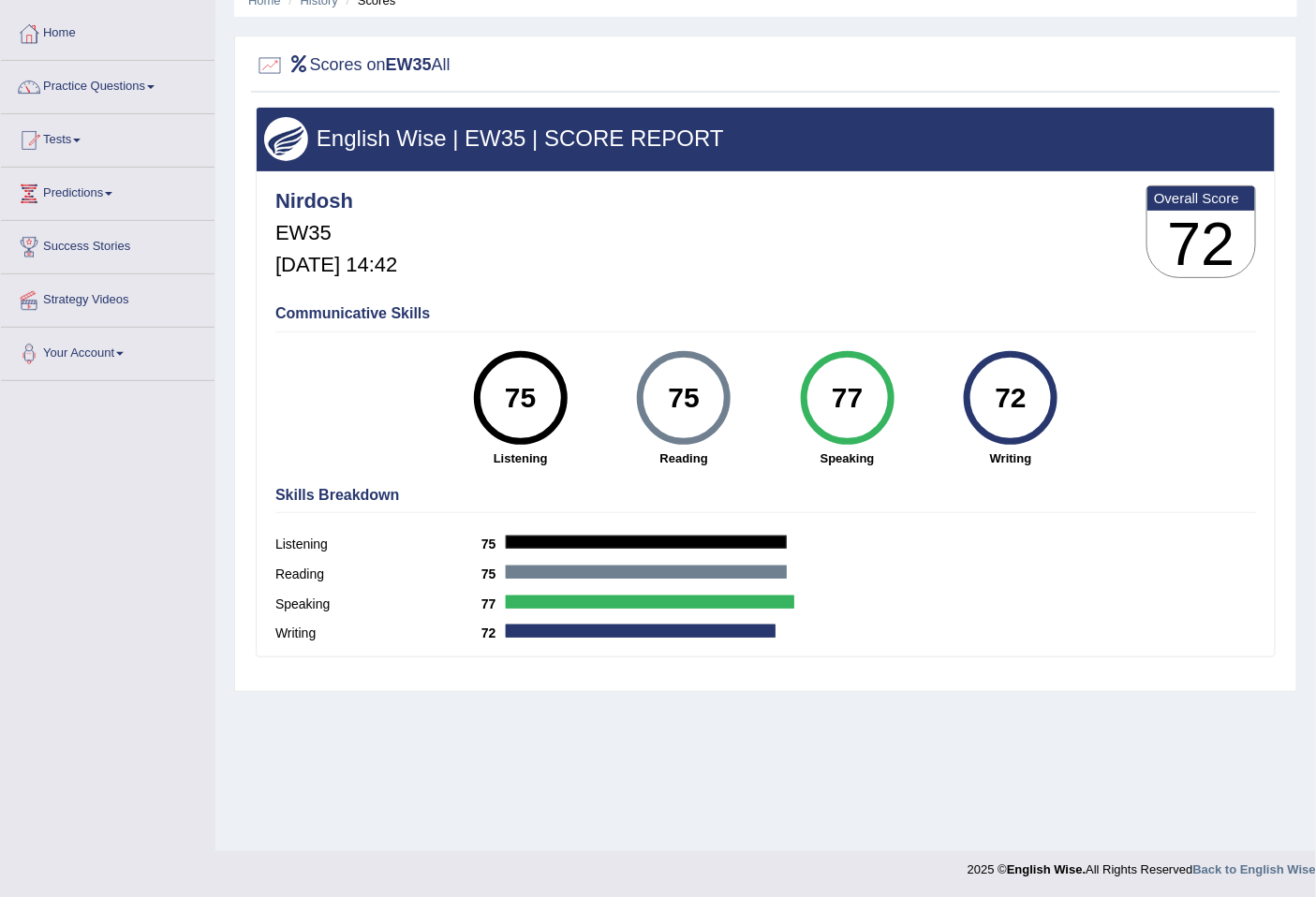
click at [863, 401] on div "77" at bounding box center [847, 398] width 68 height 79
click at [1024, 390] on div "72" at bounding box center [1011, 398] width 68 height 79
drag, startPoint x: 997, startPoint y: 499, endPoint x: 856, endPoint y: 508, distance: 141.3
click at [996, 500] on h4 "Skills Breakdown" at bounding box center [766, 495] width 981 height 17
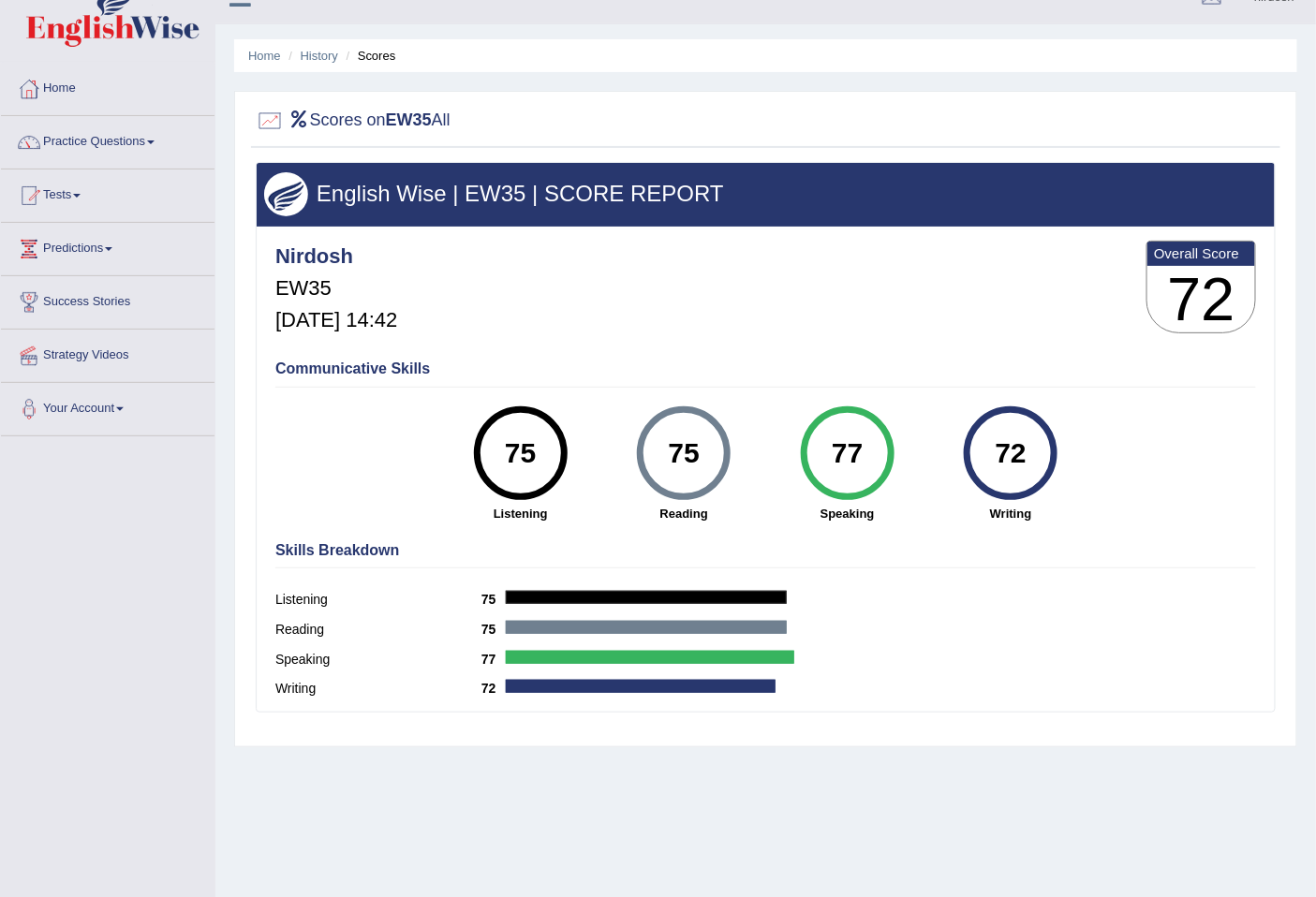
scroll to position [0, 0]
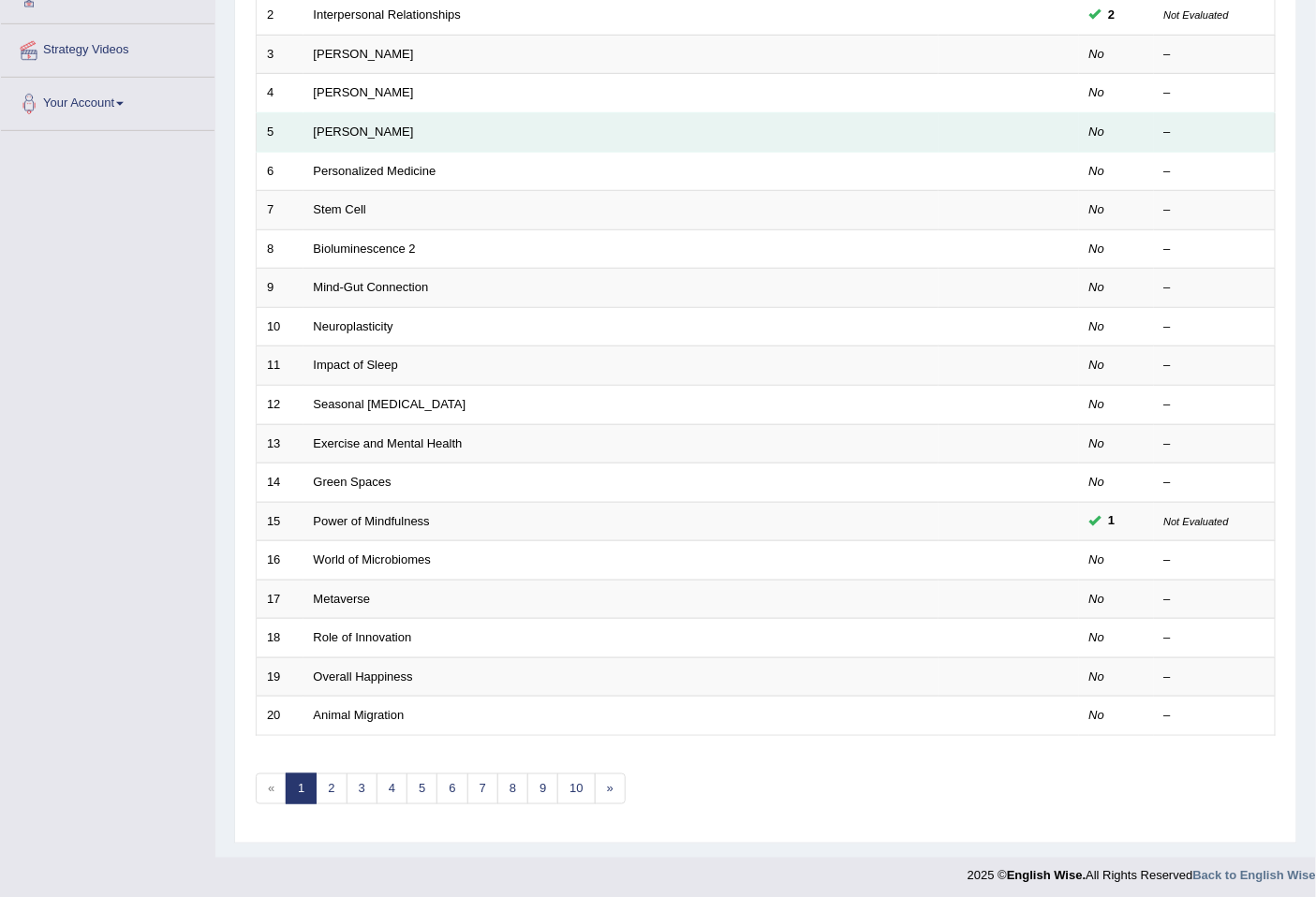
scroll to position [342, 0]
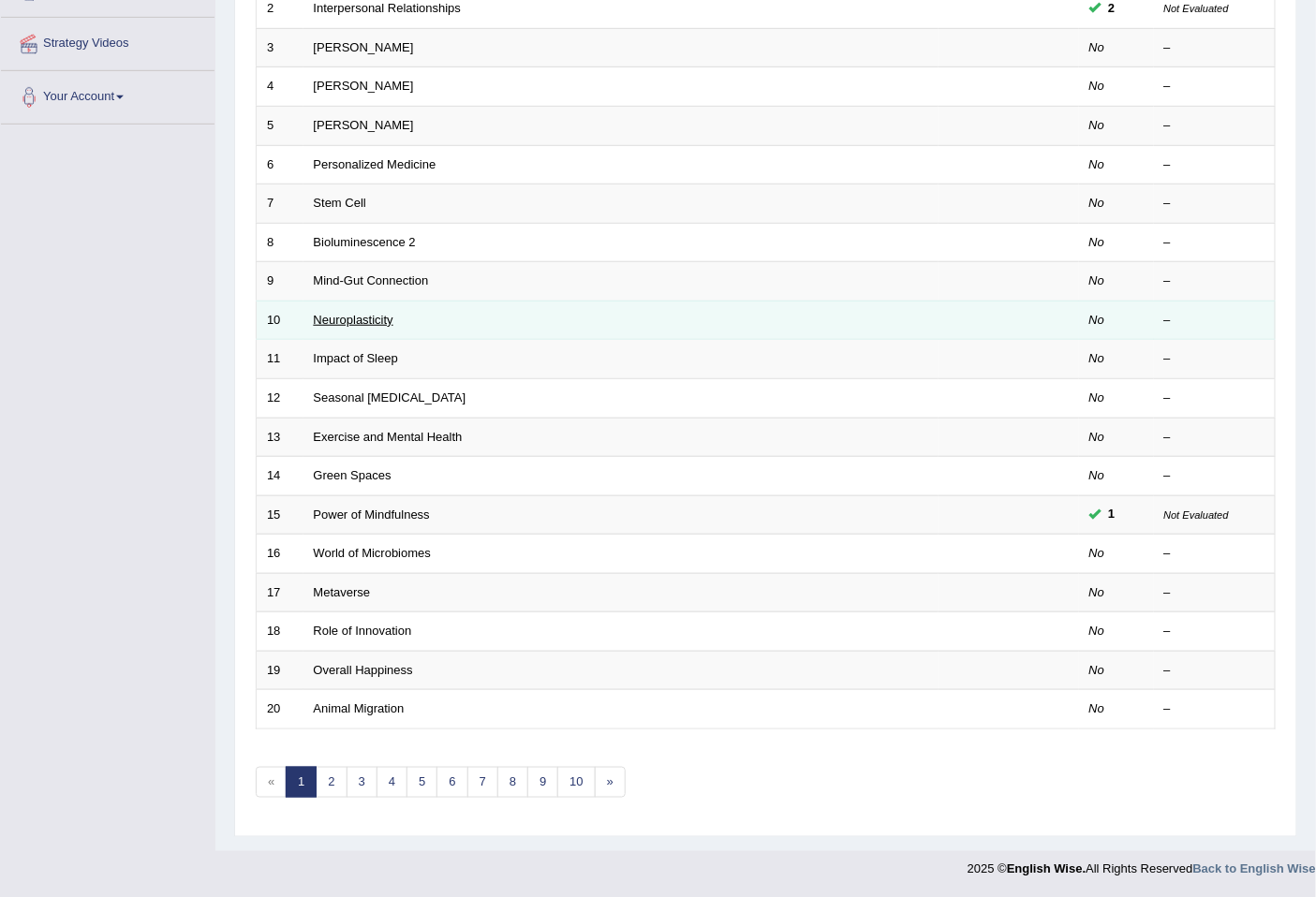
click at [371, 313] on link "Neuroplasticity" at bounding box center [353, 319] width 80 height 14
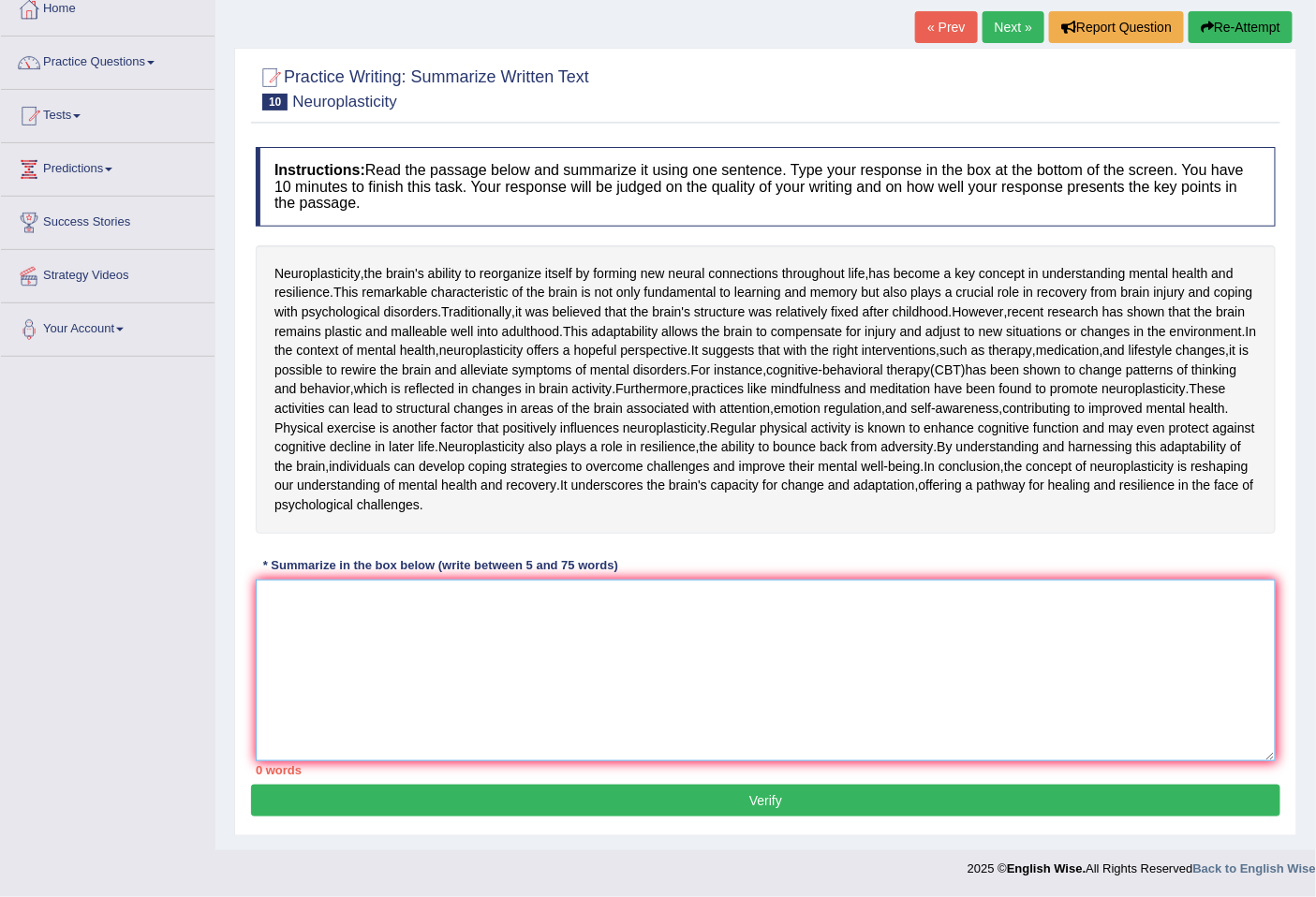
click at [347, 598] on textarea at bounding box center [766, 671] width 1020 height 182
drag, startPoint x: 448, startPoint y: 135, endPoint x: 283, endPoint y: 92, distance: 170.5
click at [283, 245] on div "Neuroplasticity , the brain's ability to reorganize itself by forming new neura…" at bounding box center [766, 389] width 1020 height 288
click at [283, 264] on span "Neuroplasticity" at bounding box center [317, 274] width 86 height 20
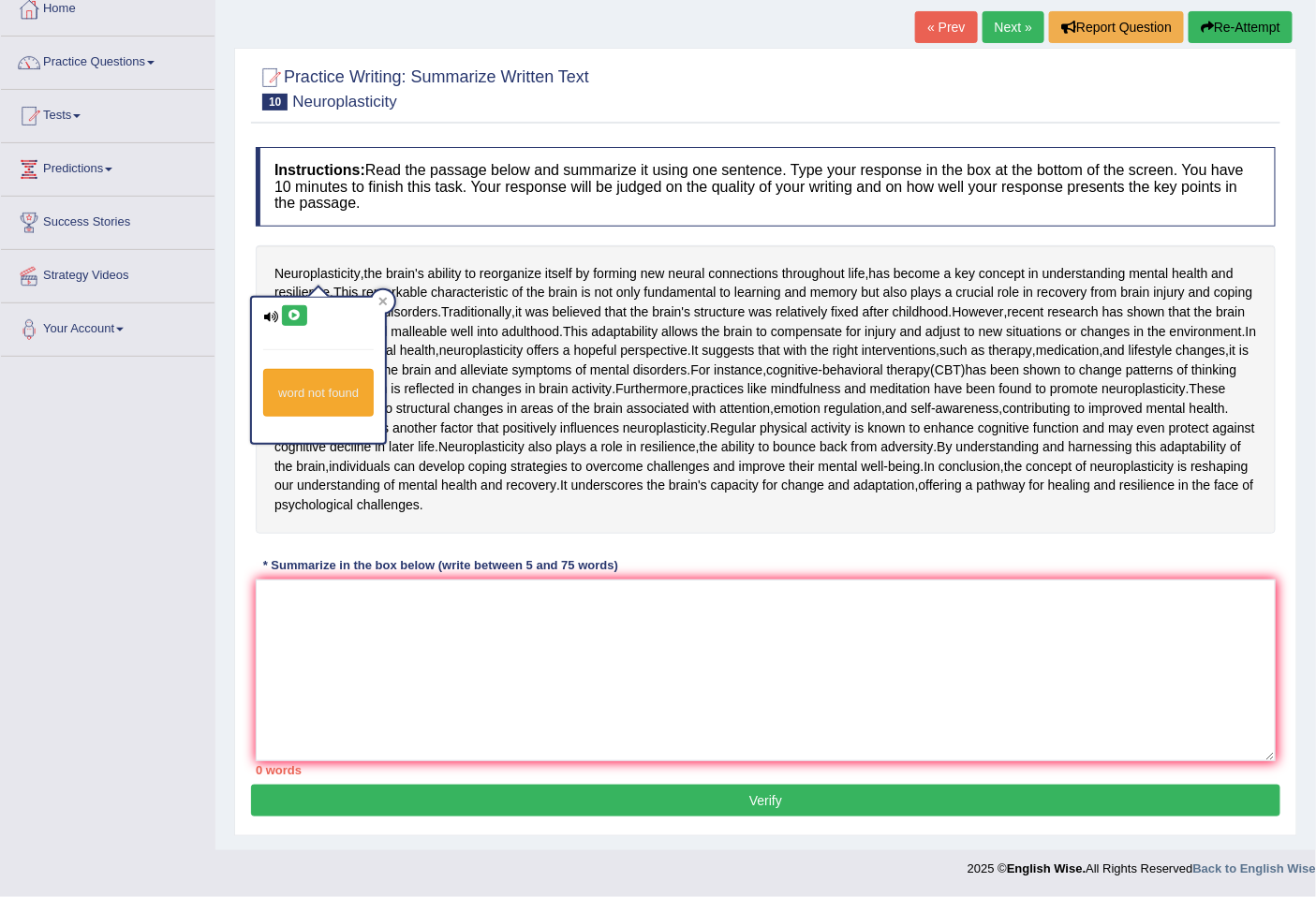
drag, startPoint x: 759, startPoint y: 506, endPoint x: 423, endPoint y: 291, distance: 398.9
click at [424, 291] on div "Neuroplasticity , the brain's ability to reorganize itself by forming new neura…" at bounding box center [766, 389] width 1020 height 288
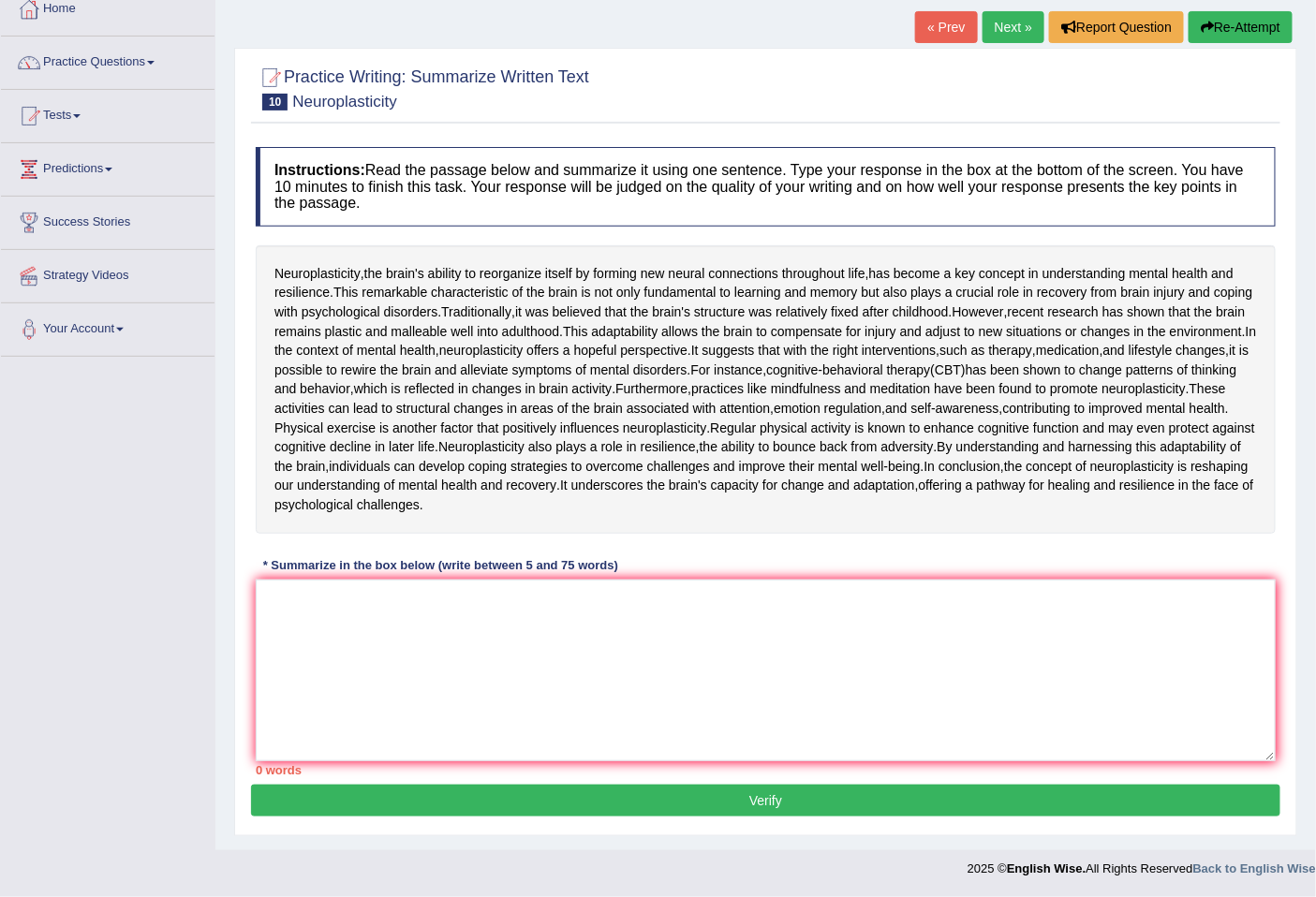
scroll to position [283, 0]
click at [1297, 695] on div "Home Practice Writing: Summarize Written Text Neuroplasticity « Prev Next » Rep…" at bounding box center [766, 369] width 1101 height 960
click at [497, 622] on textarea at bounding box center [766, 671] width 1020 height 182
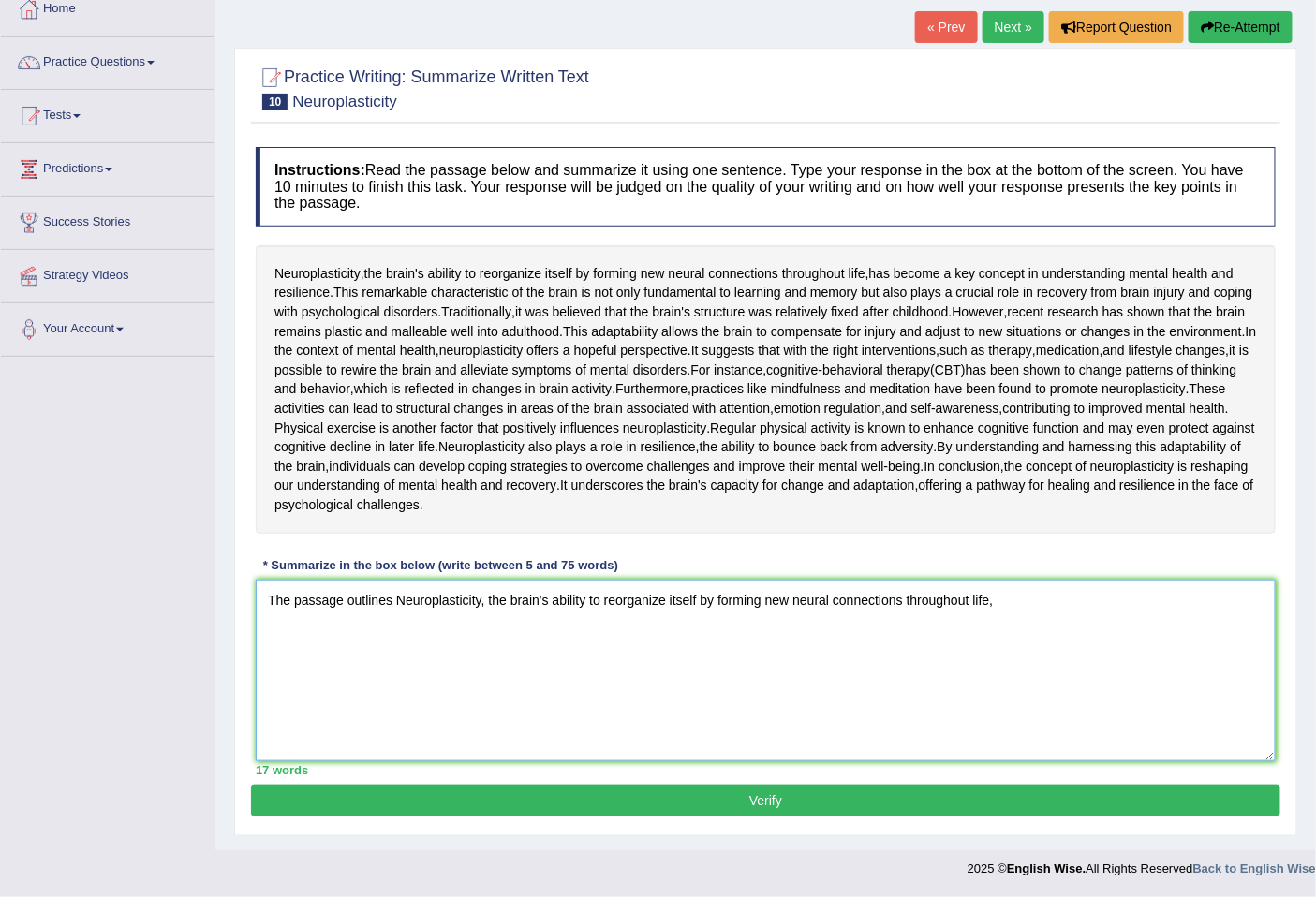
click at [406, 600] on textarea "The passage outlines Neuroplasticity, the brain's ability to reorganize itself …" at bounding box center [766, 671] width 1020 height 182
click at [1033, 588] on textarea "The passage outlines neuroplasticity, the brain's ability to reorganize itself …" at bounding box center [766, 671] width 1020 height 182
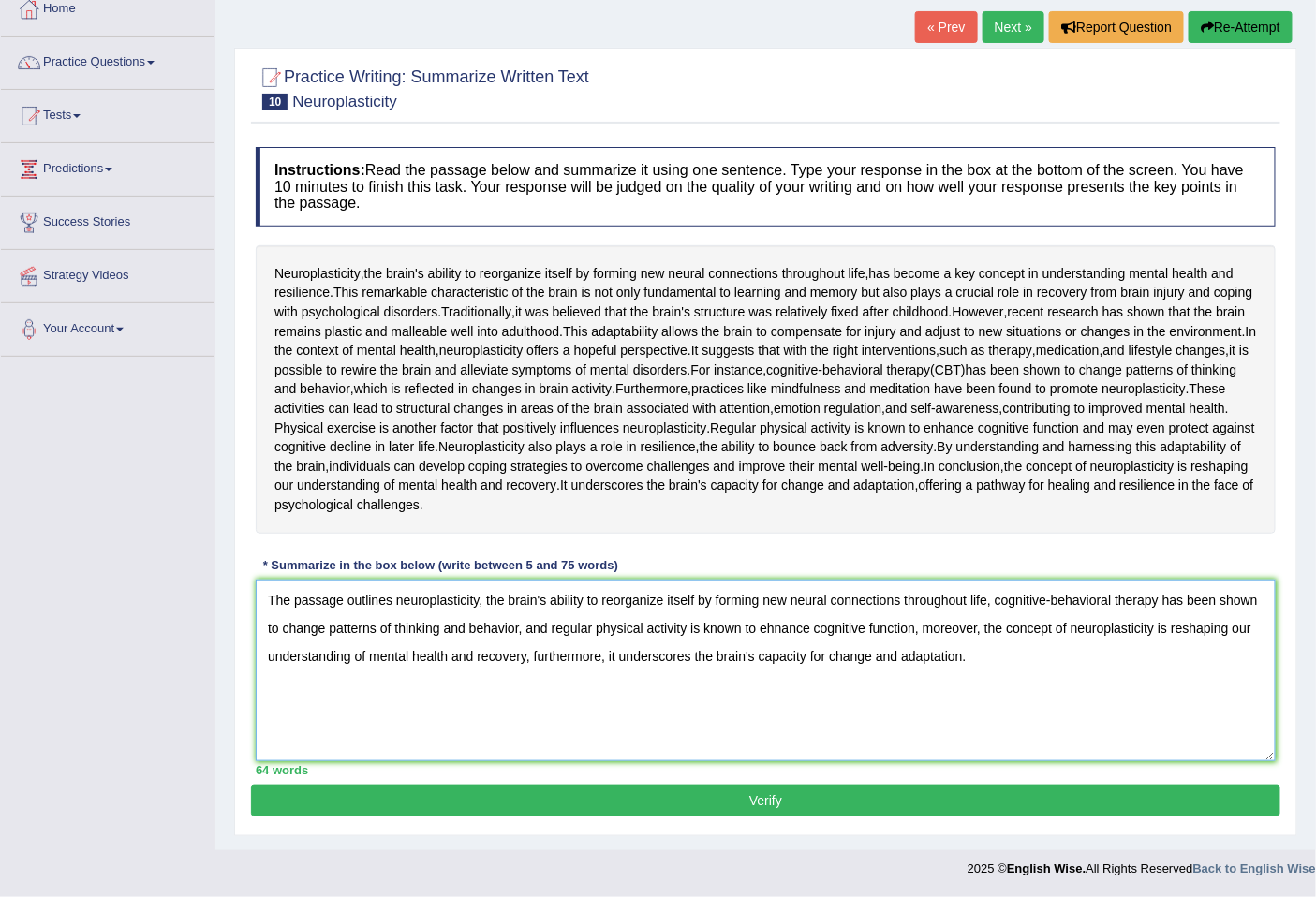
click at [478, 658] on textarea "The passage outlines neuroplasticity, the brain's ability to reorganize itself …" at bounding box center [766, 671] width 1020 height 182
click at [807, 654] on textarea "The passage outlines neuroplasticity, the brain's ability to reorganize itself …" at bounding box center [766, 671] width 1020 height 182
click at [1171, 629] on textarea "The passage outlines neuroplasticity, the brain's ability to reorganize itself …" at bounding box center [766, 671] width 1020 height 182
click at [1163, 629] on textarea "The passage outlines neuroplasticity, the brain's ability to reorganize itself …" at bounding box center [766, 671] width 1020 height 182
click at [1160, 661] on textarea "The passage outlines neuroplasticity, the brain's ability to reorganize itself …" at bounding box center [766, 671] width 1020 height 182
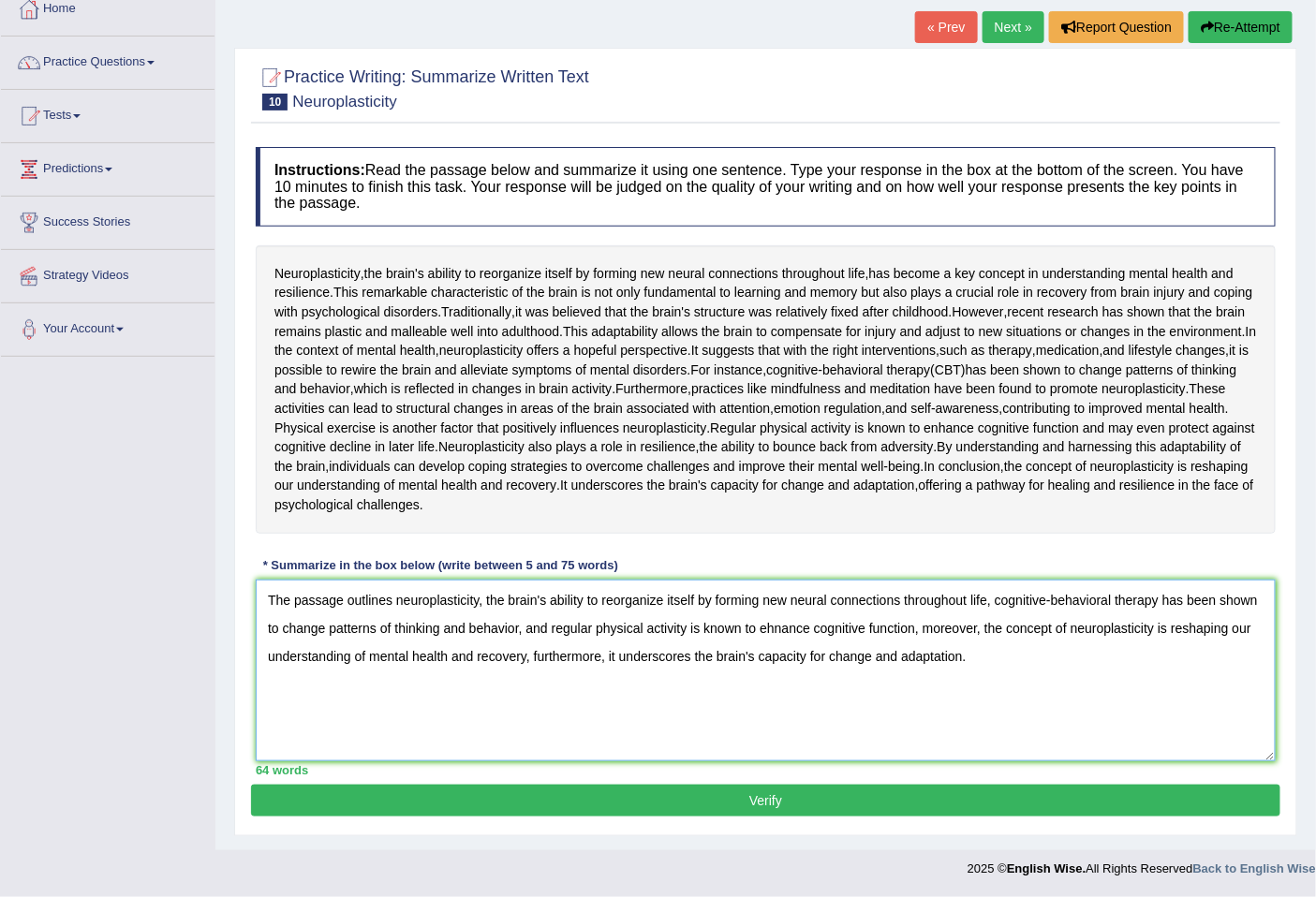
click at [1166, 630] on textarea "The passage outlines neuroplasticity, the brain's ability to reorganize itself …" at bounding box center [766, 671] width 1020 height 182
drag, startPoint x: 1166, startPoint y: 630, endPoint x: 1157, endPoint y: 633, distance: 9.5
click at [1157, 633] on textarea "The passage outlines neuroplasticity, the brain's ability to reorganize itself …" at bounding box center [766, 671] width 1020 height 182
click at [1167, 625] on textarea "The passage outlines neuroplasticity, the brain's ability to reorganize itself …" at bounding box center [766, 671] width 1020 height 182
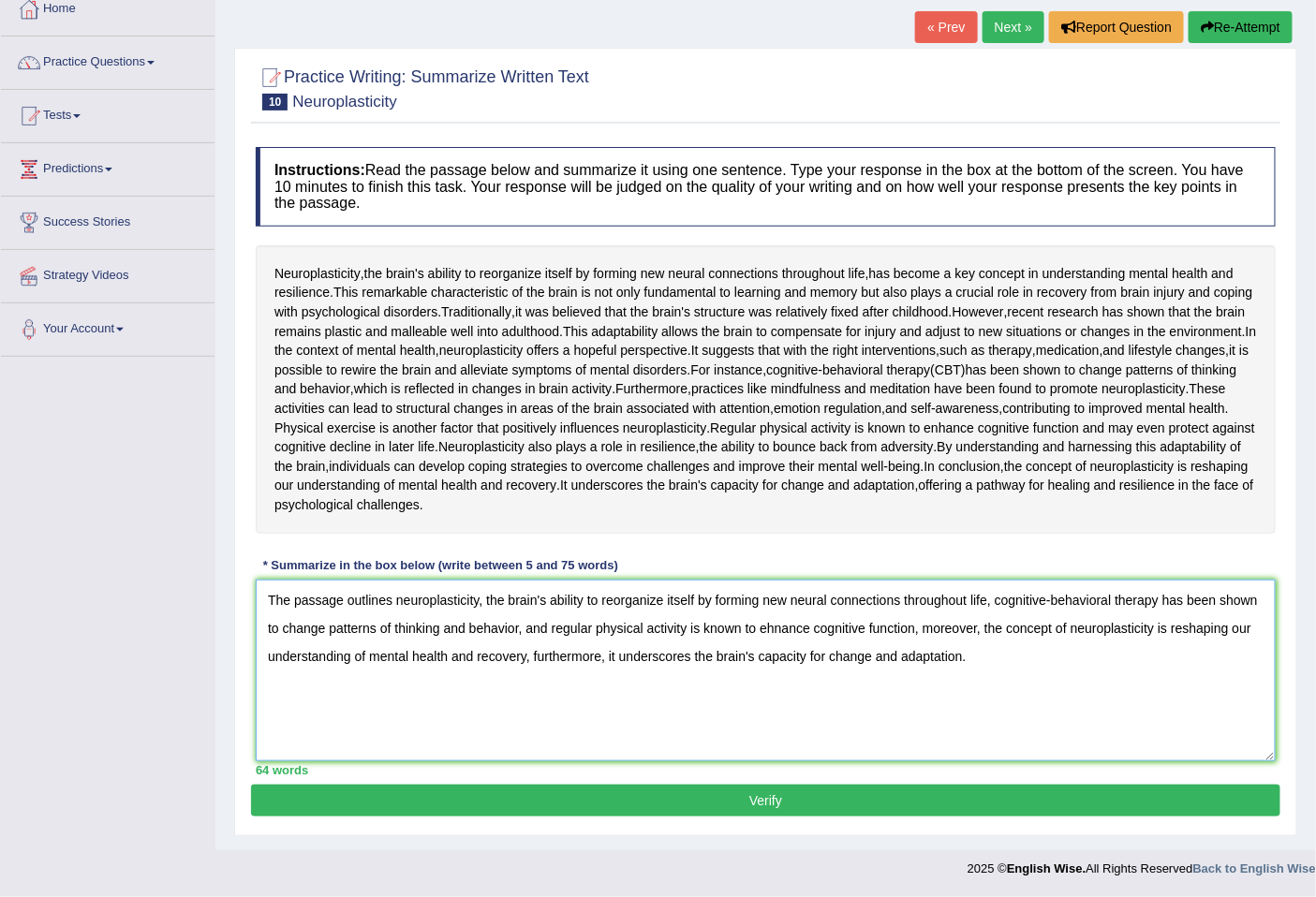
click at [1167, 625] on textarea "The passage outlines neuroplasticity, the brain's ability to reorganize itself …" at bounding box center [766, 671] width 1020 height 182
click at [915, 631] on textarea "The passage outlines neuroplasticity, the brain's ability to reorganize itself …" at bounding box center [766, 671] width 1020 height 182
type textarea "The passage outlines neuroplasticity, the brain's ability to reorganize itself …"
click at [744, 794] on button "Verify" at bounding box center [766, 800] width 1029 height 32
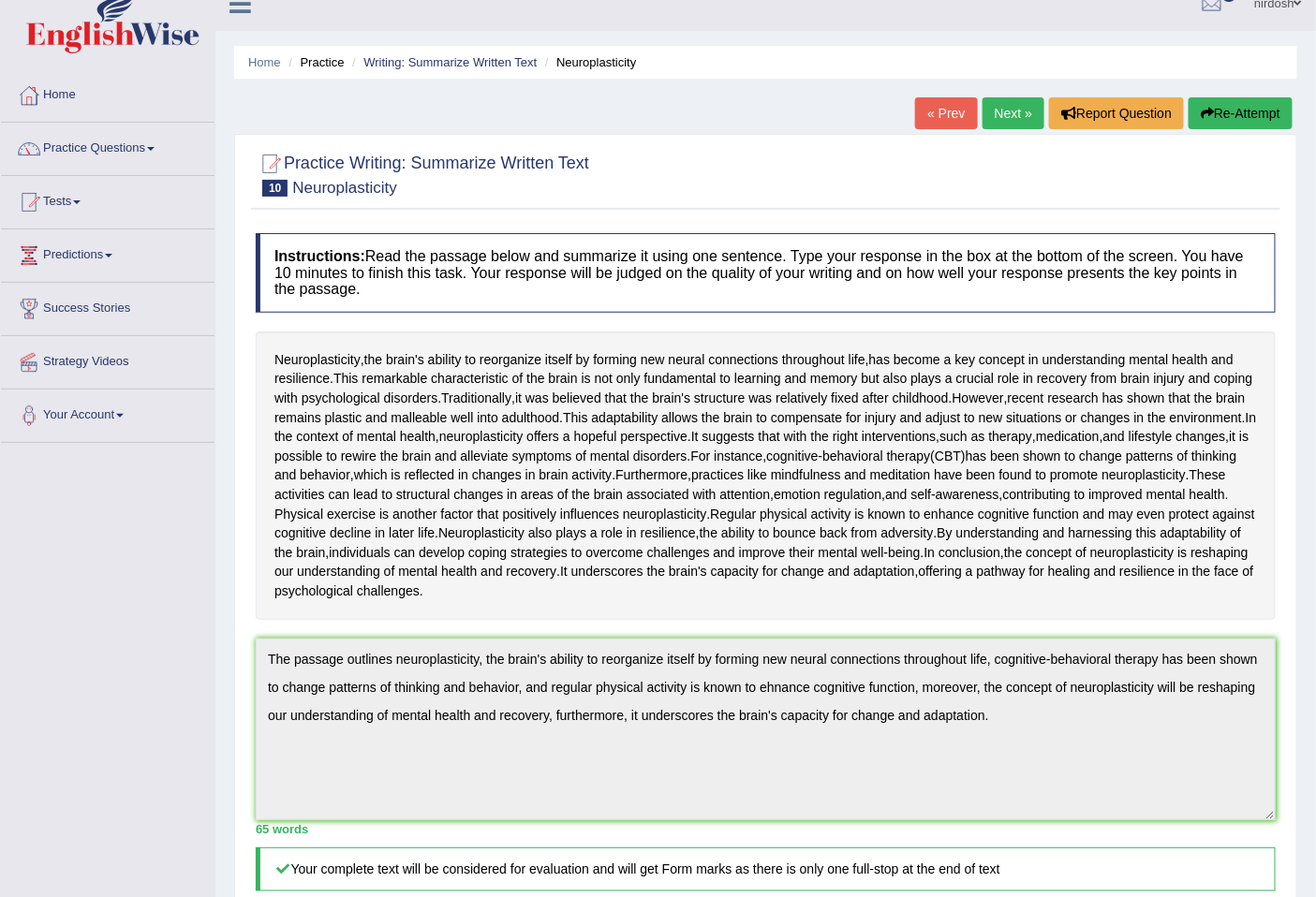
scroll to position [0, 0]
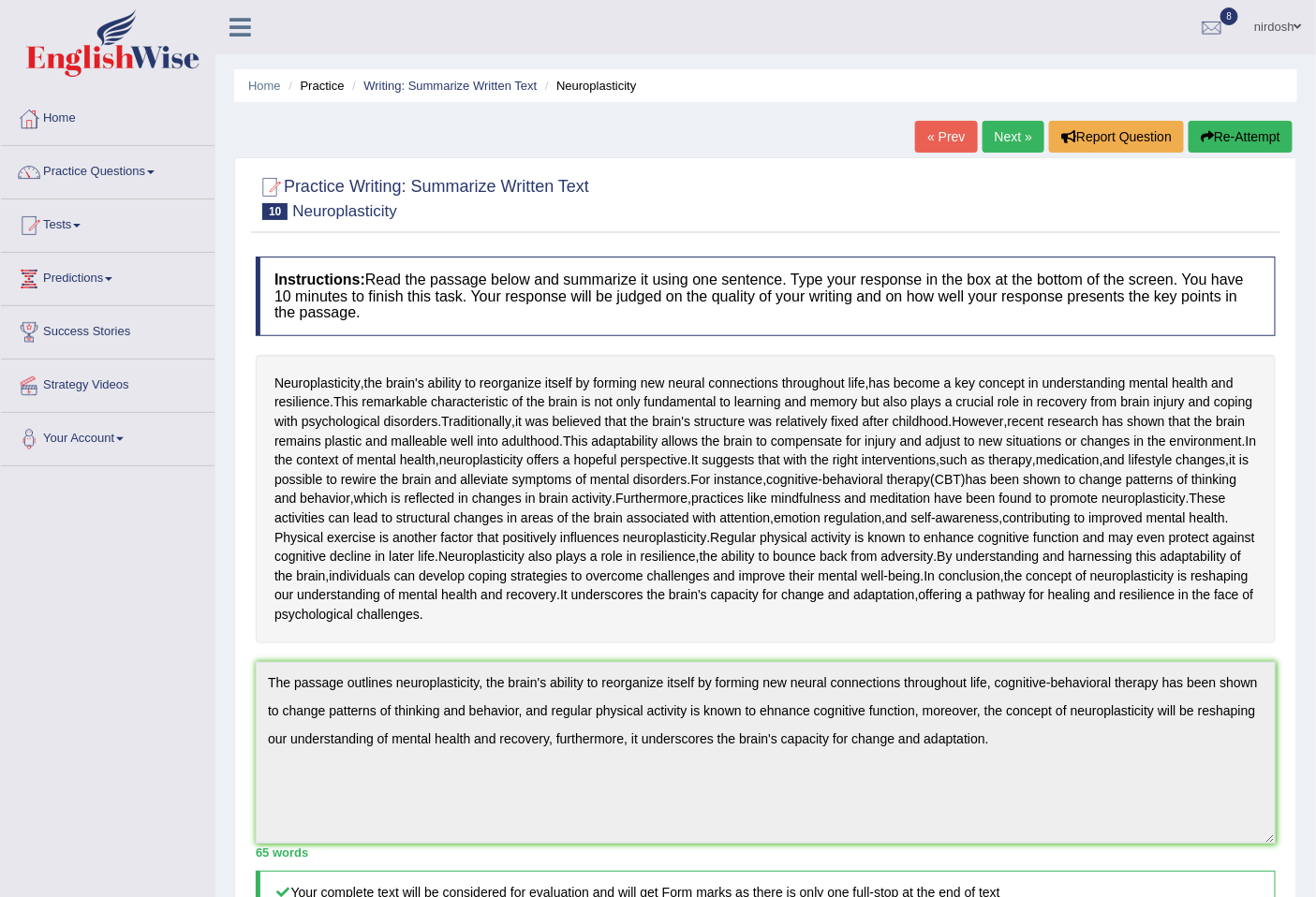
click at [1246, 141] on button "Re-Attempt" at bounding box center [1240, 137] width 104 height 32
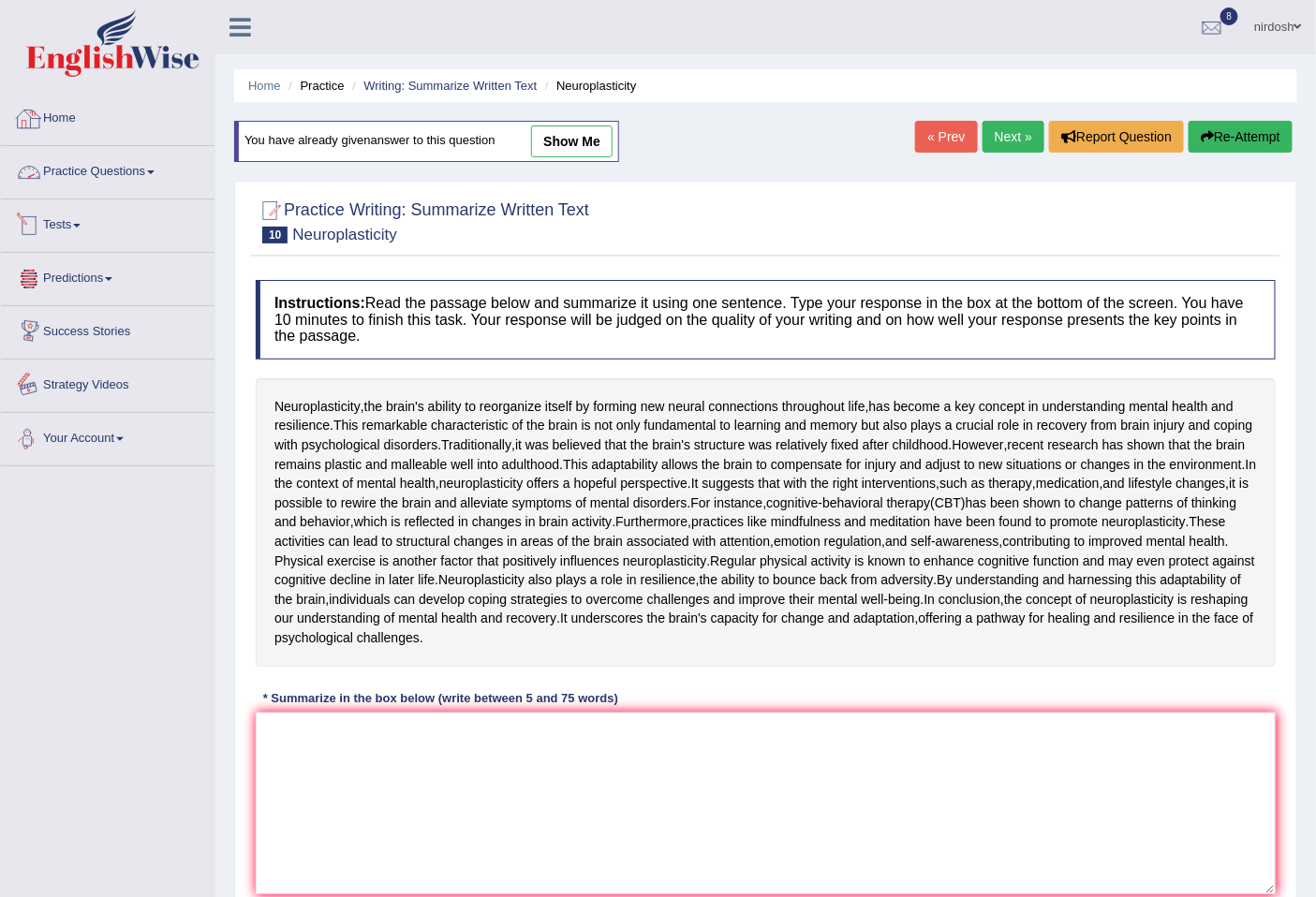
click at [99, 178] on link "Practice Questions" at bounding box center [107, 169] width 213 height 46
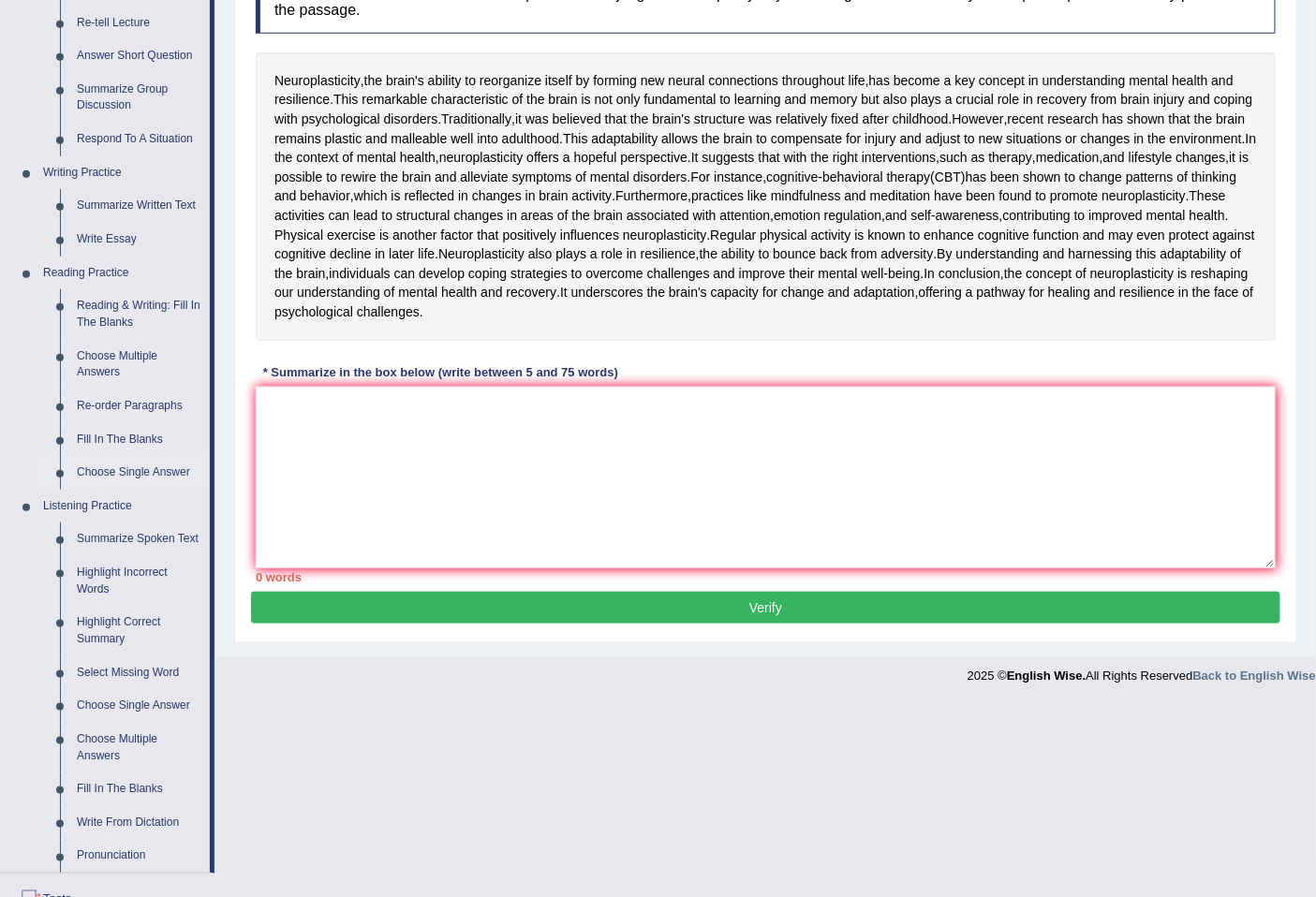
scroll to position [347, 0]
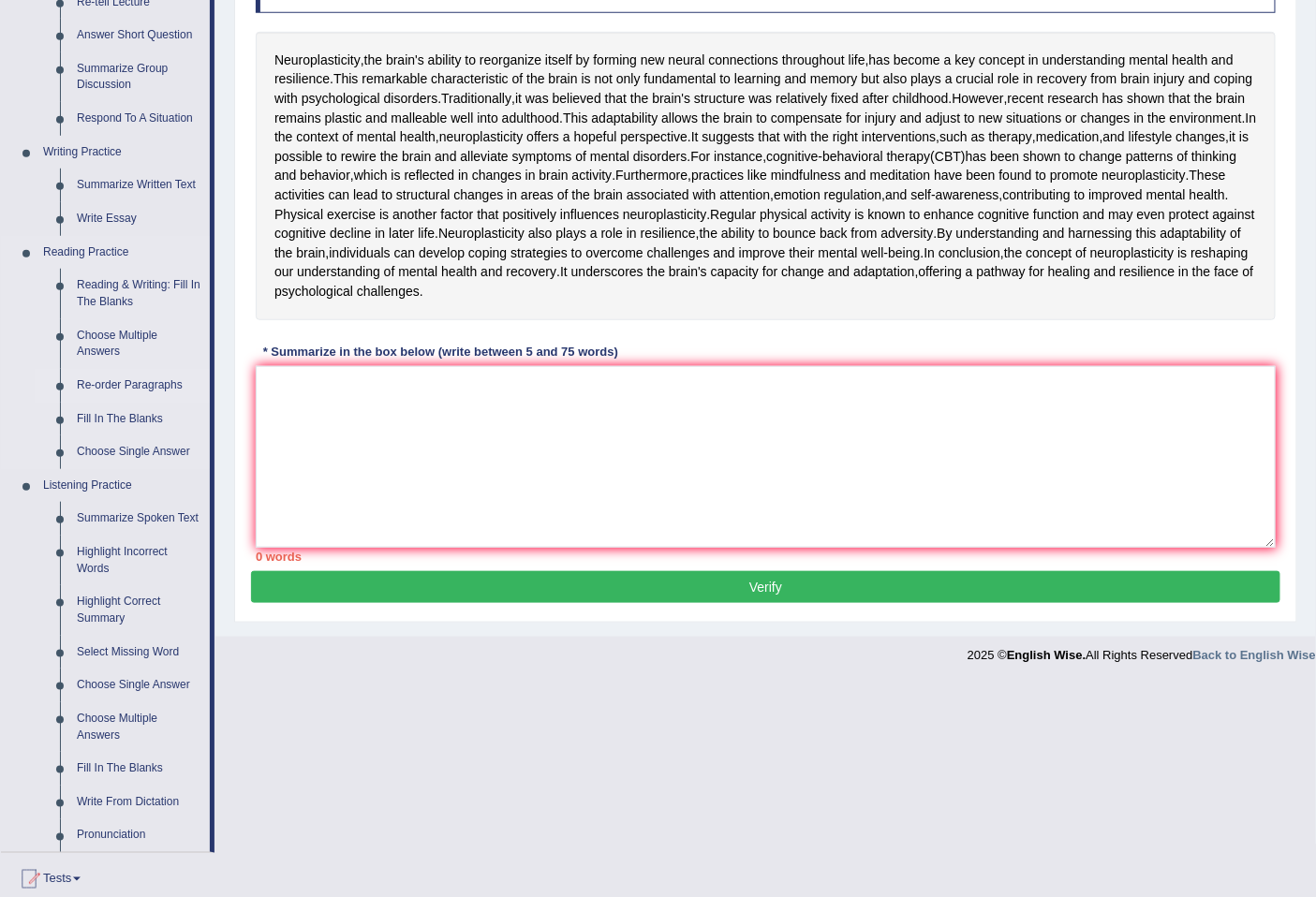
click at [162, 386] on link "Re-order Paragraphs" at bounding box center [138, 386] width 141 height 34
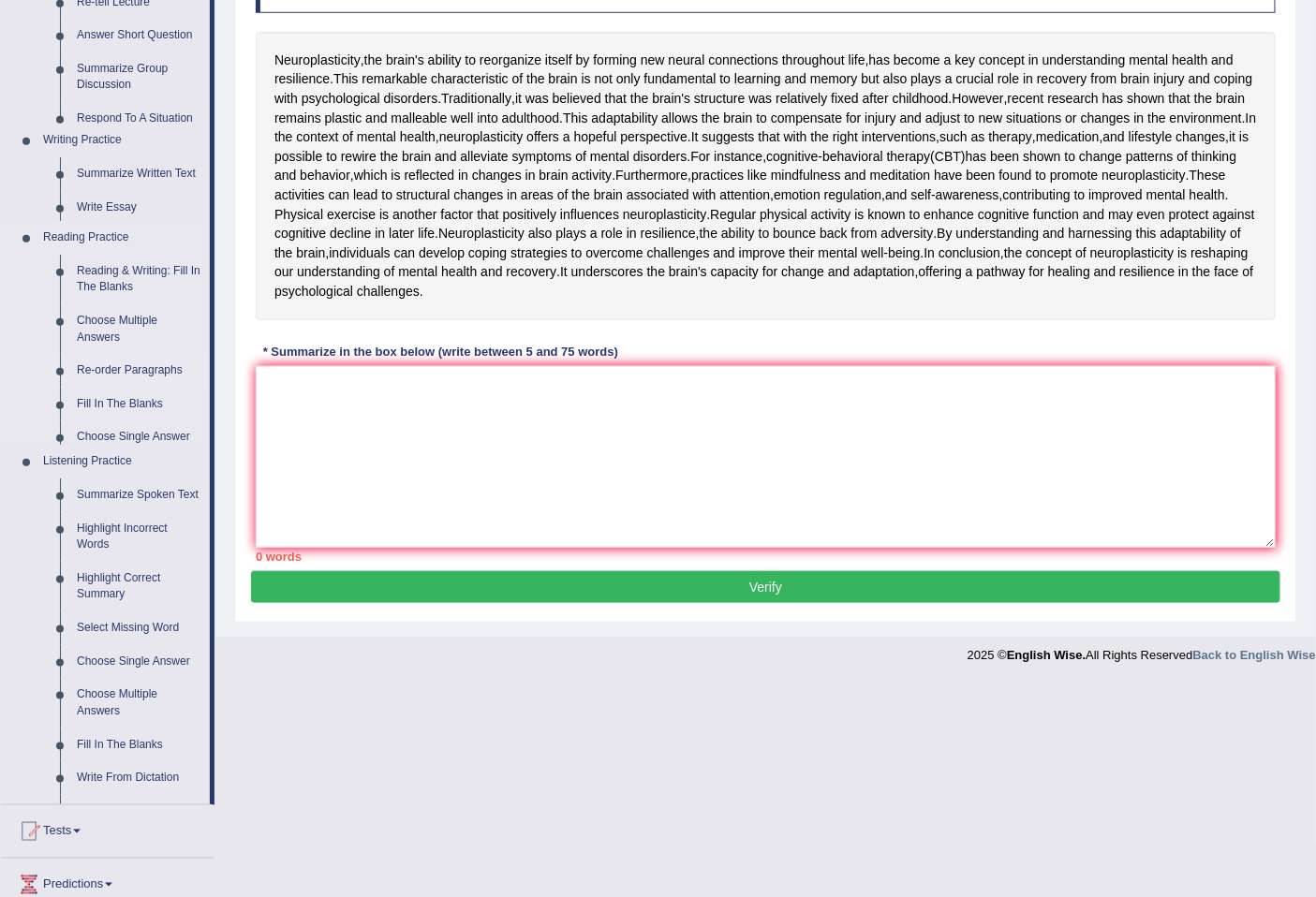
scroll to position [305, 0]
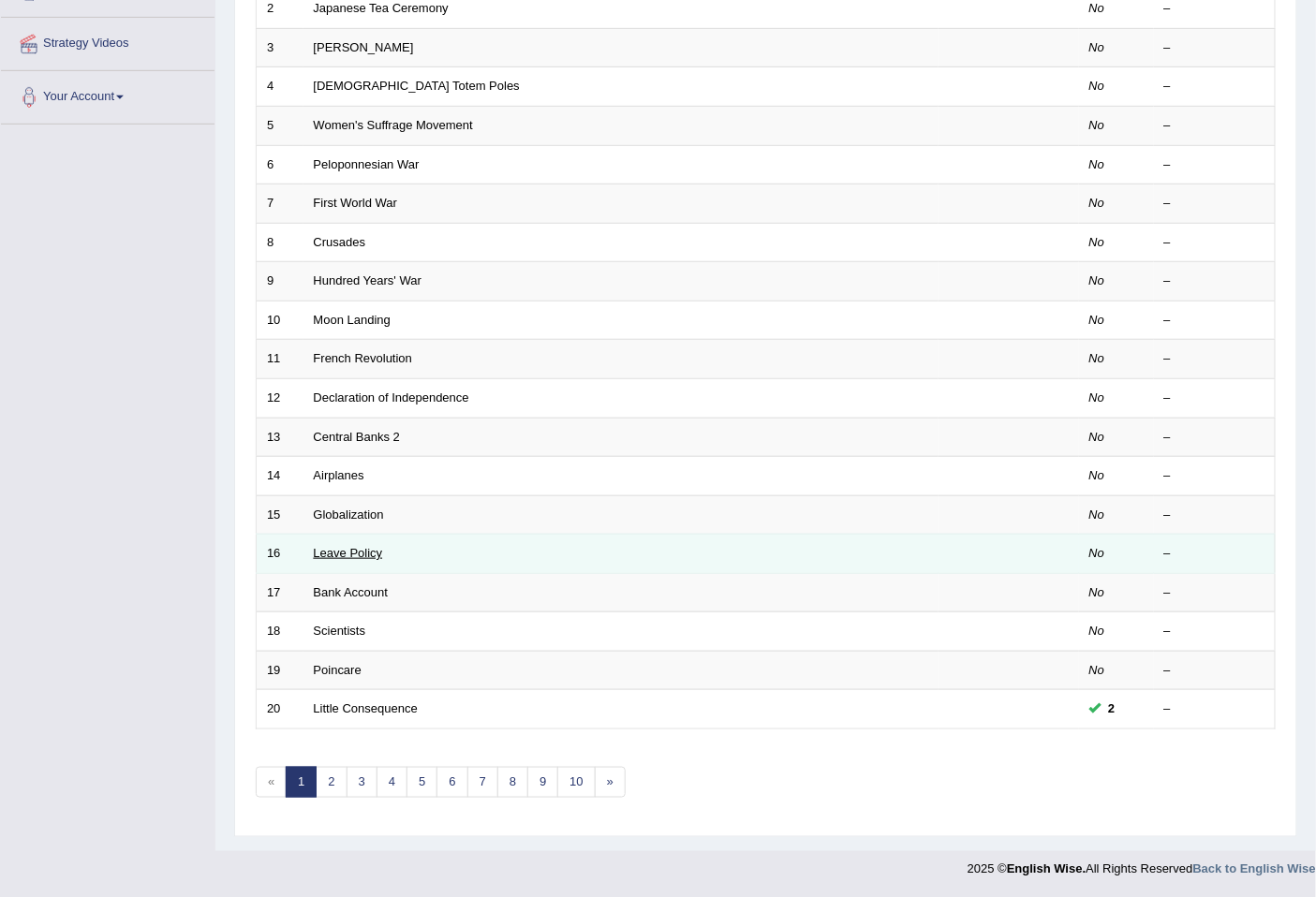
click at [363, 547] on link "Leave Policy" at bounding box center [348, 552] width 69 height 14
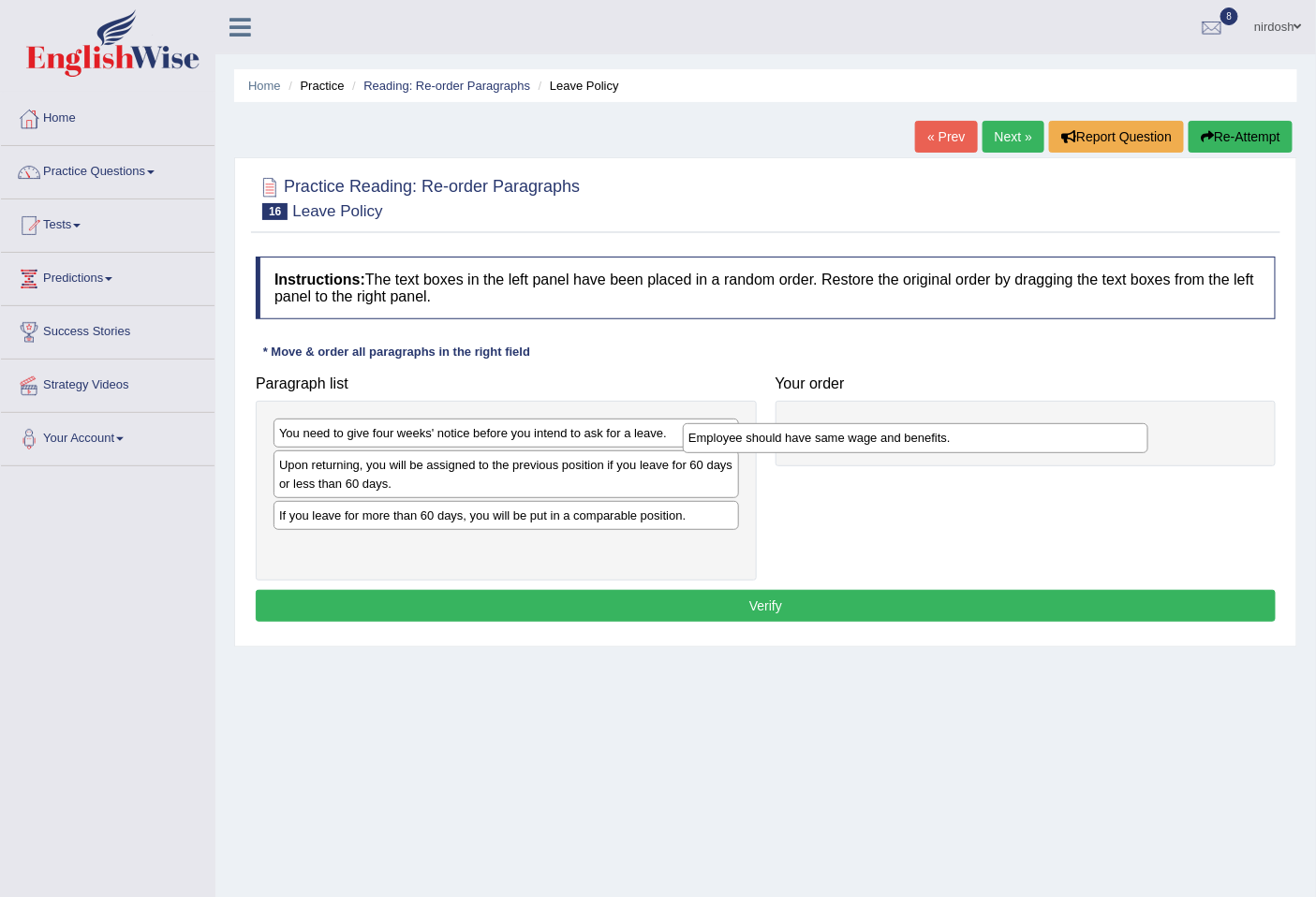
drag, startPoint x: 668, startPoint y: 504, endPoint x: 994, endPoint y: 442, distance: 331.8
click at [994, 442] on div "Employee should have same wage and benefits." at bounding box center [915, 438] width 464 height 29
click at [584, 437] on div "You need to give four weeks' notice before you intend to ask for a leave." at bounding box center [506, 433] width 465 height 29
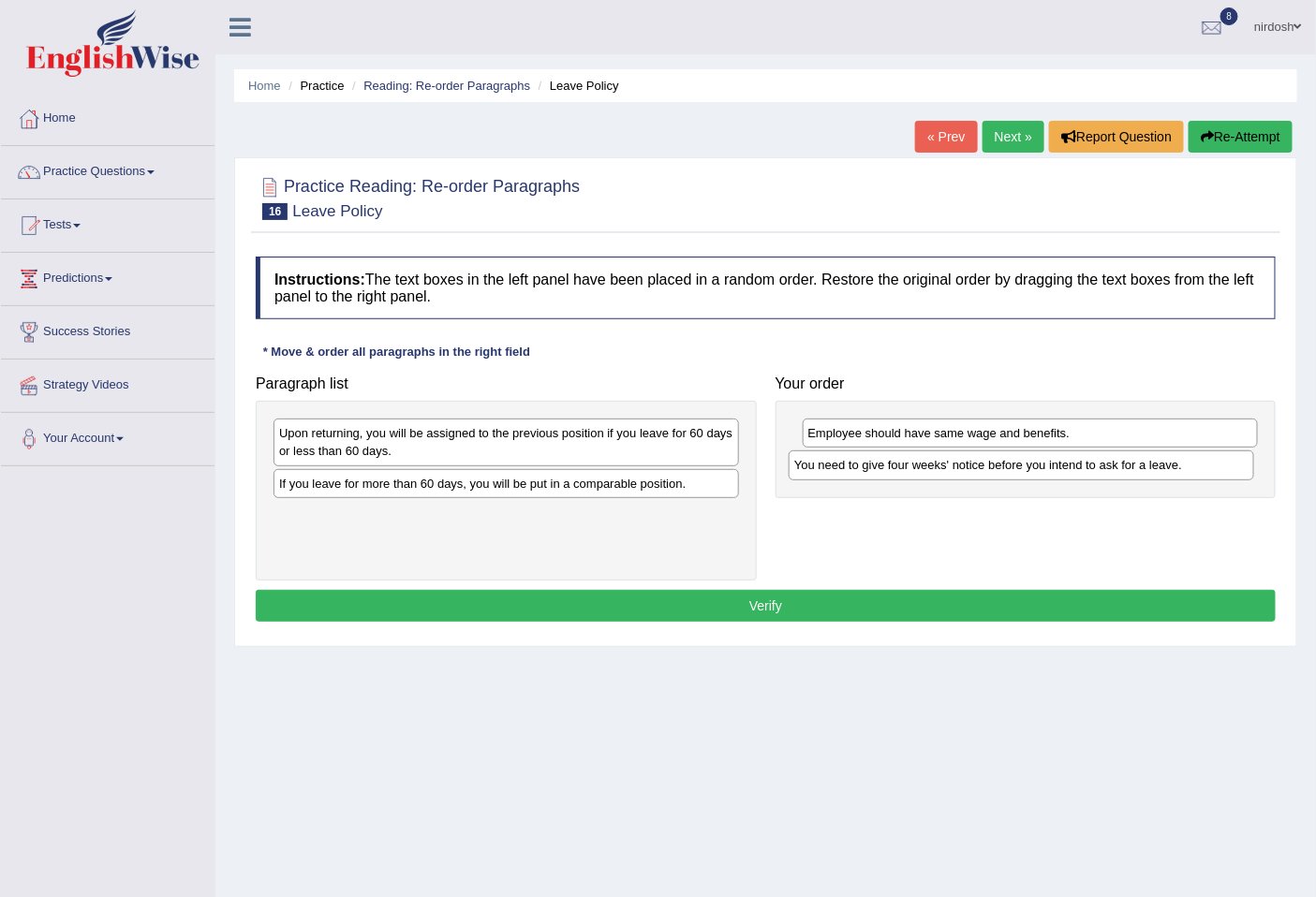
drag, startPoint x: 681, startPoint y: 451, endPoint x: 1121, endPoint y: 468, distance: 440.3
click at [1121, 468] on div "You need to give four weeks' notice before you intend to ask for a leave." at bounding box center [1020, 464] width 464 height 29
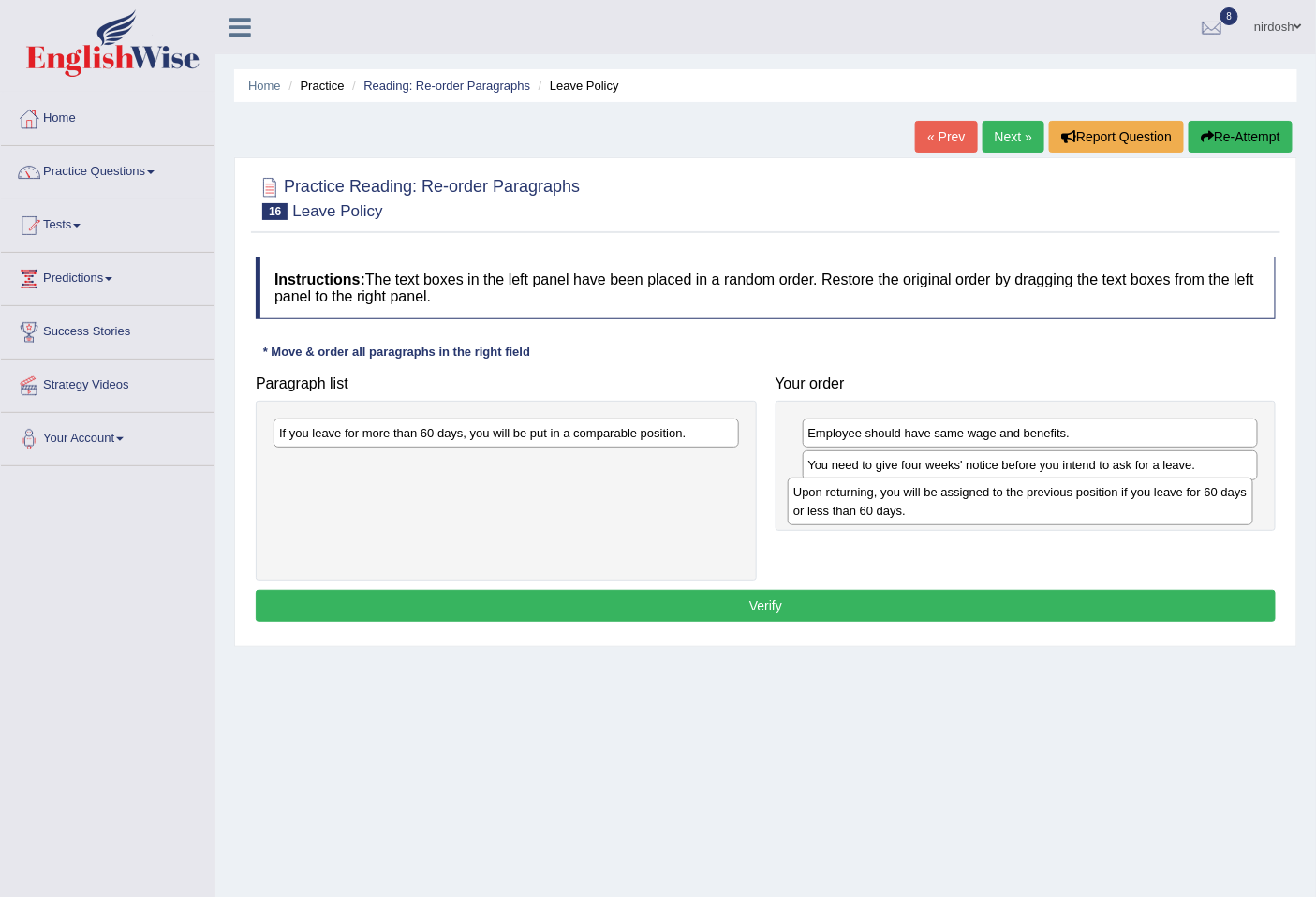
drag, startPoint x: 401, startPoint y: 454, endPoint x: 915, endPoint y: 513, distance: 517.4
click at [915, 513] on div "Upon returning, you will be assigned to the previous position if you leave for …" at bounding box center [1019, 500] width 464 height 46
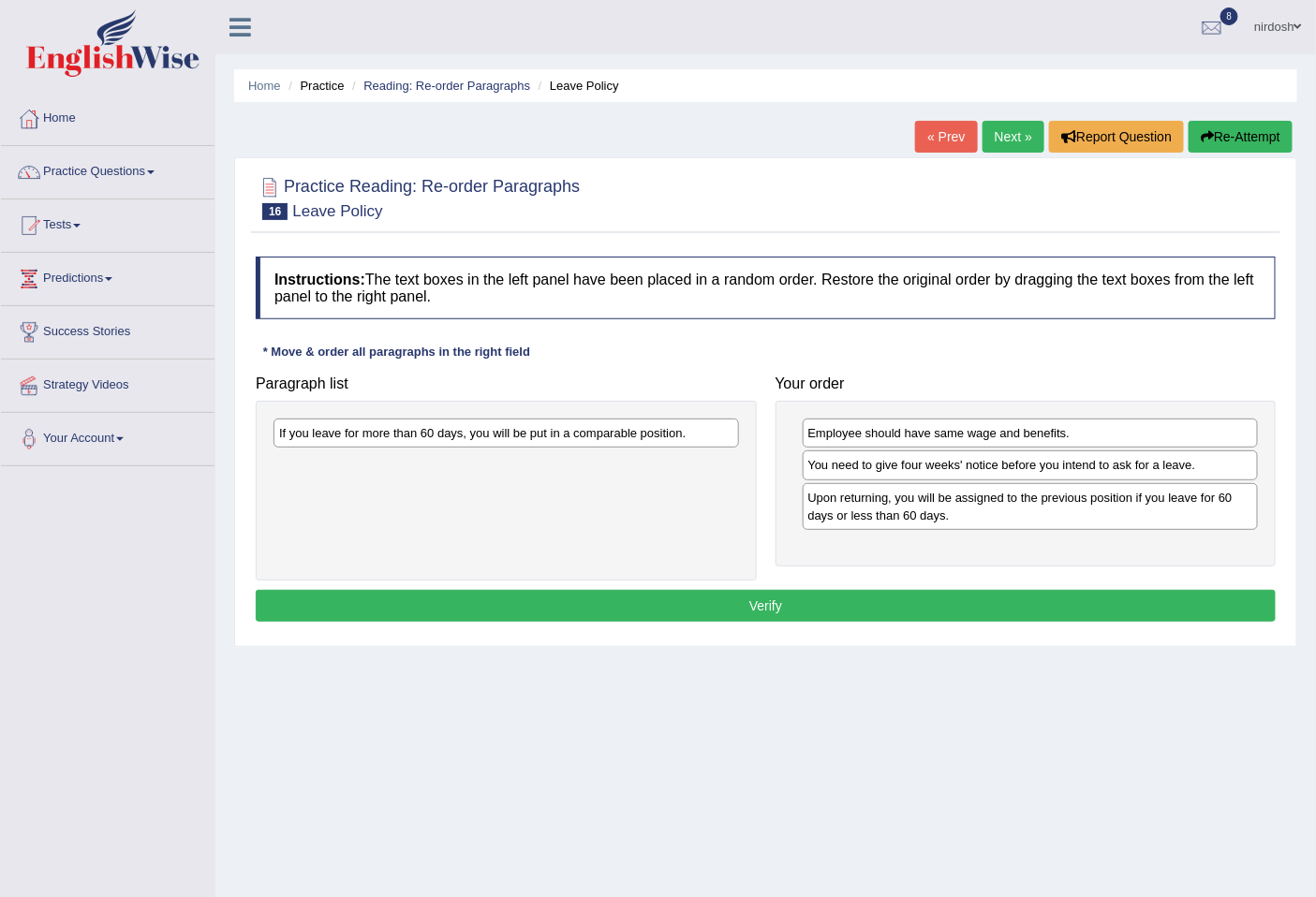
drag, startPoint x: 620, startPoint y: 441, endPoint x: 691, endPoint y: 444, distance: 71.1
click at [624, 441] on div "If you leave for more than 60 days, you will be put in a comparable position." at bounding box center [506, 433] width 465 height 29
drag, startPoint x: 950, startPoint y: 496, endPoint x: 1022, endPoint y: 531, distance: 80.1
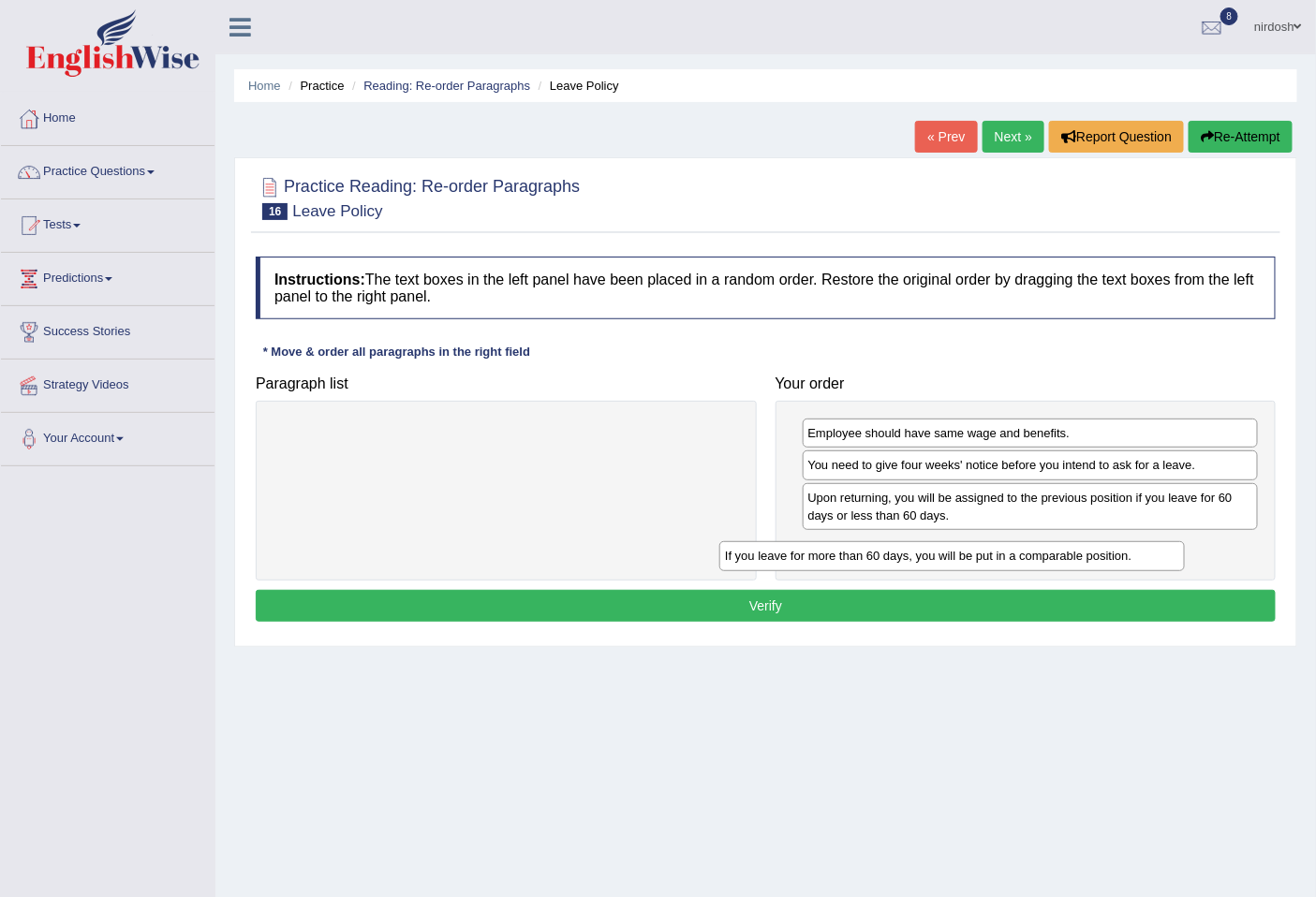
drag, startPoint x: 595, startPoint y: 437, endPoint x: 1073, endPoint y: 560, distance: 493.6
click at [1063, 560] on div "If you leave for more than 60 days, you will be put in a comparable position." at bounding box center [951, 555] width 464 height 29
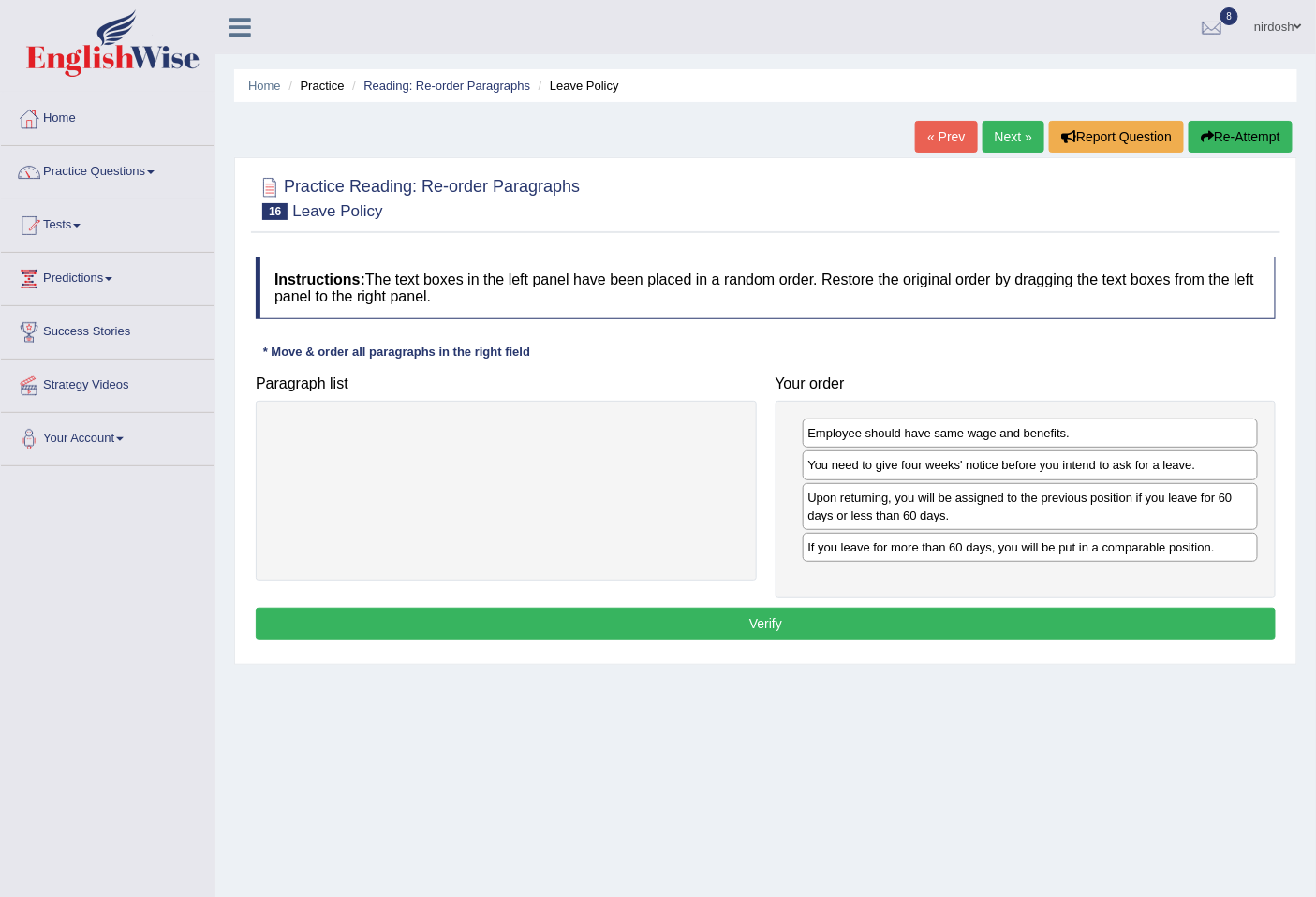
click at [1073, 560] on div "If you leave for more than 60 days, you will be put in a comparable position." at bounding box center [1030, 547] width 456 height 29
click at [740, 633] on button "Verify" at bounding box center [766, 624] width 1020 height 32
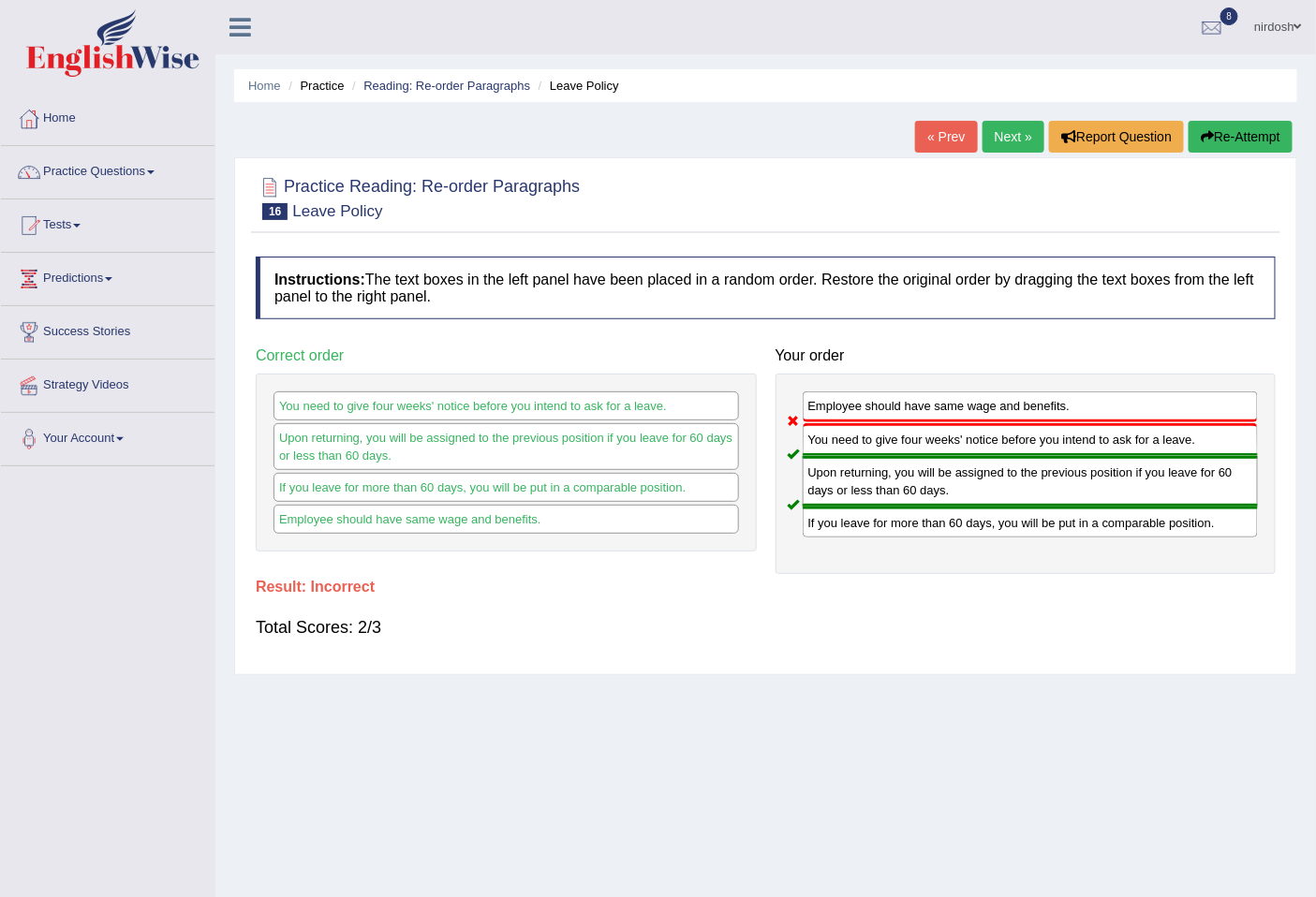
click at [517, 528] on div "Employee should have same wage and benefits." at bounding box center [506, 519] width 465 height 29
click at [998, 135] on link "Next »" at bounding box center [1013, 137] width 62 height 32
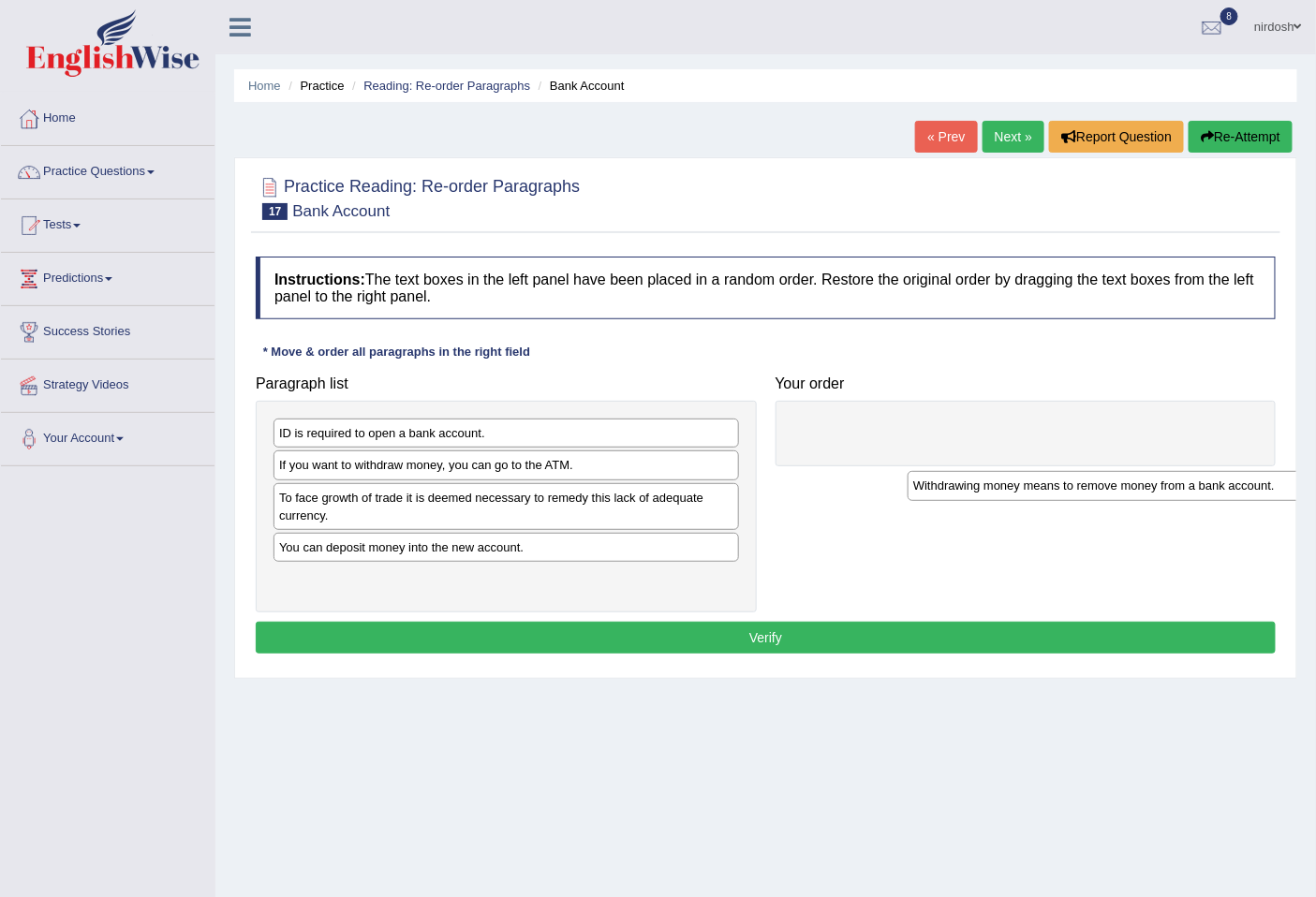
drag, startPoint x: 492, startPoint y: 438, endPoint x: 1126, endPoint y: 490, distance: 636.1
click at [1126, 490] on div "Withdrawing money means to remove money from a bank account." at bounding box center [1140, 485] width 464 height 29
drag, startPoint x: 939, startPoint y: 440, endPoint x: 815, endPoint y: 431, distance: 124.3
drag, startPoint x: 815, startPoint y: 431, endPoint x: 503, endPoint y: 412, distance: 312.6
click at [618, 452] on div "Paragraph list ID is required to open a bank account. If you want to withdraw m…" at bounding box center [766, 490] width 1038 height 246
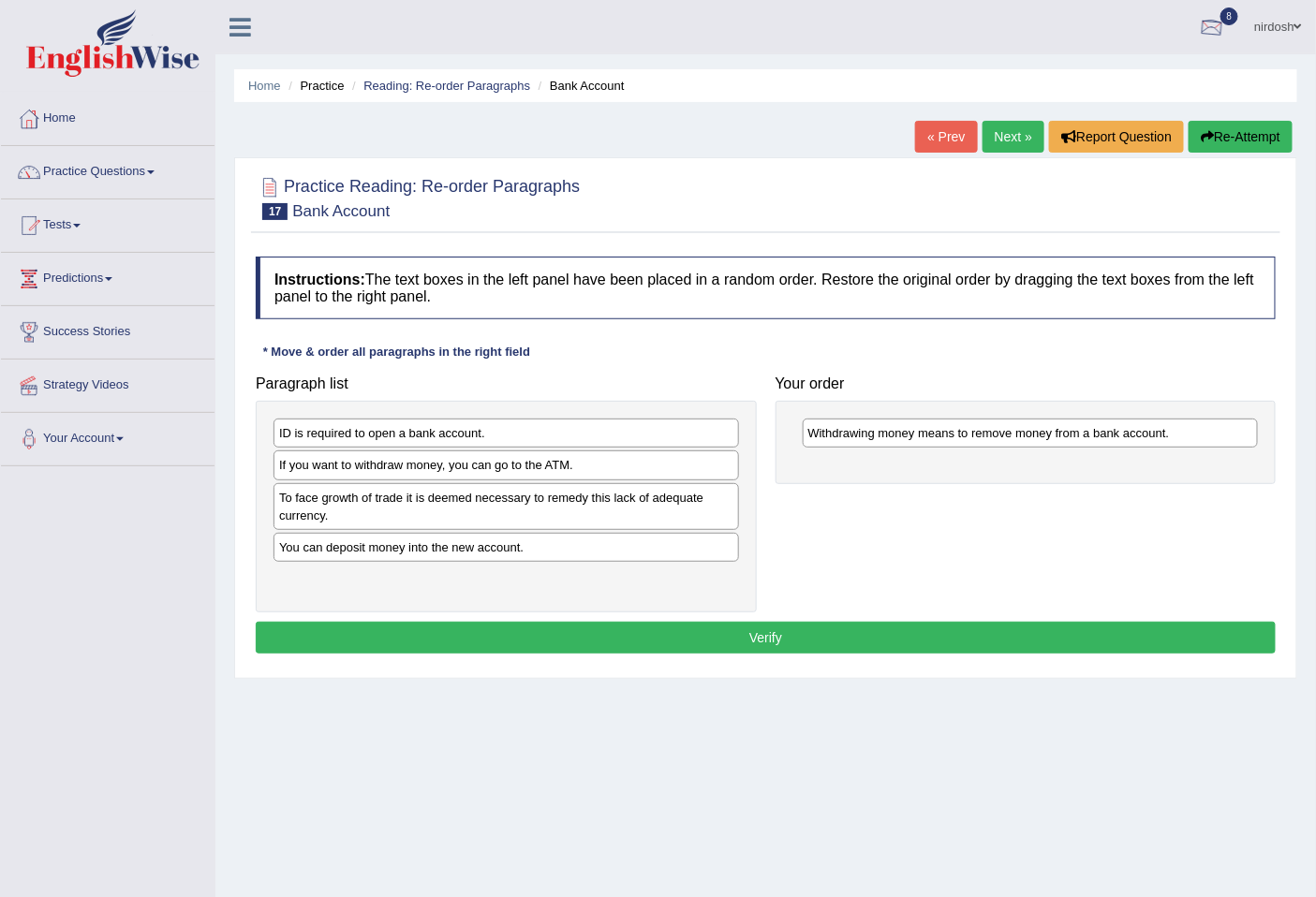
click at [1214, 25] on div at bounding box center [1212, 28] width 28 height 28
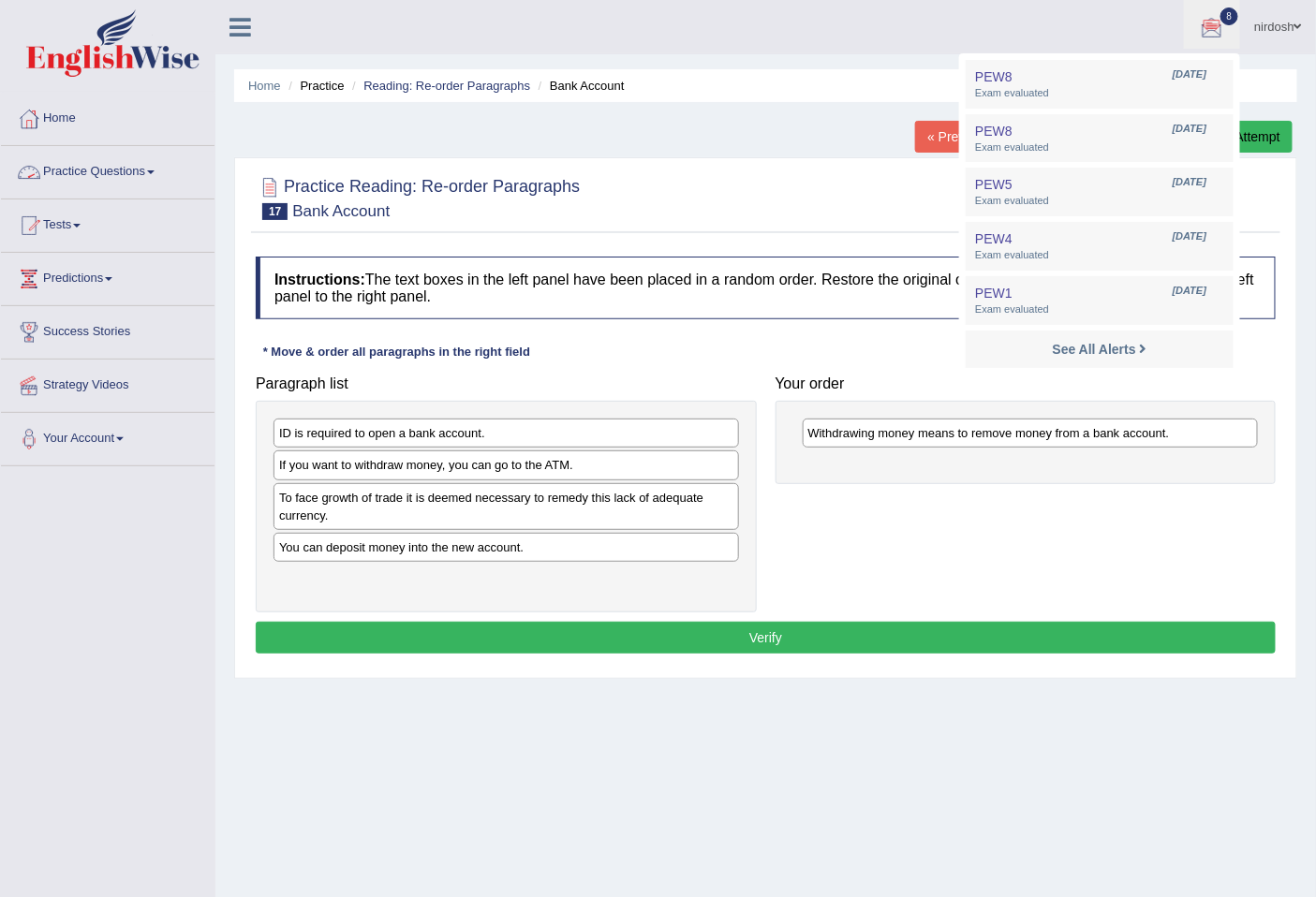
click at [98, 171] on link "Practice Questions" at bounding box center [107, 169] width 213 height 46
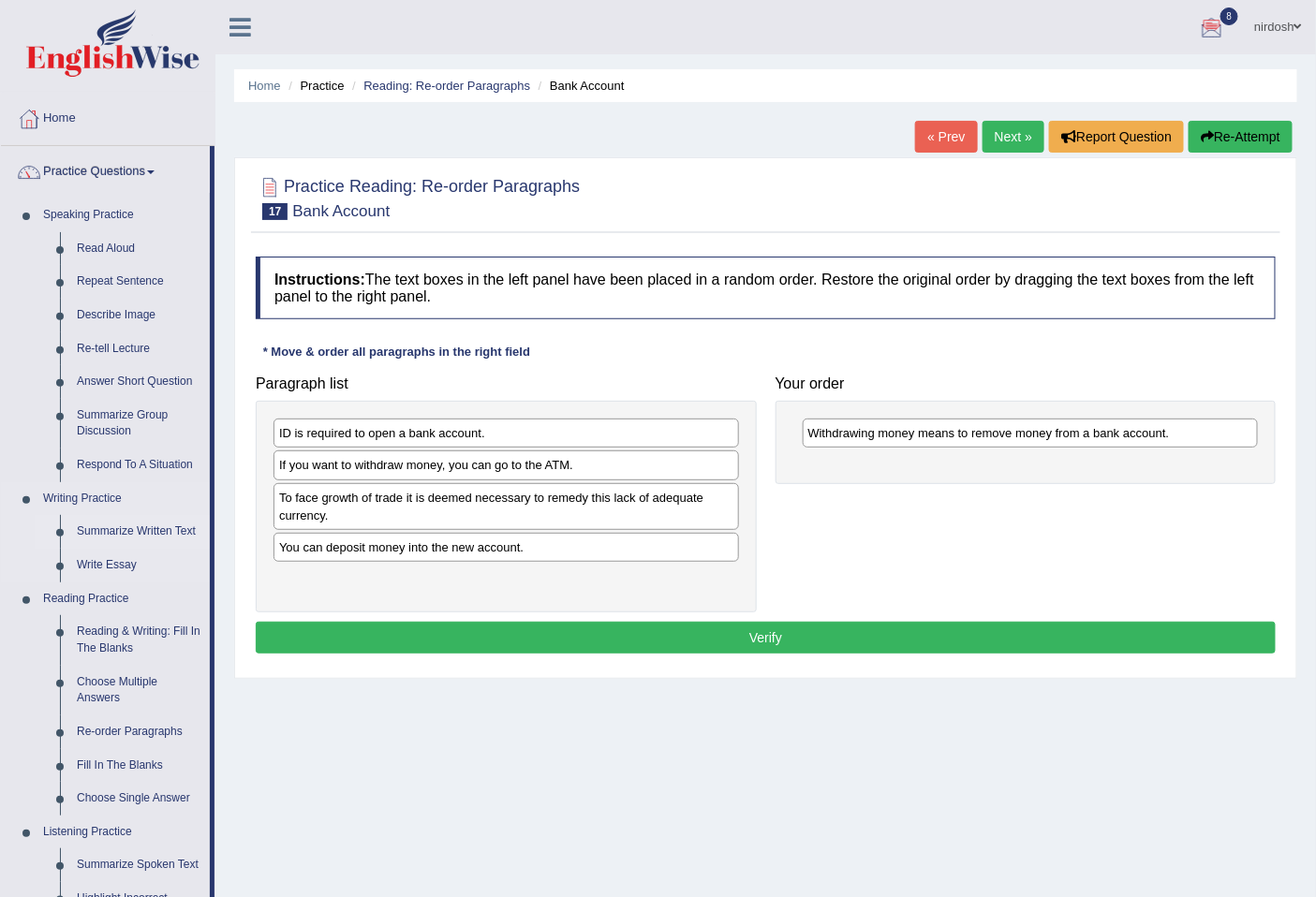
scroll to position [347, 0]
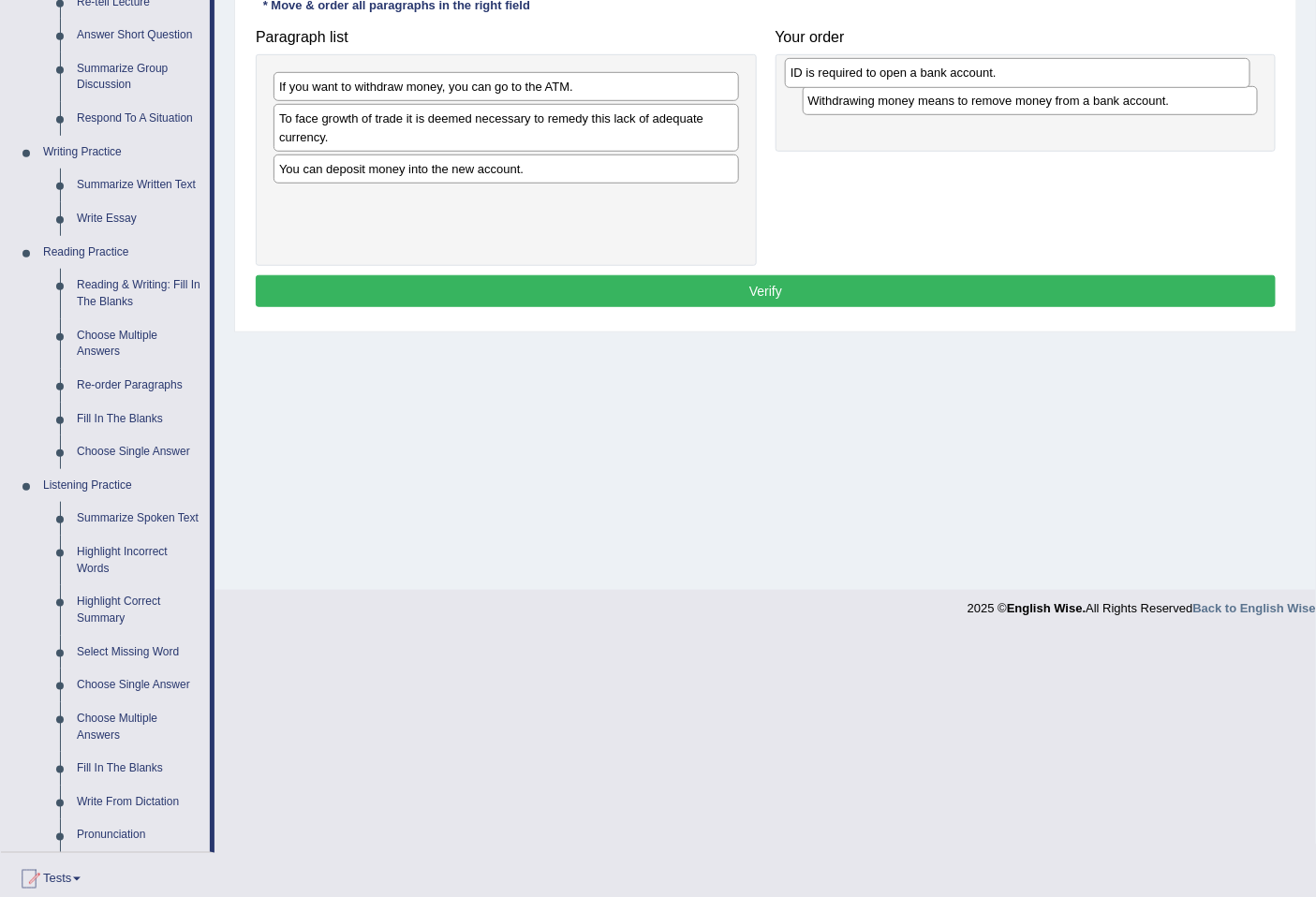
drag, startPoint x: 351, startPoint y: 85, endPoint x: 861, endPoint y: 71, distance: 510.2
click at [861, 71] on div "ID is required to open a bank account." at bounding box center [1017, 72] width 464 height 29
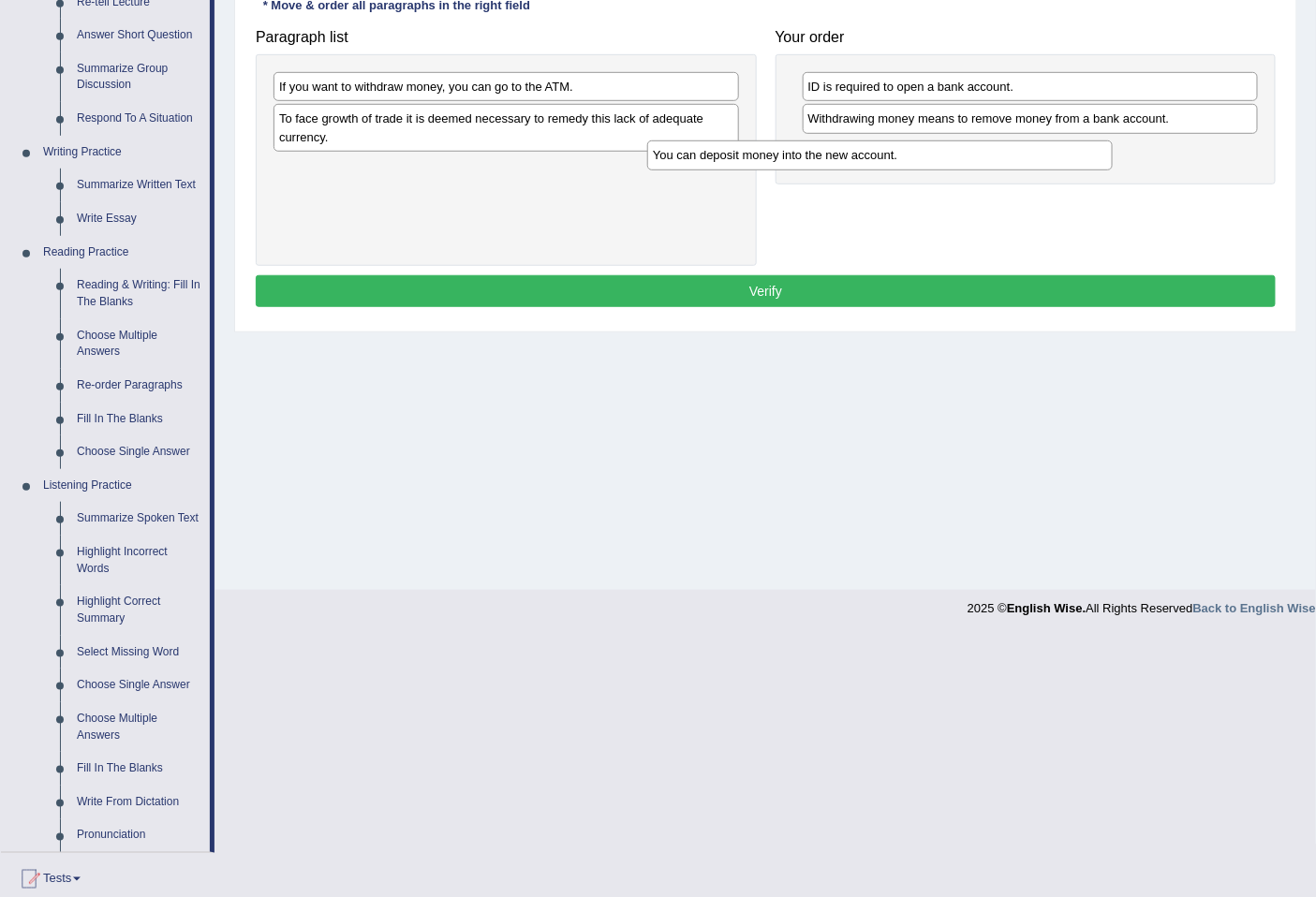
drag, startPoint x: 553, startPoint y: 180, endPoint x: 987, endPoint y: 152, distance: 434.9
click at [975, 156] on div "You can deposit money into the new account." at bounding box center [879, 154] width 464 height 29
drag, startPoint x: 1012, startPoint y: 127, endPoint x: 1021, endPoint y: 97, distance: 31.3
drag, startPoint x: 965, startPoint y: 126, endPoint x: 980, endPoint y: 172, distance: 48.4
click at [989, 194] on div "Withdrawing money means to remove money from a bank account." at bounding box center [1059, 200] width 455 height 29
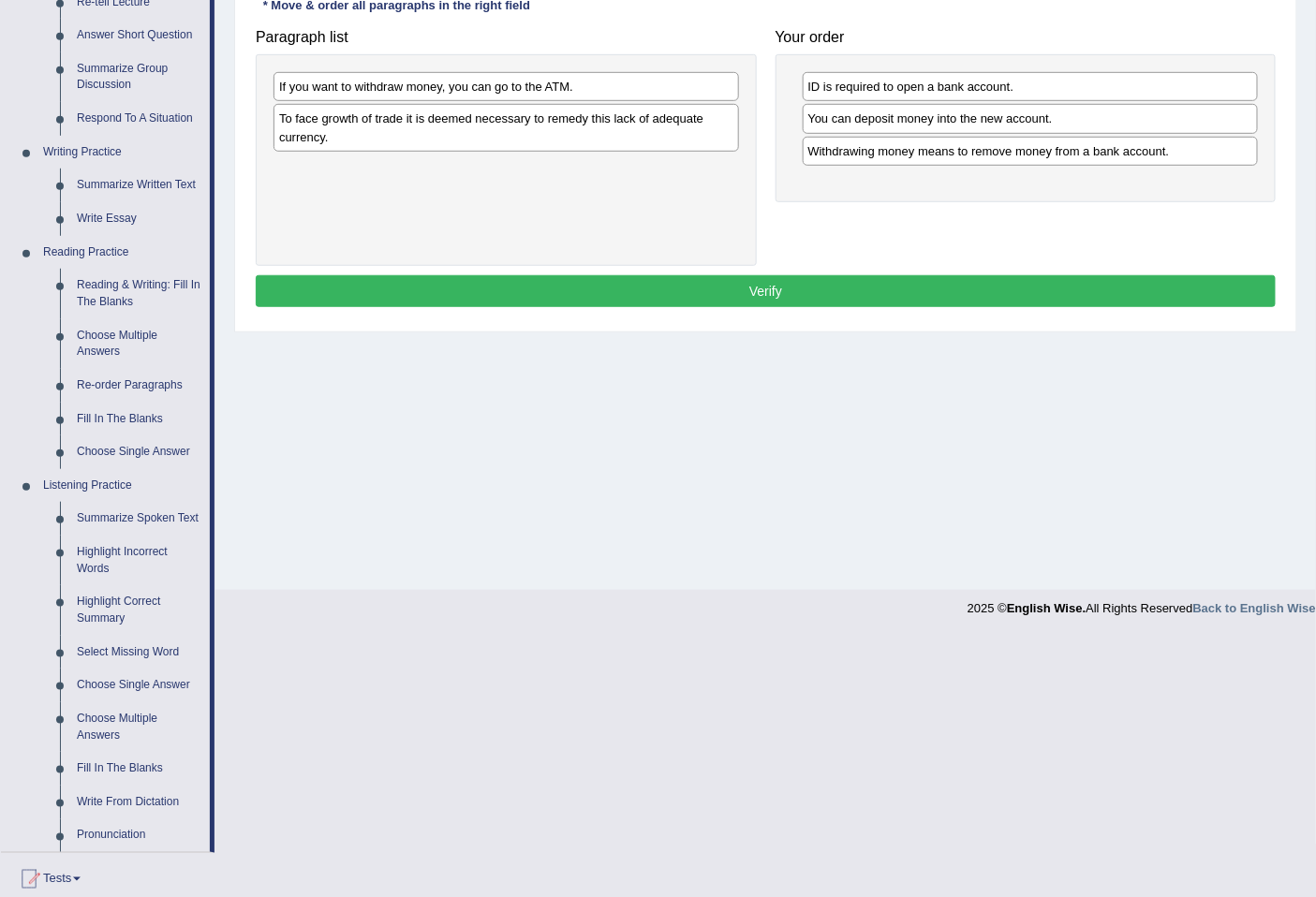
drag, startPoint x: 980, startPoint y: 172, endPoint x: 957, endPoint y: 143, distance: 37.0
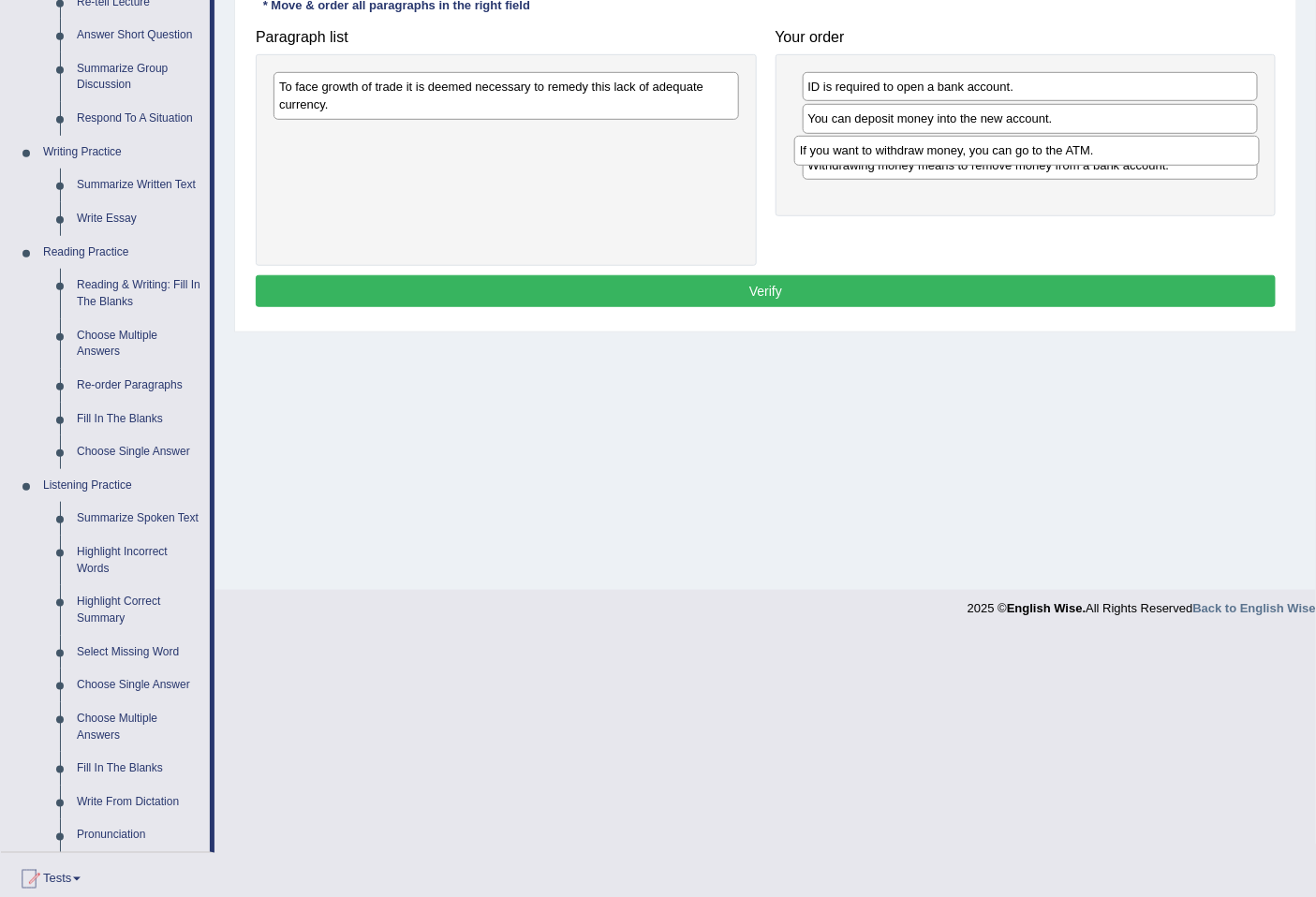
drag, startPoint x: 503, startPoint y: 81, endPoint x: 1023, endPoint y: 144, distance: 523.8
click at [1023, 144] on div "If you want to withdraw money, you can go to the ATM." at bounding box center [1026, 150] width 464 height 29
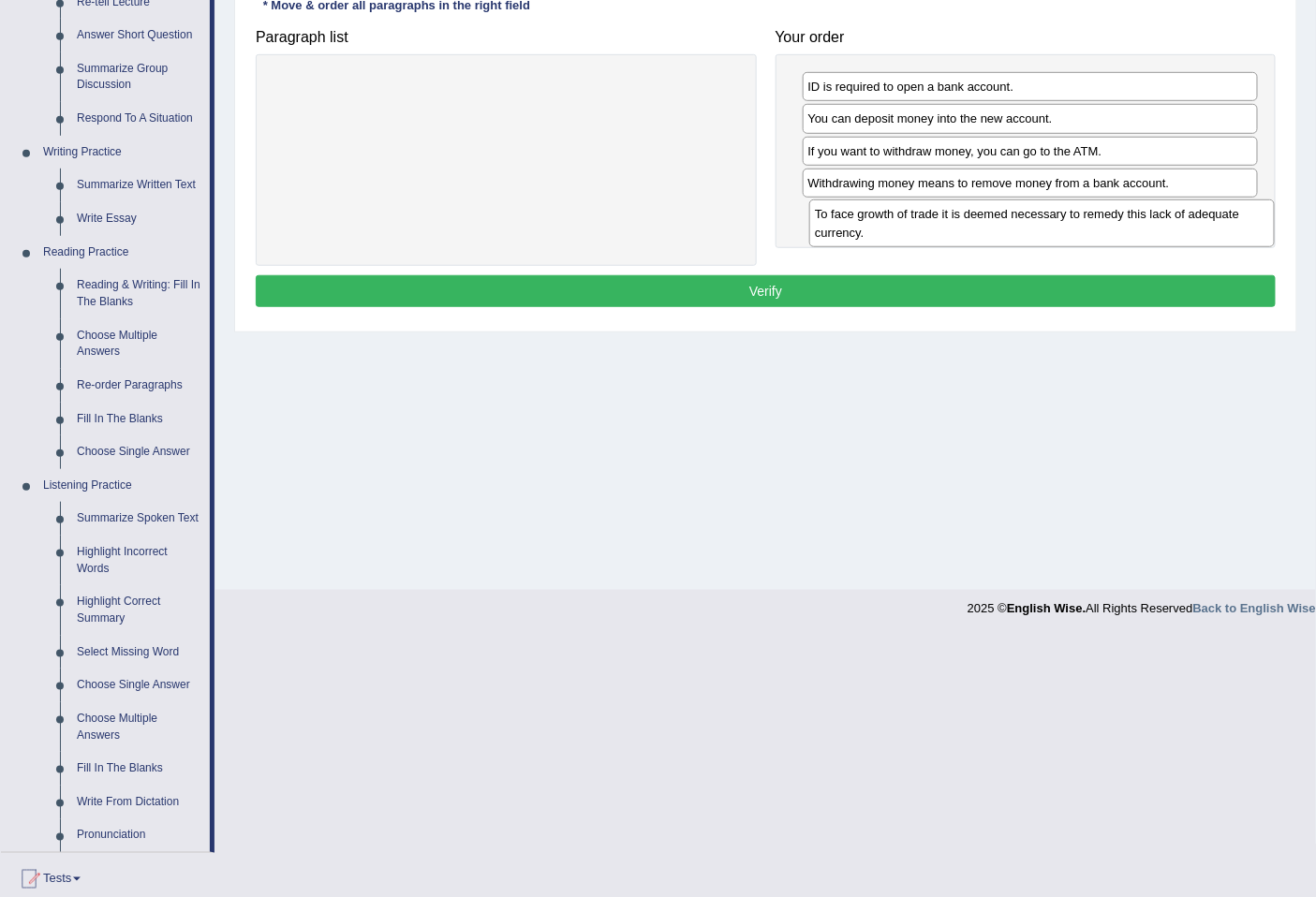
drag, startPoint x: 437, startPoint y: 92, endPoint x: 972, endPoint y: 219, distance: 549.9
click at [972, 219] on div "To face growth of trade it is deemed necessary to remedy this lack of adequate …" at bounding box center [1041, 223] width 464 height 46
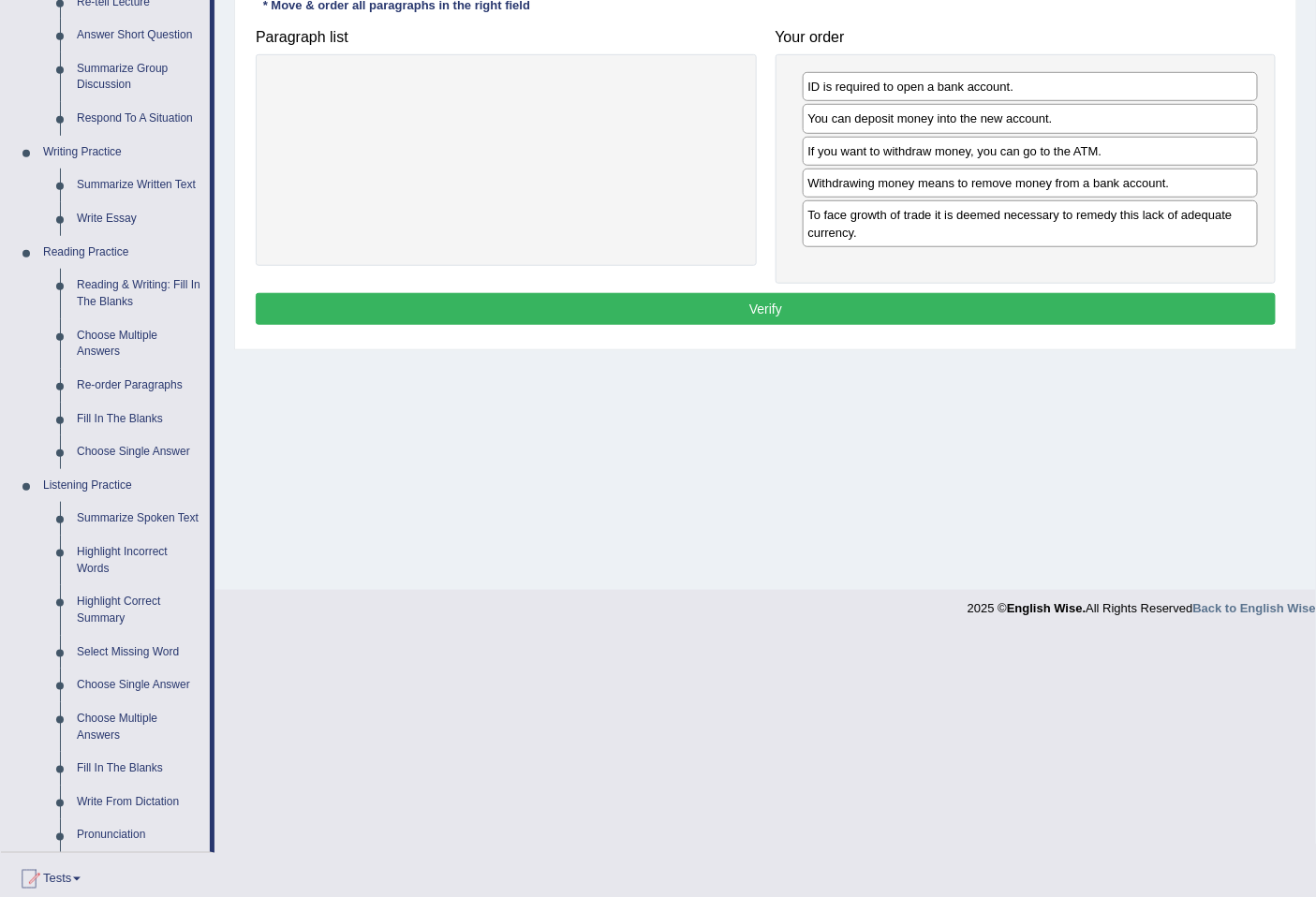
click at [837, 311] on button "Verify" at bounding box center [766, 309] width 1020 height 32
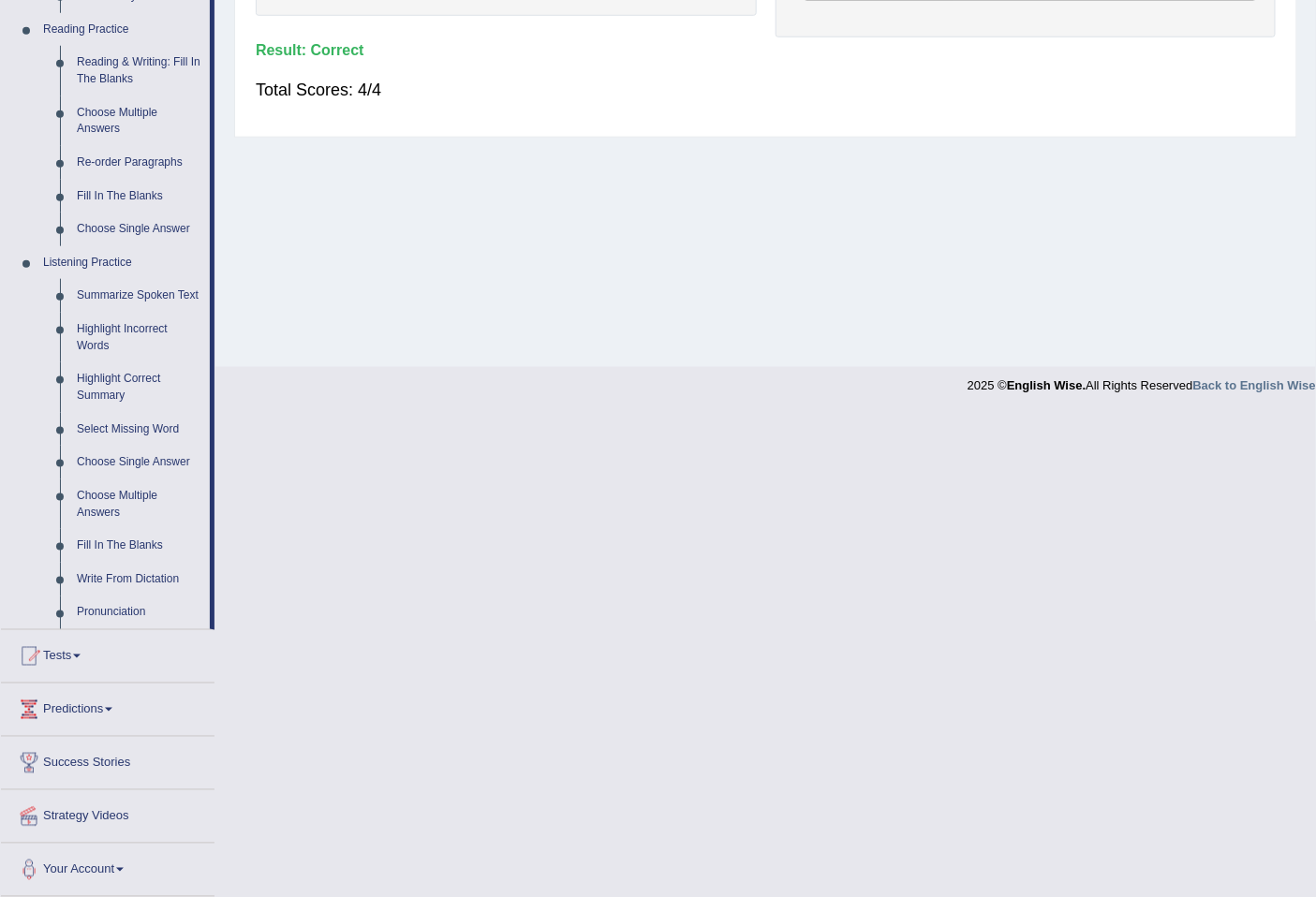
scroll to position [0, 0]
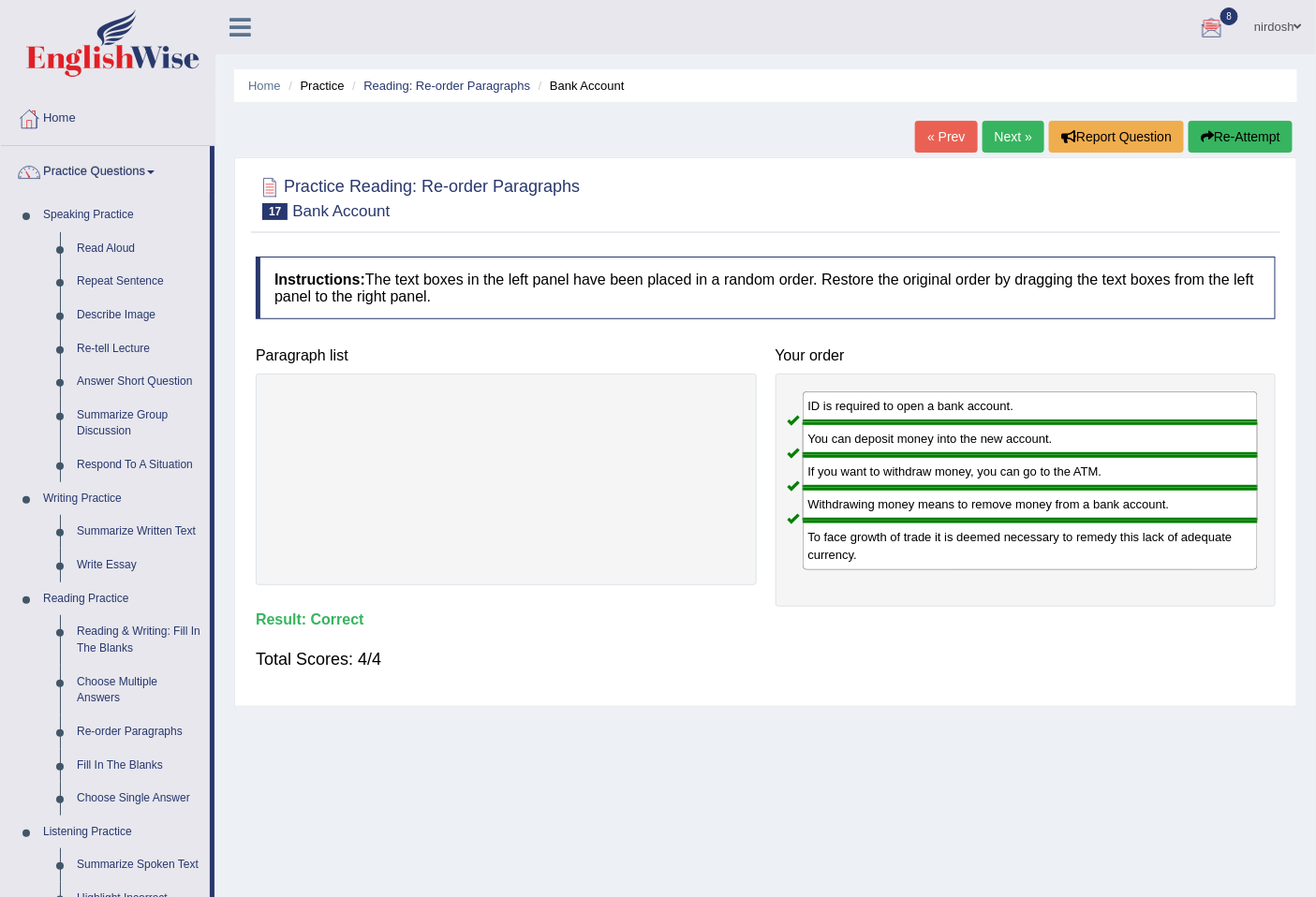
click at [1015, 152] on link "Next »" at bounding box center [1013, 137] width 62 height 32
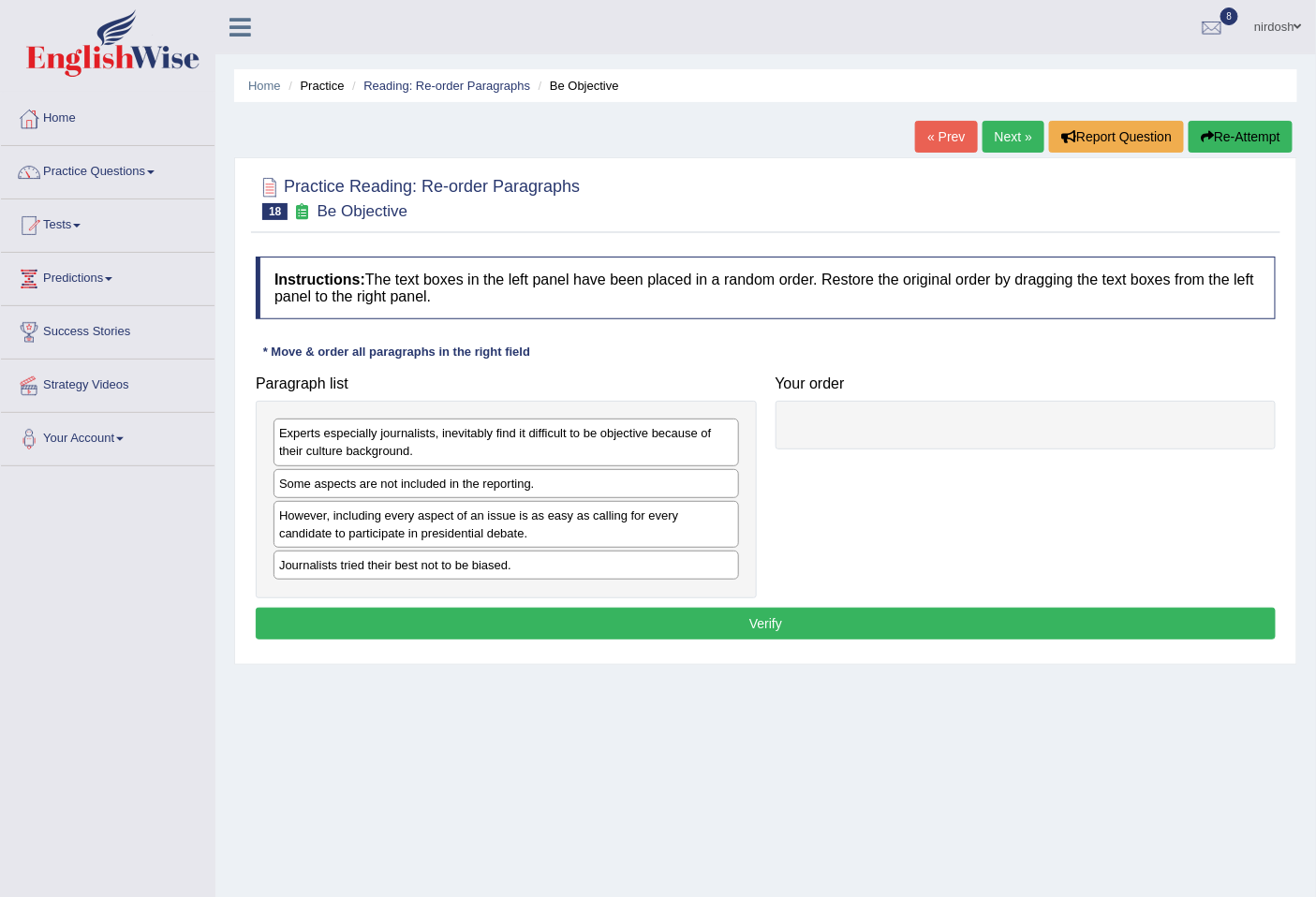
click at [1007, 140] on link "Next »" at bounding box center [1013, 137] width 62 height 32
click at [1007, 136] on link "Next »" at bounding box center [1013, 137] width 62 height 32
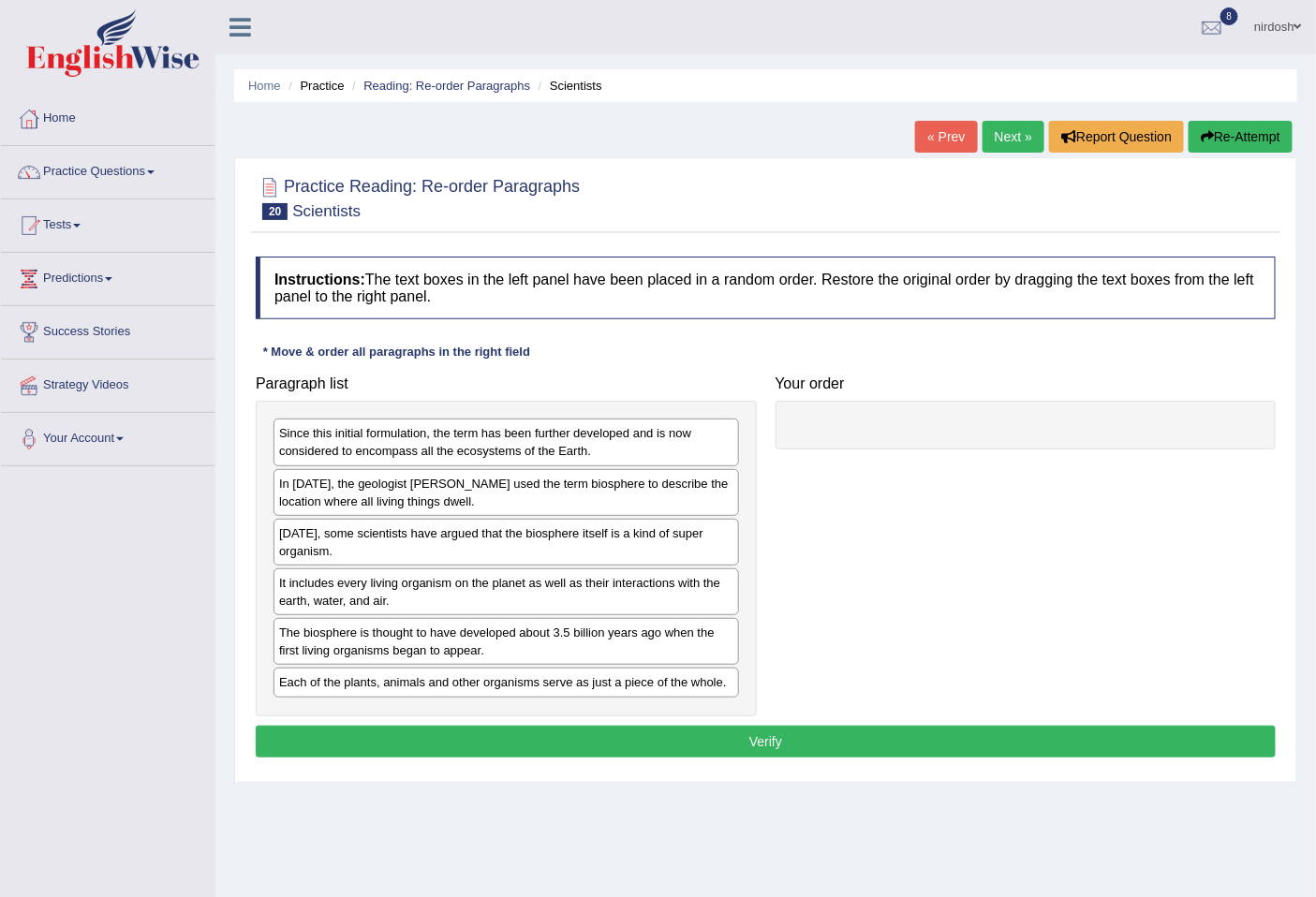
click at [1005, 138] on link "Next »" at bounding box center [1013, 137] width 62 height 32
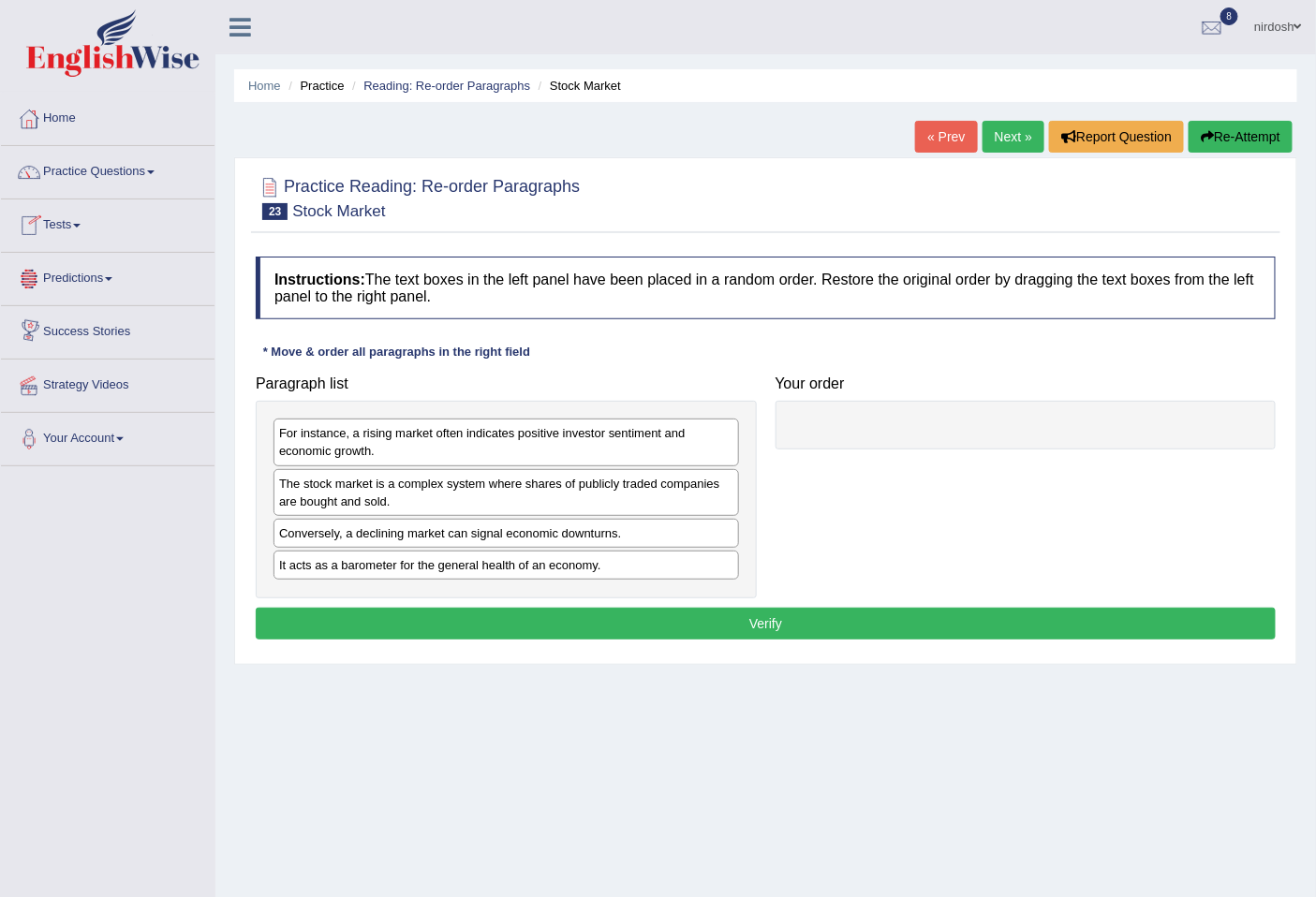
click at [108, 181] on link "Practice Questions" at bounding box center [107, 169] width 213 height 46
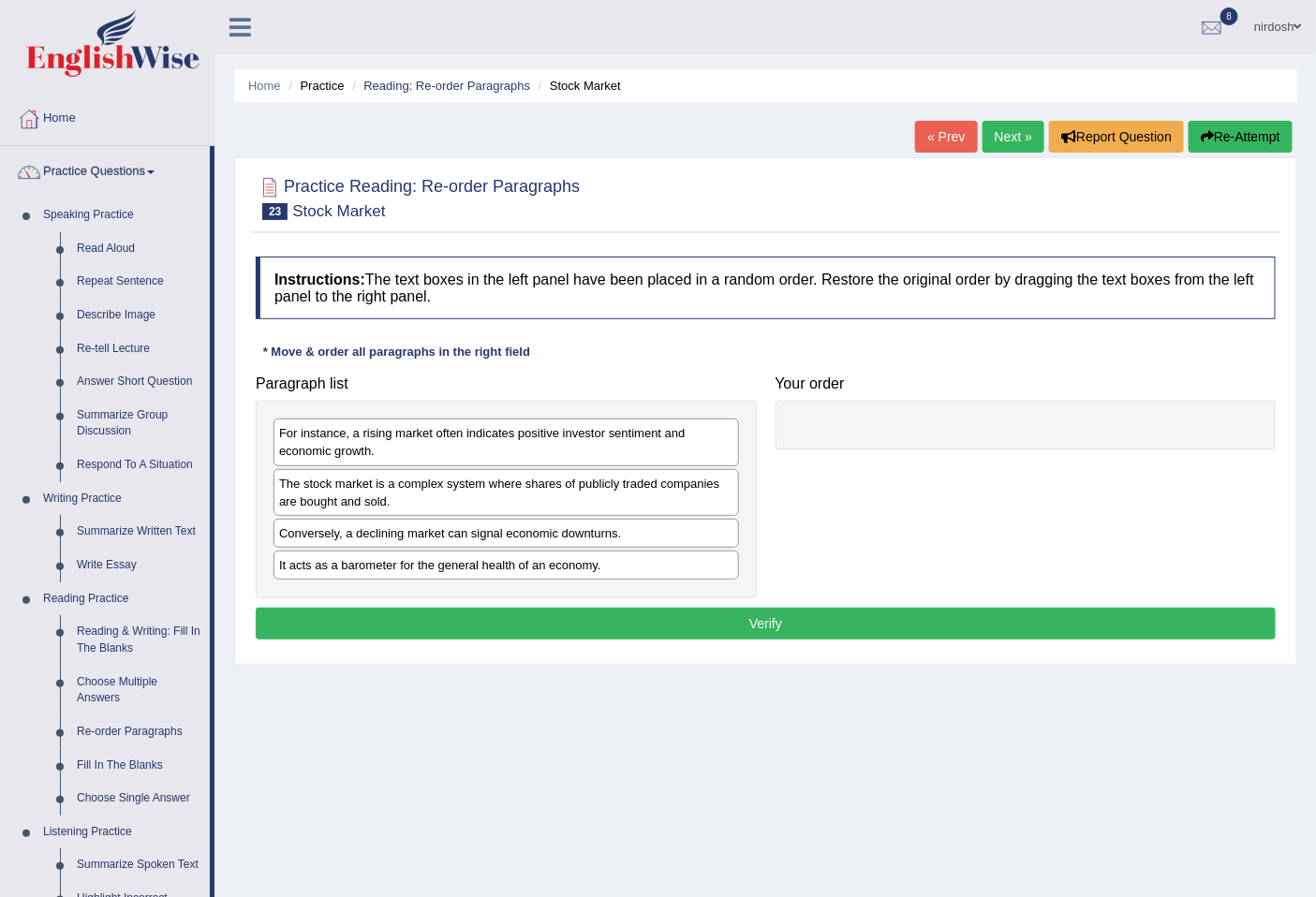
click at [1302, 24] on span at bounding box center [1298, 27] width 8 height 12
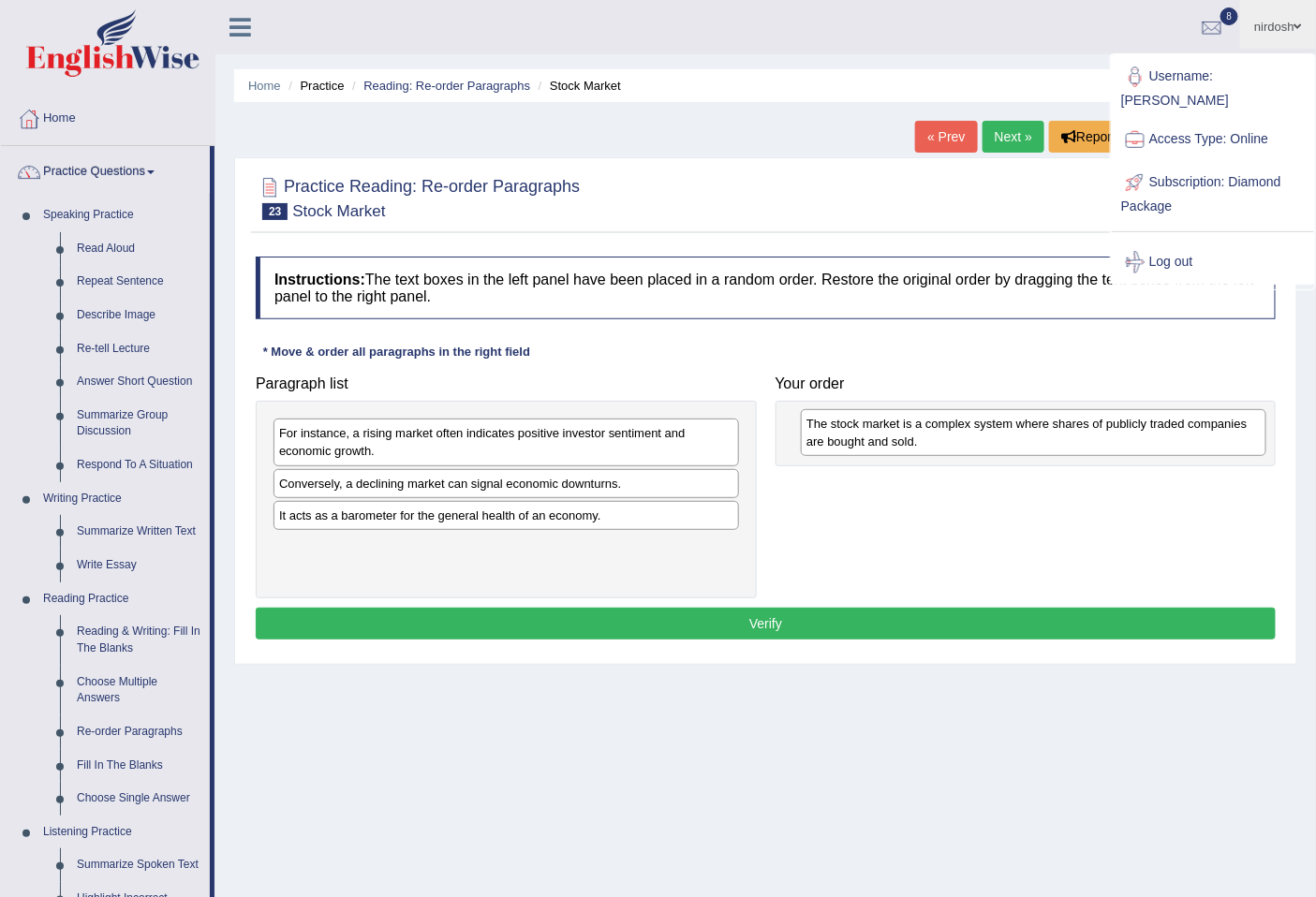
drag, startPoint x: 354, startPoint y: 498, endPoint x: 456, endPoint y: 591, distance: 138.0
click at [878, 439] on div "The stock market is a complex system where shares of publicly traded companies …" at bounding box center [1033, 432] width 464 height 46
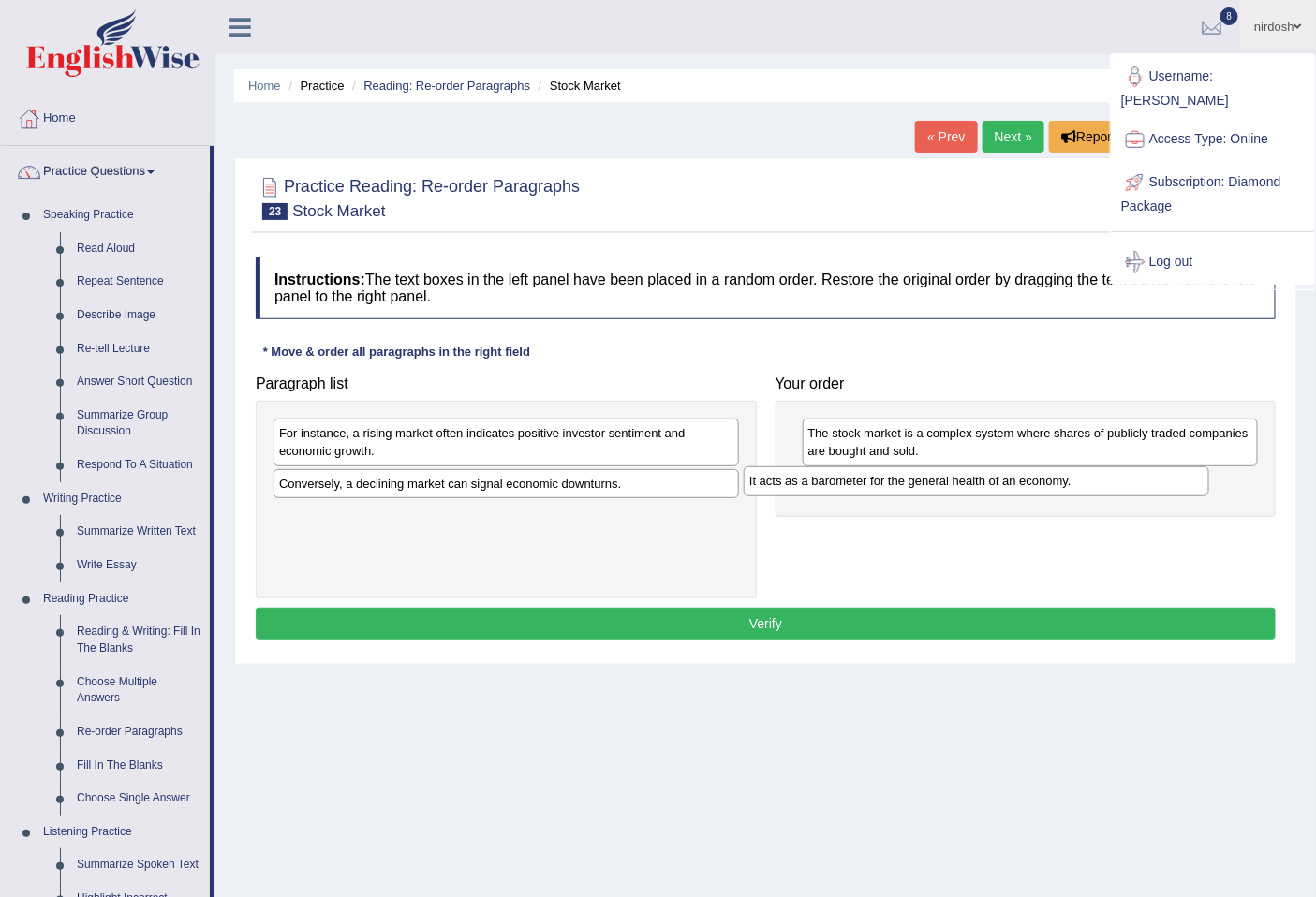
drag, startPoint x: 387, startPoint y: 513, endPoint x: 857, endPoint y: 478, distance: 471.3
click at [857, 478] on div "It acts as a barometer for the general health of an economy." at bounding box center [976, 480] width 464 height 29
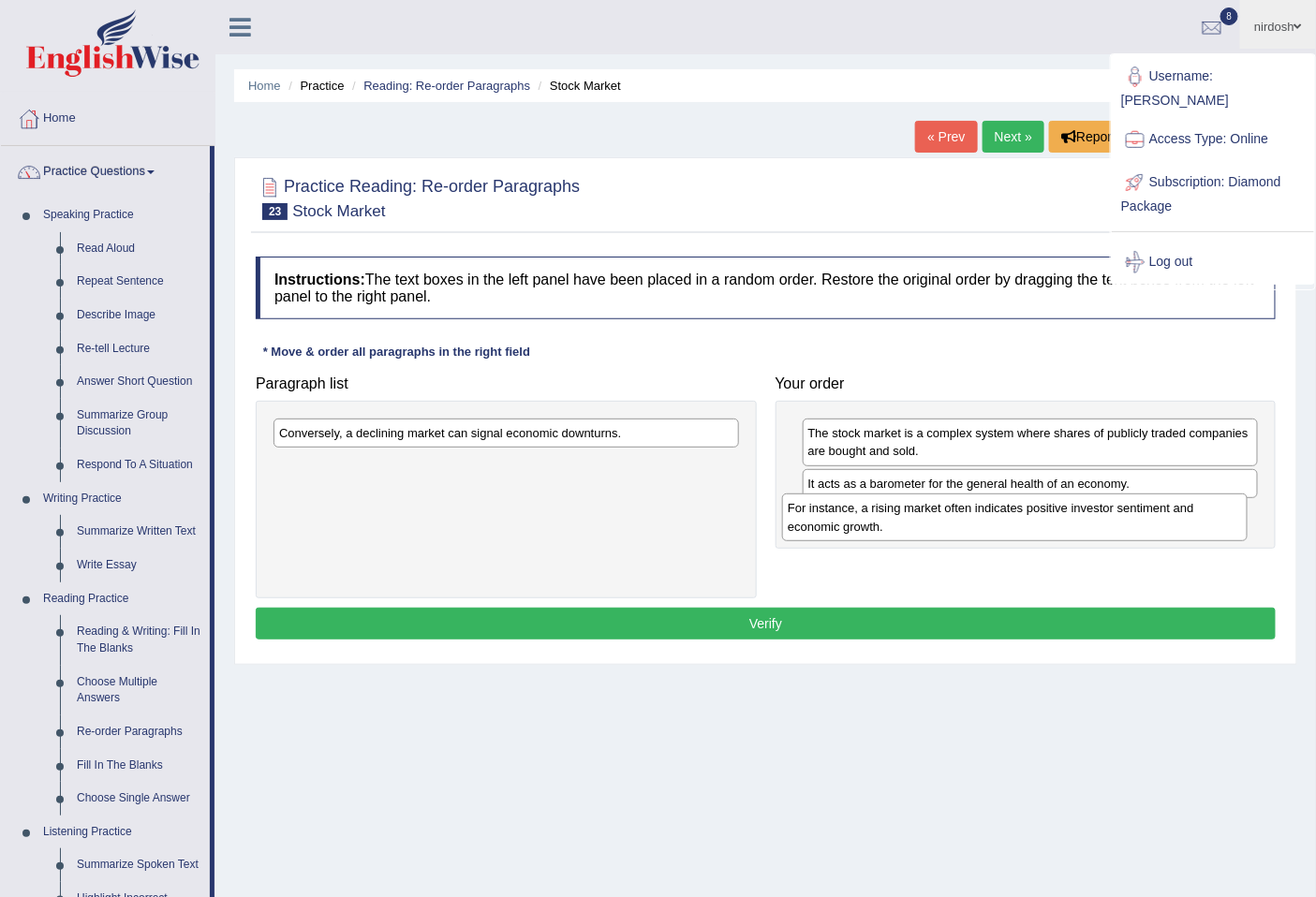
drag, startPoint x: 487, startPoint y: 450, endPoint x: 859, endPoint y: 509, distance: 376.6
click at [944, 518] on div "For instance, a rising market often indicates positive investor sentiment and e…" at bounding box center [1014, 516] width 464 height 46
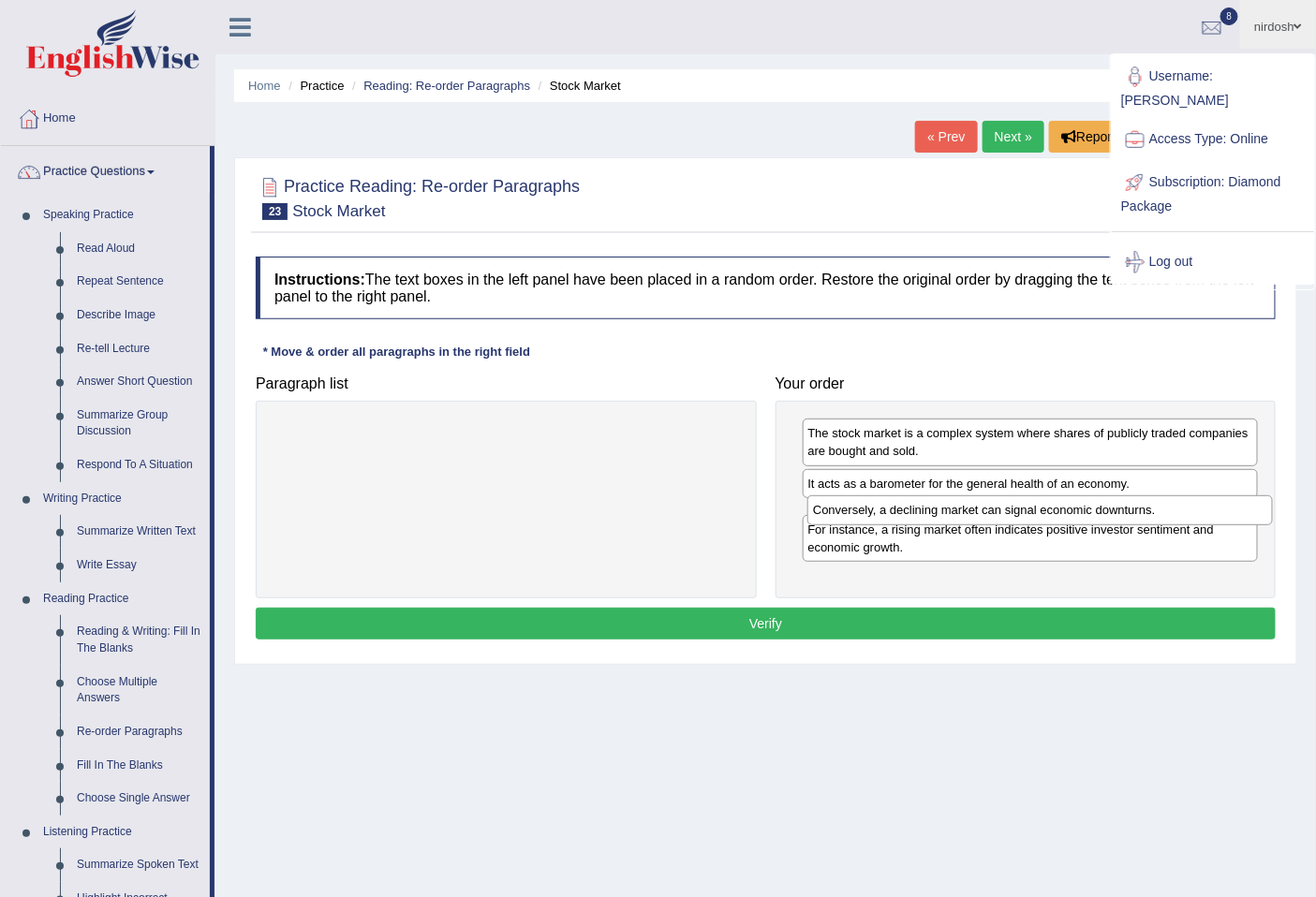
drag, startPoint x: 793, startPoint y: 445, endPoint x: 1085, endPoint y: 521, distance: 301.7
click at [1085, 521] on div "Conversely, a declining market can signal economic downturns." at bounding box center [1039, 510] width 464 height 29
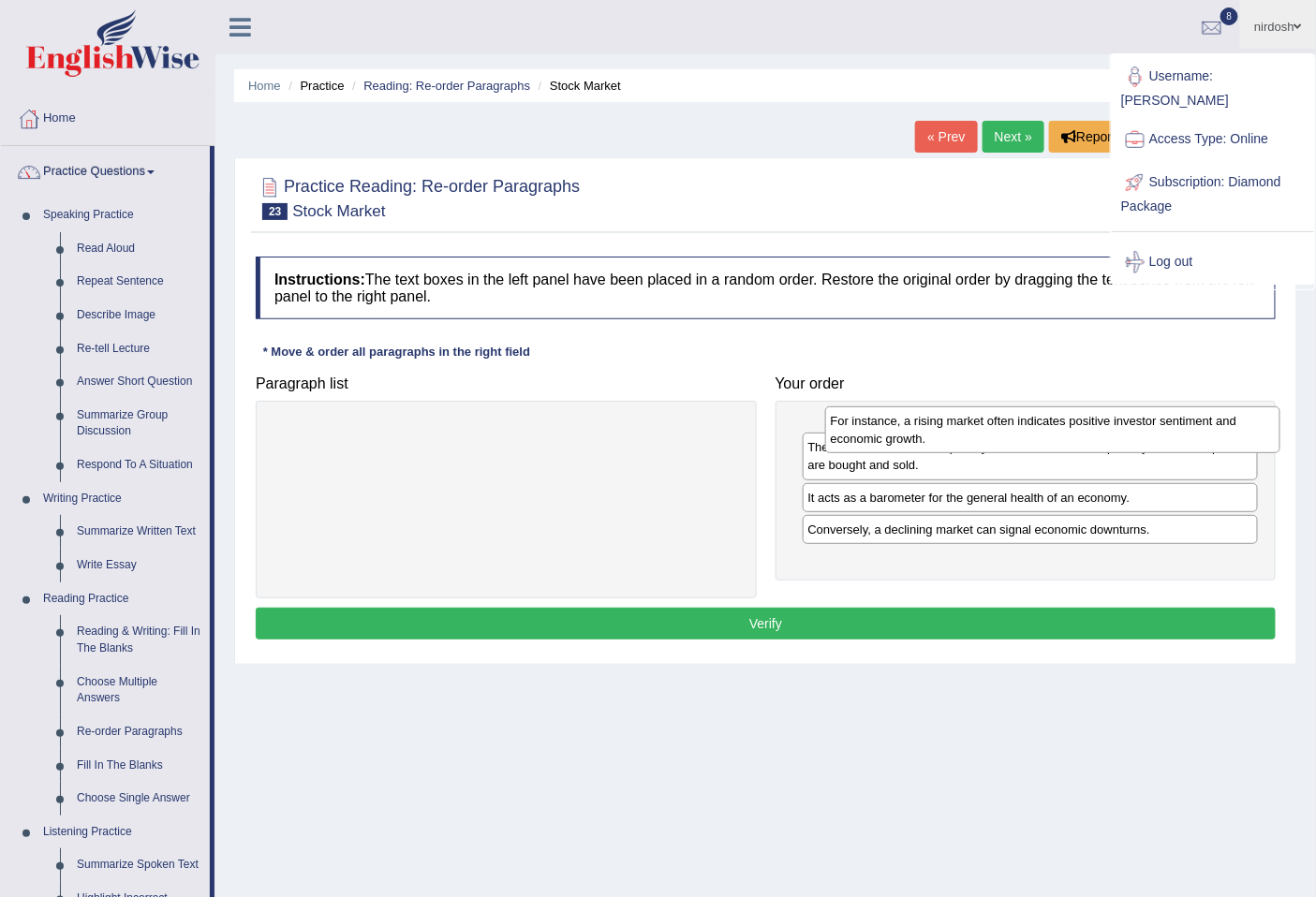
drag, startPoint x: 910, startPoint y: 568, endPoint x: 471, endPoint y: 706, distance: 460.2
click at [930, 445] on div "For instance, a rising market often indicates positive investor sentiment and e…" at bounding box center [1053, 429] width 455 height 46
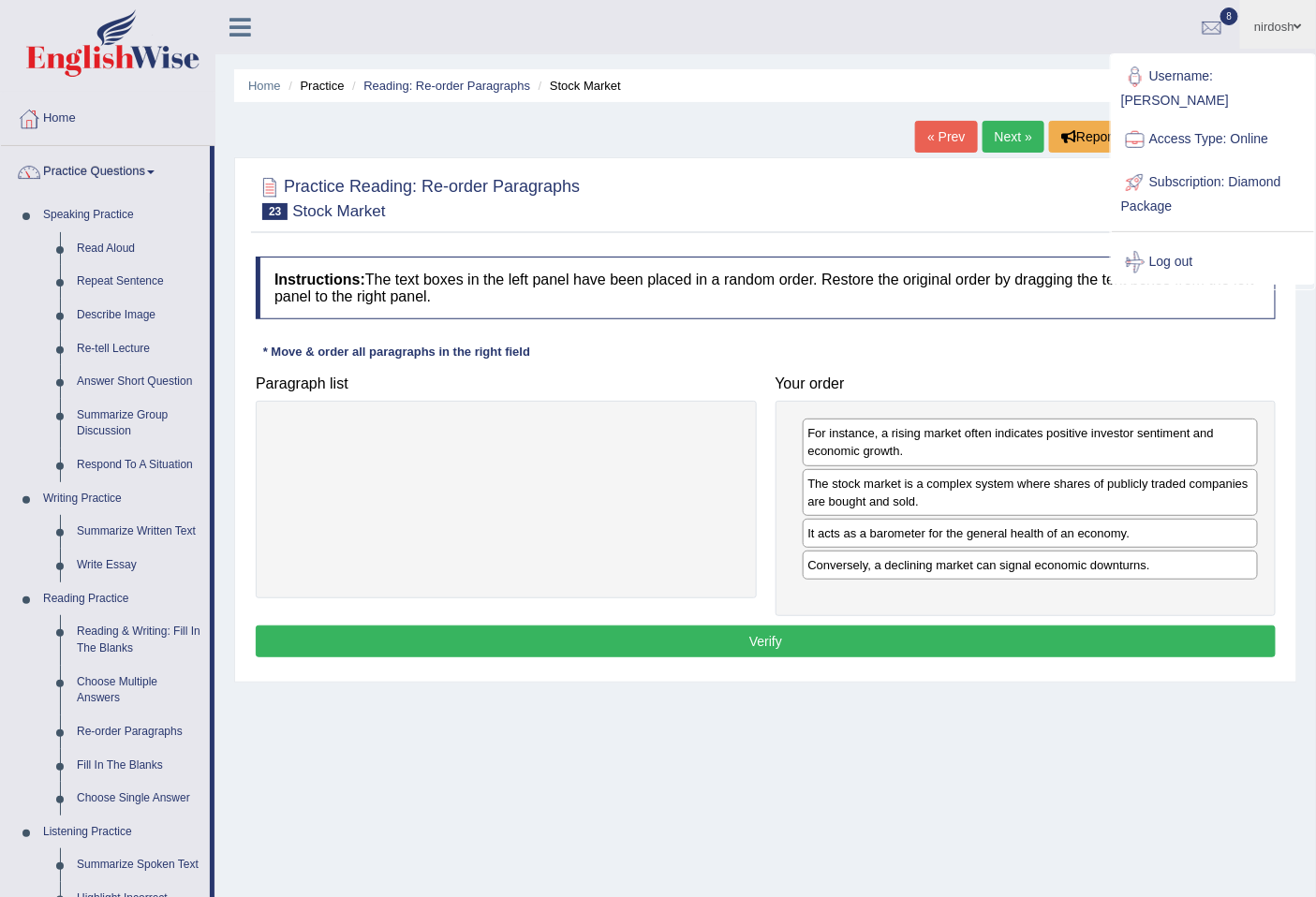
drag, startPoint x: 868, startPoint y: 621, endPoint x: 854, endPoint y: 637, distance: 21.3
click at [868, 622] on div "Instructions: The text boxes in the left panel have been placed in a random ord…" at bounding box center [766, 459] width 1029 height 425
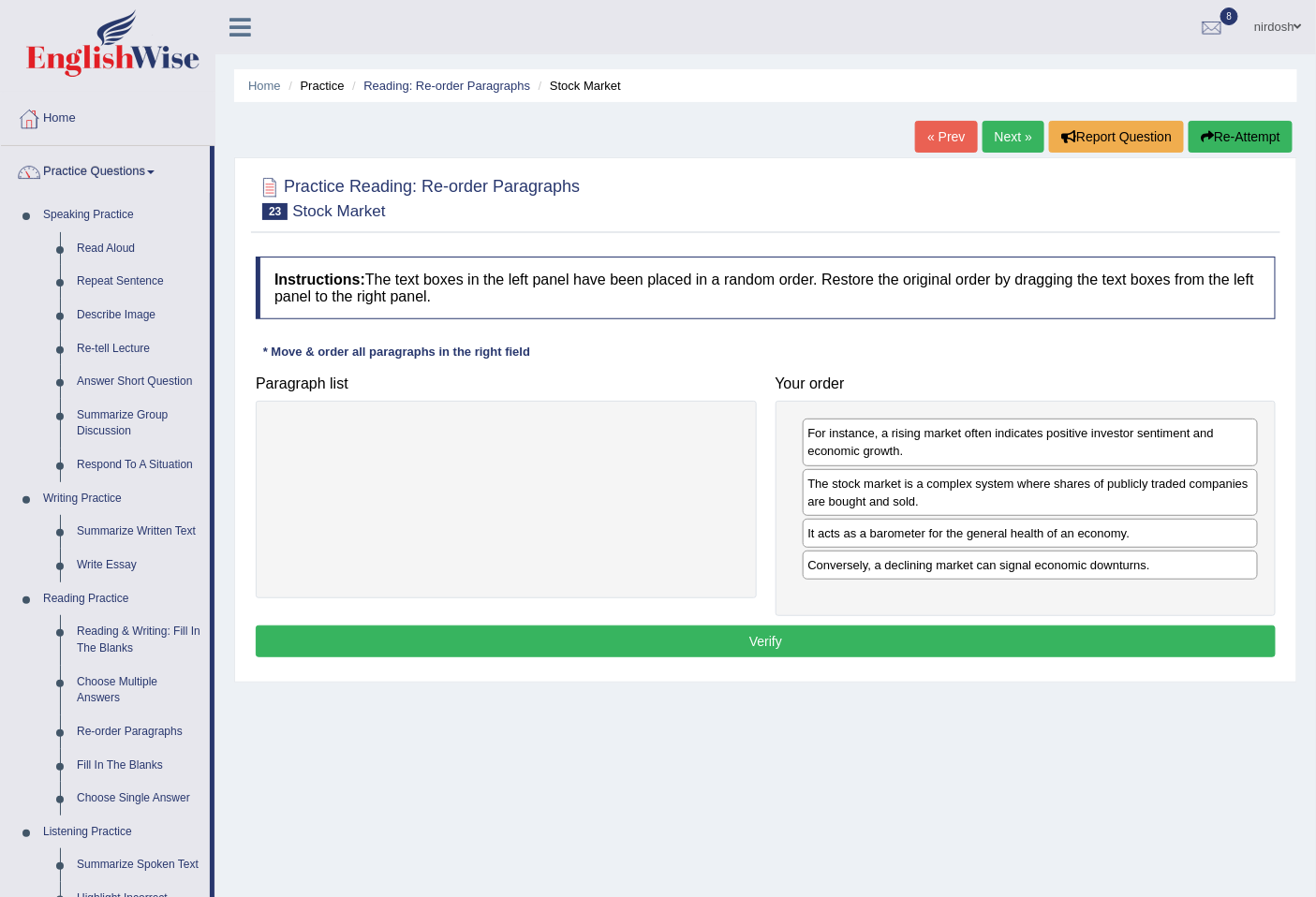
click at [854, 637] on button "Verify" at bounding box center [766, 641] width 1020 height 32
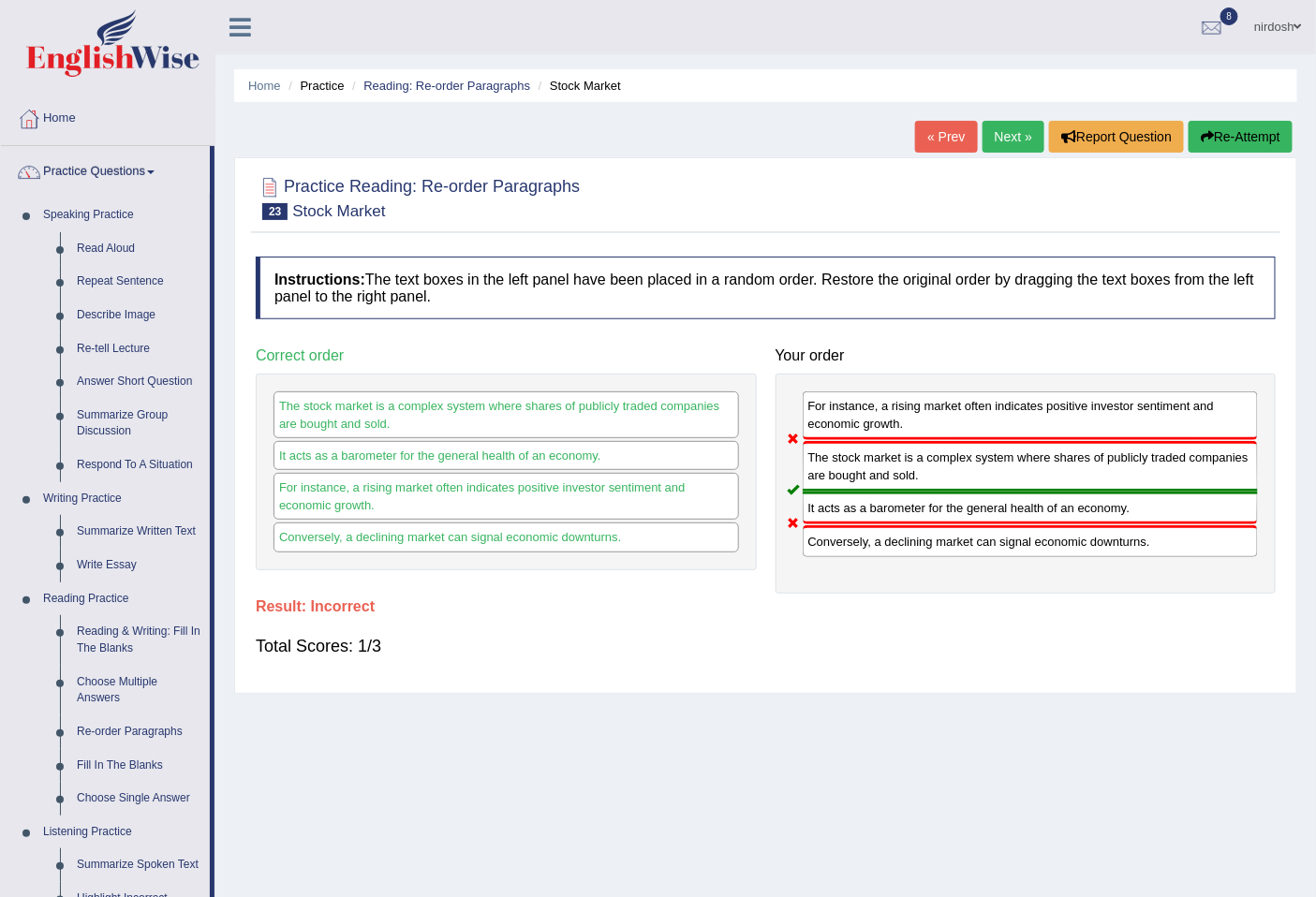
click at [1240, 142] on button "Re-Attempt" at bounding box center [1240, 137] width 104 height 32
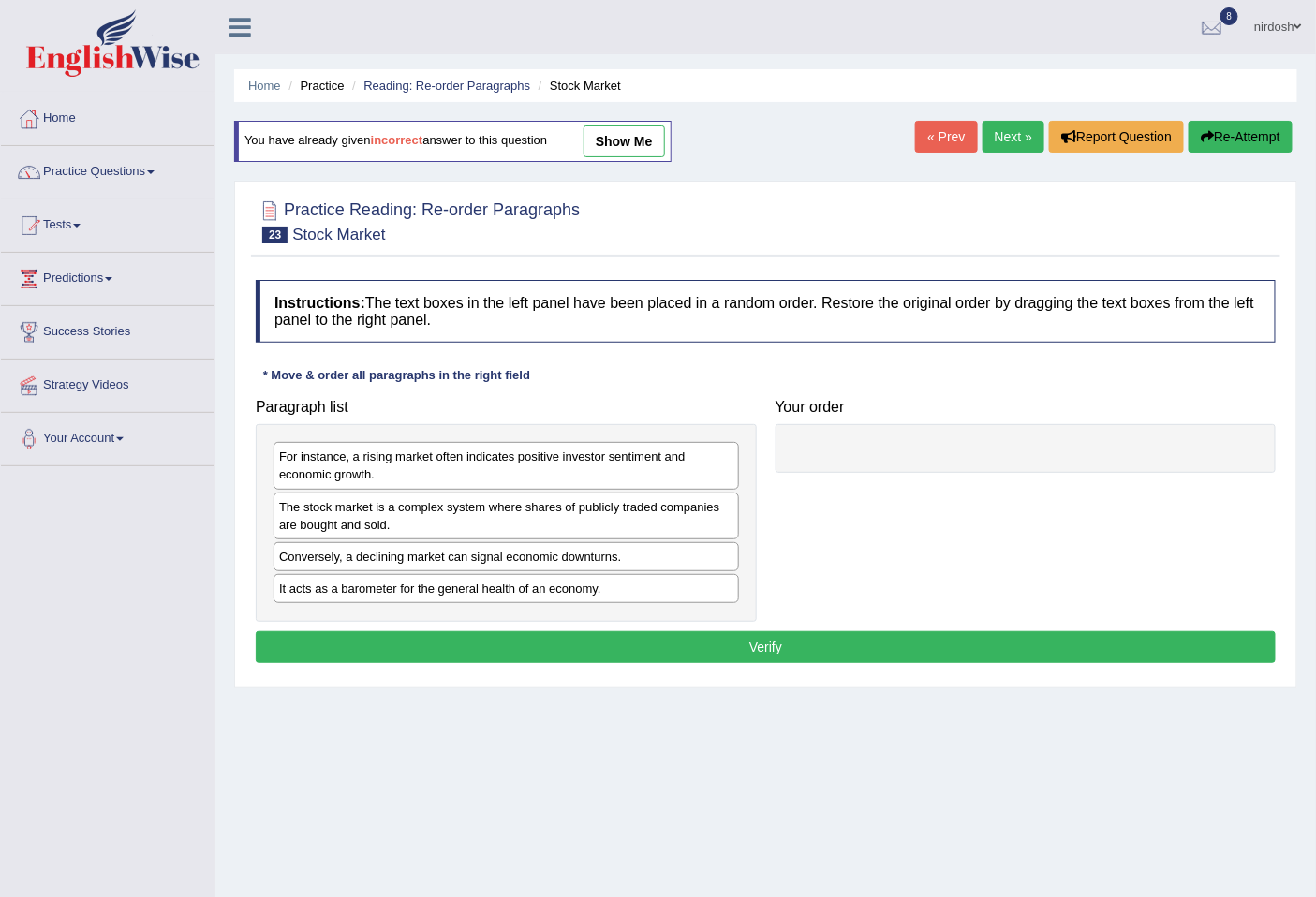
drag, startPoint x: 837, startPoint y: 939, endPoint x: 764, endPoint y: 939, distance: 73.0
click at [764, 896] on html "Toggle navigation Home Practice Questions Speaking Practice Read Aloud Repeat S…" at bounding box center [658, 448] width 1316 height 897
click at [1295, 24] on span at bounding box center [1298, 27] width 8 height 12
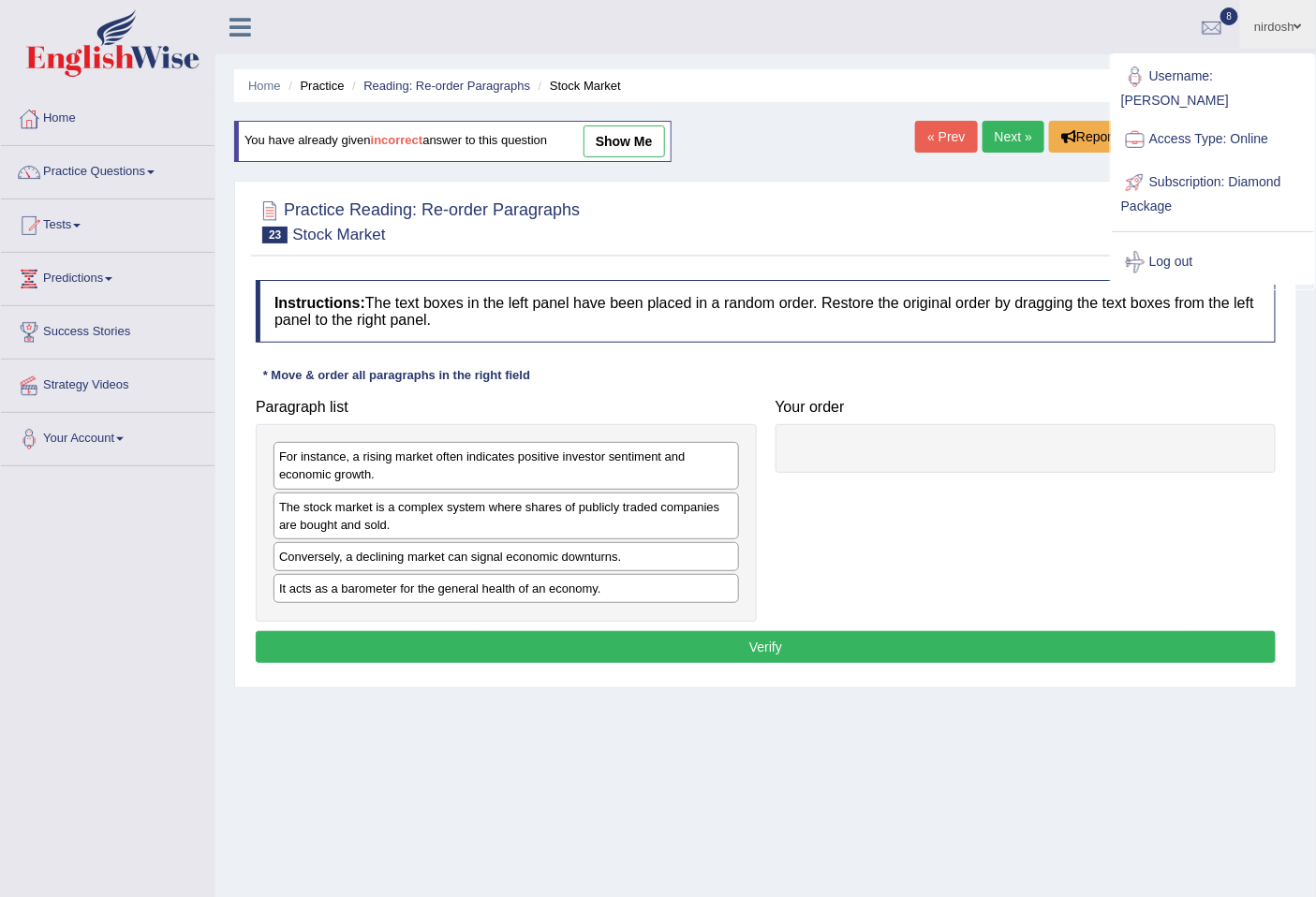
click at [1177, 241] on link "Log out" at bounding box center [1213, 261] width 203 height 43
